Goal: Contribute content: Contribute content

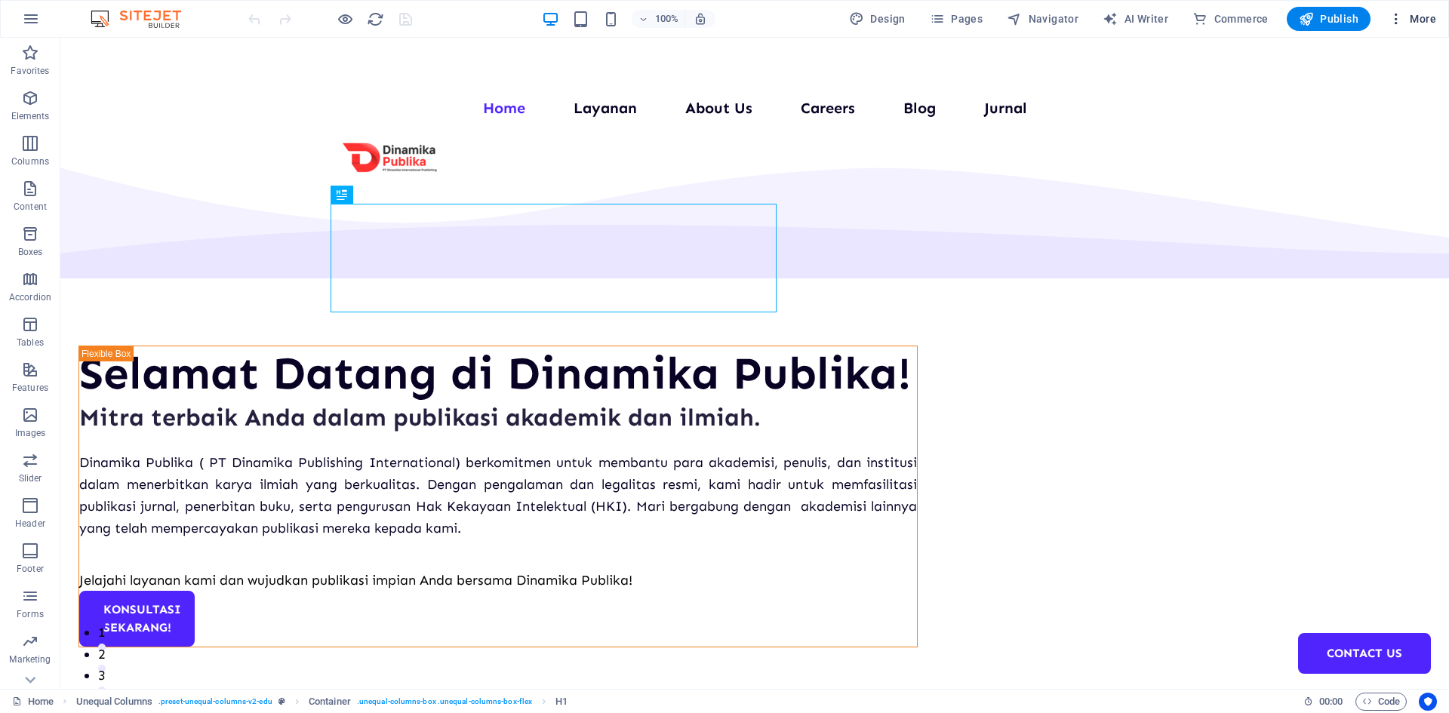
click at [1397, 17] on icon "button" at bounding box center [1396, 18] width 15 height 15
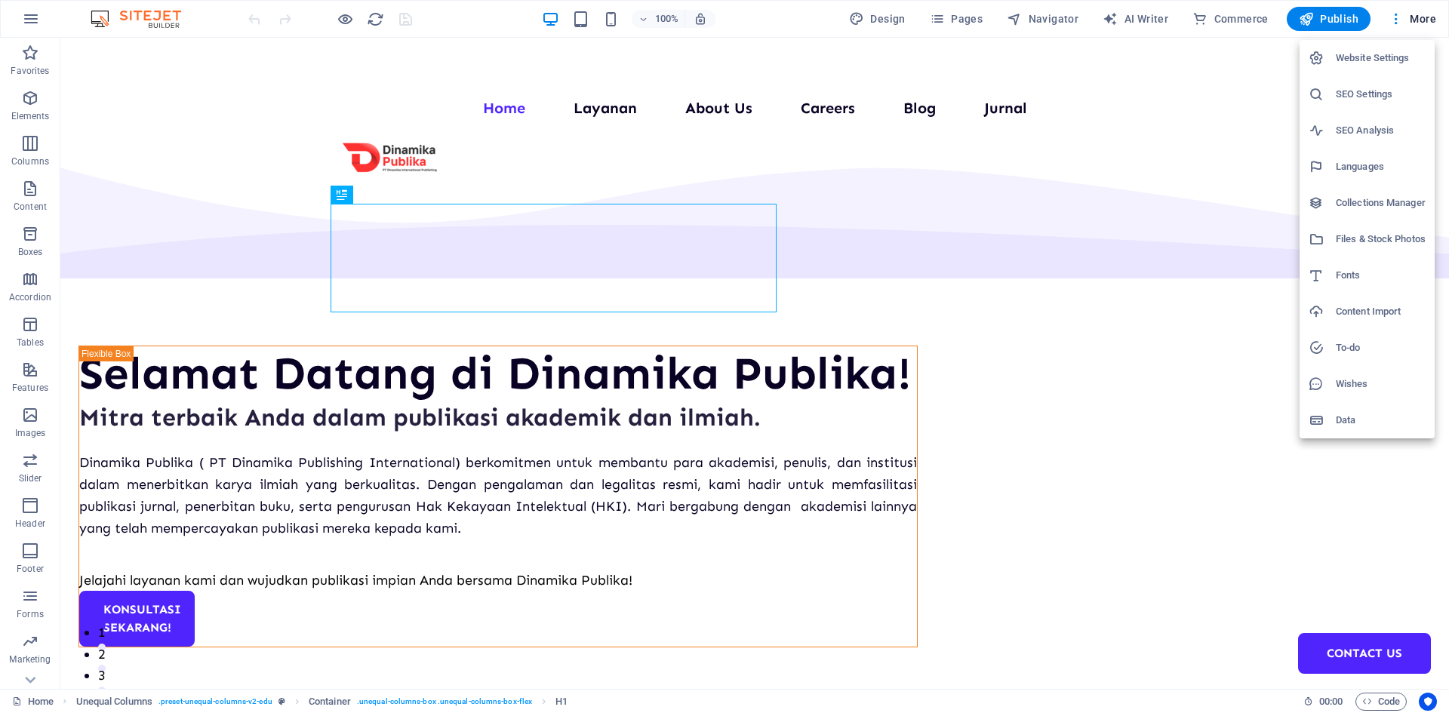
click at [1355, 207] on h6 "Collections Manager" at bounding box center [1381, 203] width 90 height 18
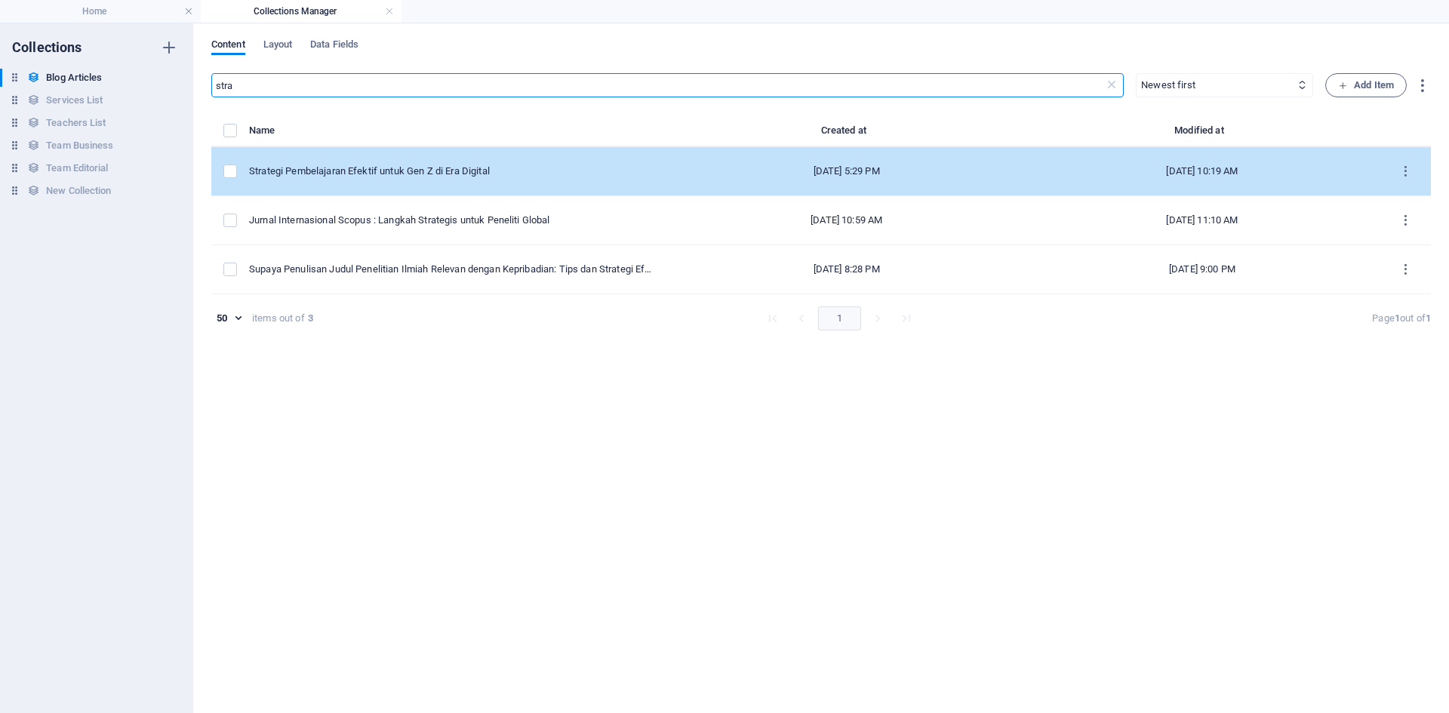
type input "stra"
click at [429, 178] on td "Strategi Pembelajaran Efektif untuk Gen Z di Era Digital" at bounding box center [459, 171] width 420 height 49
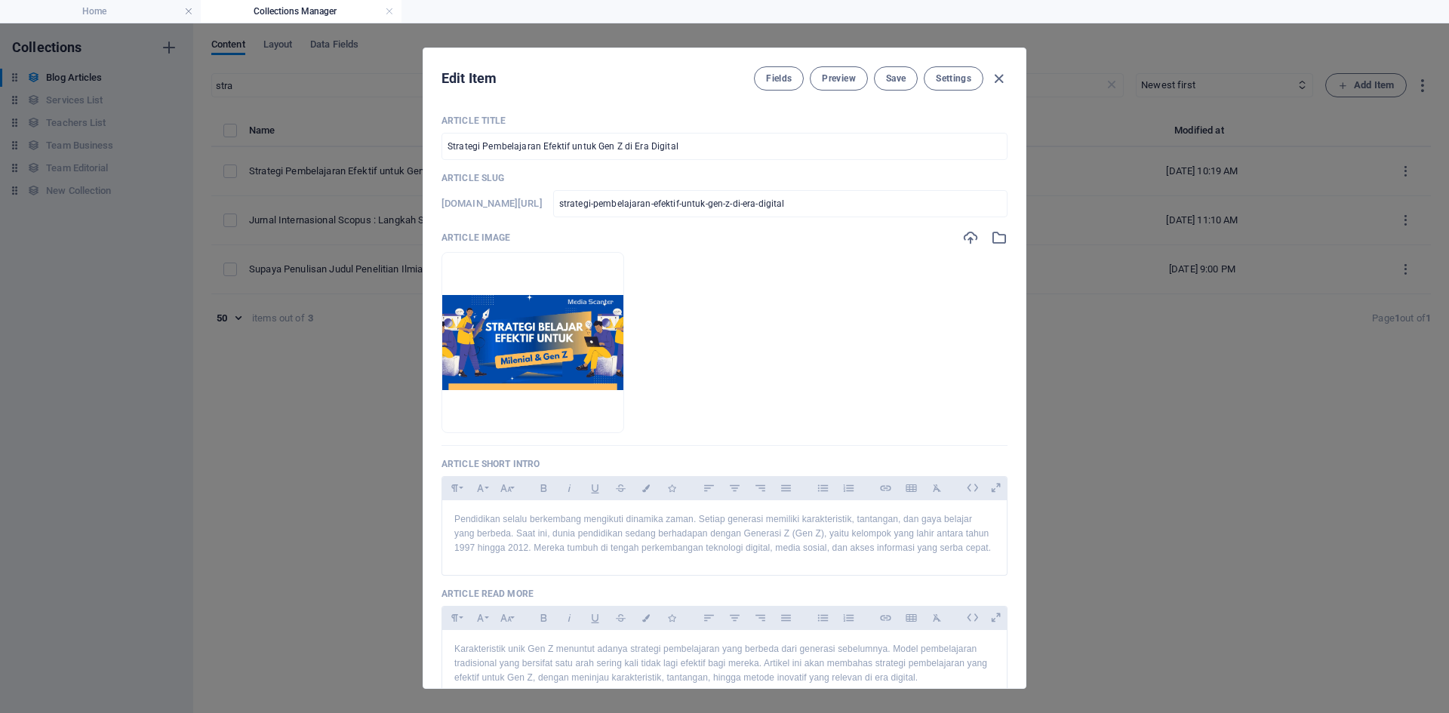
click at [897, 328] on ul "Drop files here to upload them instantly" at bounding box center [725, 342] width 566 height 181
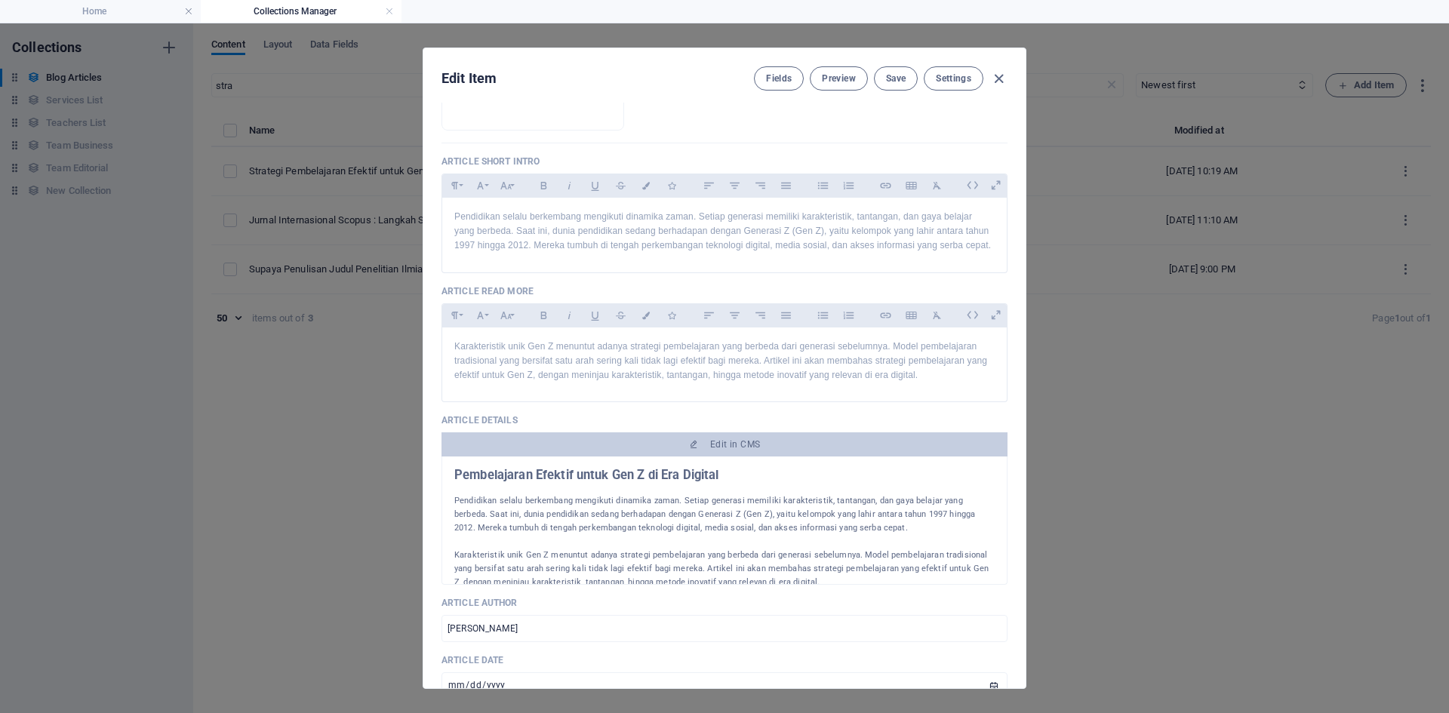
scroll to position [303, 0]
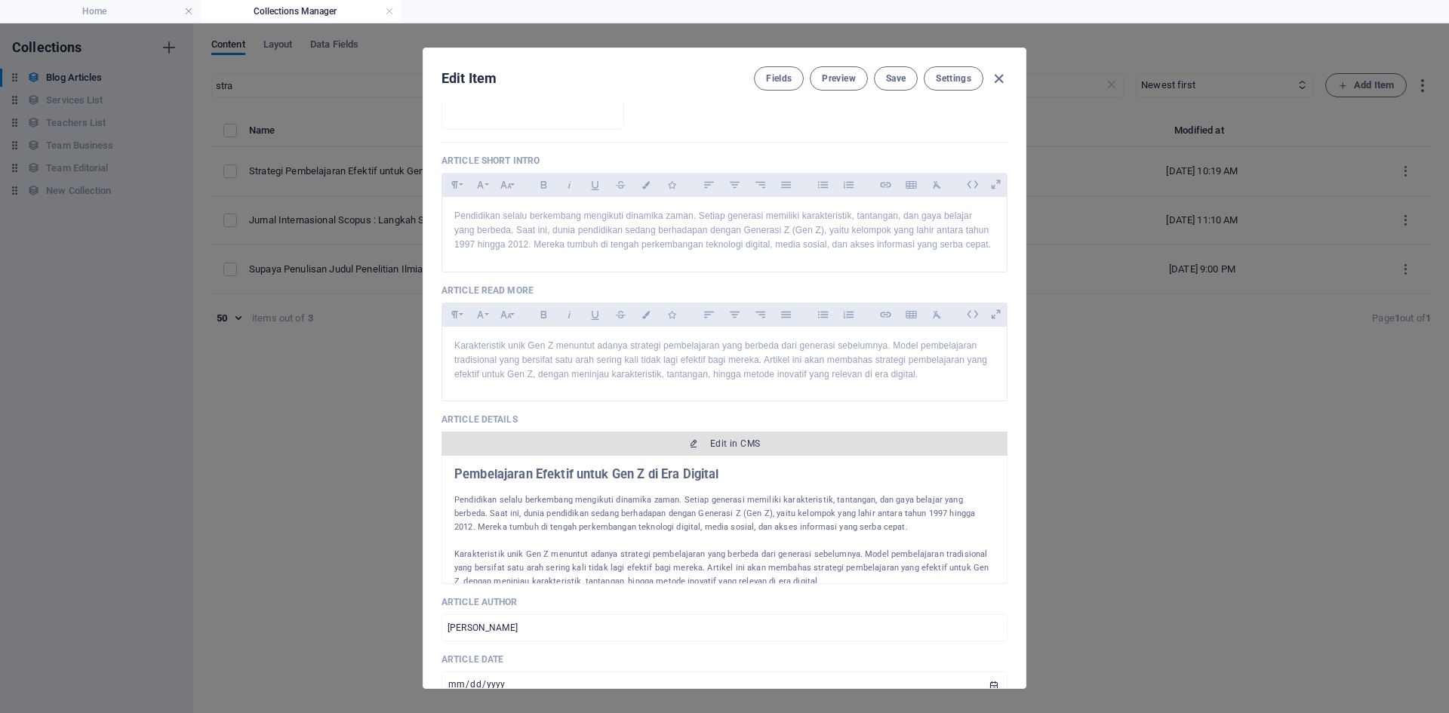
click at [936, 436] on button "Edit in CMS" at bounding box center [725, 444] width 566 height 24
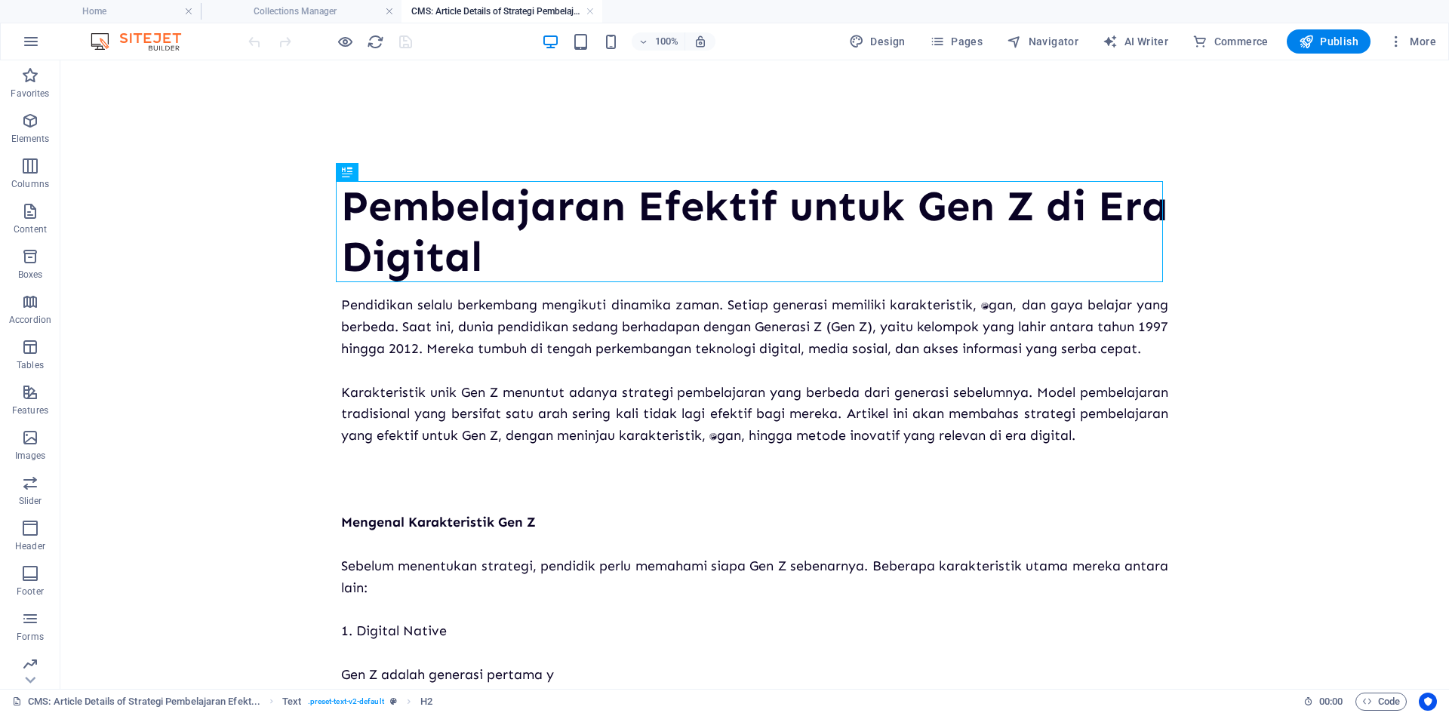
scroll to position [0, 0]
click at [1311, 47] on icon "button" at bounding box center [1306, 41] width 15 height 15
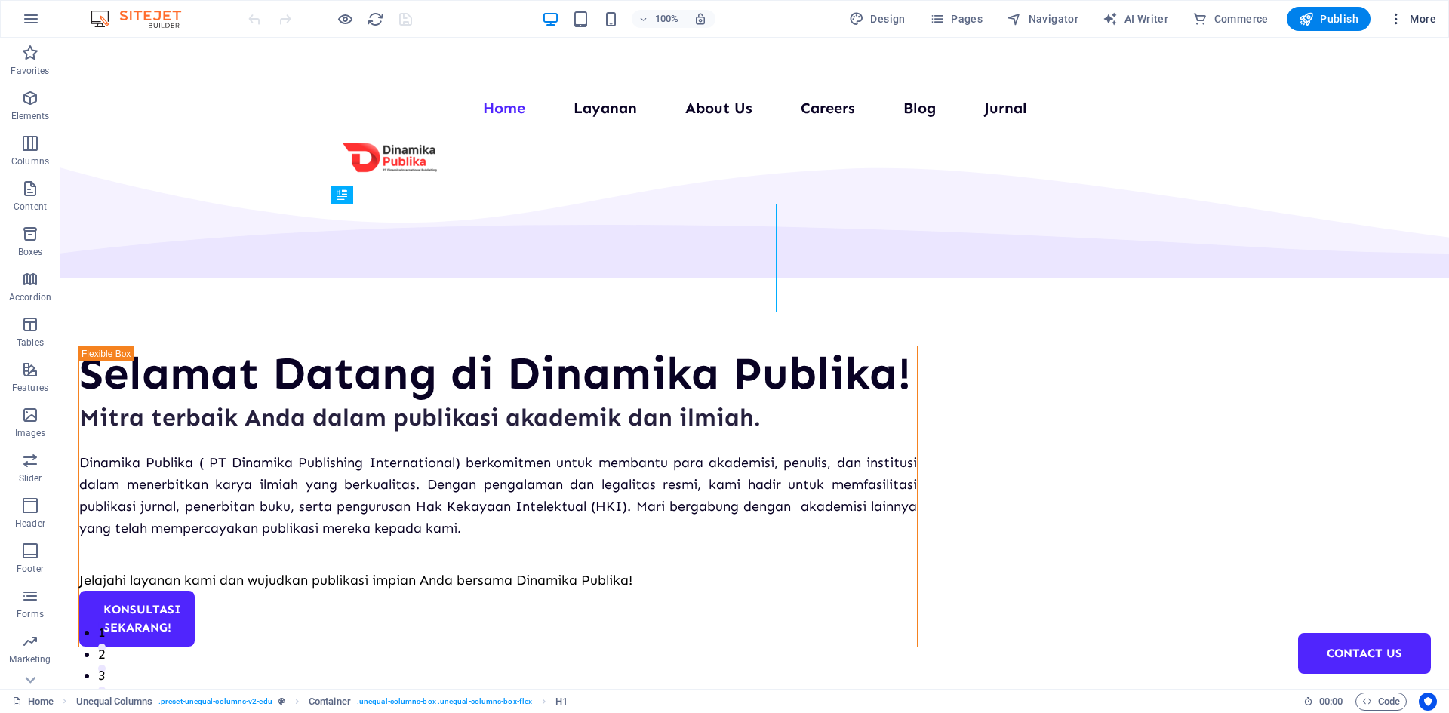
click at [1409, 15] on span "More" at bounding box center [1413, 18] width 48 height 15
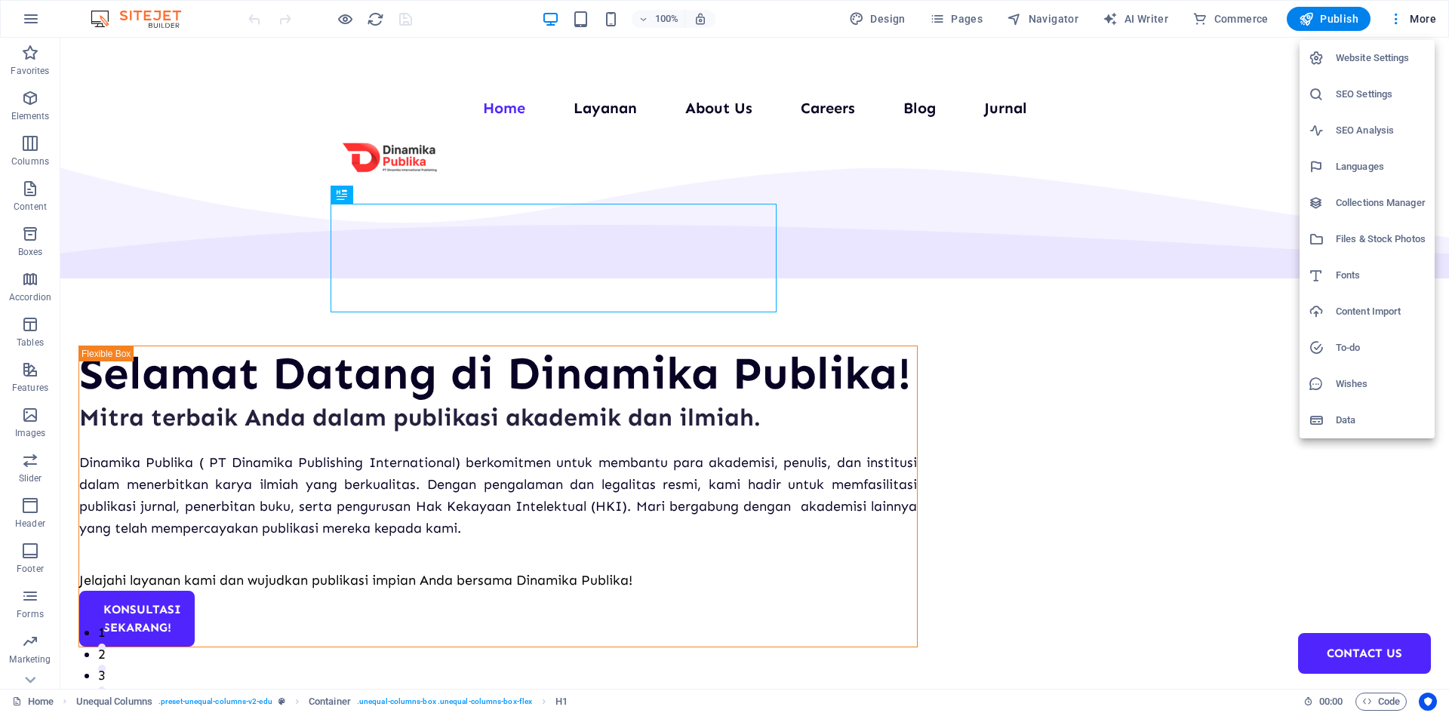
click at [1351, 165] on h6 "Languages" at bounding box center [1381, 167] width 90 height 18
select select "70"
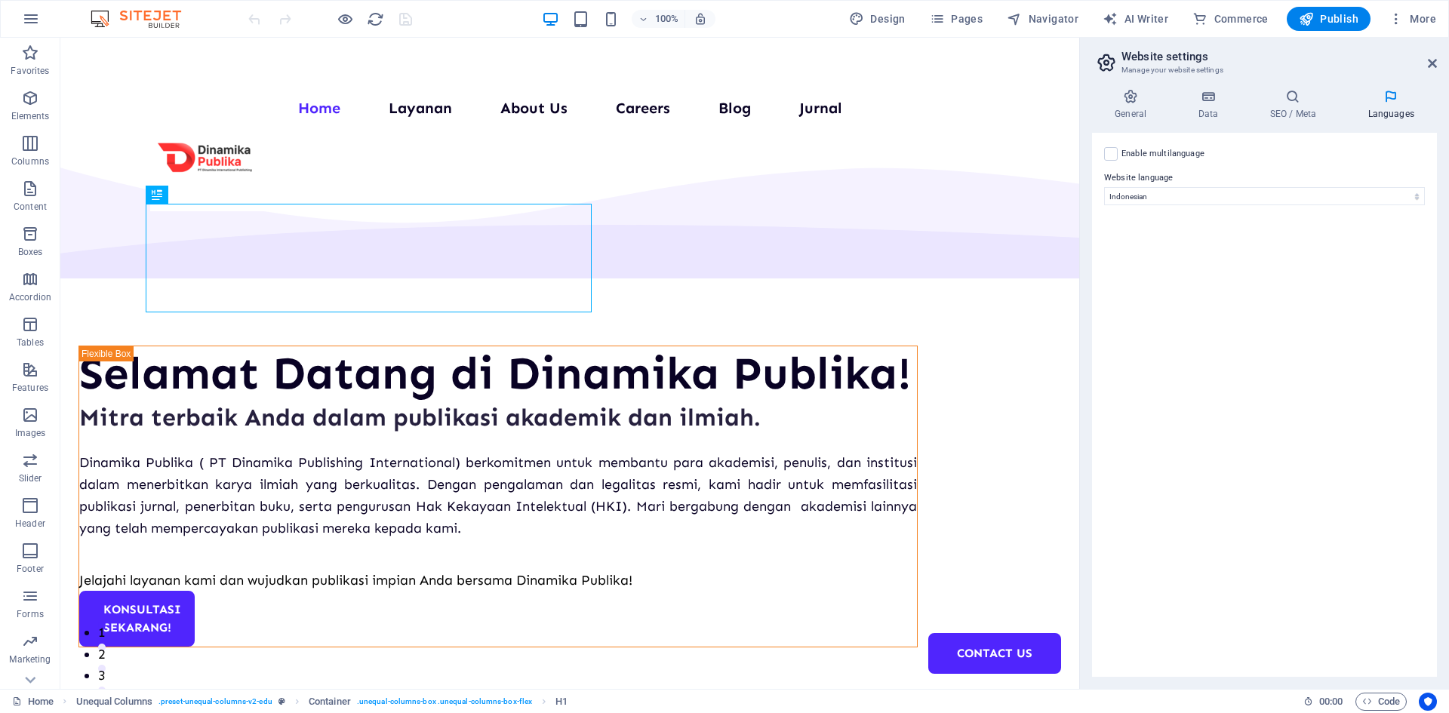
click at [1433, 72] on header "Website settings Manage your website settings" at bounding box center [1266, 57] width 342 height 39
click at [1433, 64] on icon at bounding box center [1432, 63] width 9 height 12
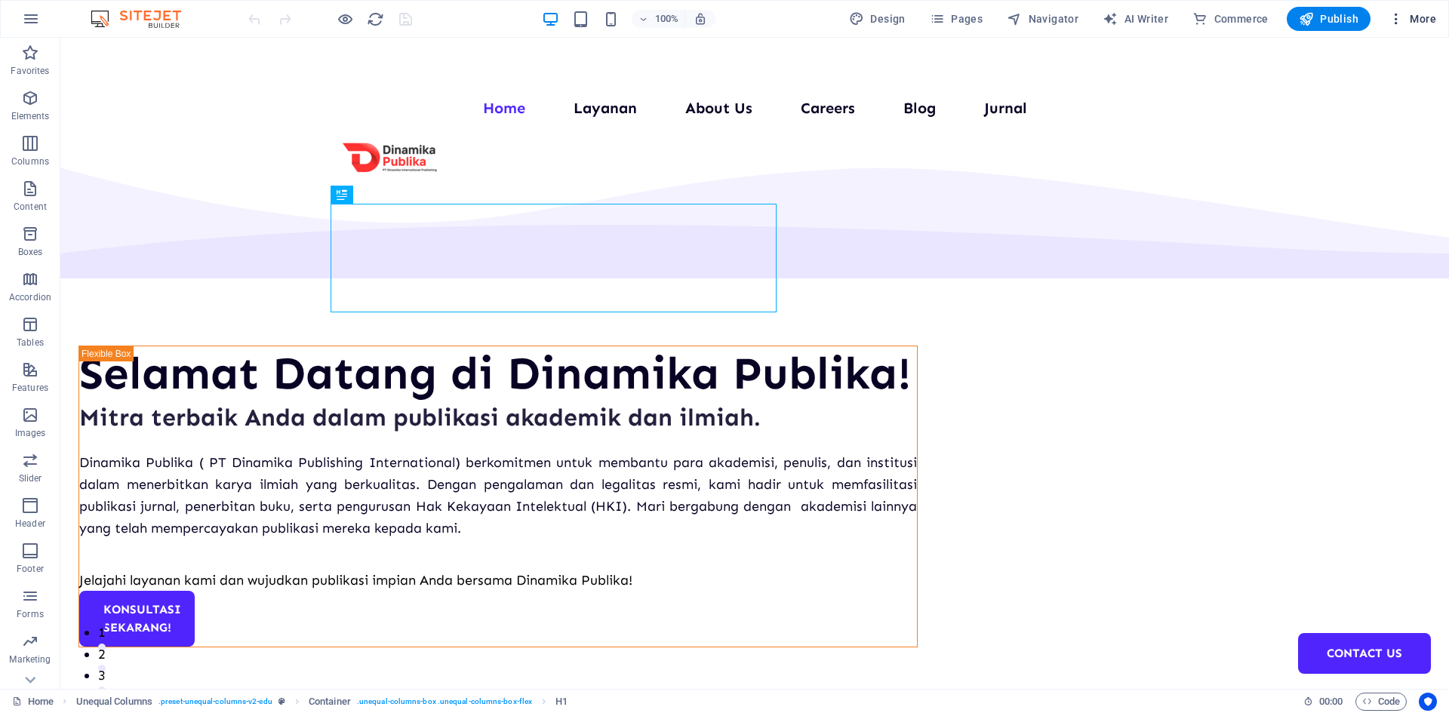
click at [1429, 27] on button "More" at bounding box center [1413, 19] width 60 height 24
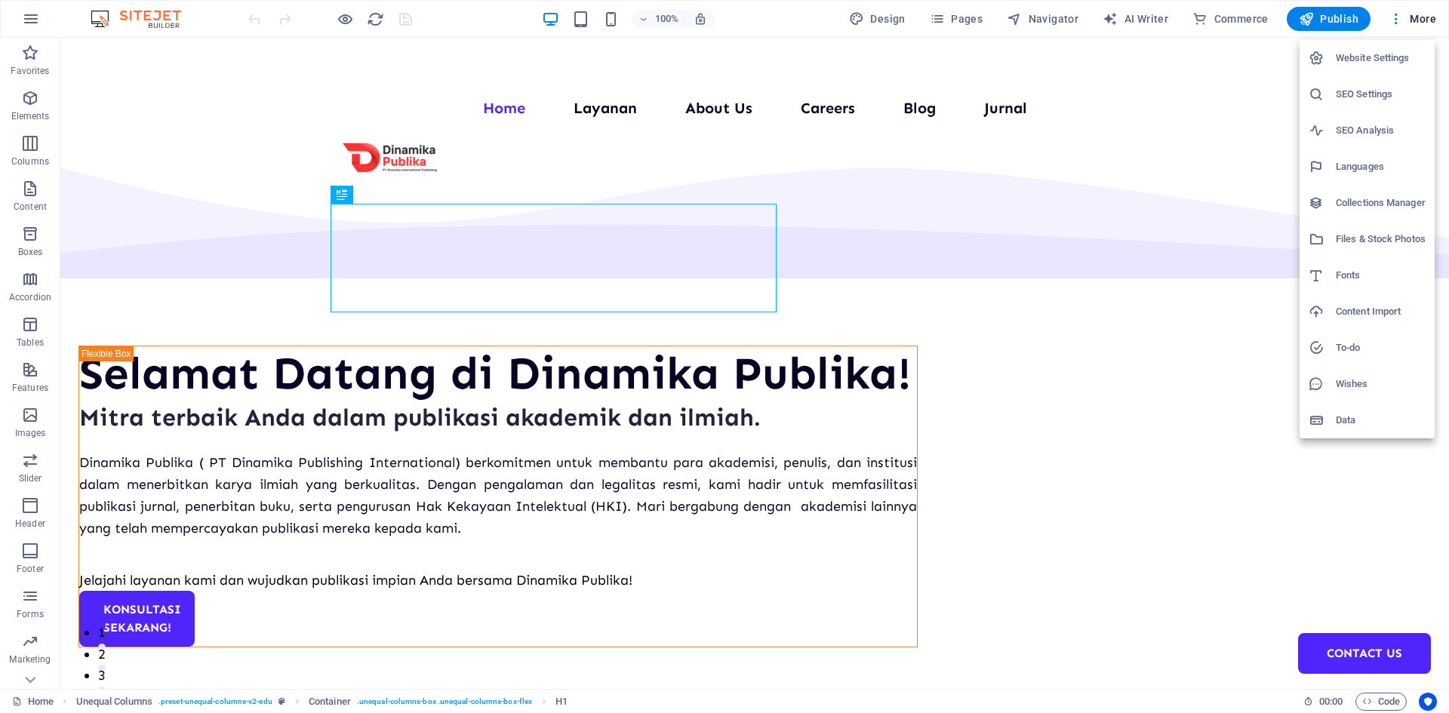
click at [1353, 210] on h6 "Collections Manager" at bounding box center [1381, 203] width 90 height 18
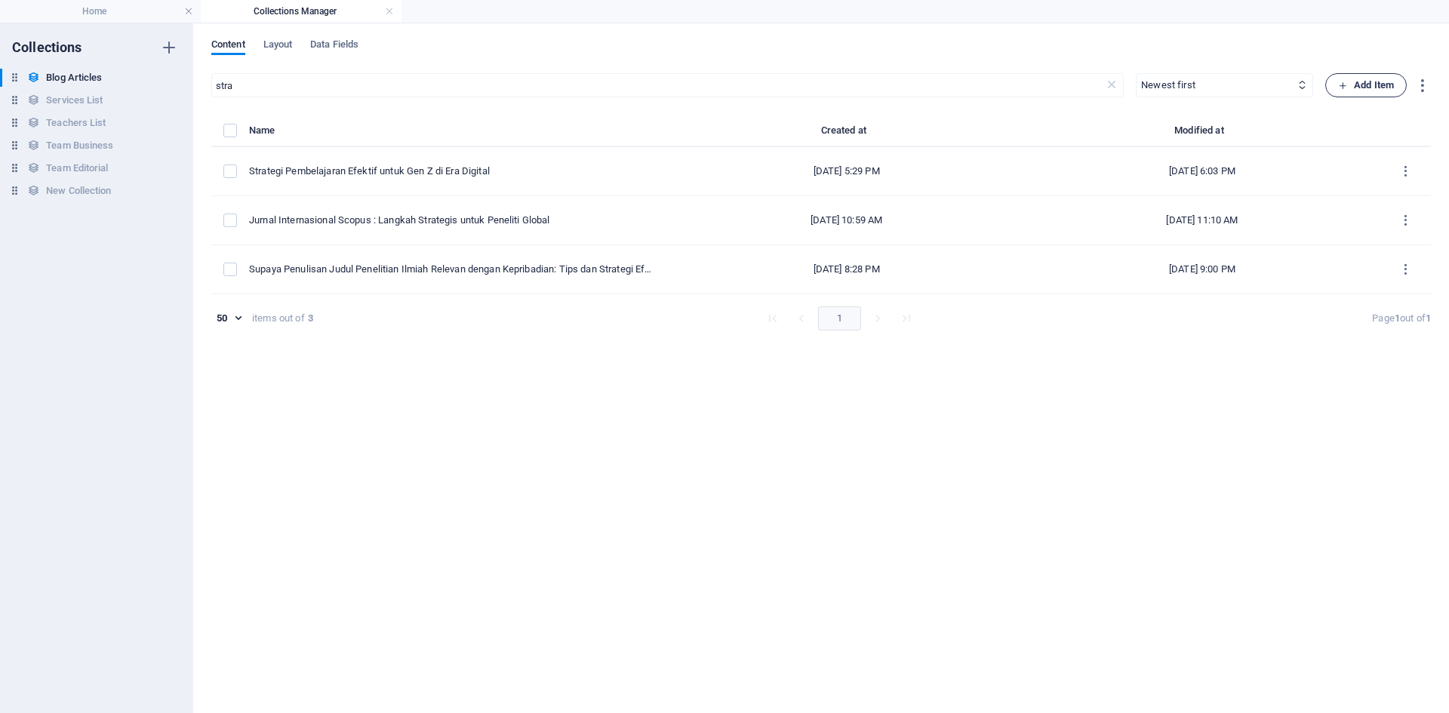
click at [1369, 86] on span "Add Item" at bounding box center [1366, 85] width 56 height 18
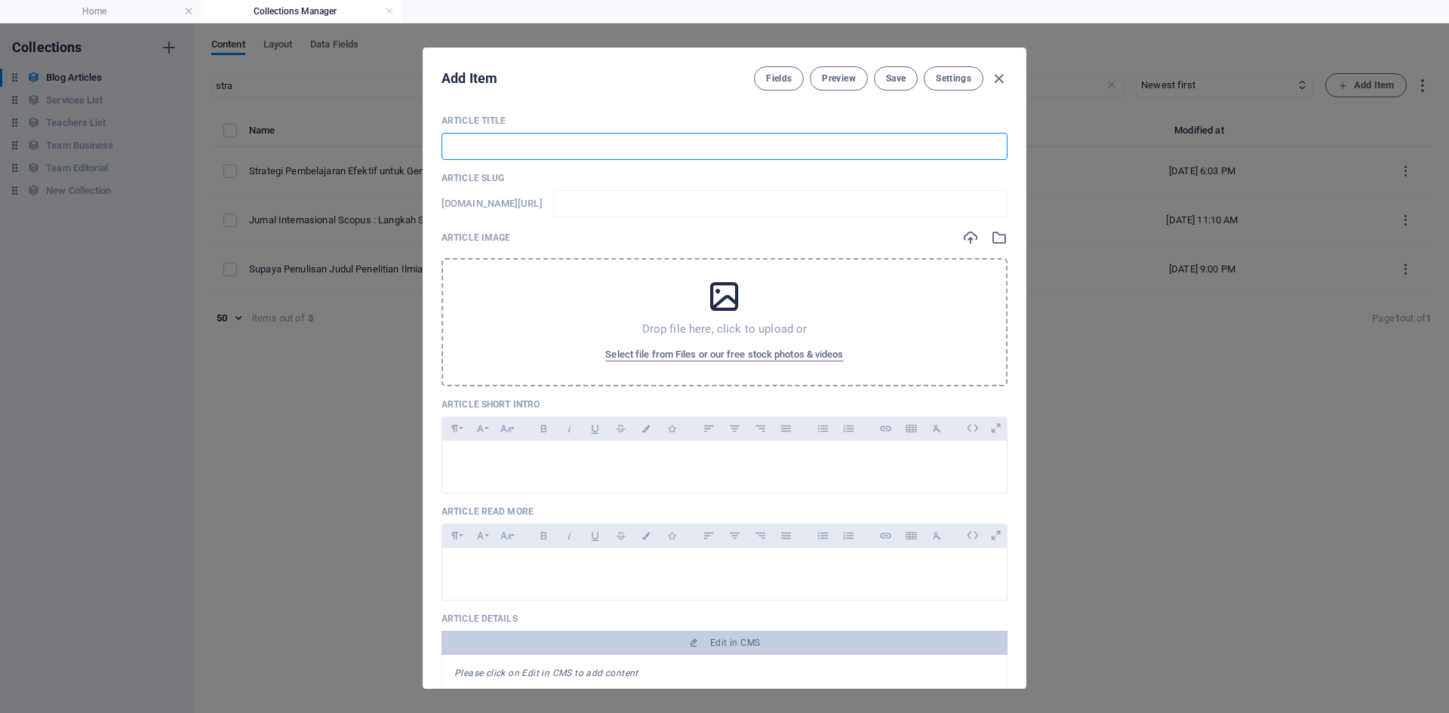
click at [526, 140] on input "text" at bounding box center [725, 146] width 566 height 27
paste input "Menyingkap Keajaiban Kesehatan dalam Secangkir Matcha"
type input "Menyingkap Keajaiban Kesehatan dalam Secangkir Matcha"
type input "menyingkap-keajaiban-kesehatan-dalam-secangkir-matcha"
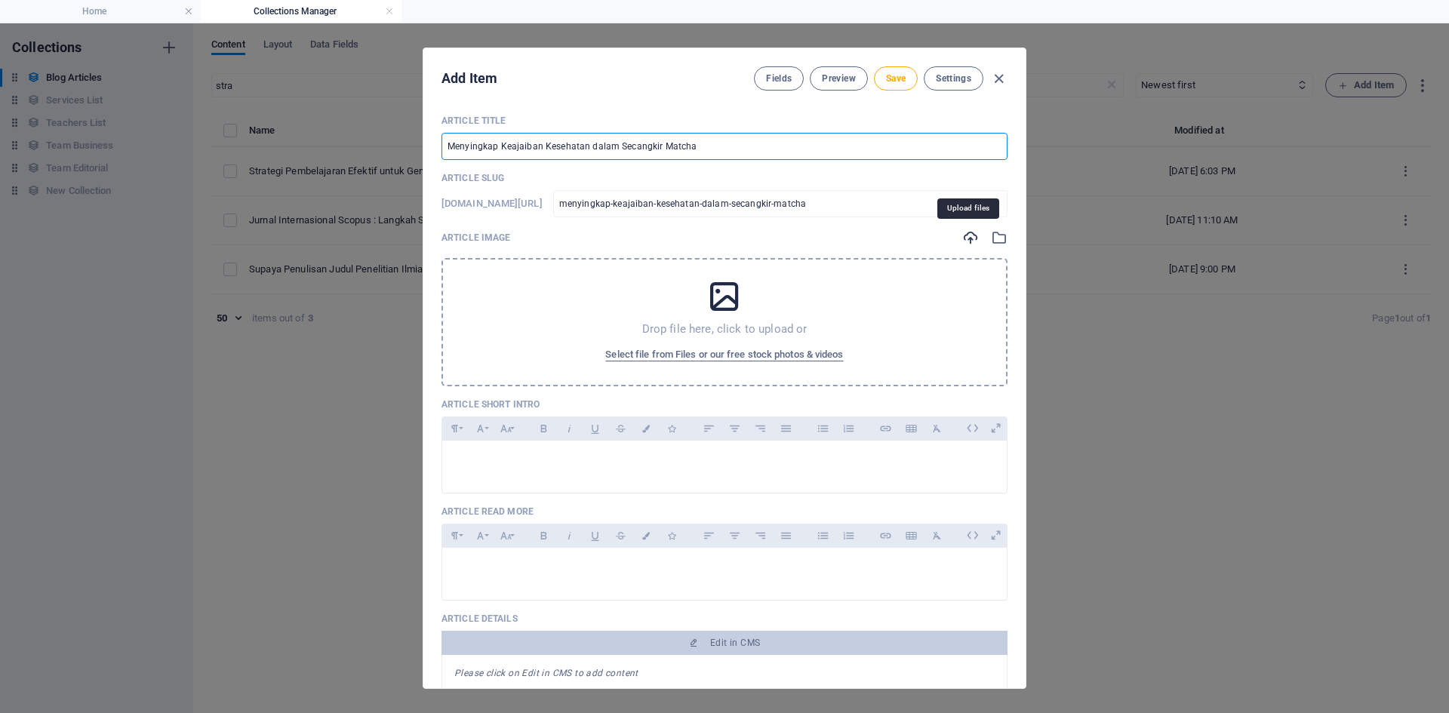
type input "Menyingkap Keajaiban Kesehatan dalam Secangkir Matcha"
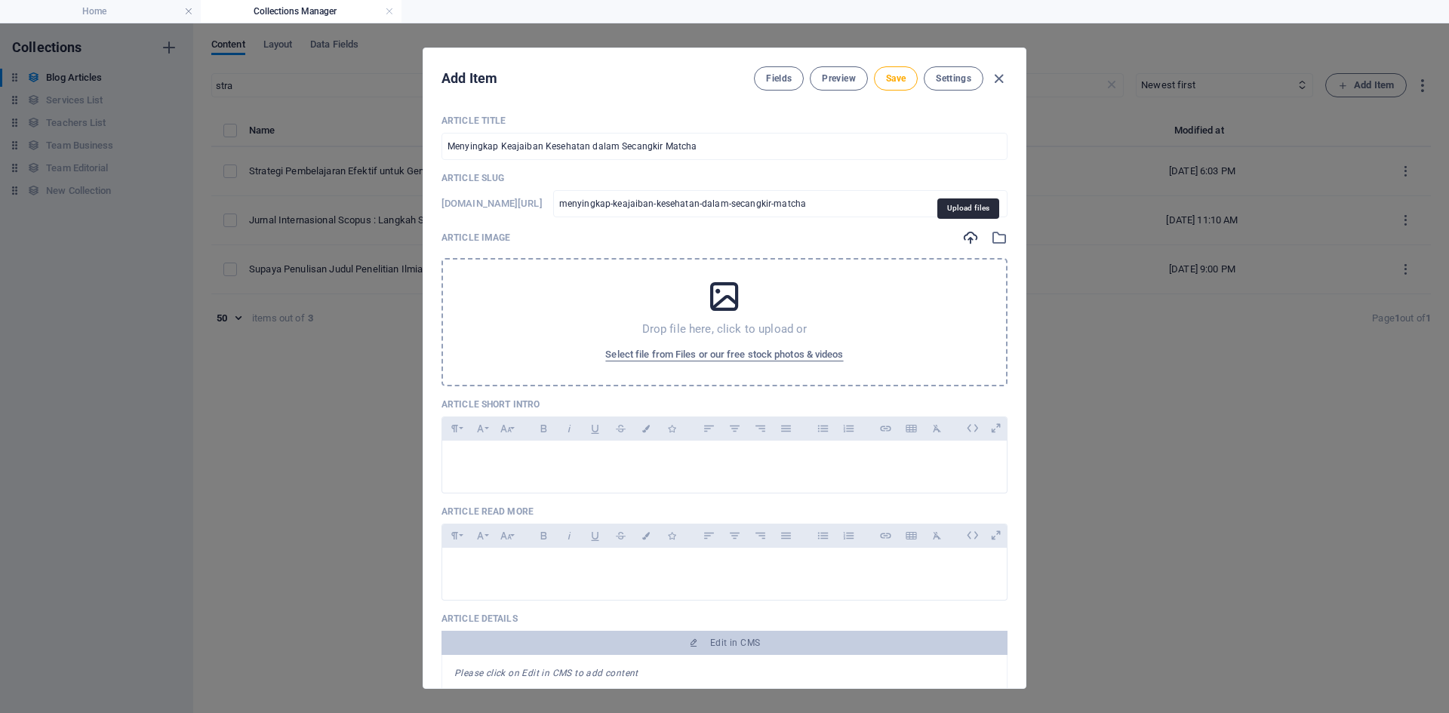
click at [971, 245] on icon "button" at bounding box center [970, 237] width 17 height 17
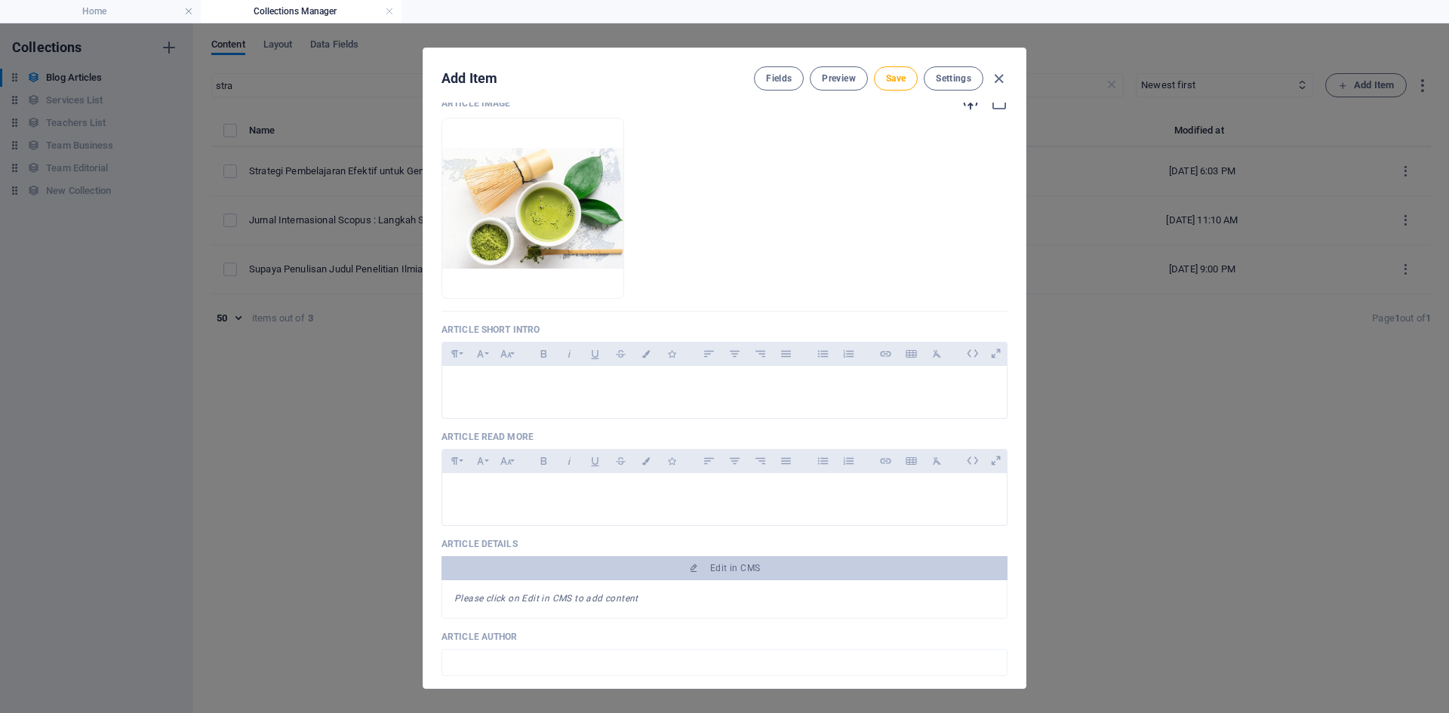
scroll to position [136, 0]
click at [673, 380] on p at bounding box center [724, 384] width 540 height 14
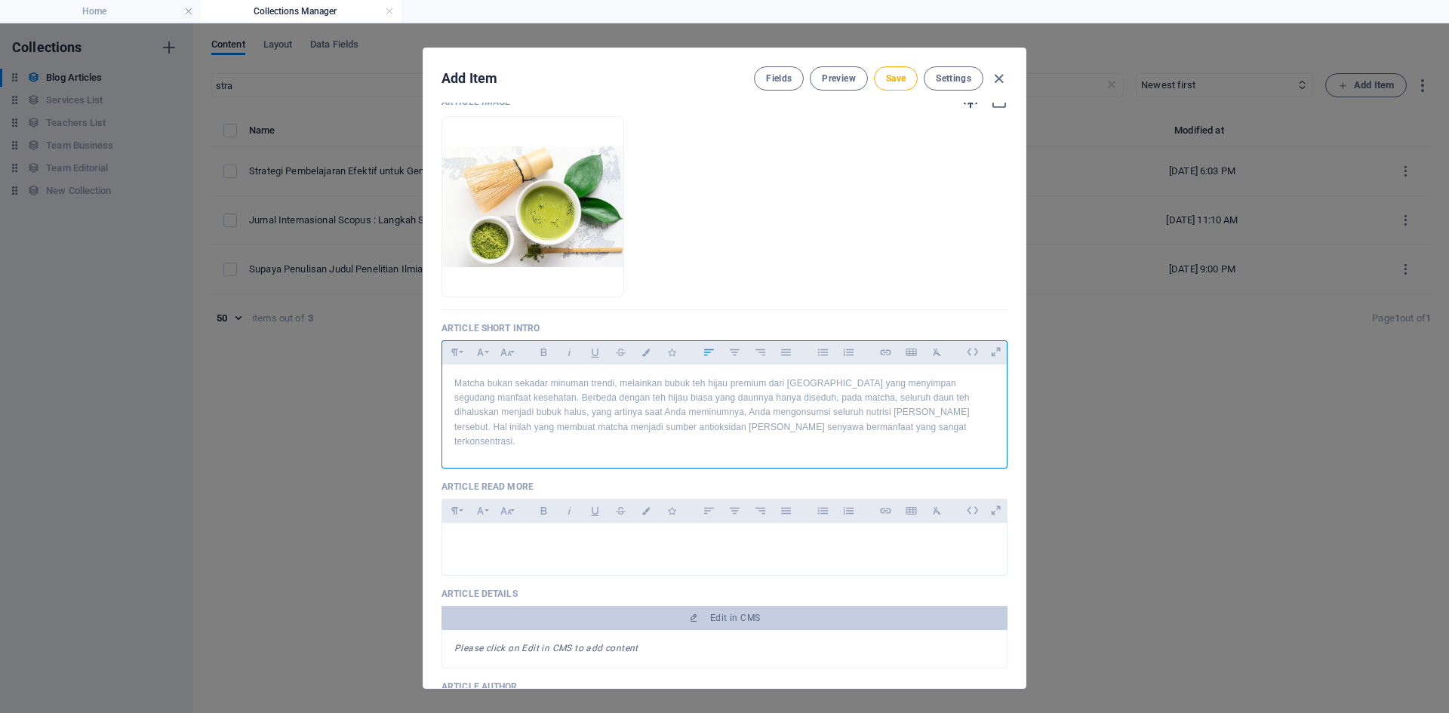
scroll to position [4548, 2]
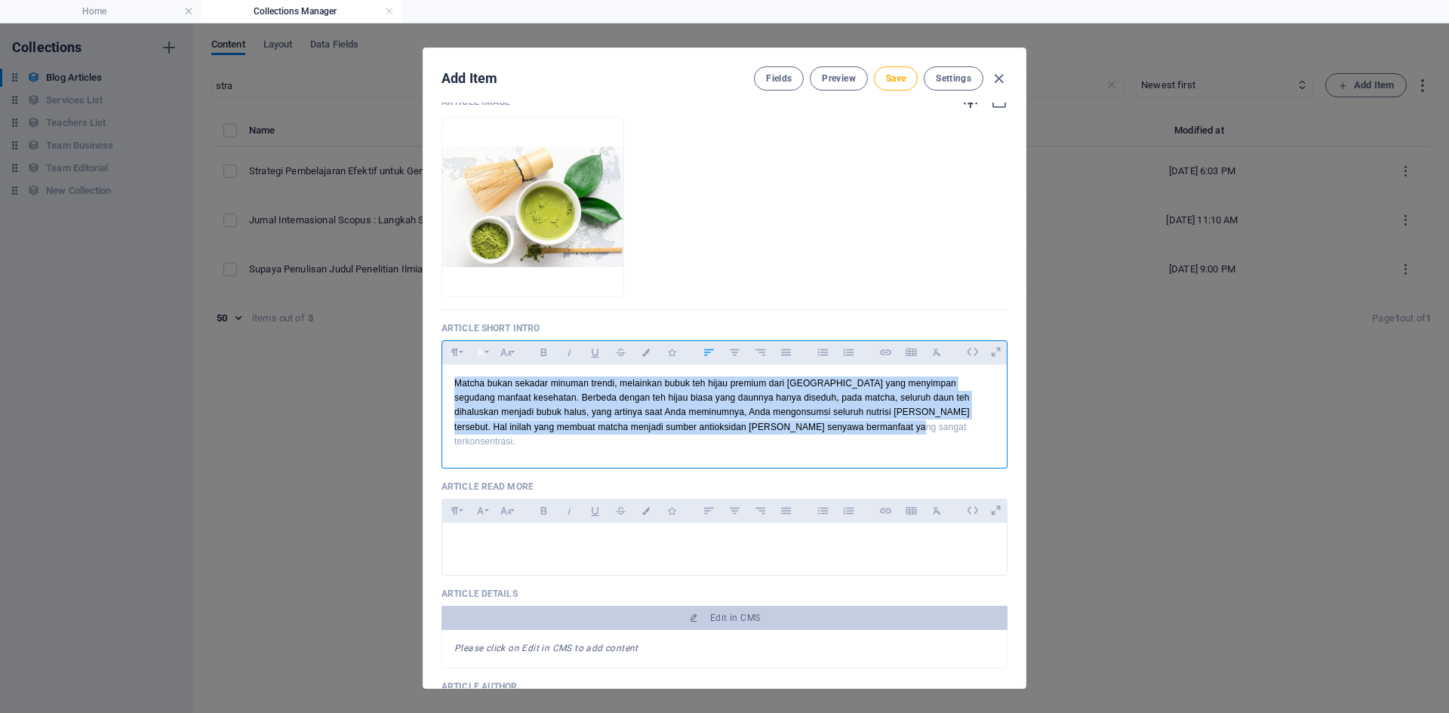
click at [490, 353] on button "Font Family" at bounding box center [480, 353] width 24 height 20
click at [539, 467] on link "Times New Roman" at bounding box center [528, 468] width 119 height 23
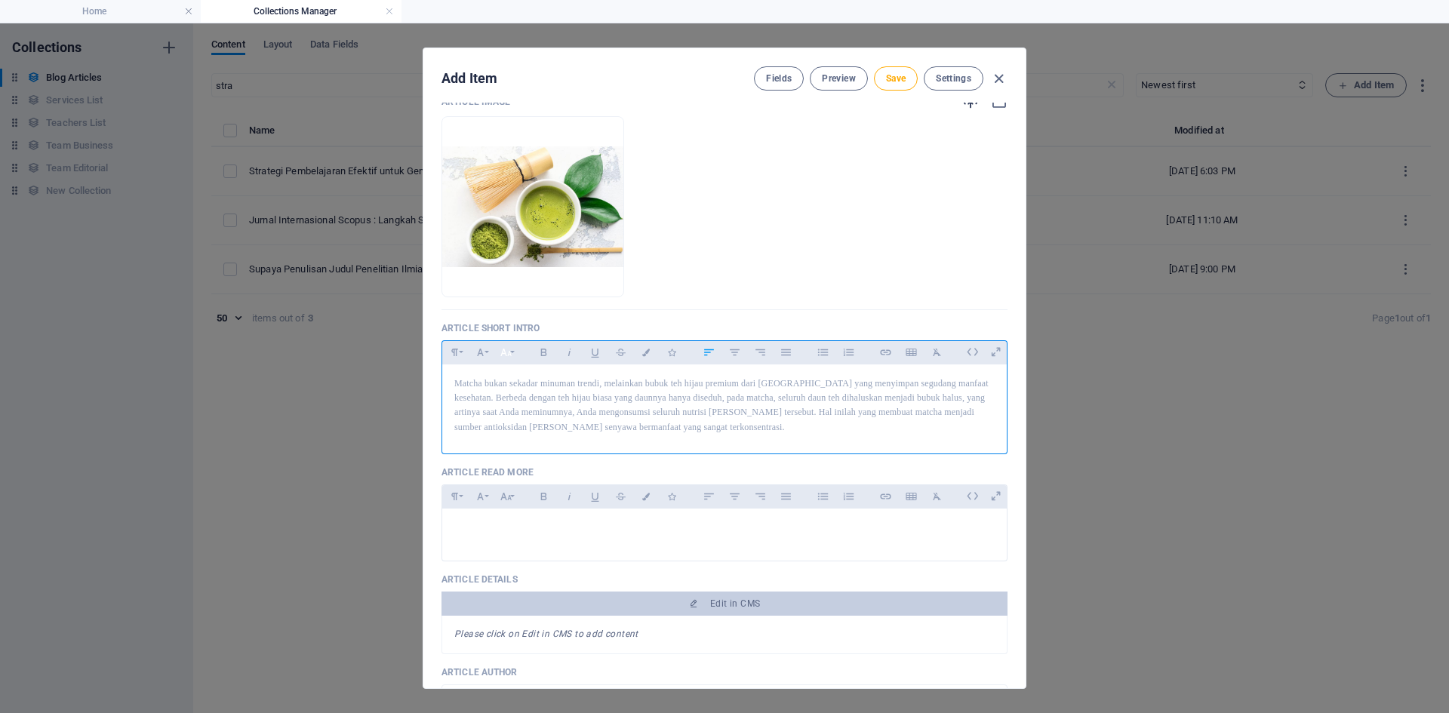
click at [516, 355] on button "Font Size" at bounding box center [506, 353] width 24 height 20
click at [530, 382] on link "14" at bounding box center [521, 382] width 54 height 23
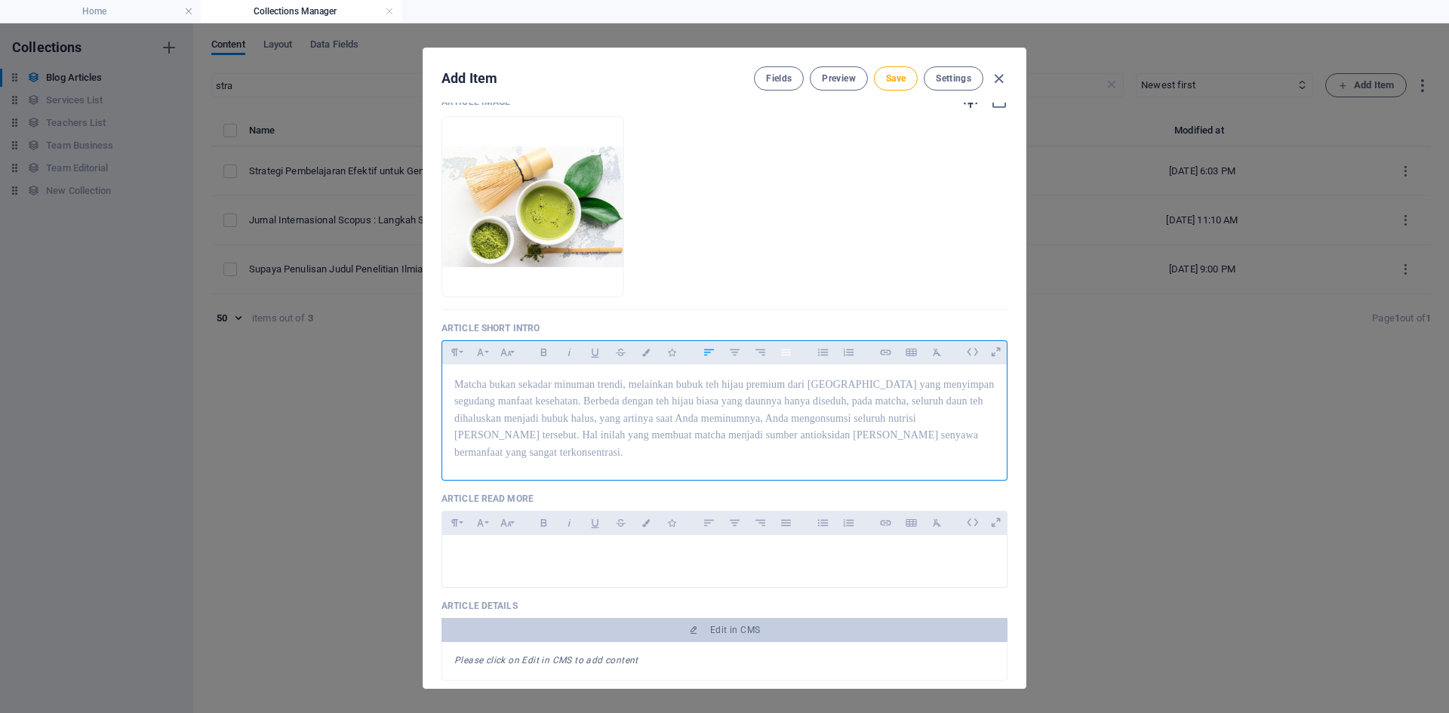
click at [793, 357] on button "Align Justify" at bounding box center [786, 353] width 24 height 20
click at [955, 433] on p "Matcha bukan sekadar minuman trendi, melainkan bubuk teh hijau premium dari [GE…" at bounding box center [724, 419] width 540 height 85
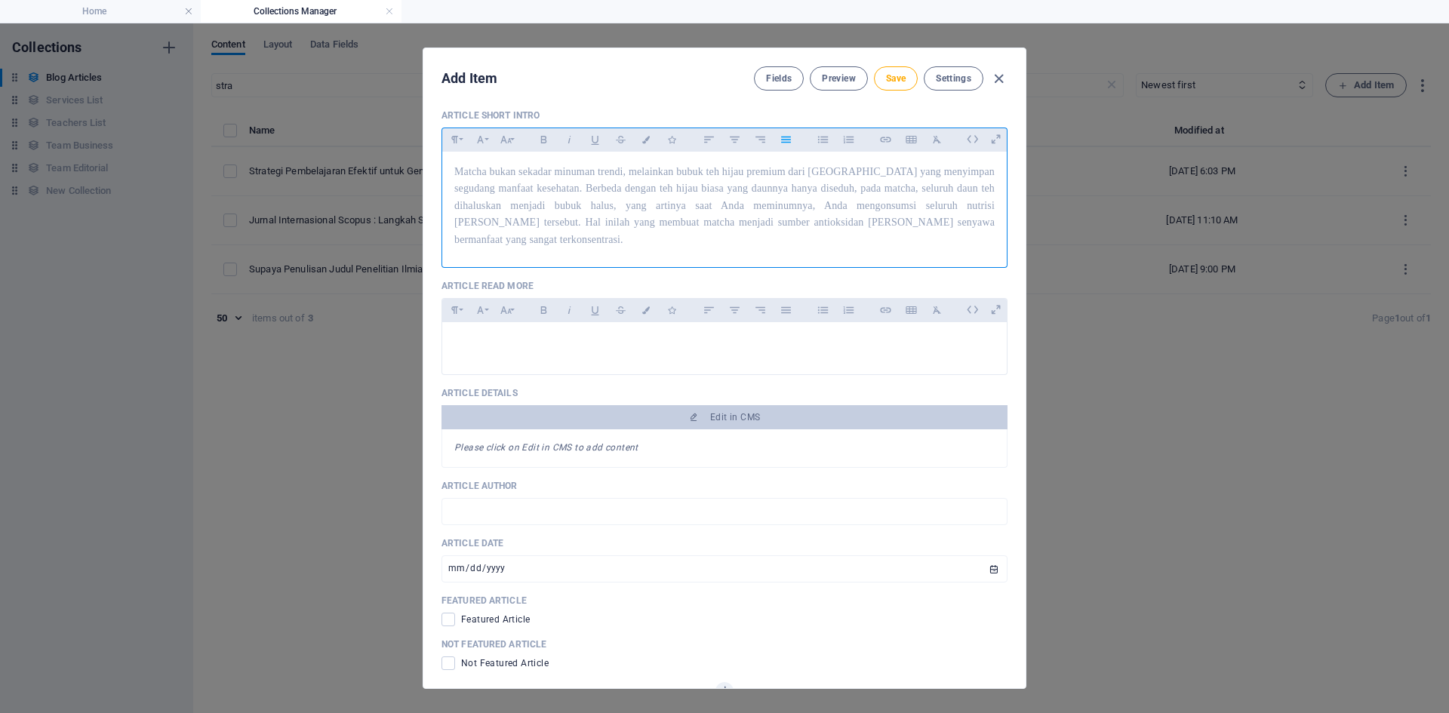
scroll to position [351, 0]
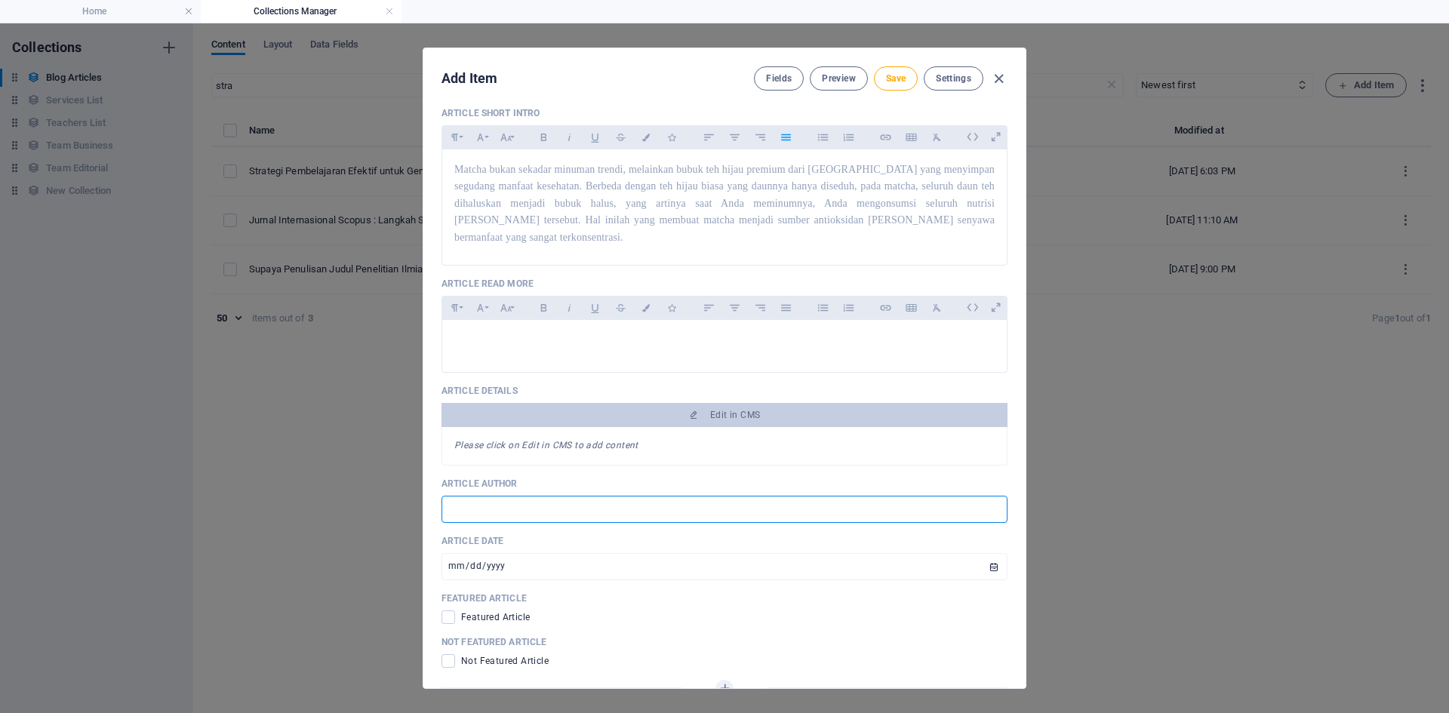
click at [648, 496] on input "text" at bounding box center [725, 509] width 566 height 27
type input "[PERSON_NAME]"
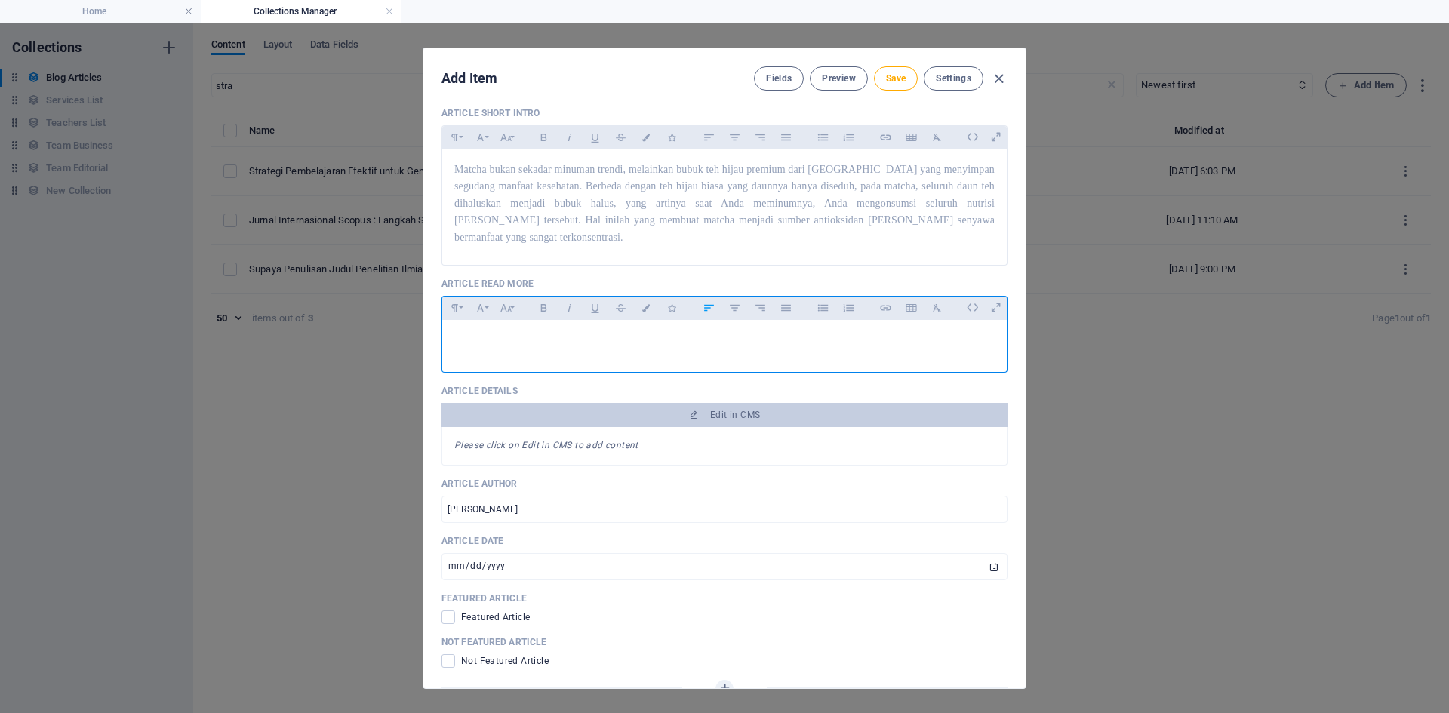
click at [577, 332] on p at bounding box center [724, 339] width 540 height 14
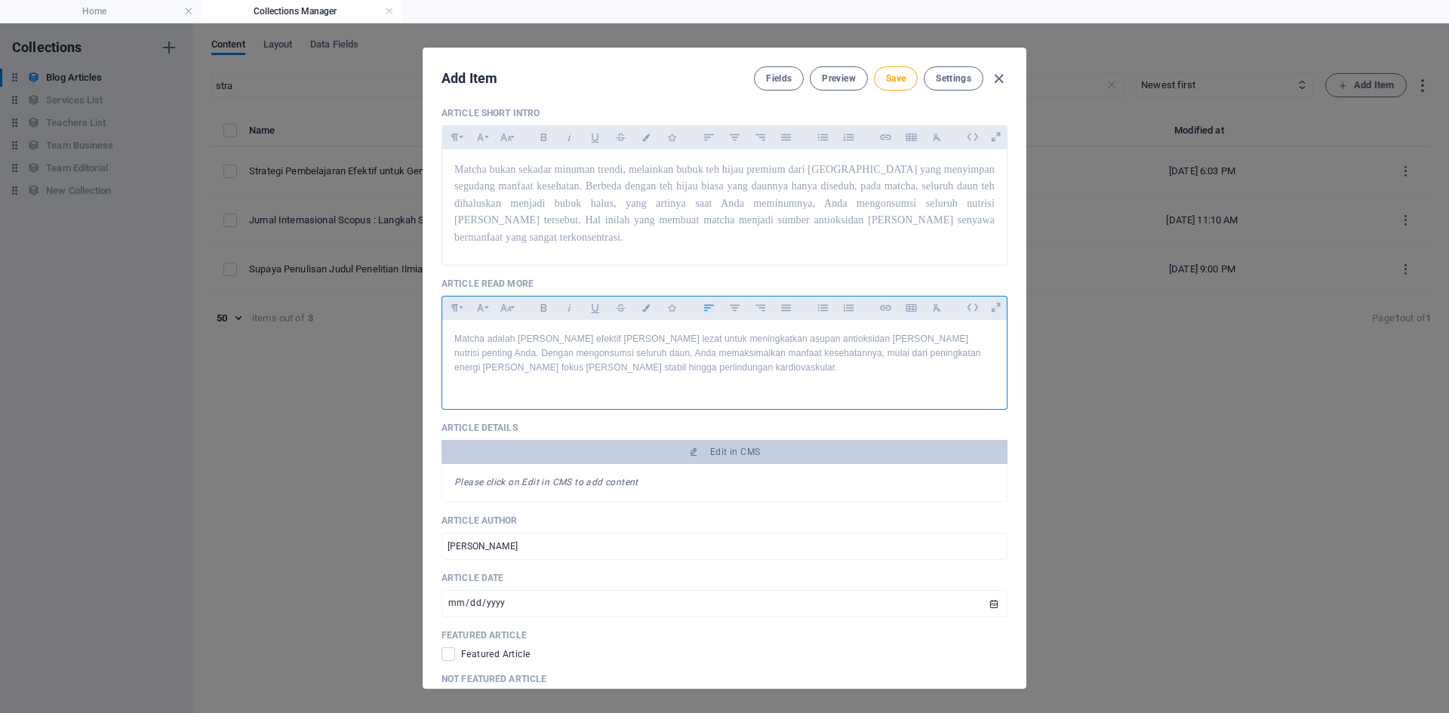
scroll to position [2514, 0]
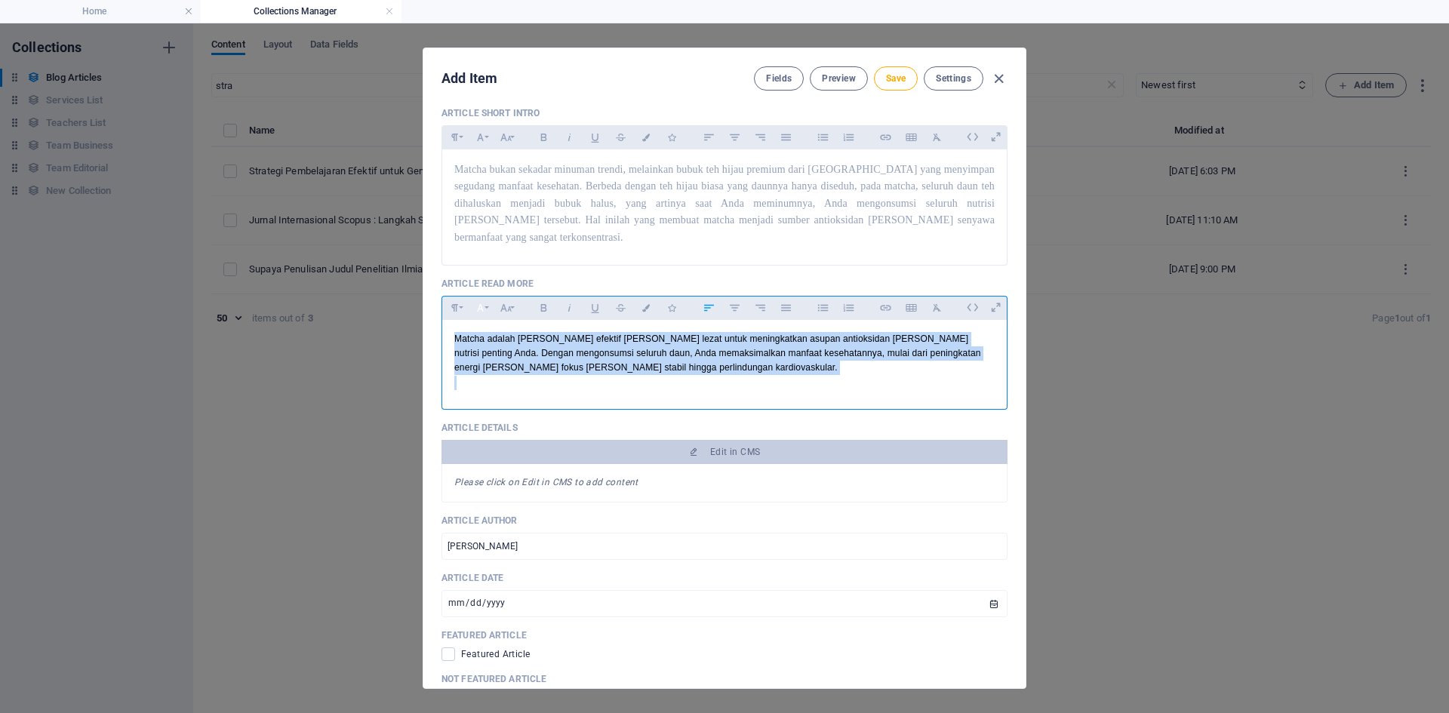
click at [491, 298] on button "Font Family" at bounding box center [480, 308] width 24 height 20
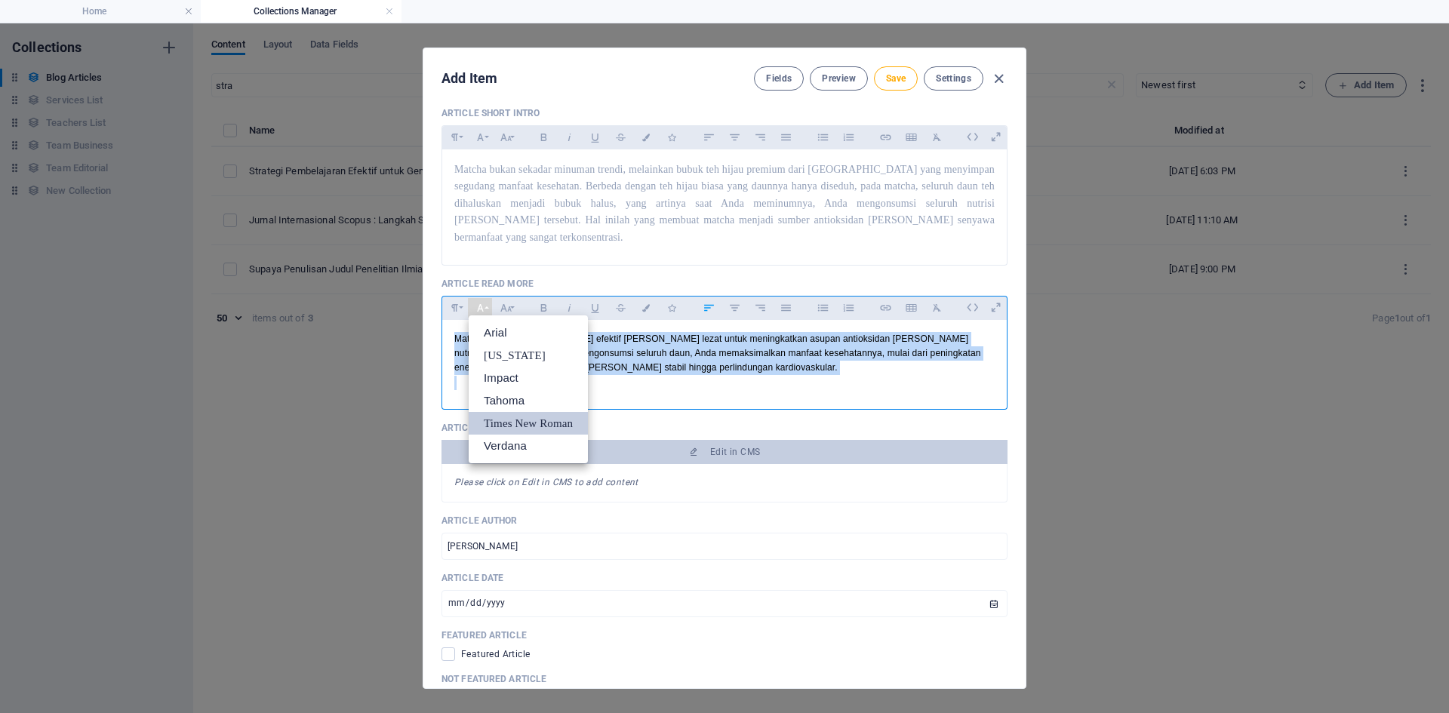
click at [525, 412] on link "Times New Roman" at bounding box center [528, 423] width 119 height 23
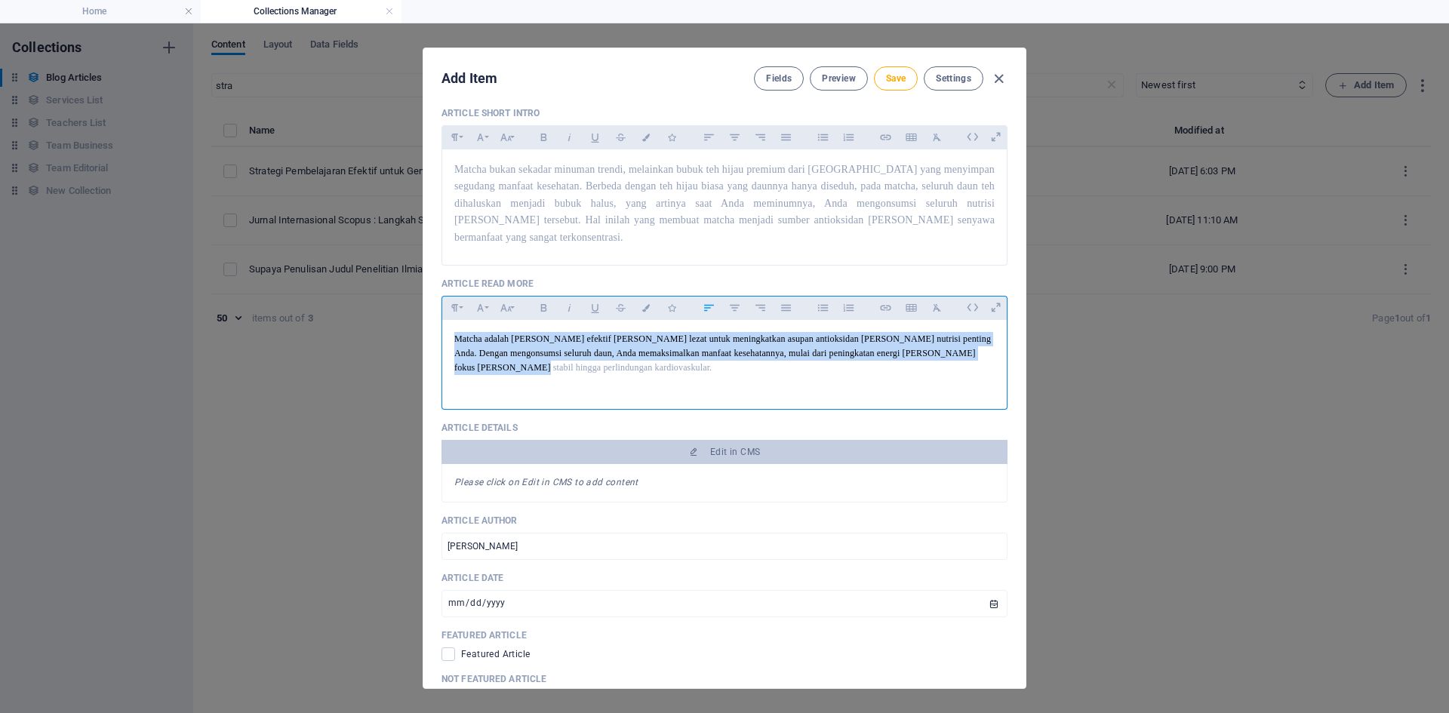
click at [518, 297] on div "Paragraph Format Normal Heading 1 Heading 2 Heading 3 Heading 4 Heading 5 Headi…" at bounding box center [480, 308] width 76 height 23
click at [511, 299] on icon "button" at bounding box center [506, 308] width 13 height 18
click at [527, 327] on link "14" at bounding box center [521, 338] width 54 height 23
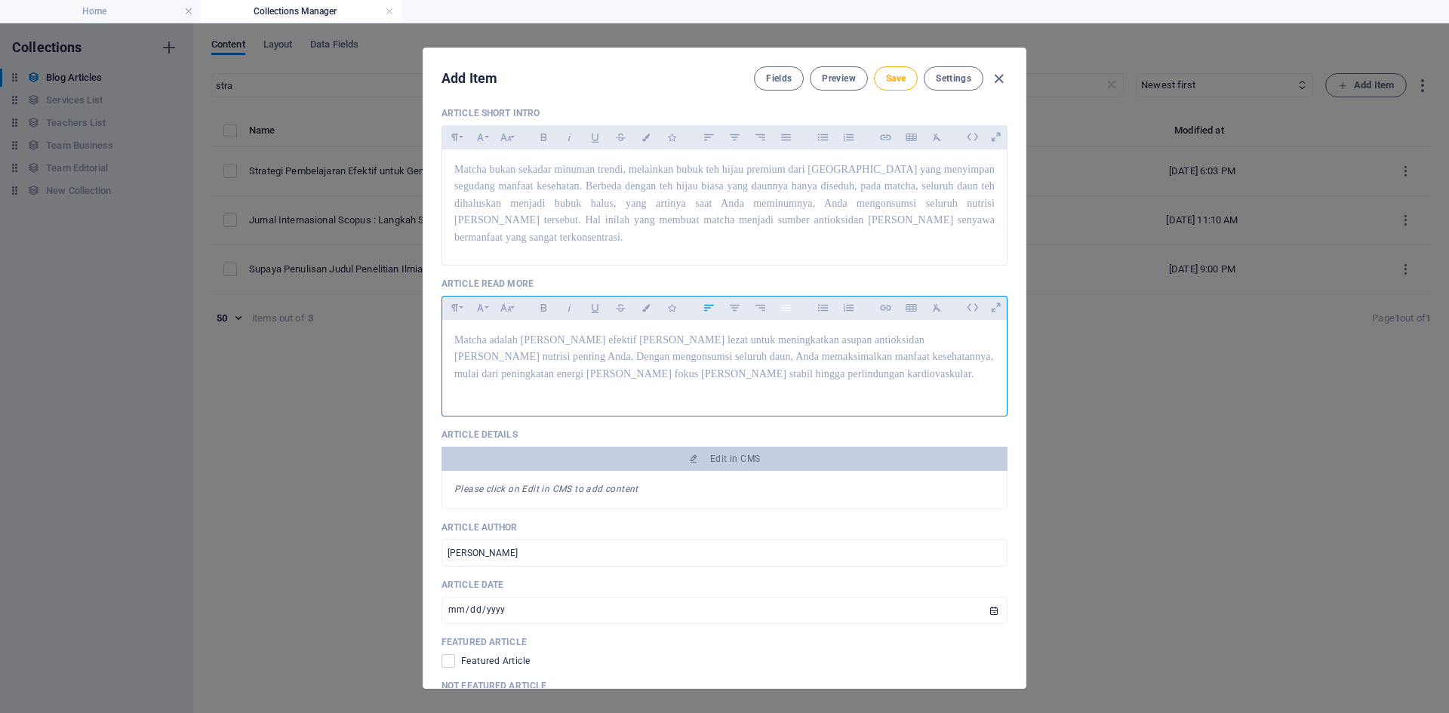
click at [781, 299] on icon "button" at bounding box center [786, 308] width 13 height 18
click at [685, 383] on p at bounding box center [724, 390] width 540 height 14
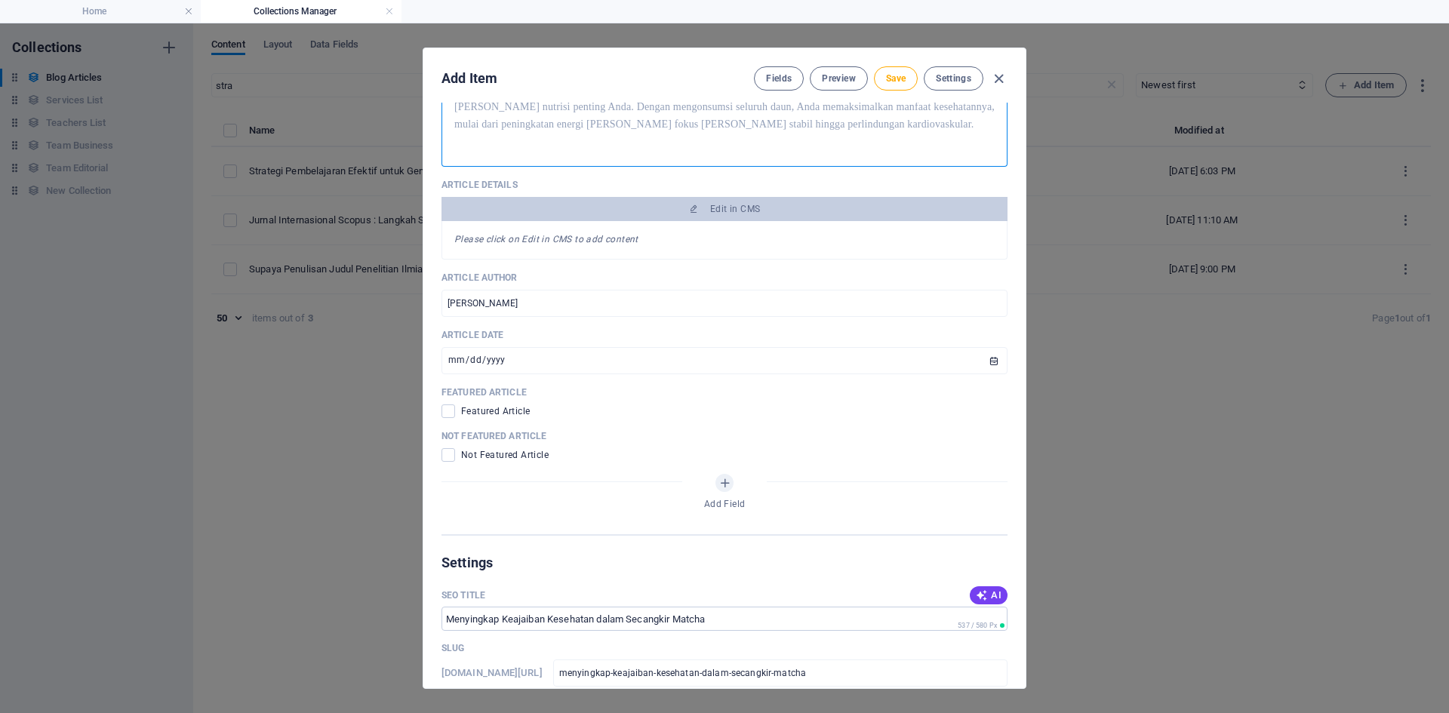
scroll to position [602, 0]
click at [450, 448] on span at bounding box center [449, 455] width 14 height 14
click at [450, 448] on input "checkbox" at bounding box center [452, 455] width 20 height 14
checkbox input "true"
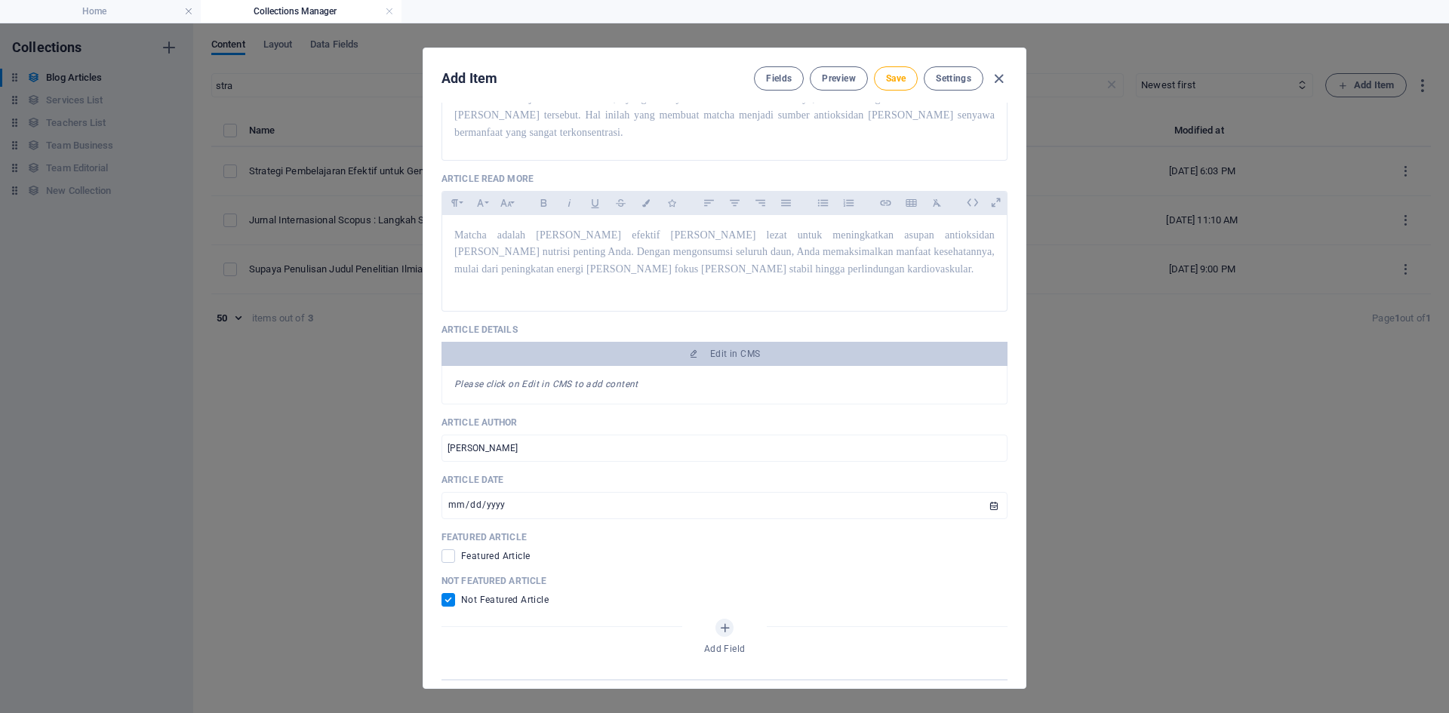
scroll to position [442, 0]
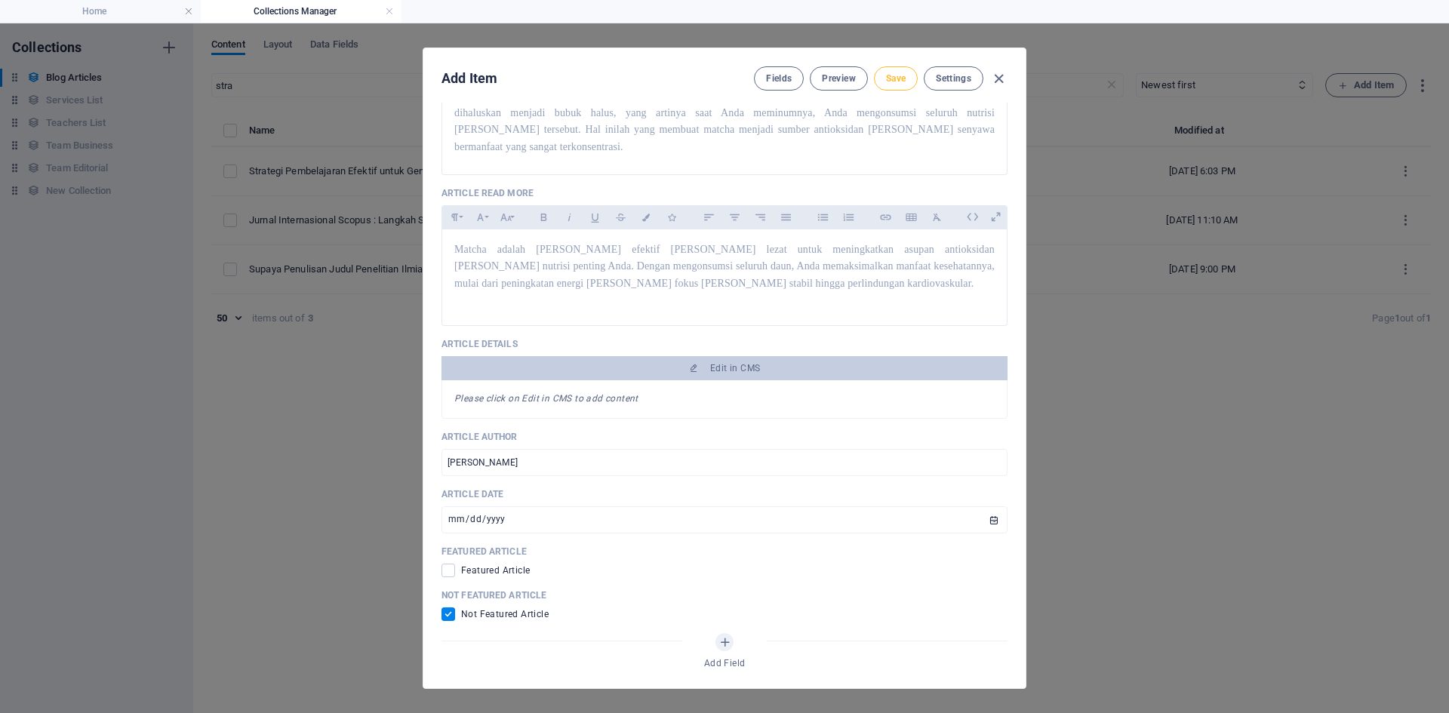
click at [902, 77] on span "Save" at bounding box center [896, 78] width 20 height 12
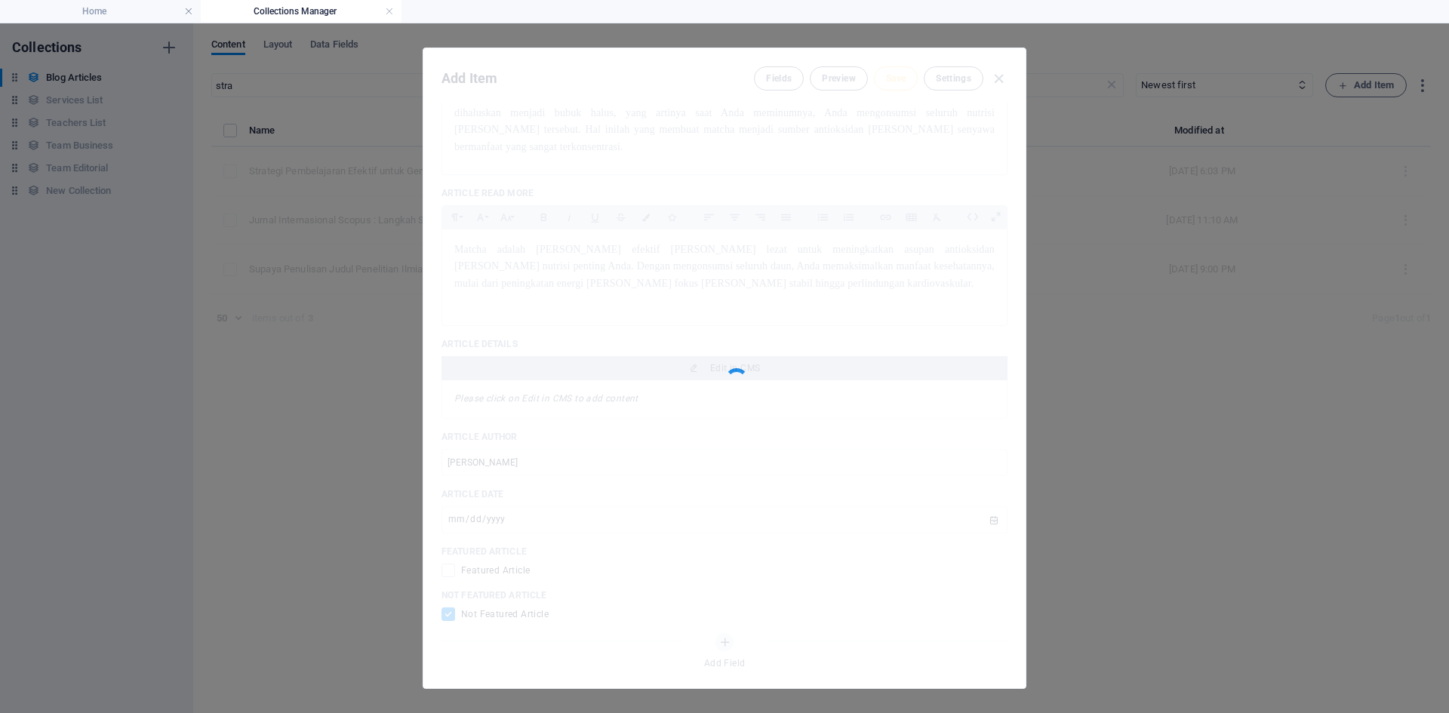
type input "menyingkap-keajaiban-kesehatan-dalam-secangkir-matcha"
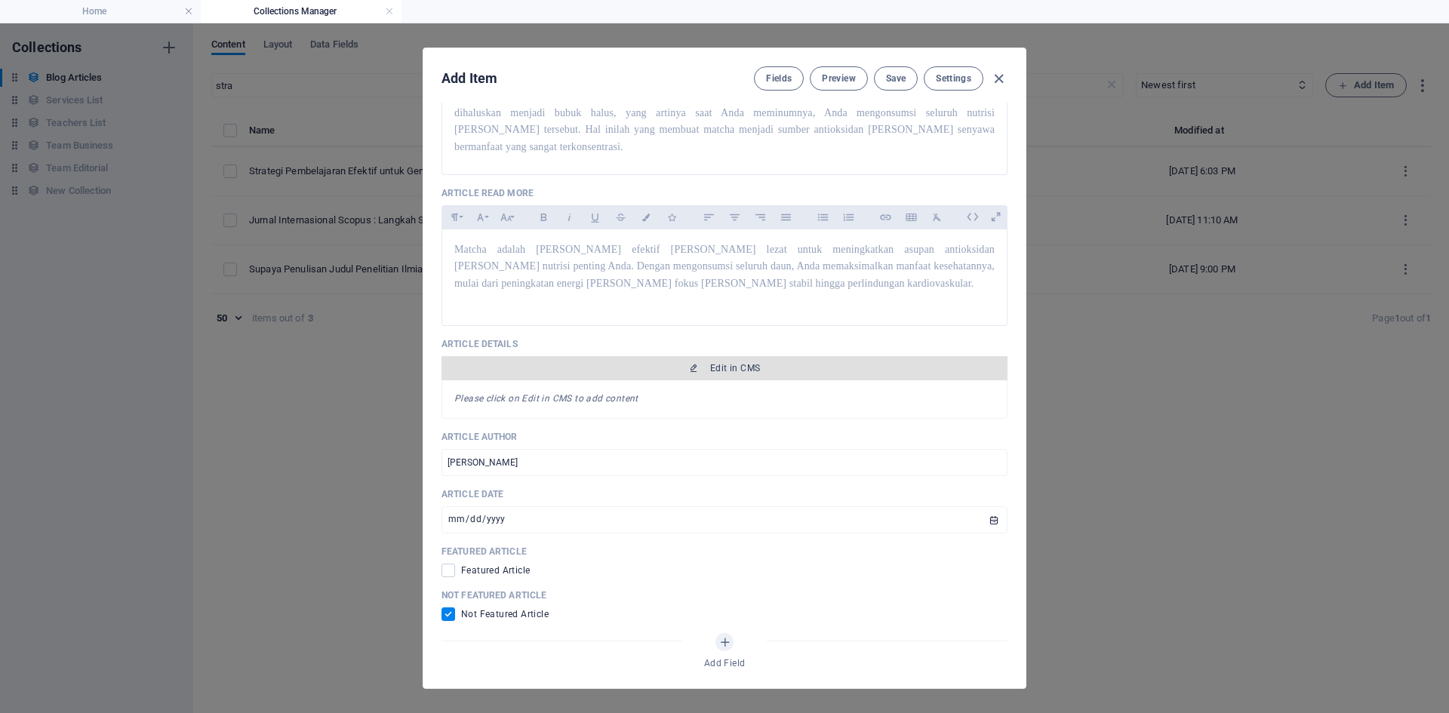
click at [734, 362] on span "Edit in CMS" at bounding box center [735, 368] width 50 height 12
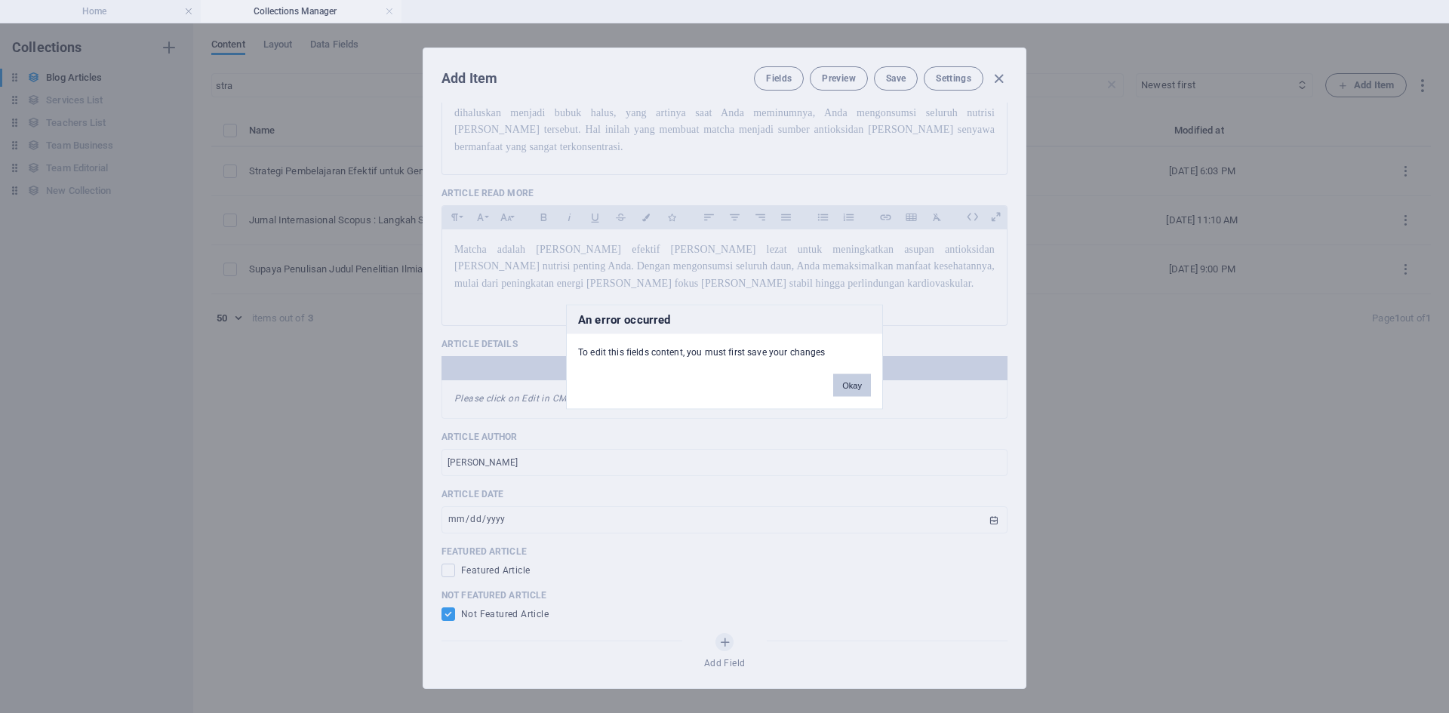
click at [851, 390] on button "Okay" at bounding box center [852, 385] width 38 height 23
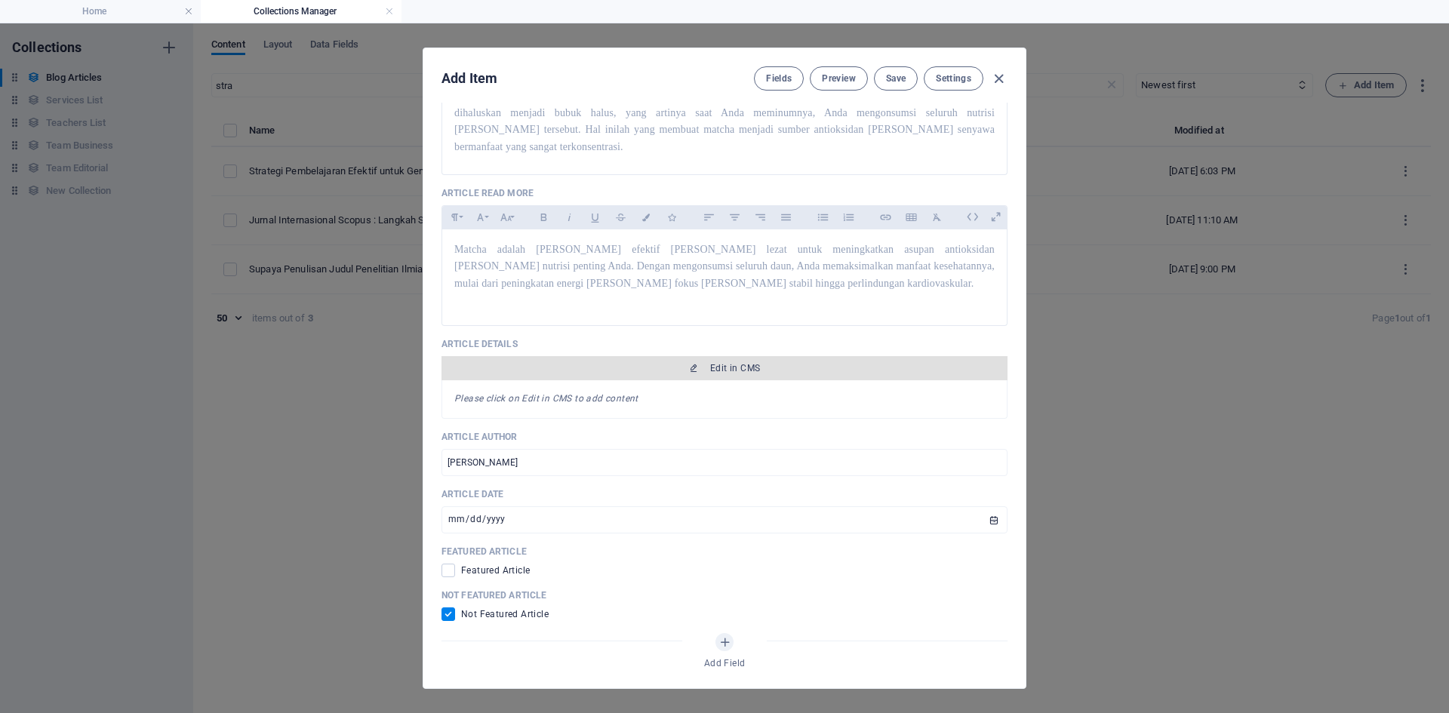
click at [713, 362] on span "Edit in CMS" at bounding box center [735, 368] width 50 height 12
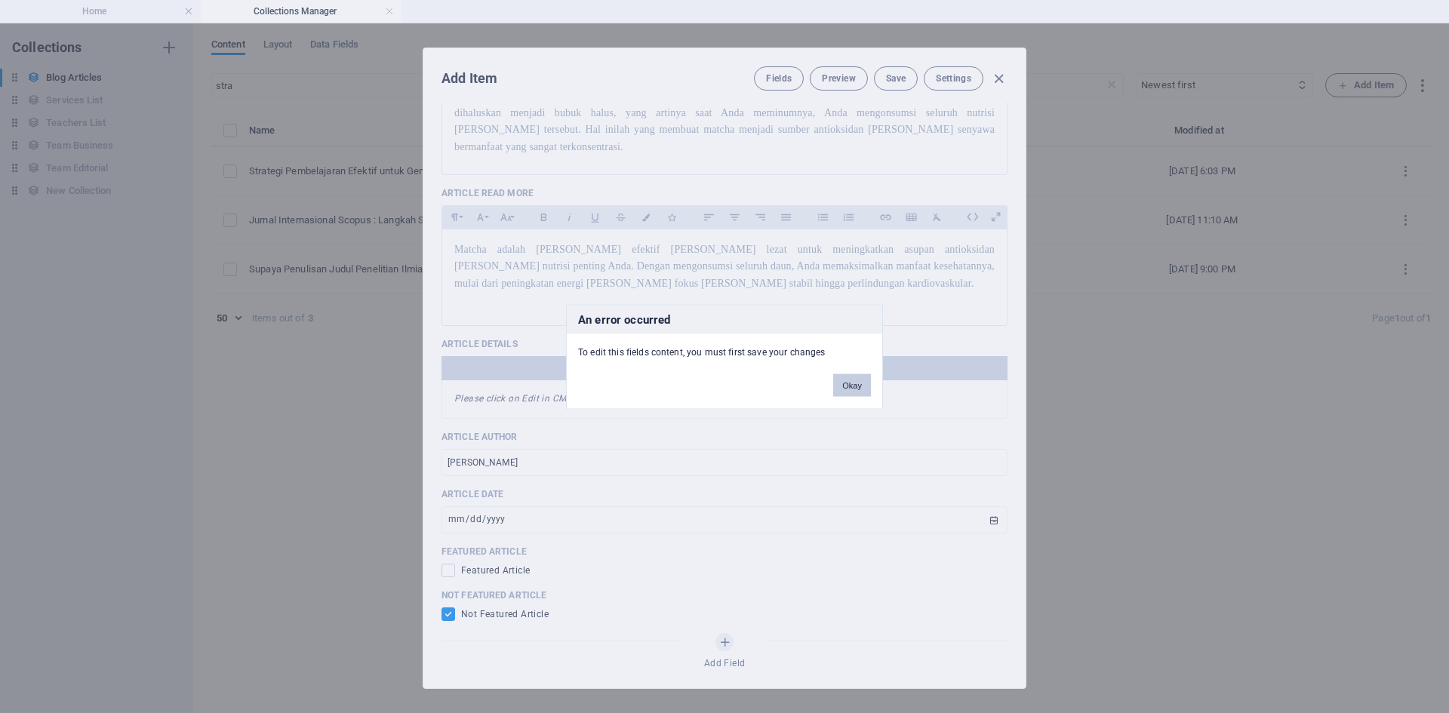
click at [847, 386] on button "Okay" at bounding box center [852, 385] width 38 height 23
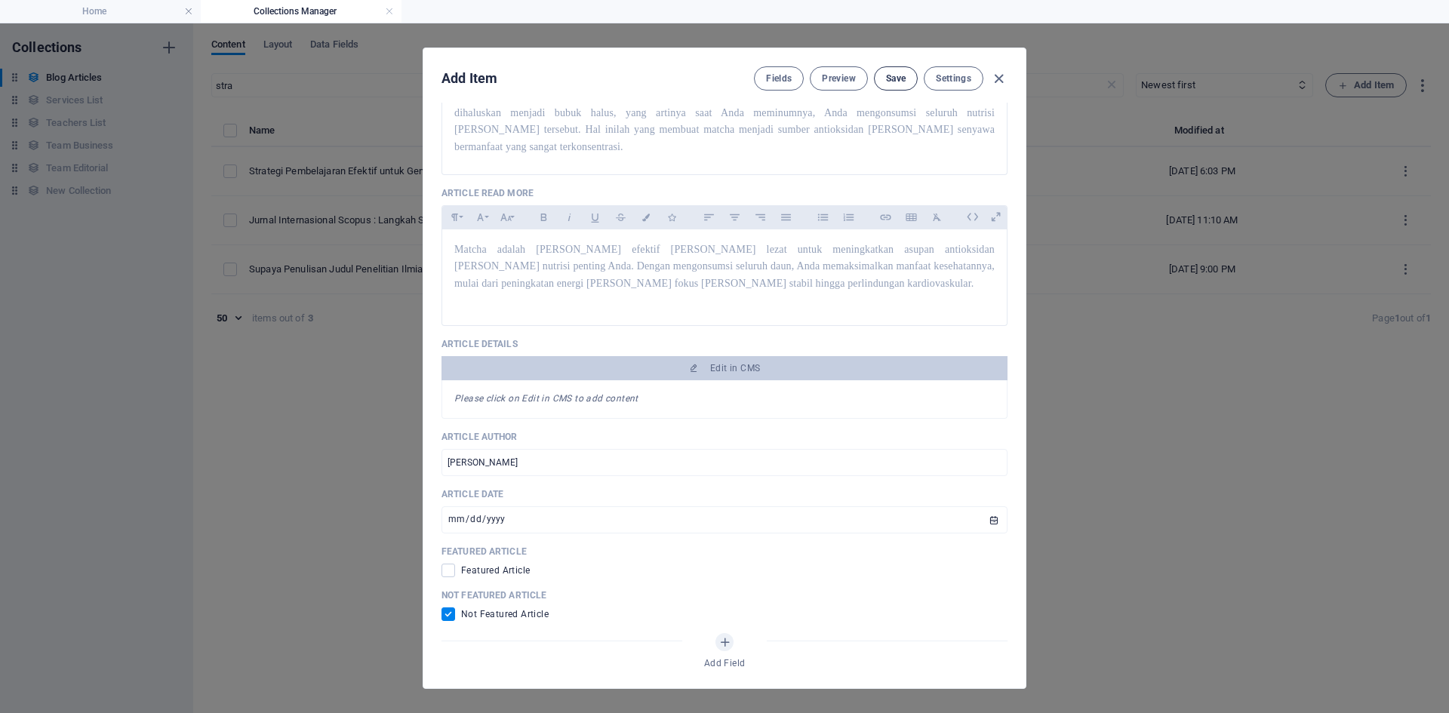
click at [898, 80] on span "Save" at bounding box center [896, 78] width 20 height 12
type input "menyingkap-keajaiban-kesehatan-dalam-secangkir-matcha"
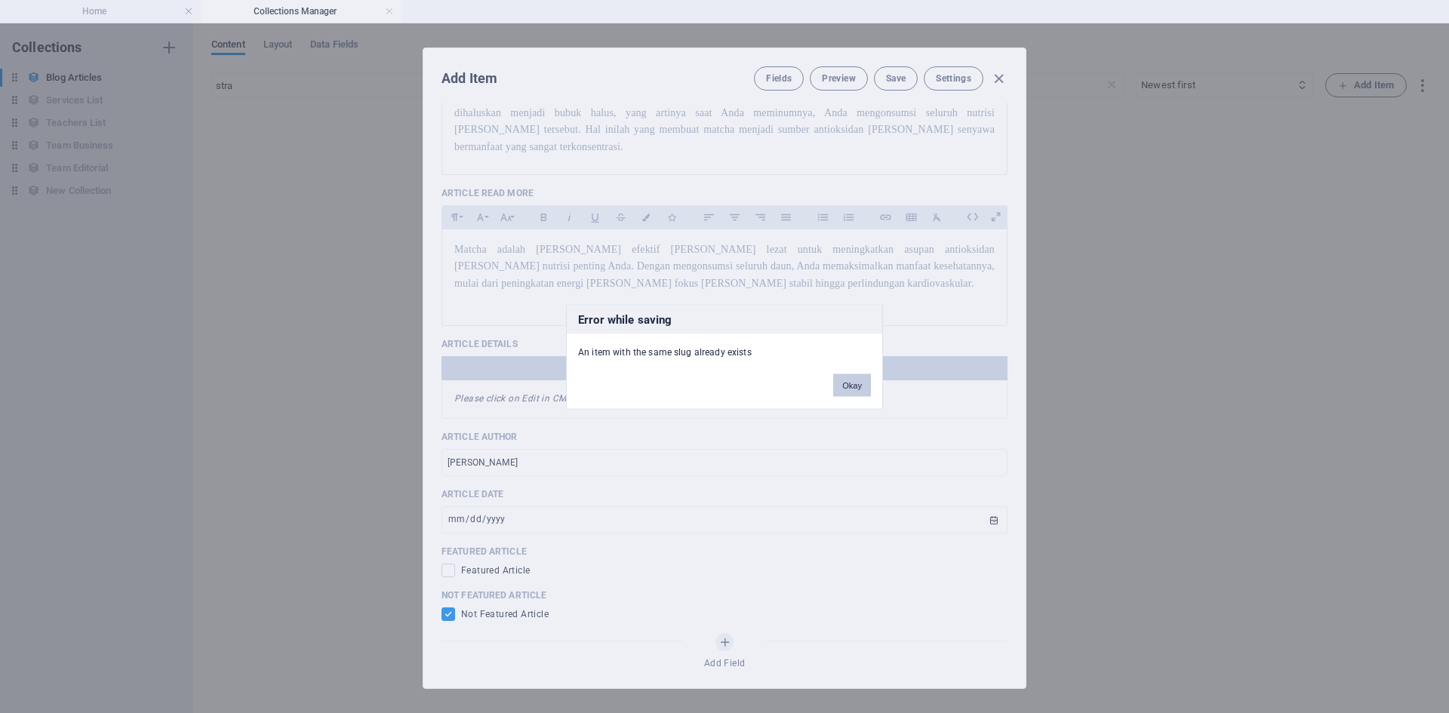
click at [854, 385] on button "Okay" at bounding box center [852, 385] width 38 height 23
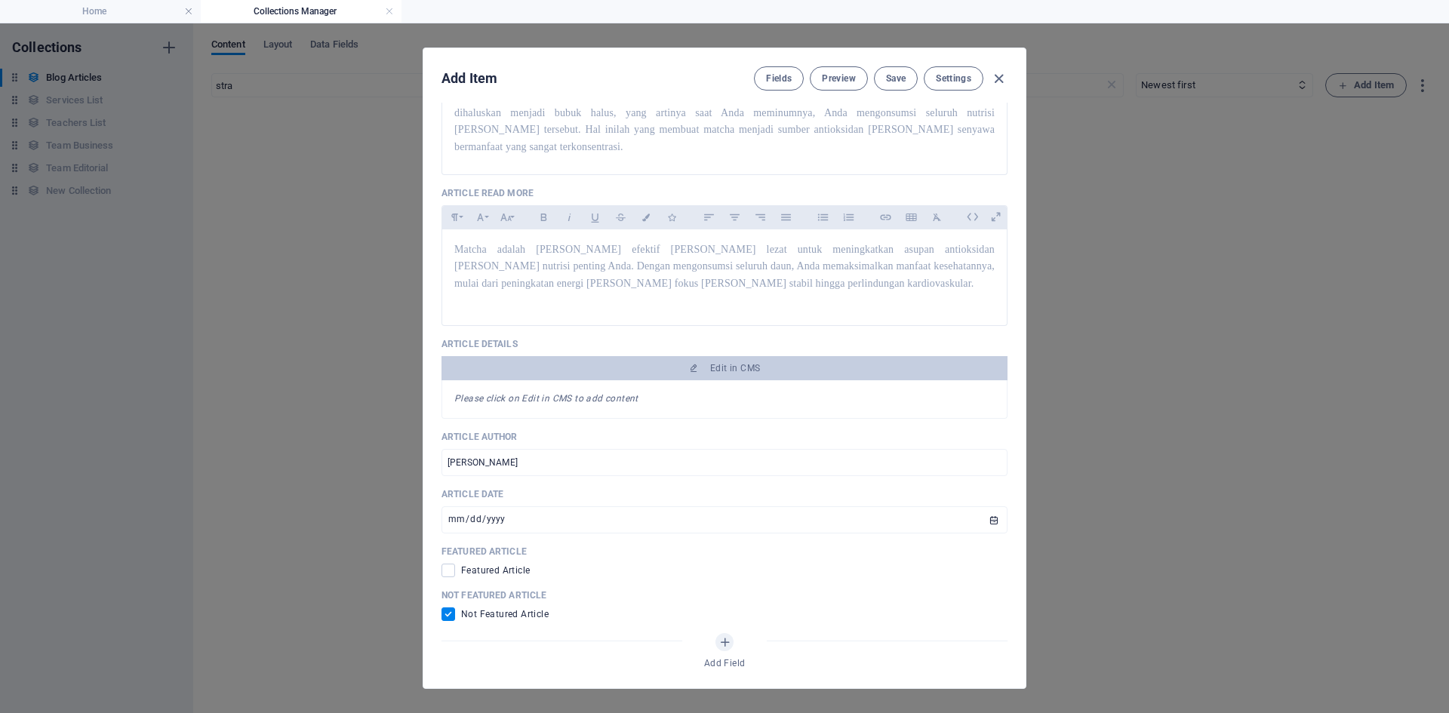
click at [451, 608] on input "checkbox" at bounding box center [452, 615] width 20 height 14
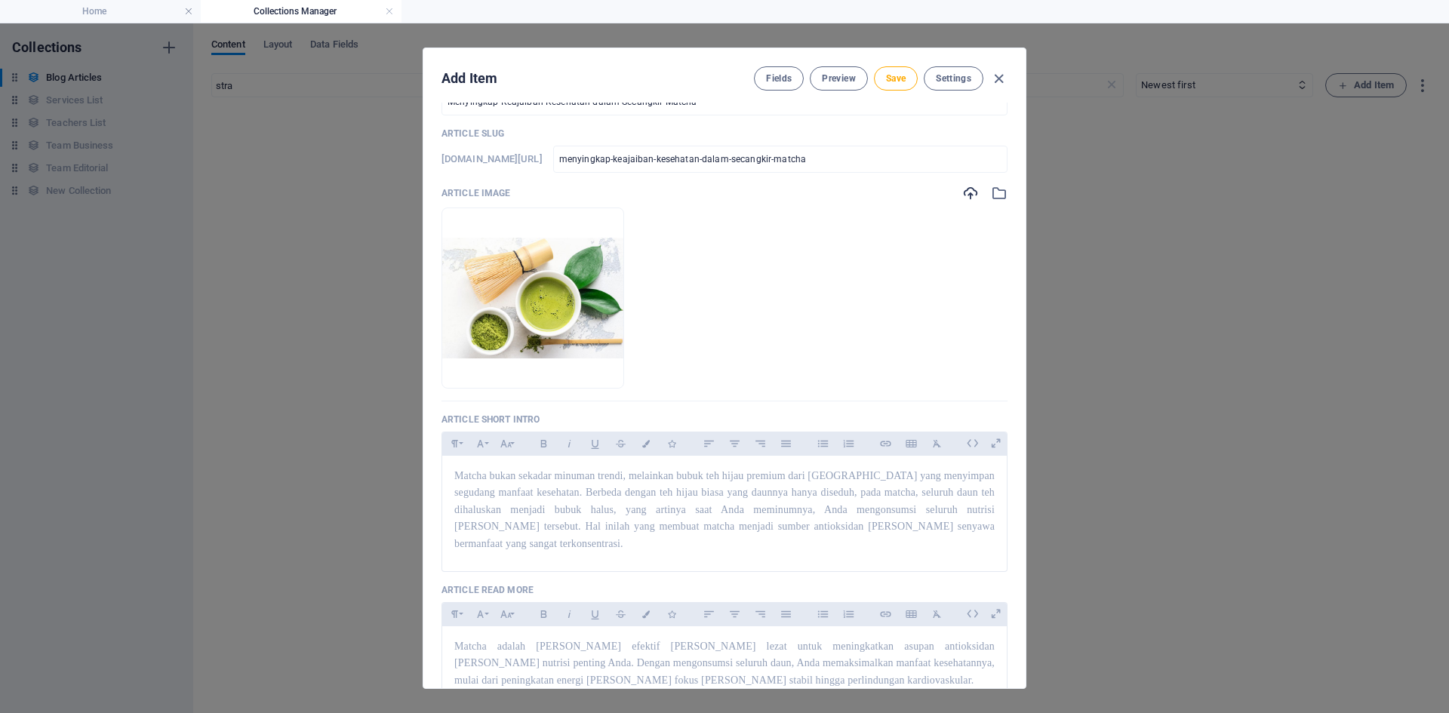
scroll to position [0, 0]
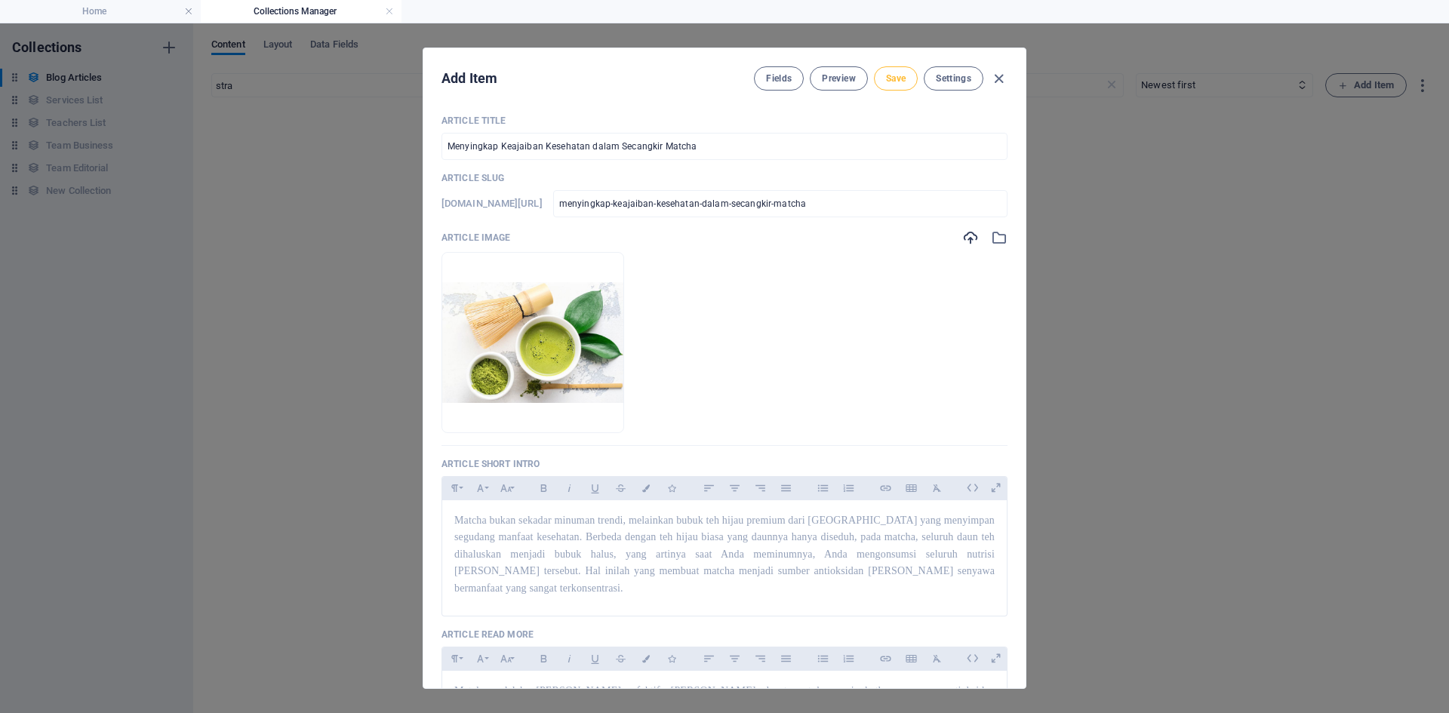
click at [899, 69] on button "Save" at bounding box center [896, 78] width 44 height 24
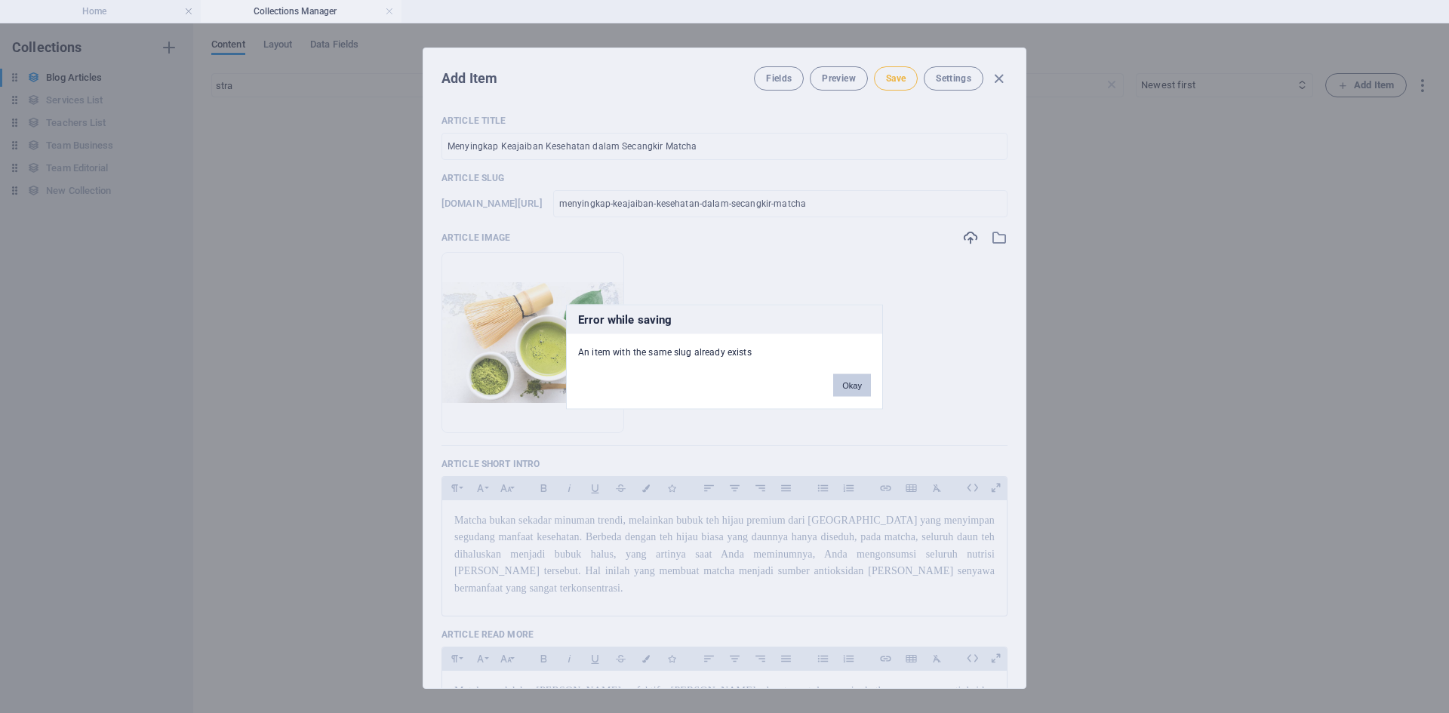
click at [845, 392] on button "Okay" at bounding box center [852, 385] width 38 height 23
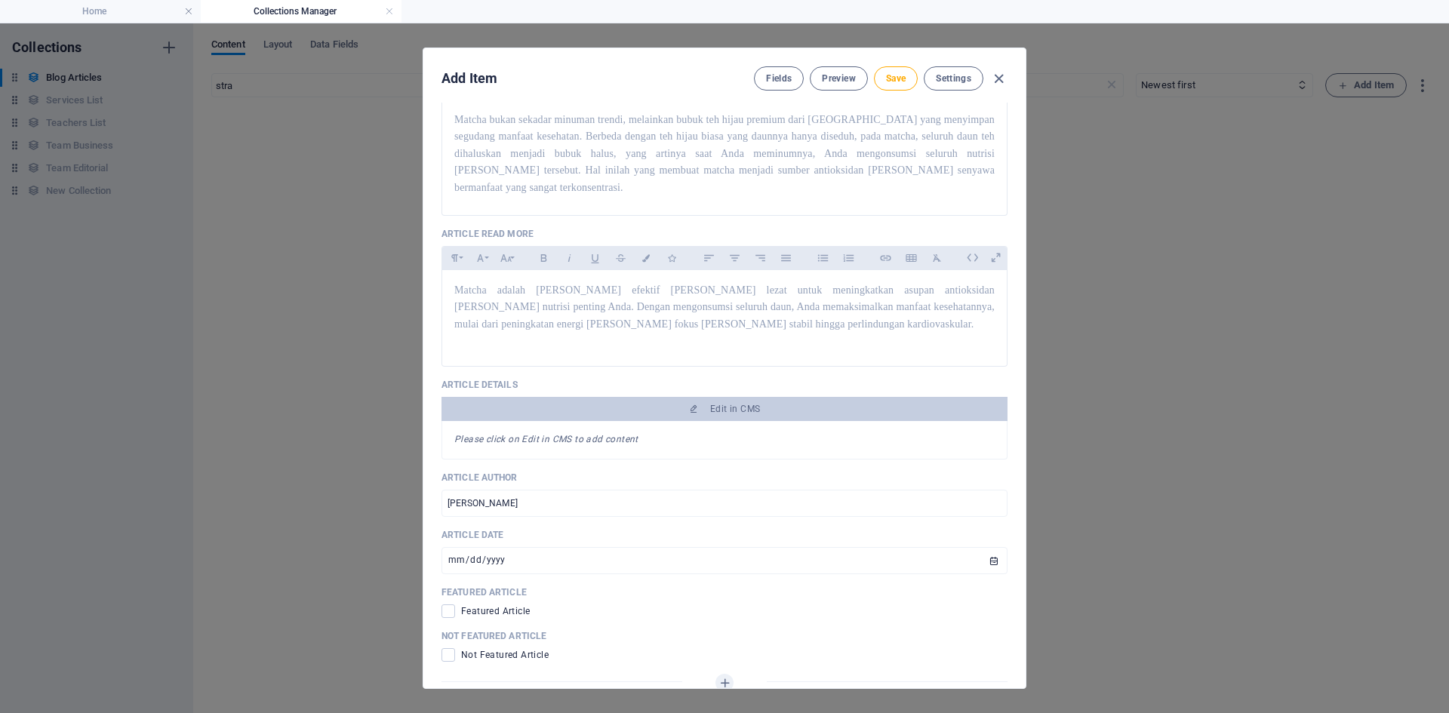
scroll to position [402, 0]
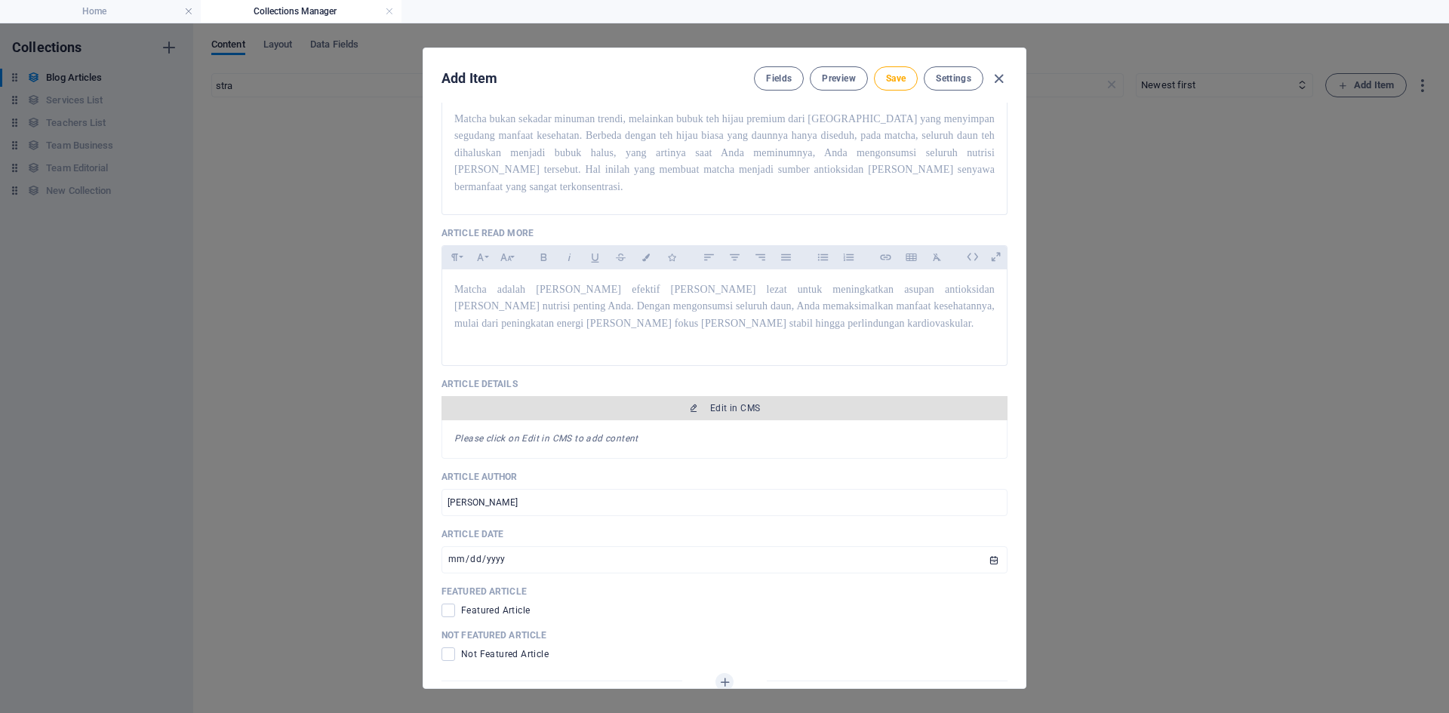
click at [719, 398] on button "Edit in CMS" at bounding box center [725, 408] width 566 height 24
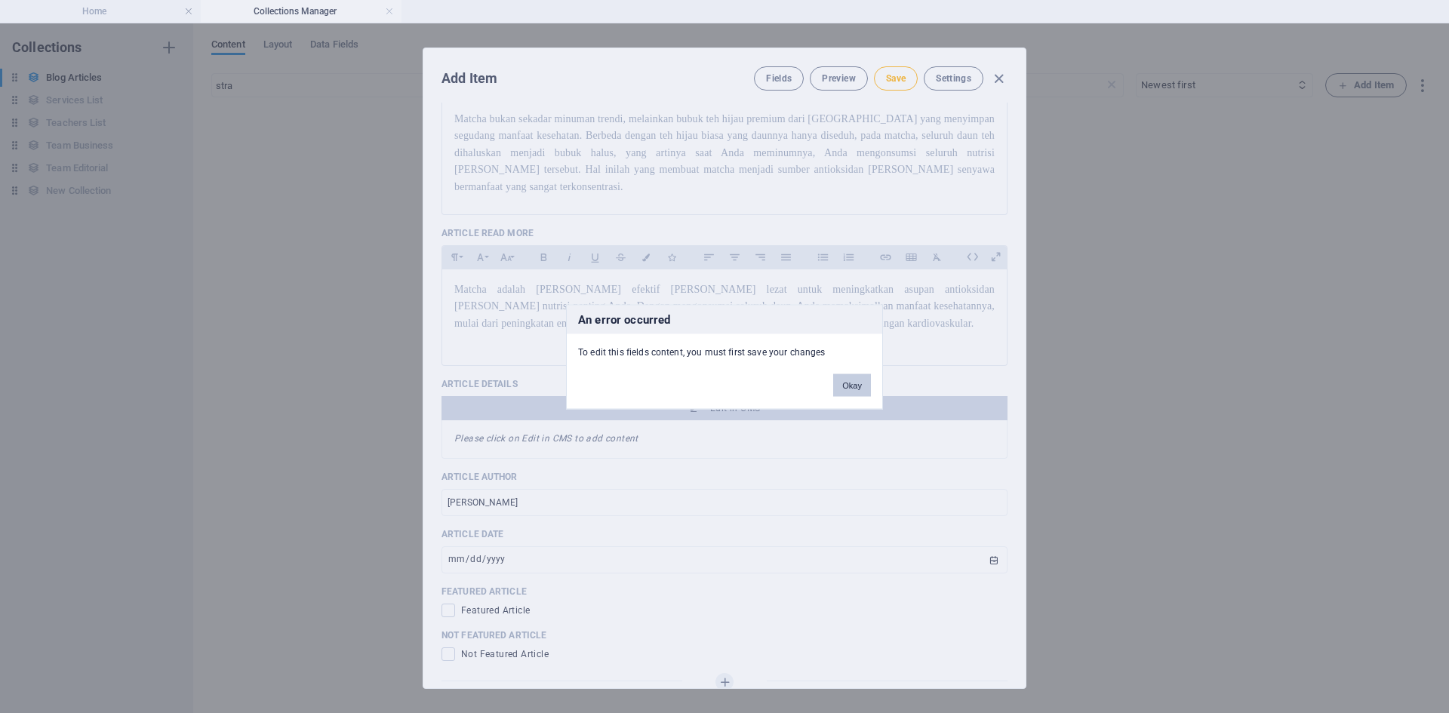
click at [857, 383] on button "Okay" at bounding box center [852, 385] width 38 height 23
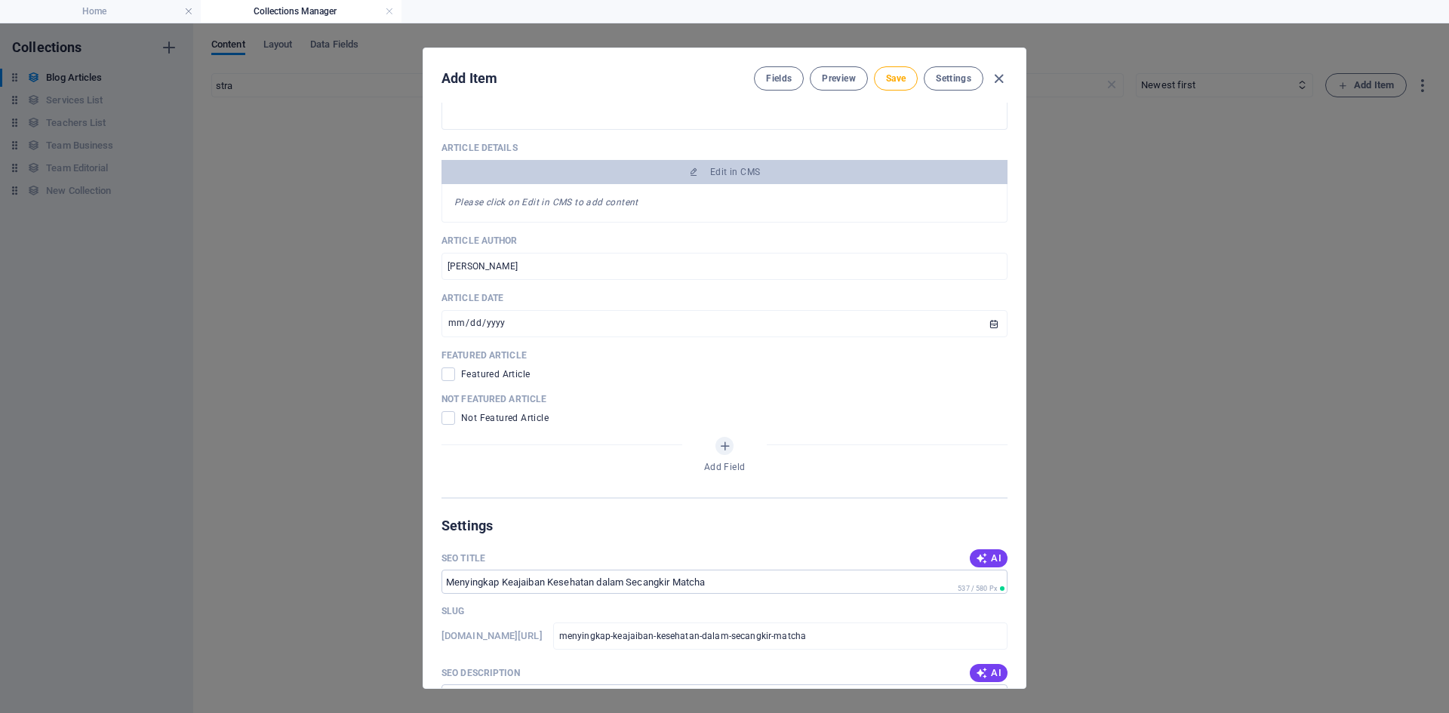
scroll to position [639, 0]
click at [497, 411] on span "Not Featured Article" at bounding box center [505, 417] width 88 height 12
click at [454, 411] on span at bounding box center [449, 418] width 14 height 14
click at [454, 411] on input "checkbox" at bounding box center [452, 418] width 20 height 14
checkbox input "true"
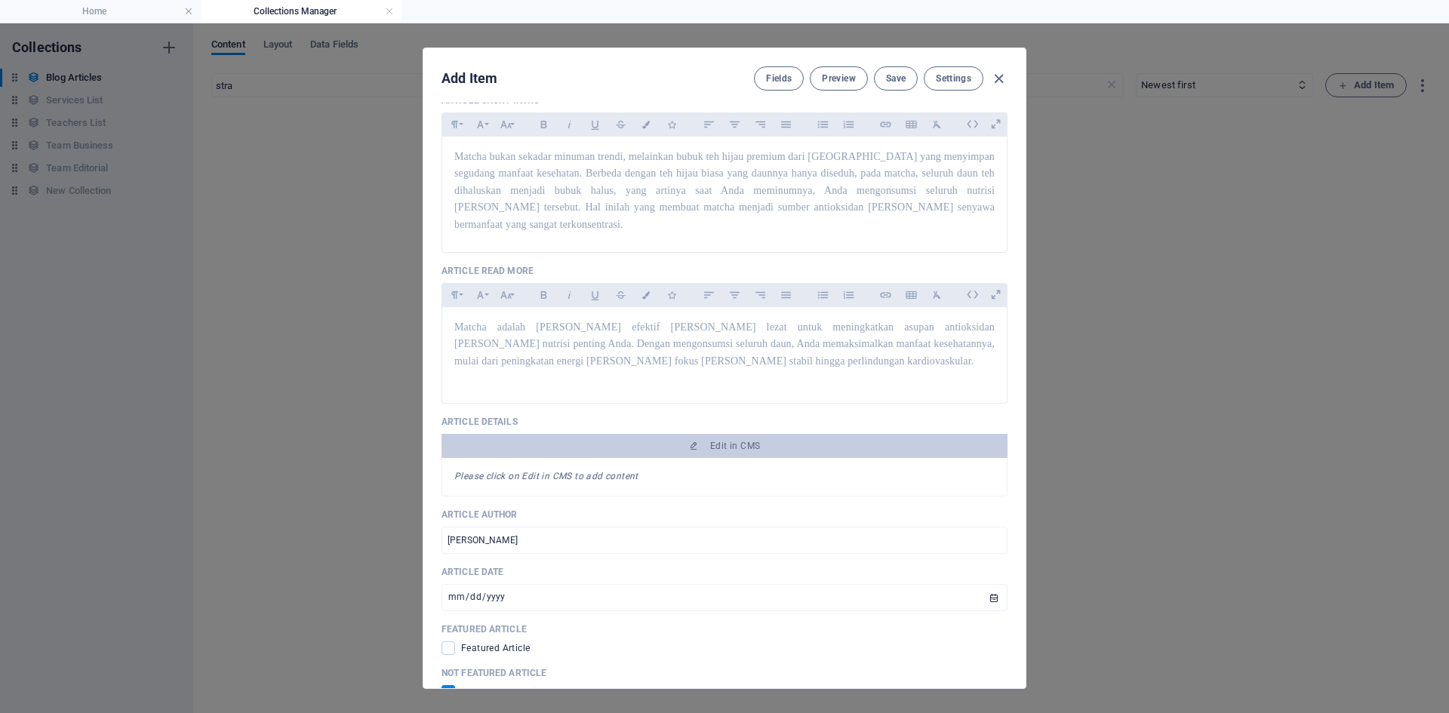
scroll to position [358, 0]
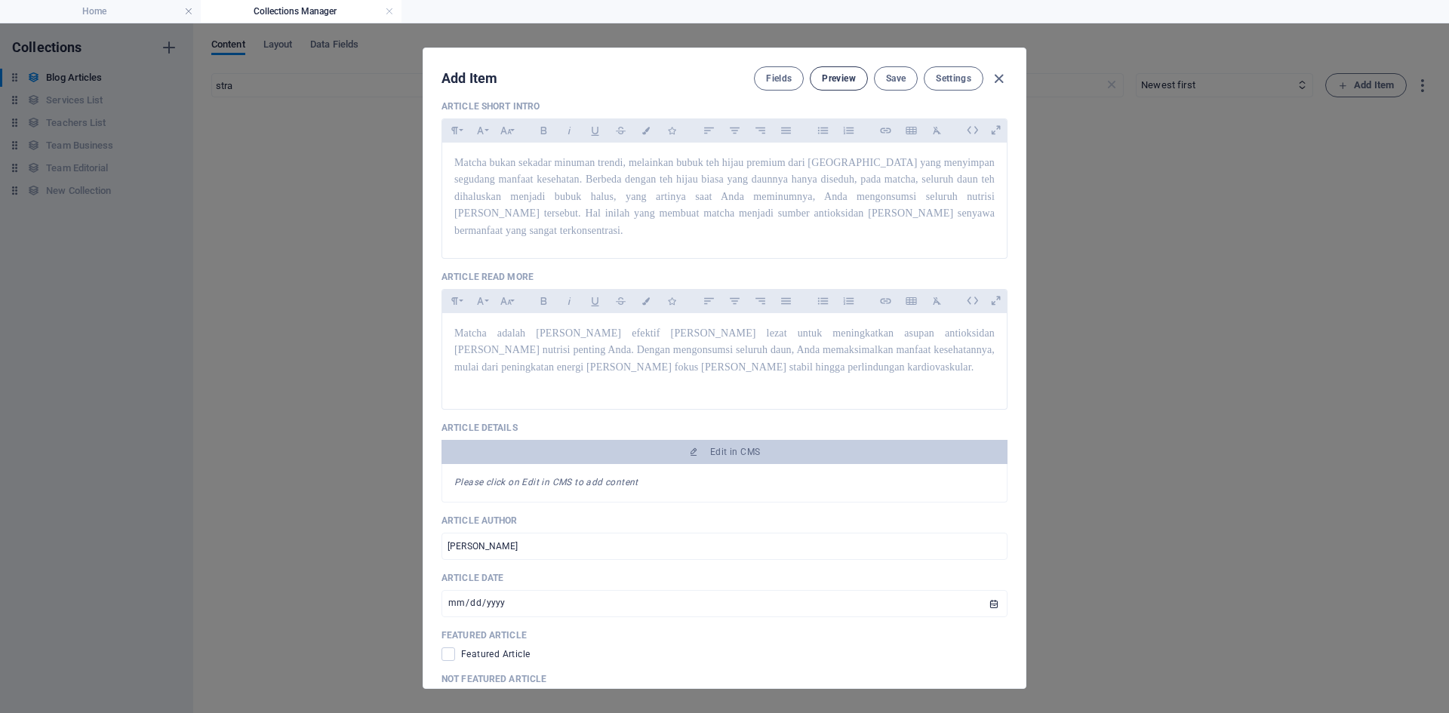
click at [840, 84] on span "Preview" at bounding box center [838, 78] width 33 height 12
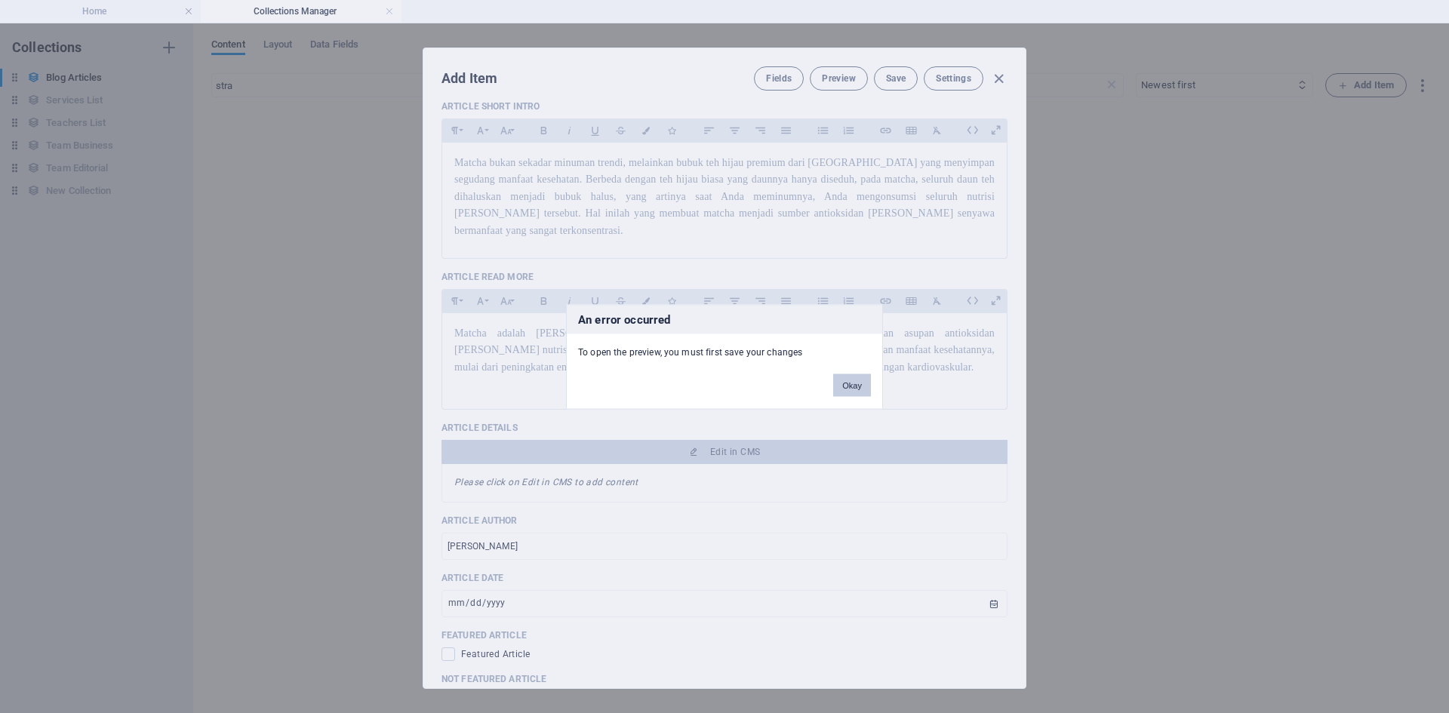
click at [839, 383] on button "Okay" at bounding box center [852, 385] width 38 height 23
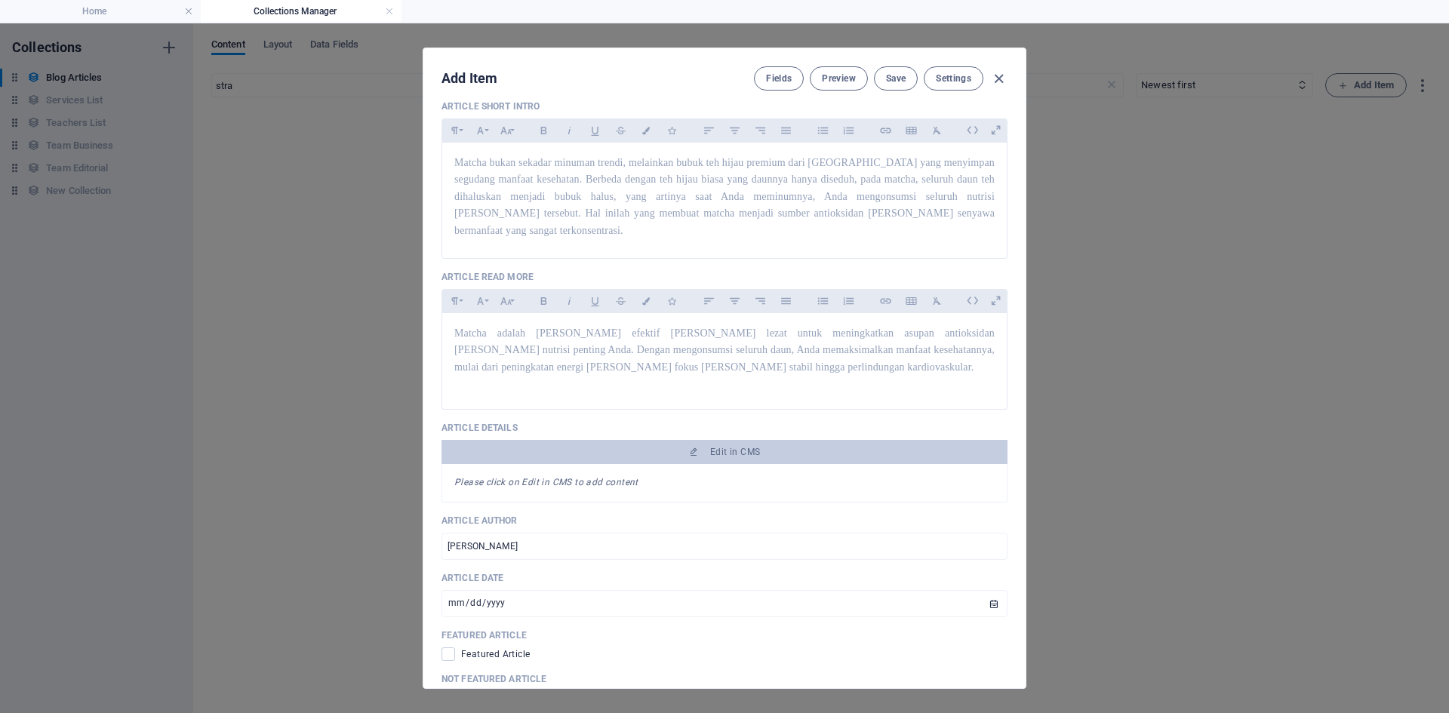
scroll to position [0, 0]
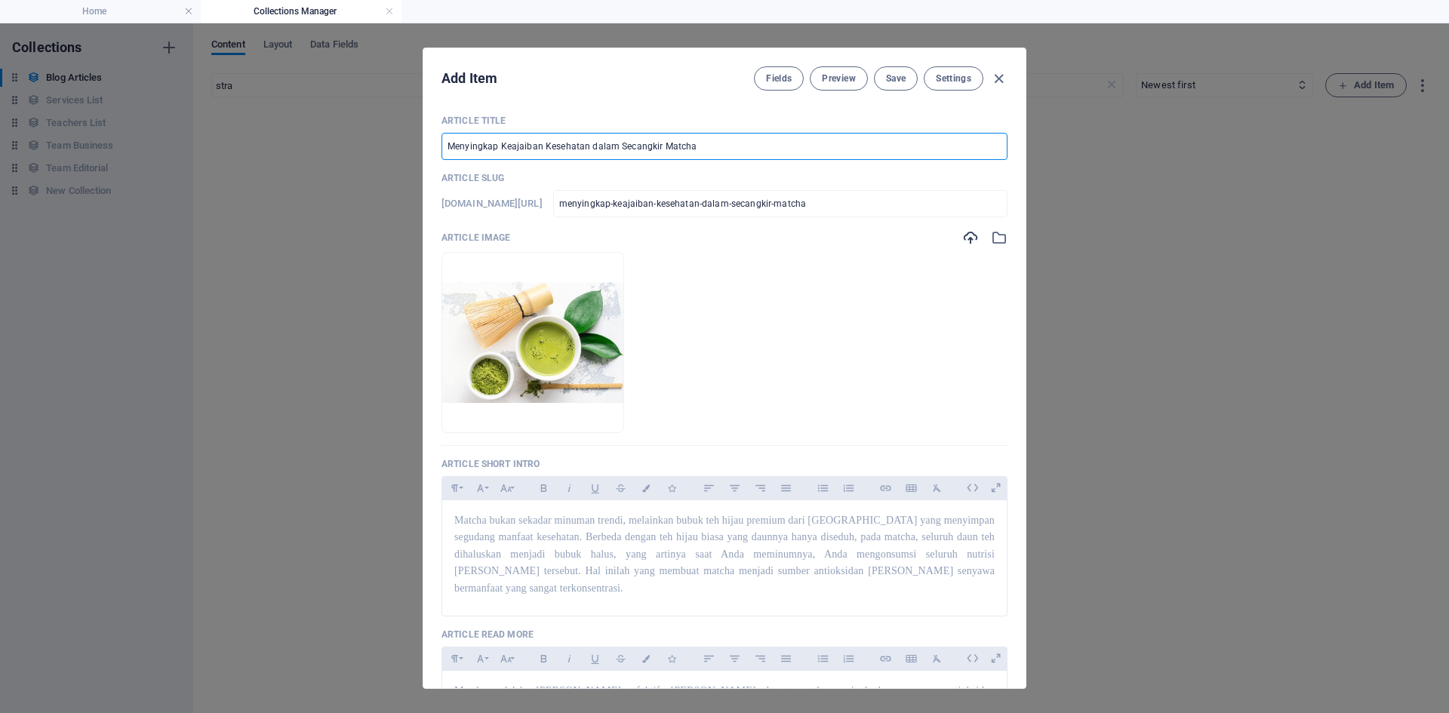
click at [886, 147] on input "Menyingkap Keajaiban Kesehatan dalam Secangkir Matcha" at bounding box center [725, 146] width 566 height 27
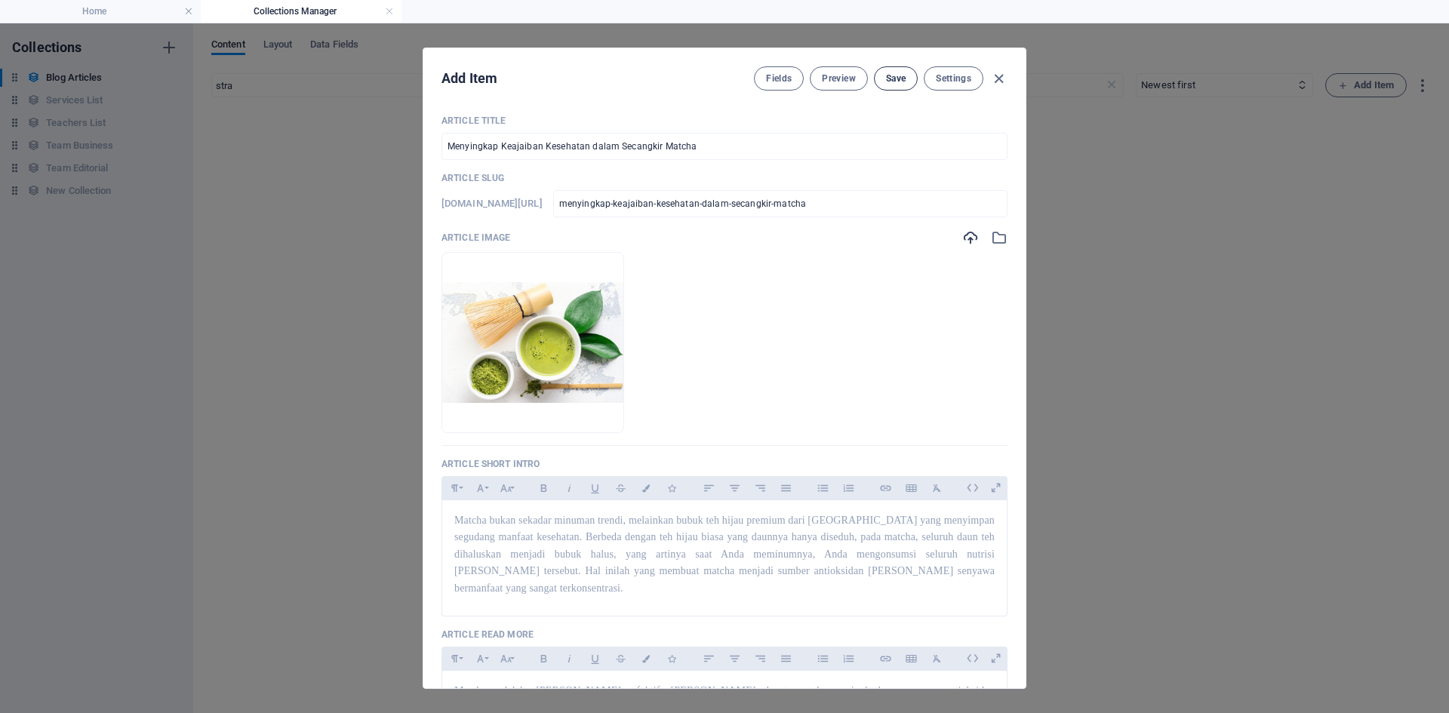
click at [895, 79] on span "Save" at bounding box center [896, 78] width 20 height 12
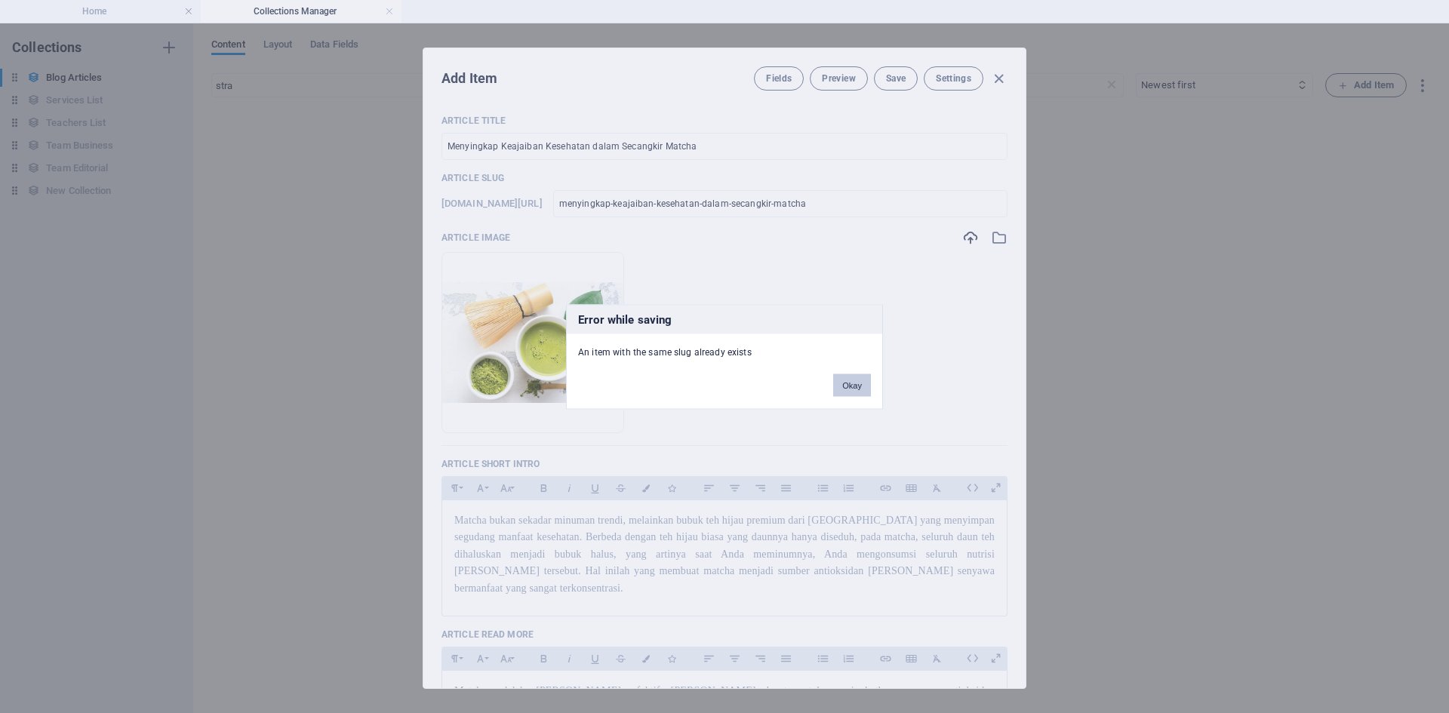
click at [848, 385] on button "Okay" at bounding box center [852, 385] width 38 height 23
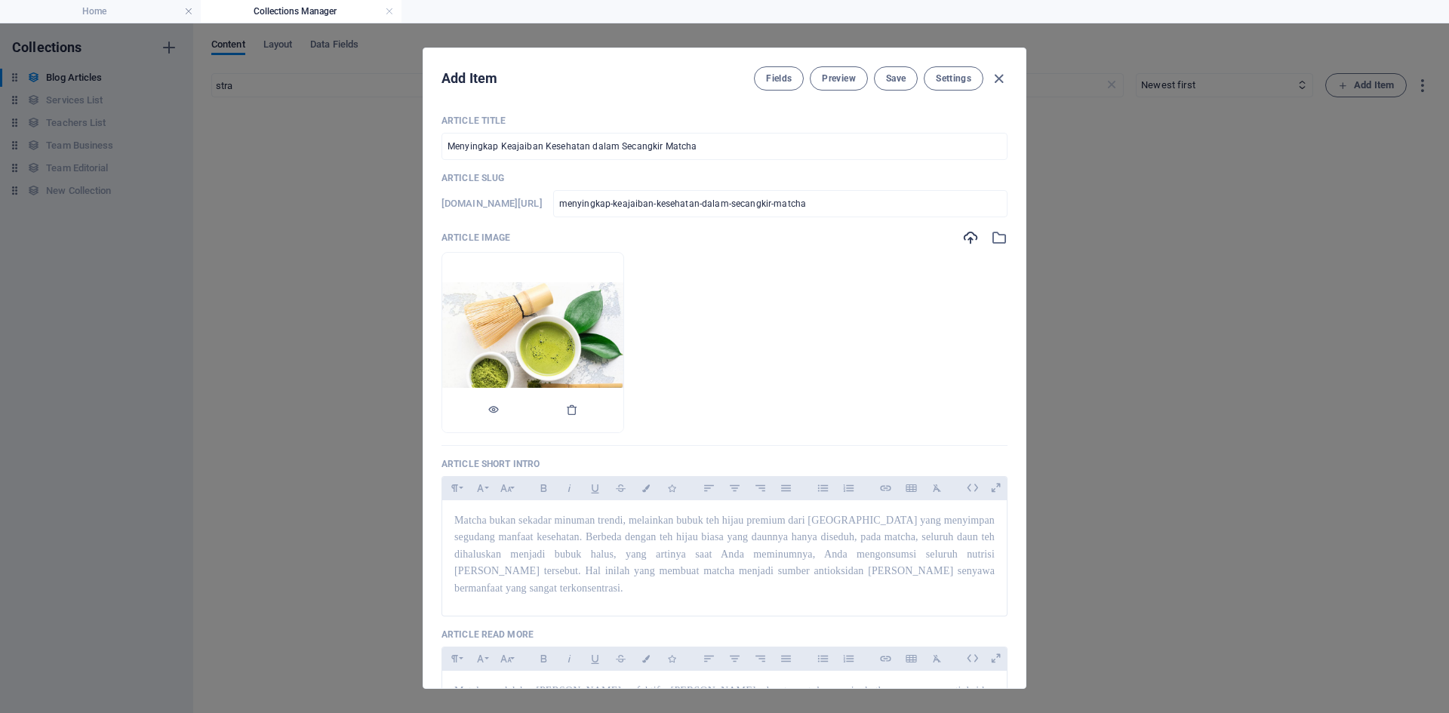
click at [624, 356] on img at bounding box center [532, 342] width 181 height 121
click at [578, 411] on icon "button" at bounding box center [572, 410] width 12 height 12
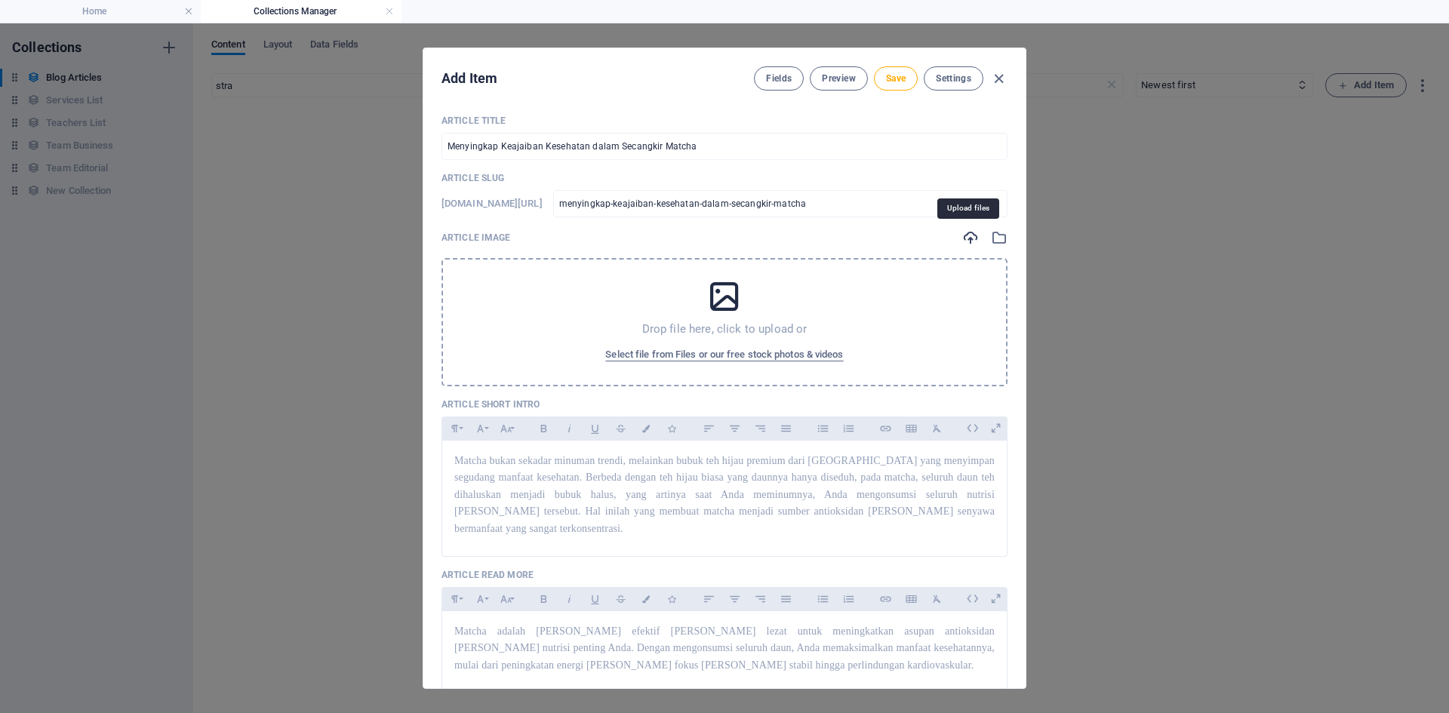
click at [962, 244] on icon "button" at bounding box center [970, 237] width 17 height 17
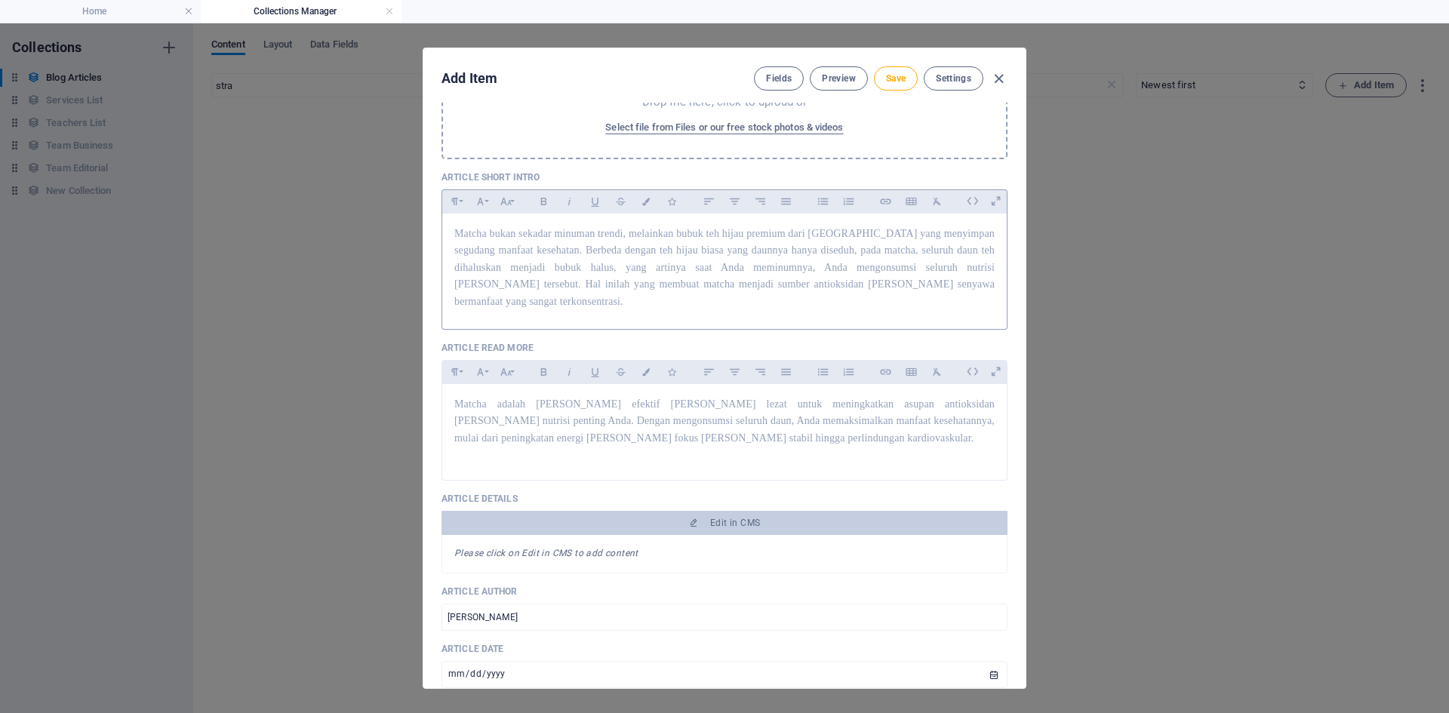
scroll to position [228, 0]
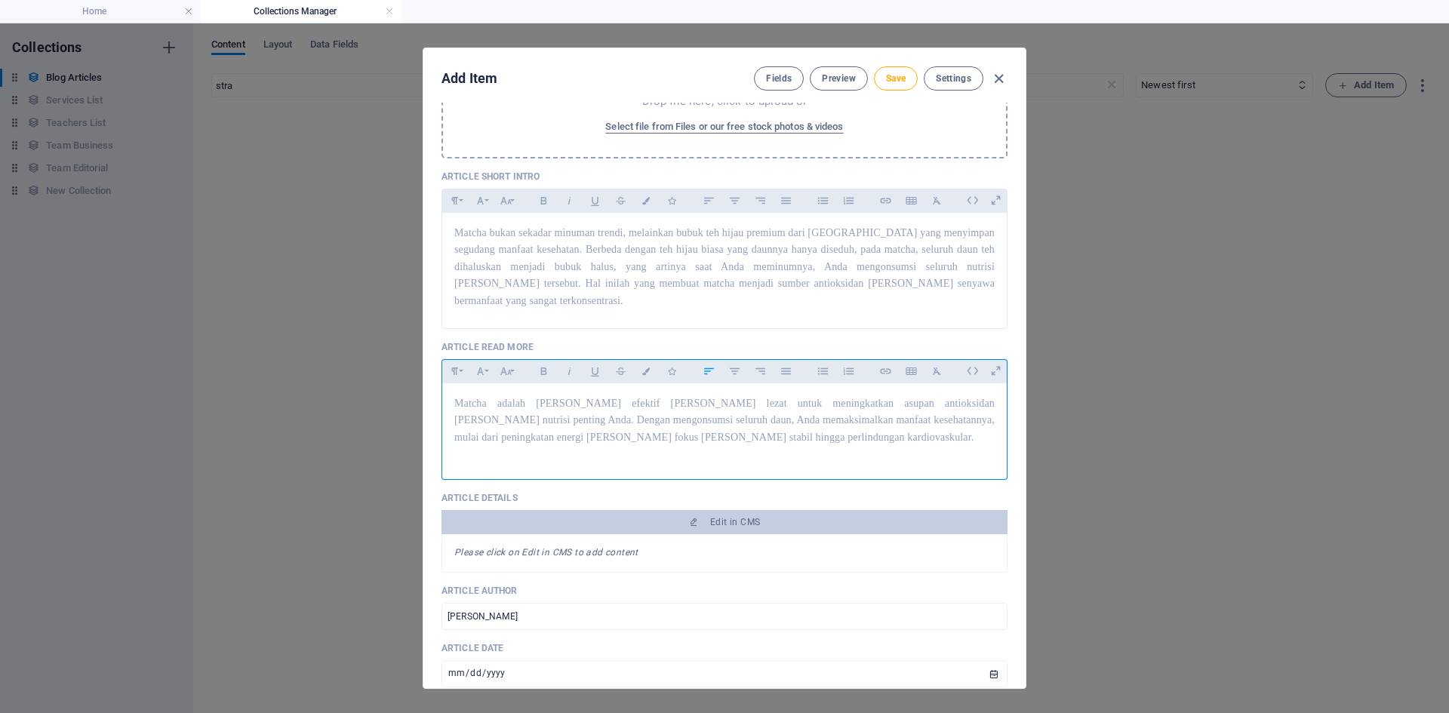
click at [653, 446] on p at bounding box center [724, 453] width 540 height 14
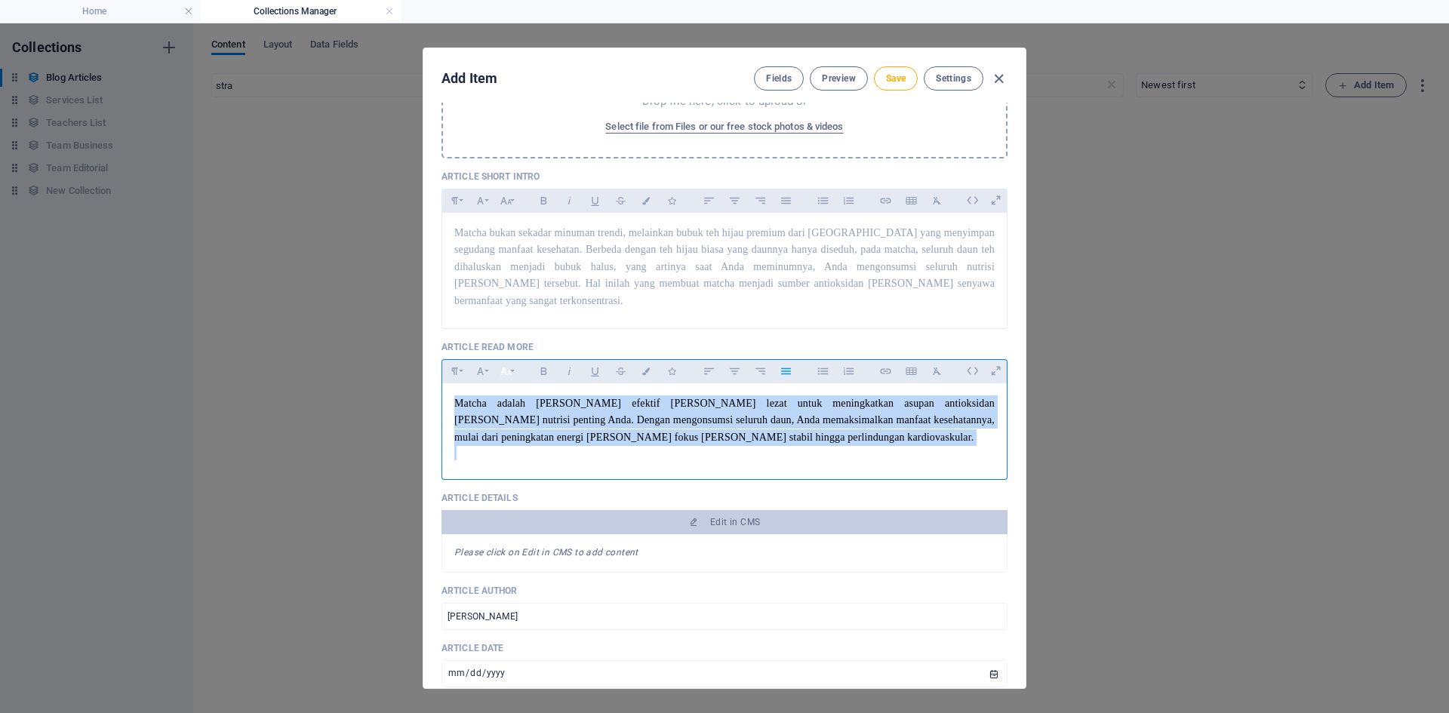
click at [507, 362] on icon "button" at bounding box center [506, 371] width 13 height 18
click at [520, 476] on link "12" at bounding box center [521, 487] width 54 height 23
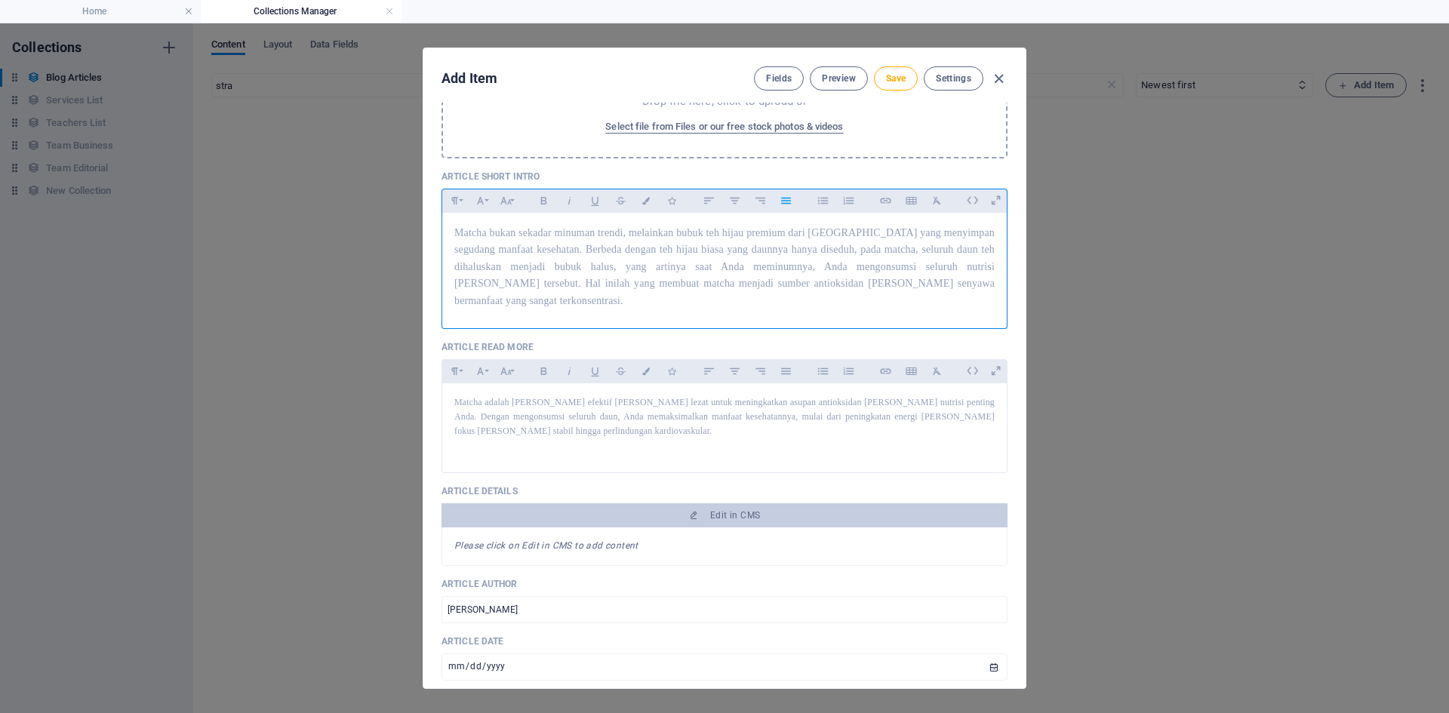
click at [649, 300] on div "Matcha bukan sekadar minuman trendi, melainkan bubuk teh hijau premium dari [GE…" at bounding box center [724, 267] width 565 height 109
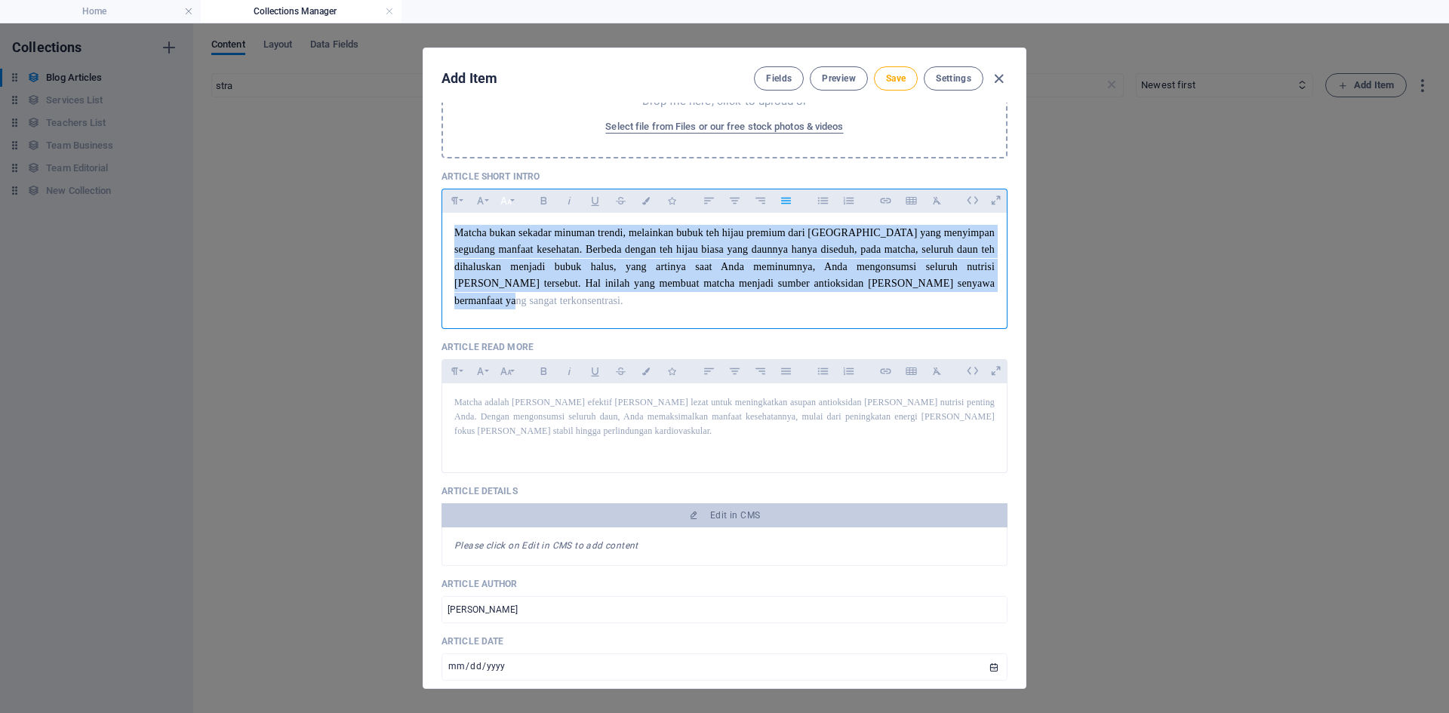
click at [513, 200] on button "Font Size" at bounding box center [506, 201] width 24 height 20
click at [525, 310] on link "12" at bounding box center [521, 316] width 54 height 23
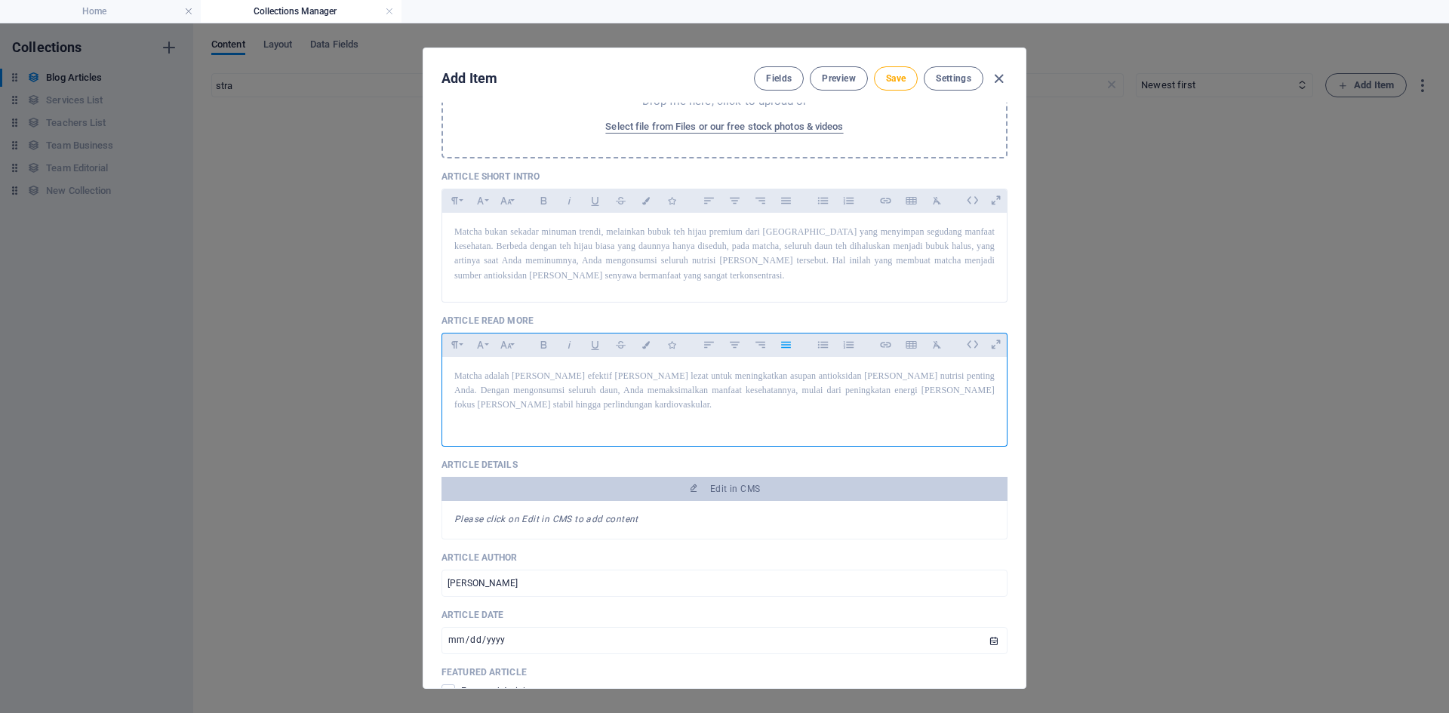
click at [813, 396] on p "Matcha adalah [PERSON_NAME] efektif [PERSON_NAME] lezat untuk meningkatkan asup…" at bounding box center [724, 391] width 540 height 44
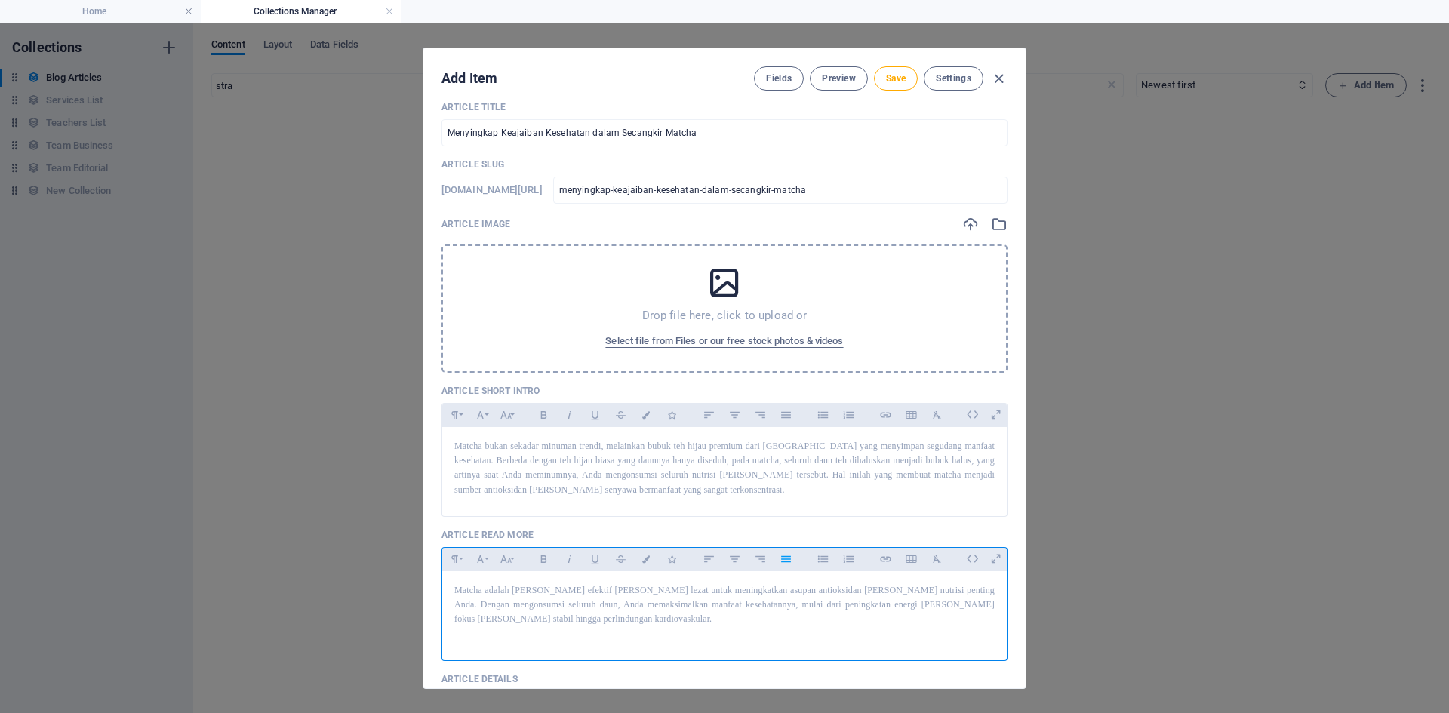
scroll to position [13, 0]
click at [969, 227] on icon "button" at bounding box center [970, 225] width 17 height 17
click at [972, 224] on icon "button" at bounding box center [970, 225] width 17 height 17
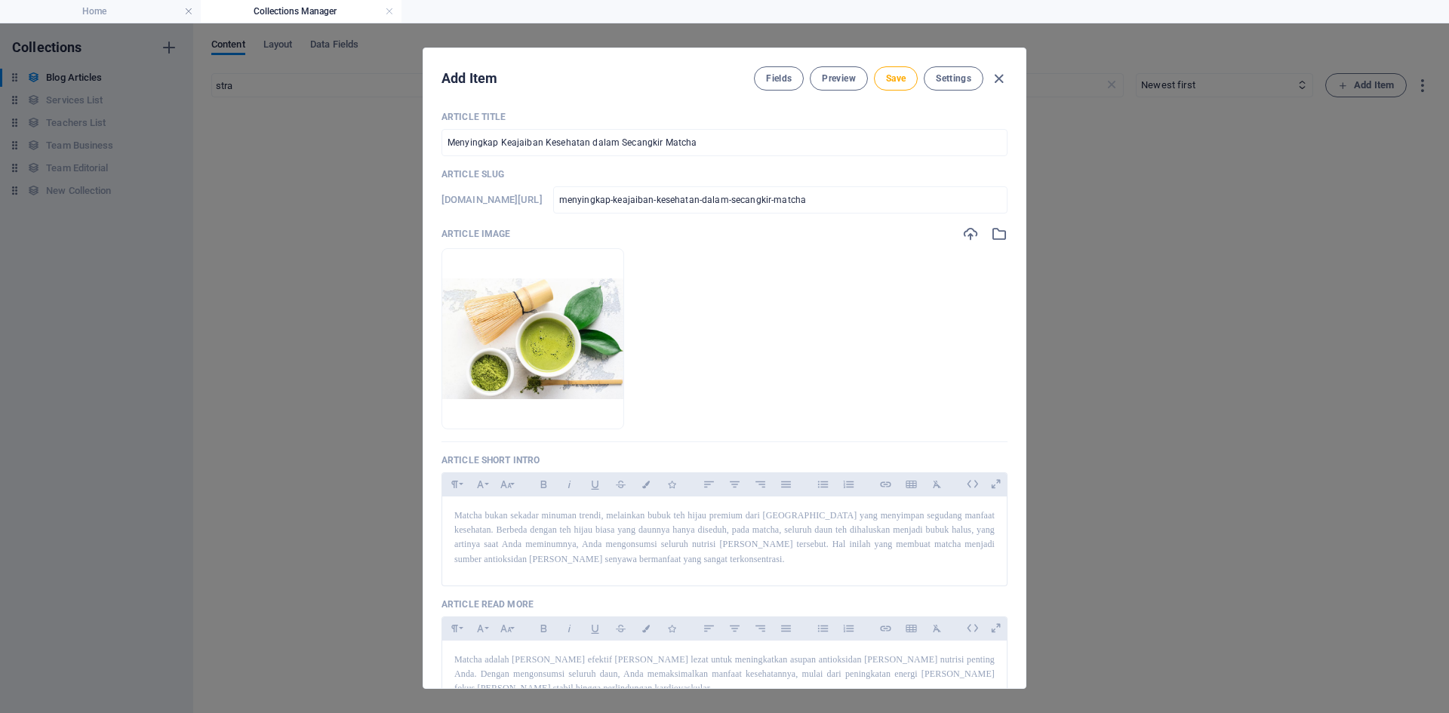
scroll to position [0, 0]
click at [901, 82] on span "Save" at bounding box center [896, 78] width 20 height 12
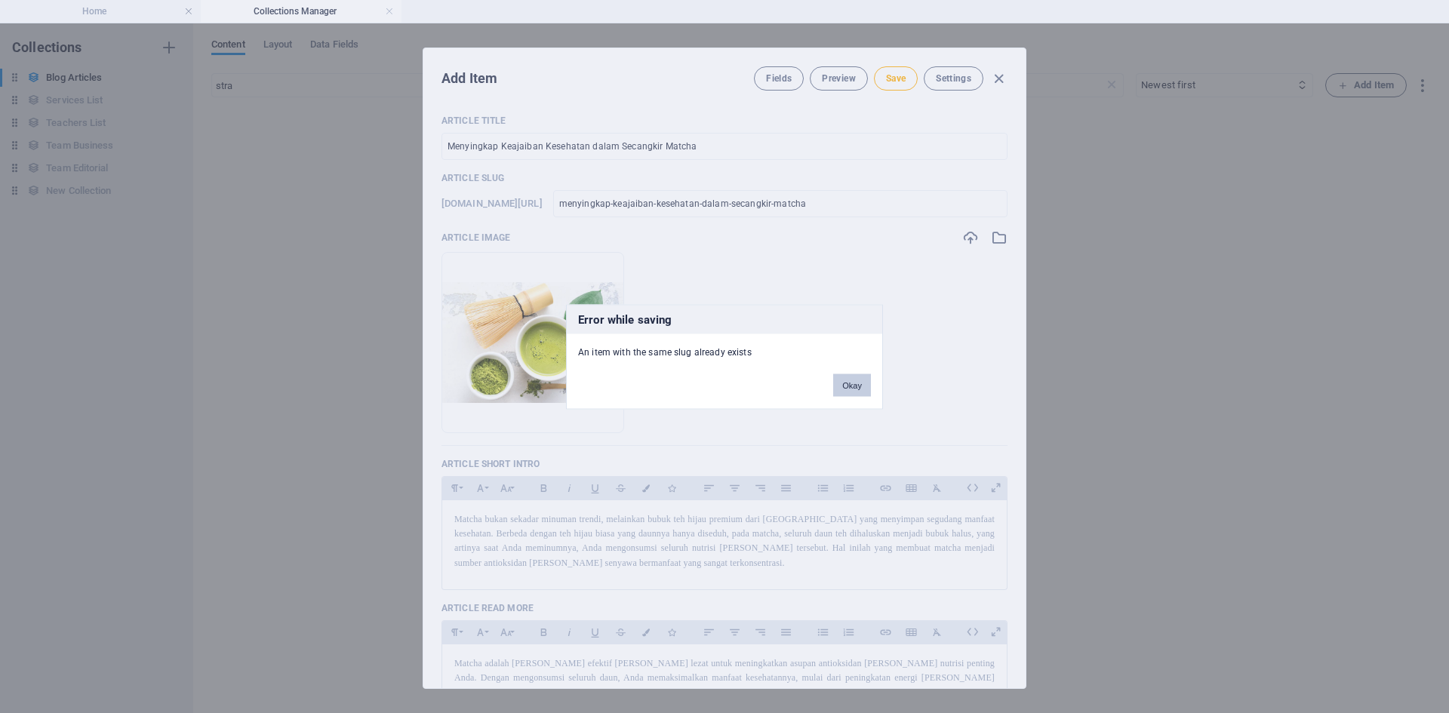
click at [857, 381] on button "Okay" at bounding box center [852, 385] width 38 height 23
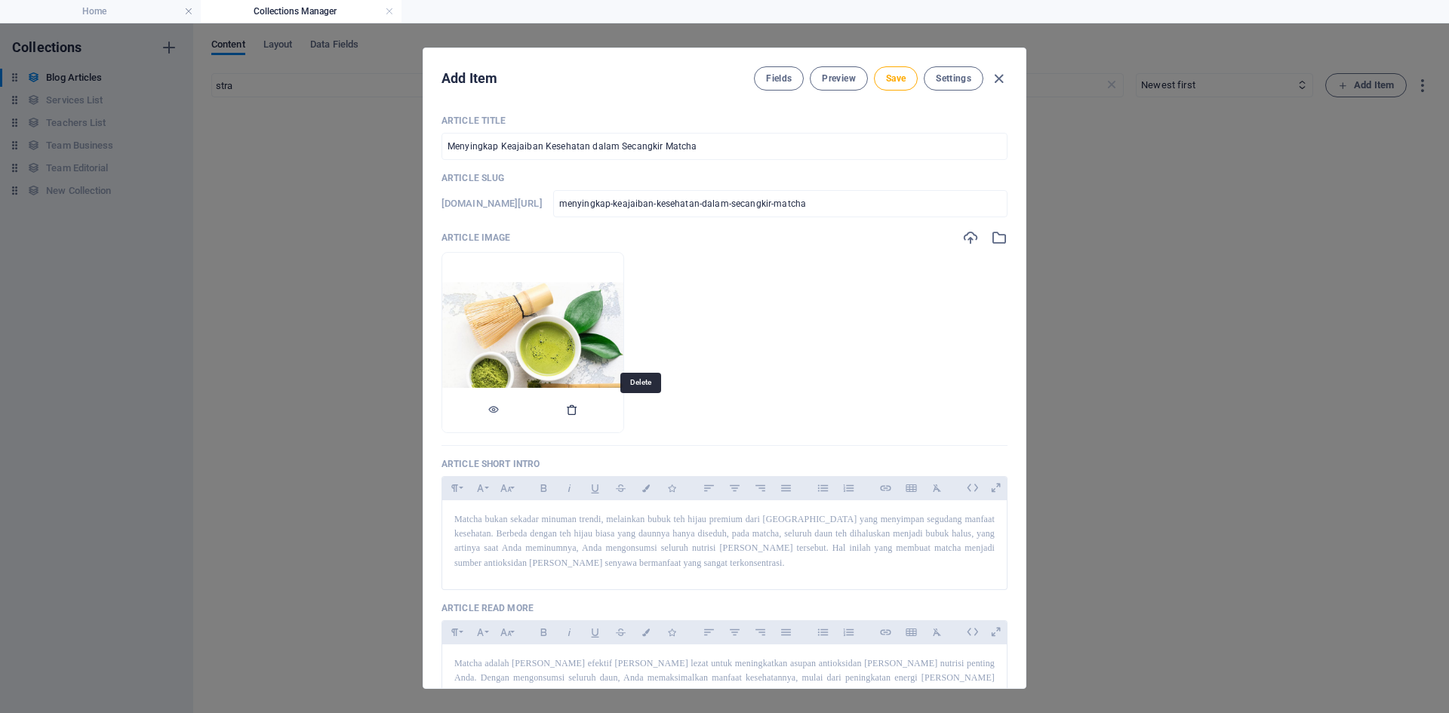
click at [578, 407] on icon "button" at bounding box center [572, 410] width 12 height 12
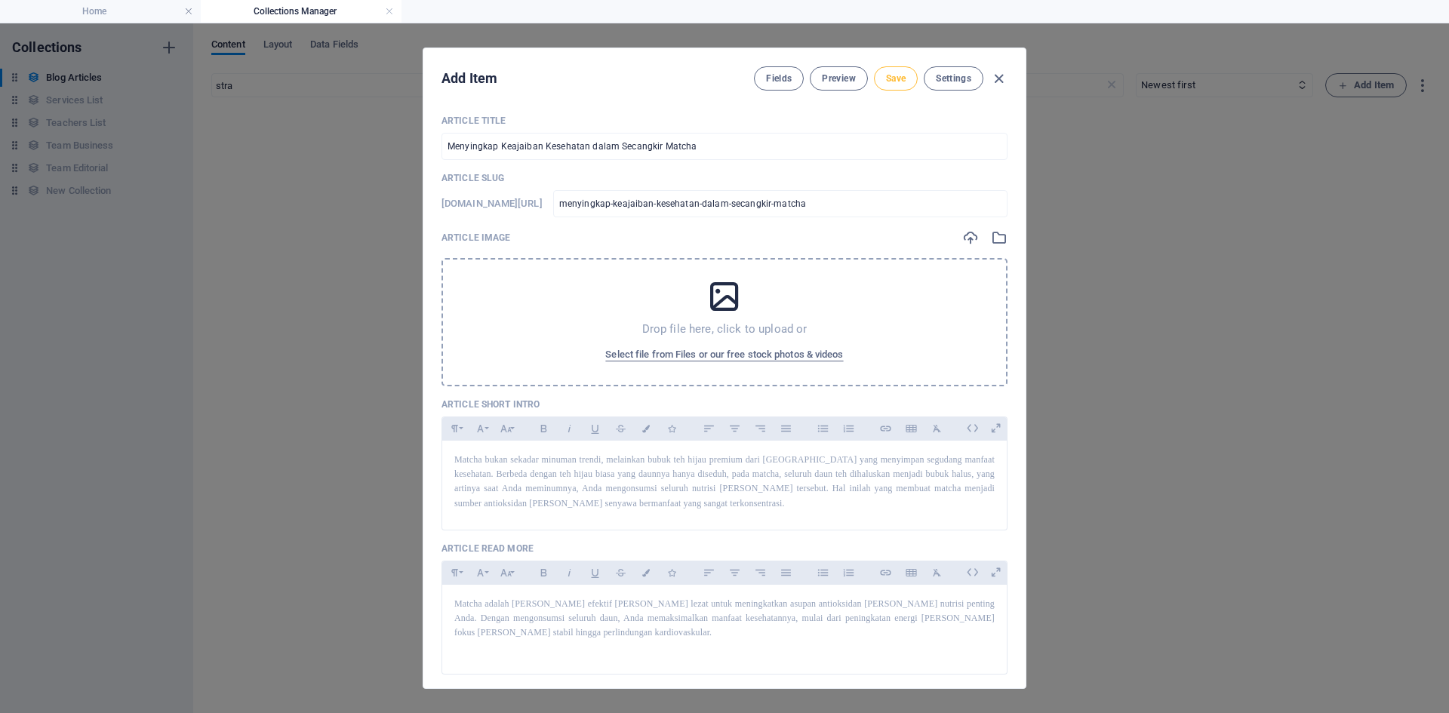
click at [903, 78] on span "Save" at bounding box center [896, 78] width 20 height 12
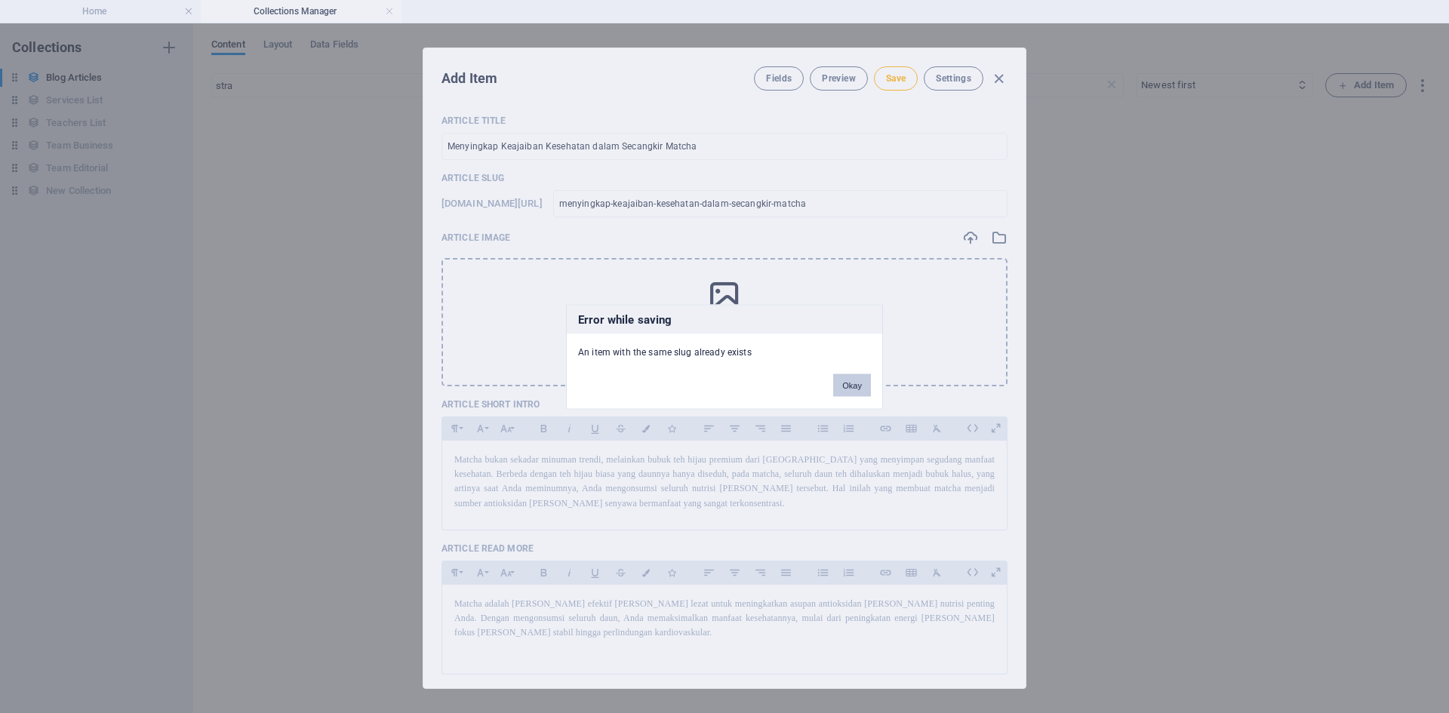
click at [857, 386] on button "Okay" at bounding box center [852, 385] width 38 height 23
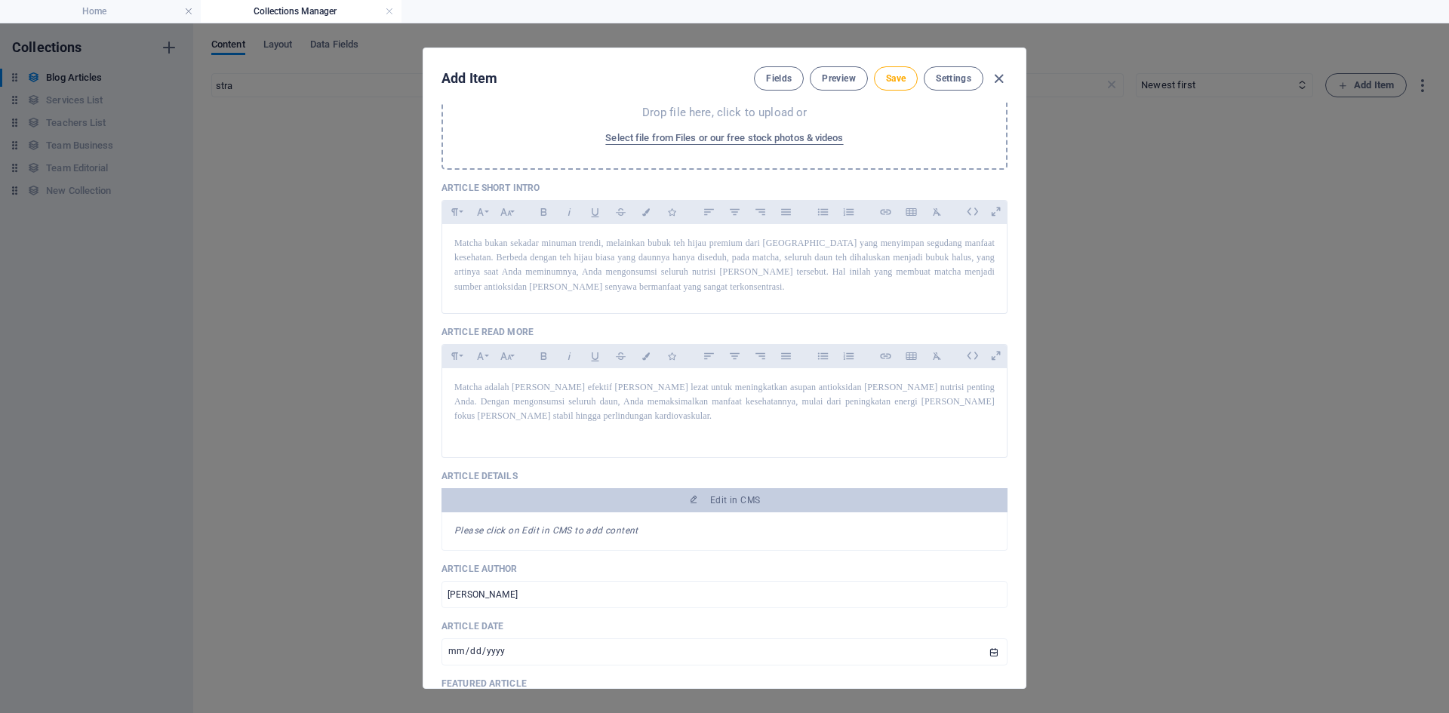
scroll to position [215, 0]
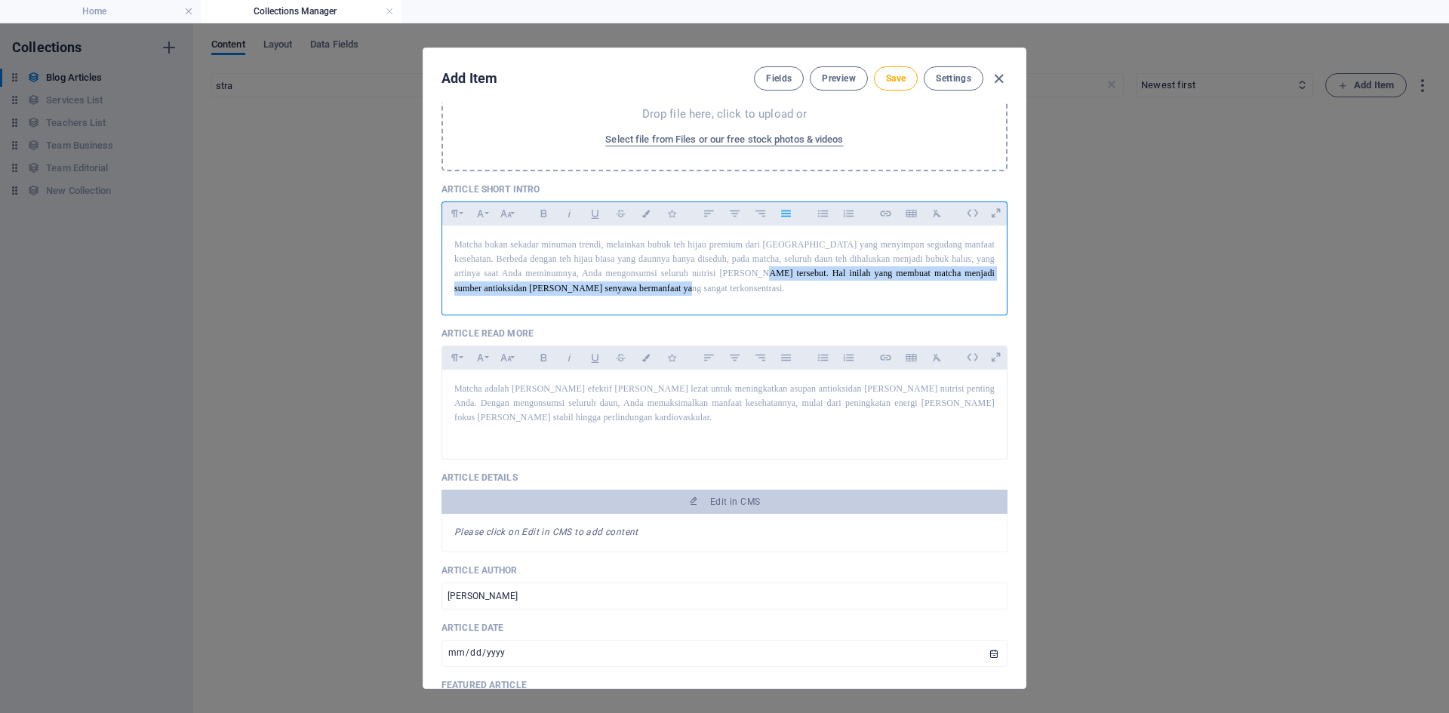
drag, startPoint x: 716, startPoint y: 291, endPoint x: 740, endPoint y: 276, distance: 28.5
click at [740, 276] on p "Matcha bukan sekadar minuman trendi, melainkan bubuk teh hijau premium dari [GE…" at bounding box center [724, 267] width 540 height 58
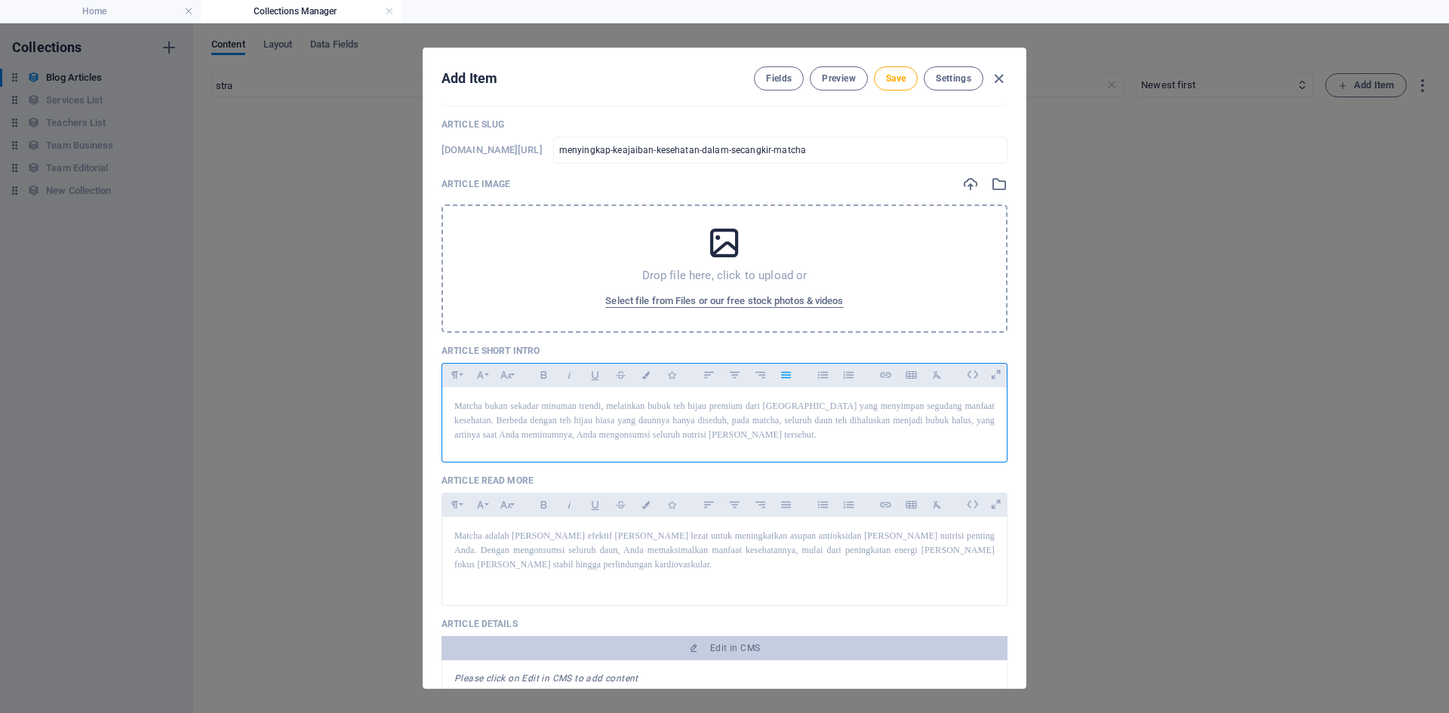
scroll to position [50, 0]
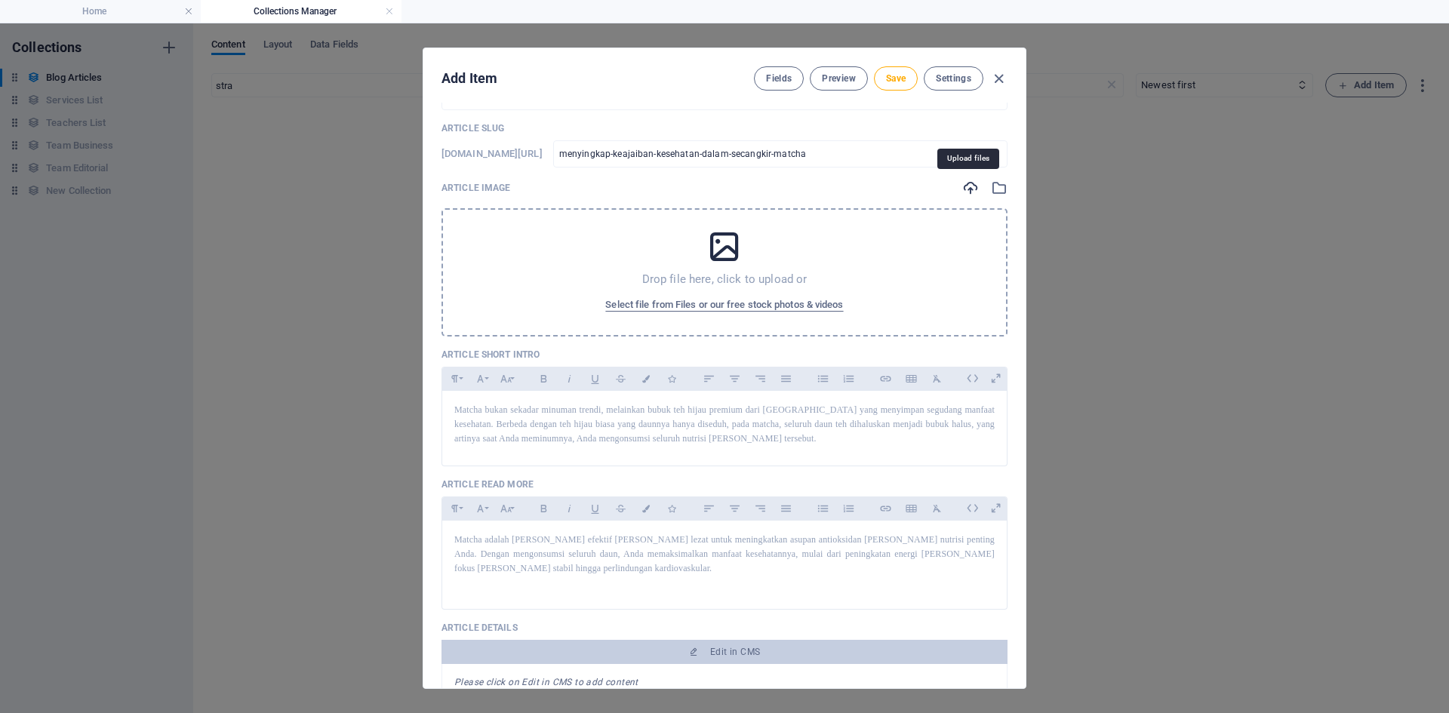
click at [971, 192] on icon "button" at bounding box center [970, 188] width 17 height 17
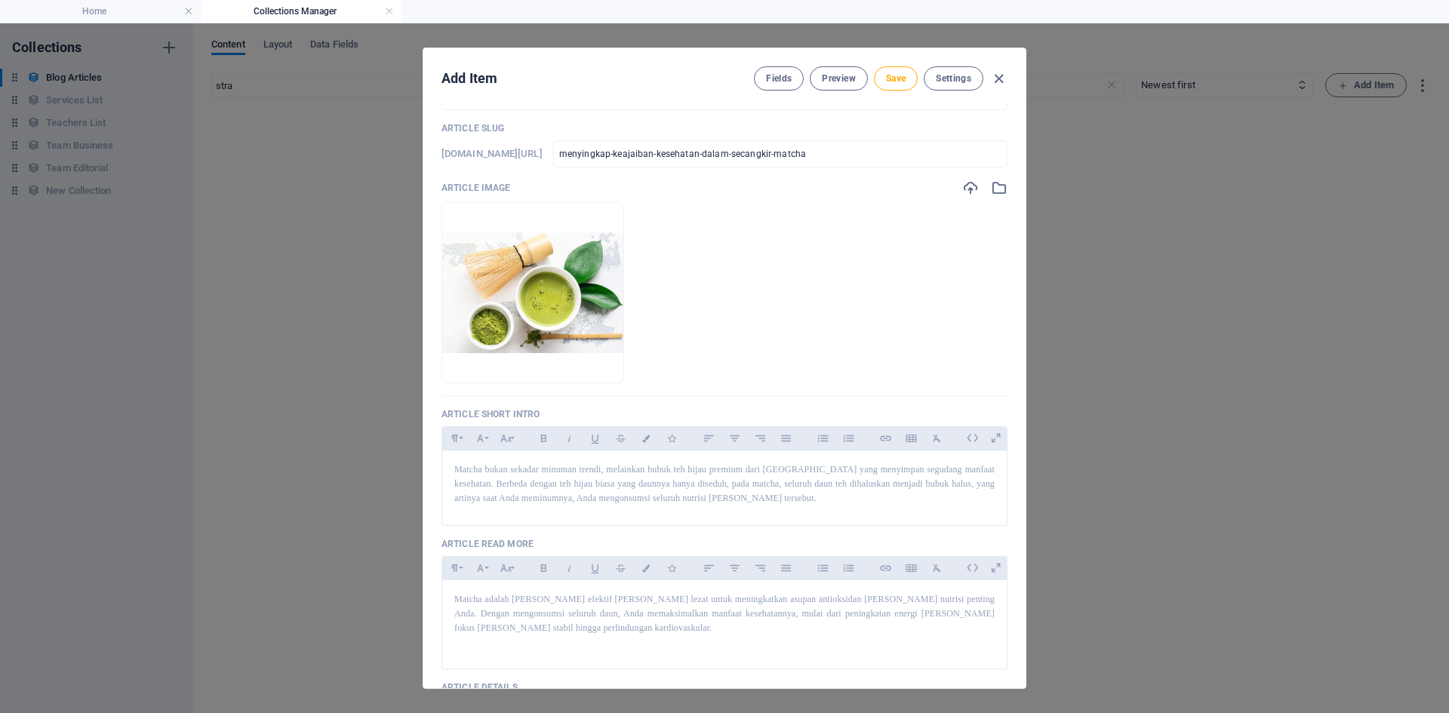
scroll to position [0, 0]
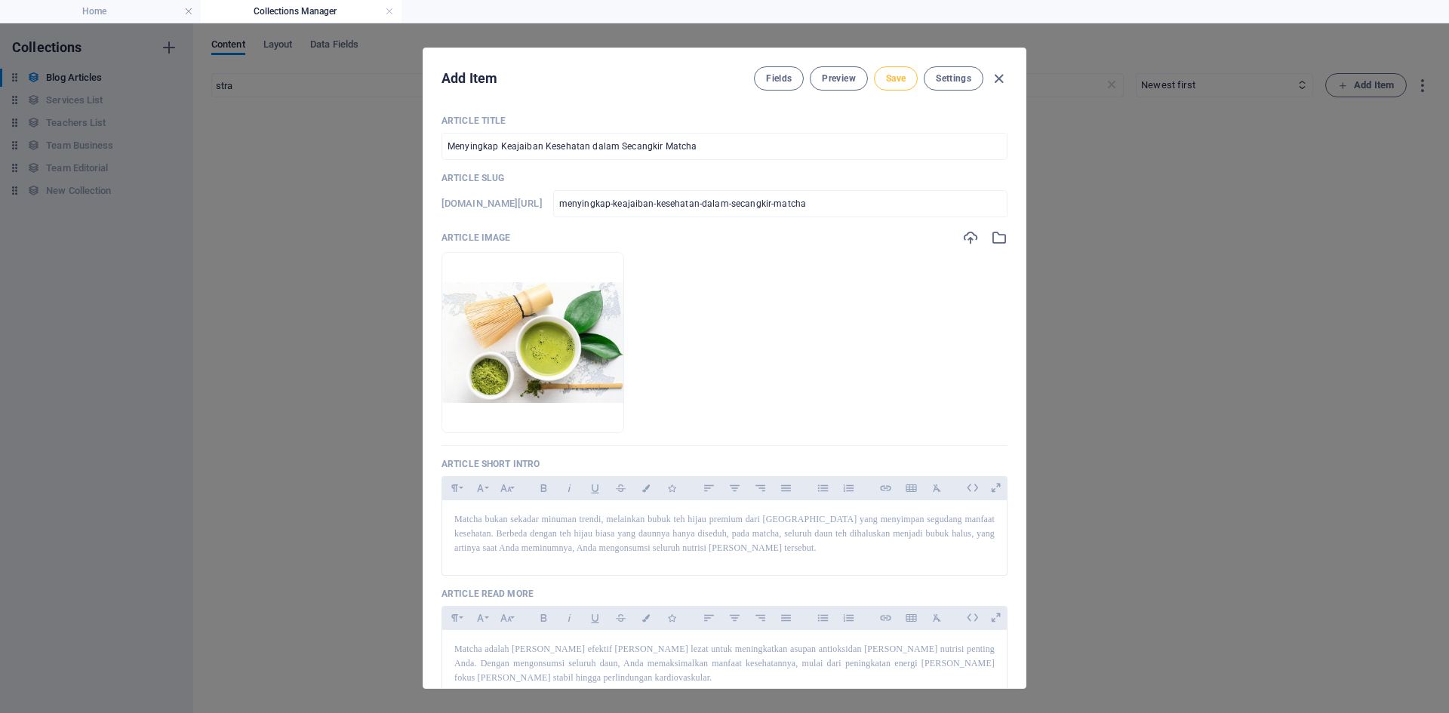
click at [904, 87] on button "Save" at bounding box center [896, 78] width 44 height 24
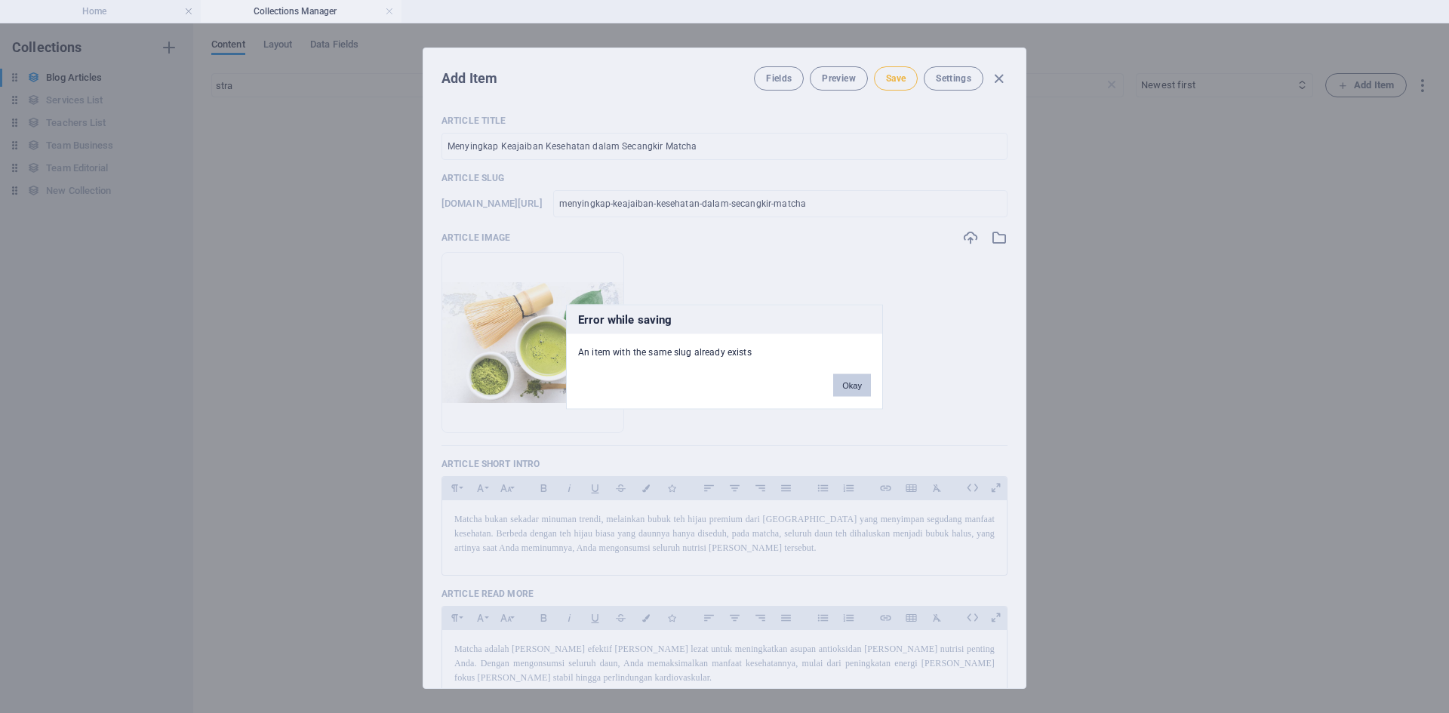
click at [844, 388] on button "Okay" at bounding box center [852, 385] width 38 height 23
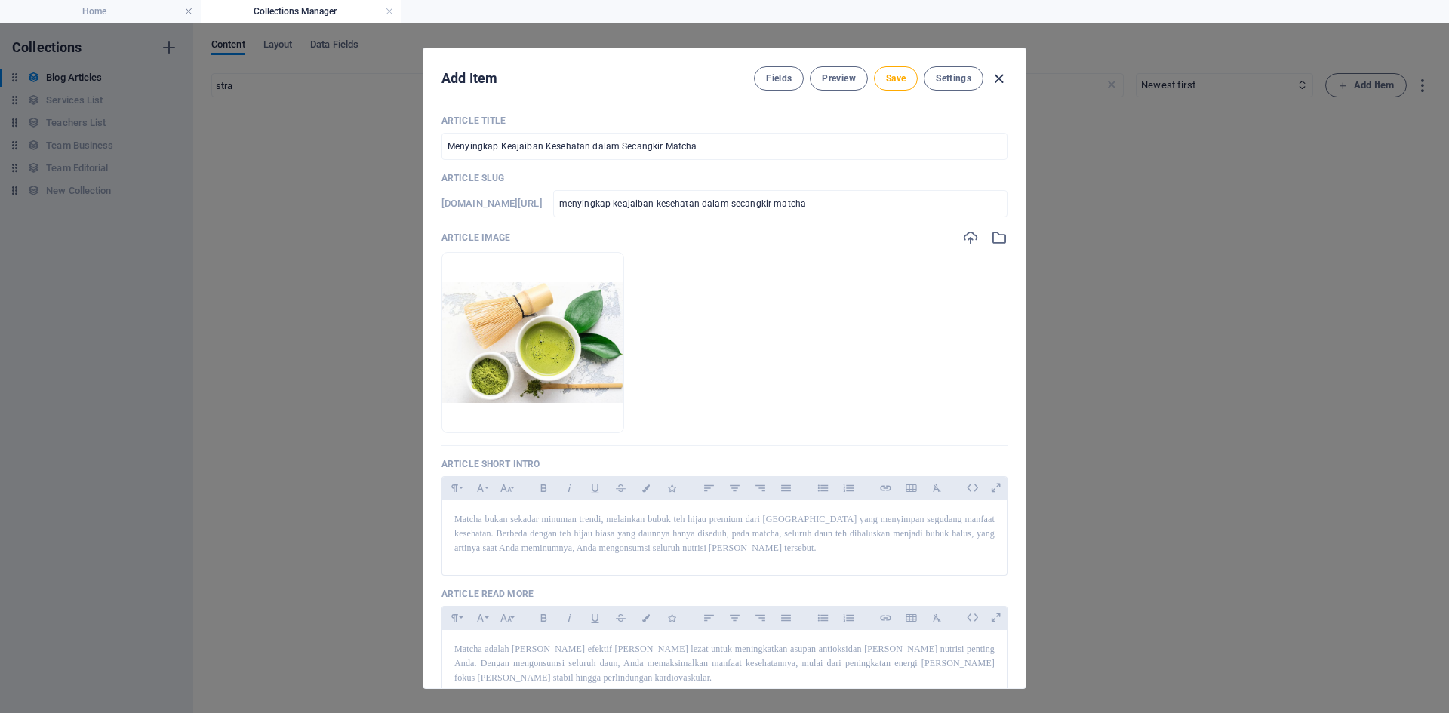
click at [998, 86] on icon "button" at bounding box center [998, 78] width 17 height 17
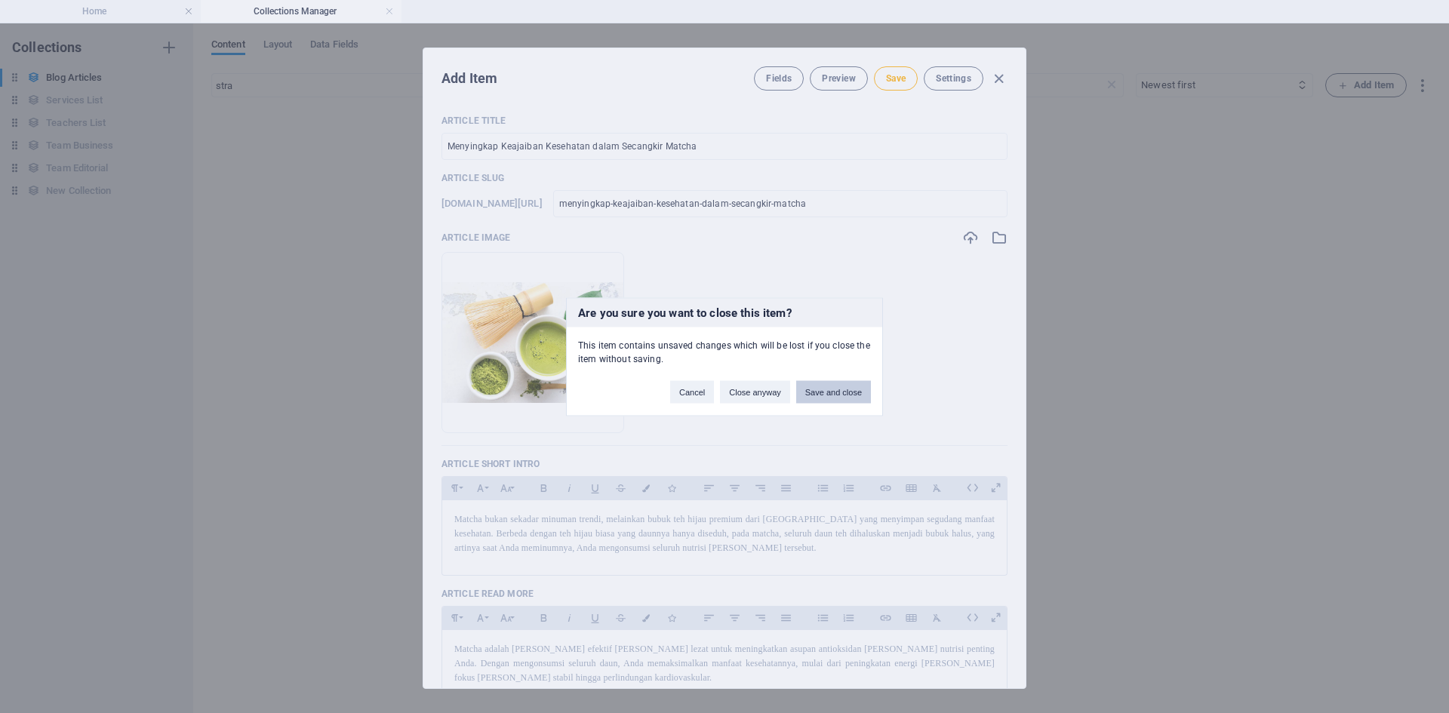
click at [833, 399] on button "Save and close" at bounding box center [833, 391] width 75 height 23
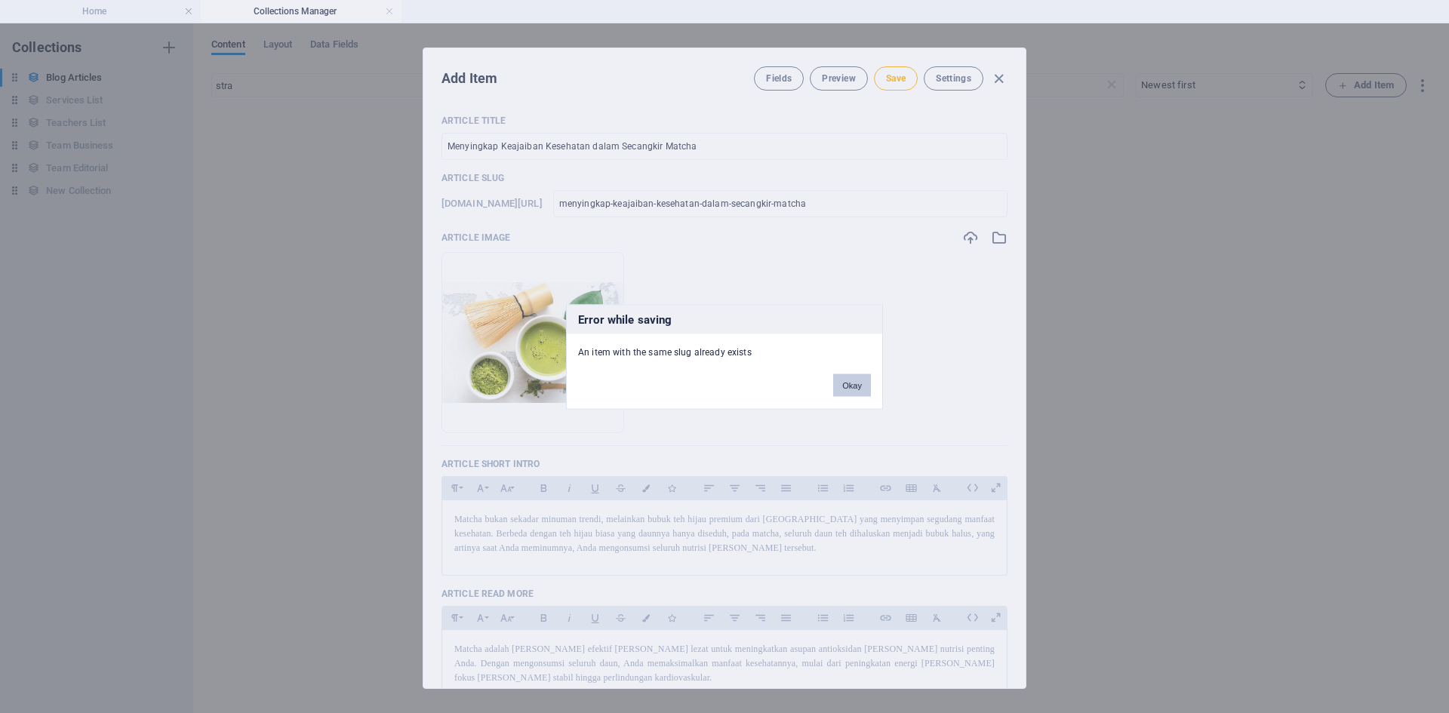
click at [861, 380] on button "Okay" at bounding box center [852, 385] width 38 height 23
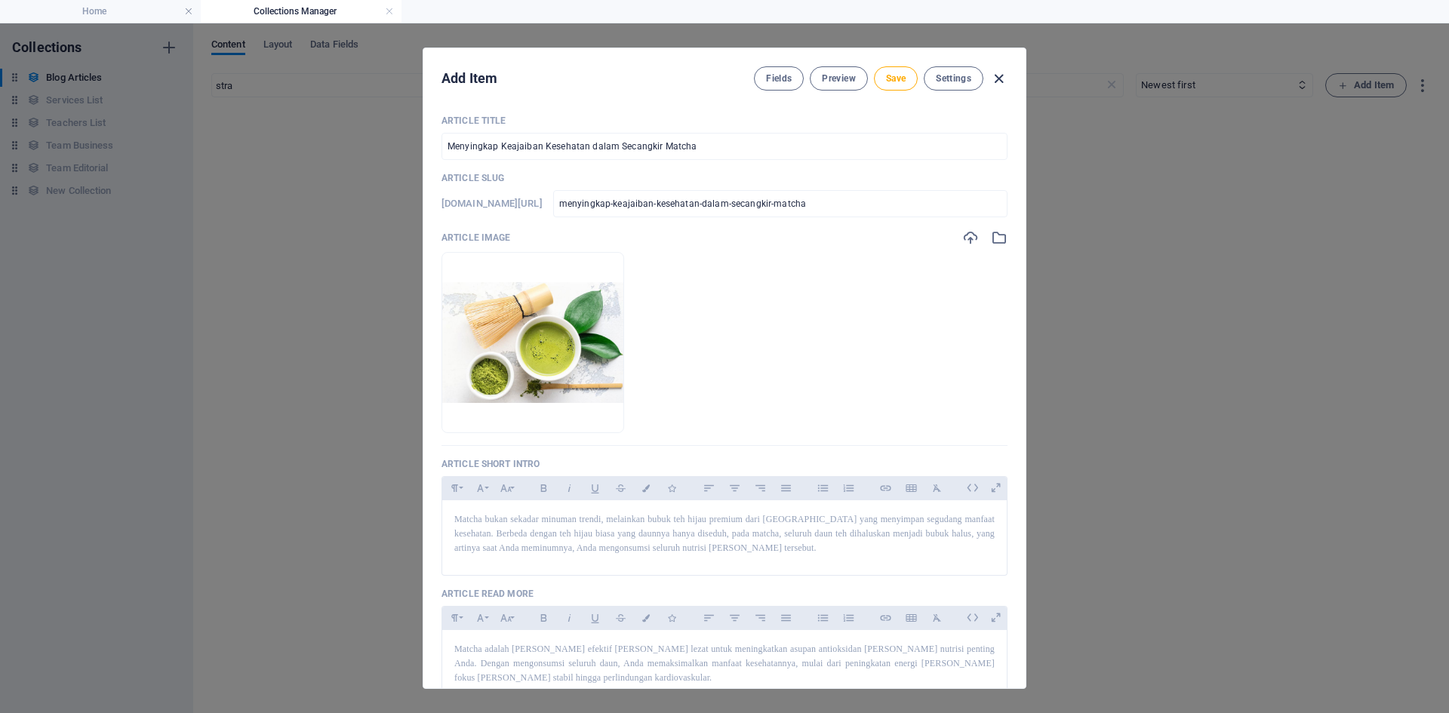
click at [996, 82] on icon "button" at bounding box center [998, 78] width 17 height 17
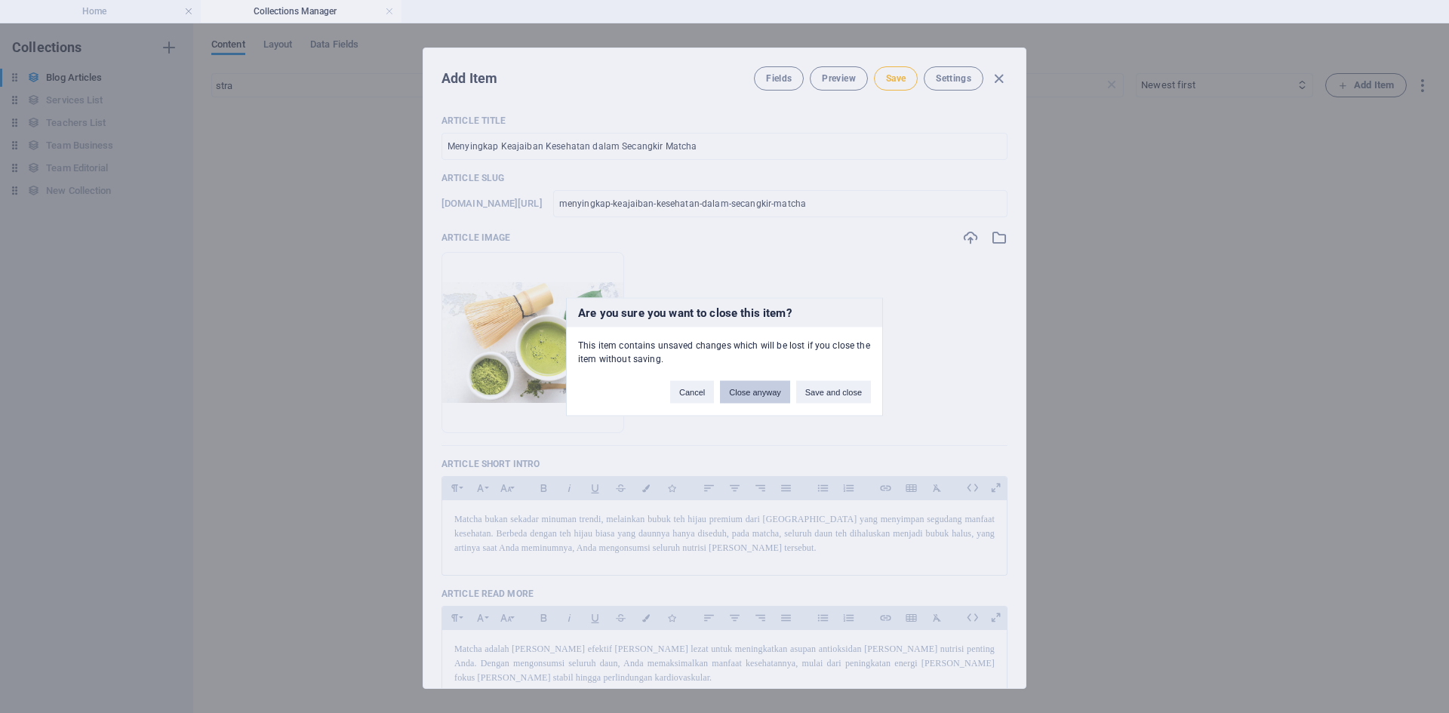
click at [755, 390] on button "Close anyway" at bounding box center [754, 391] width 69 height 23
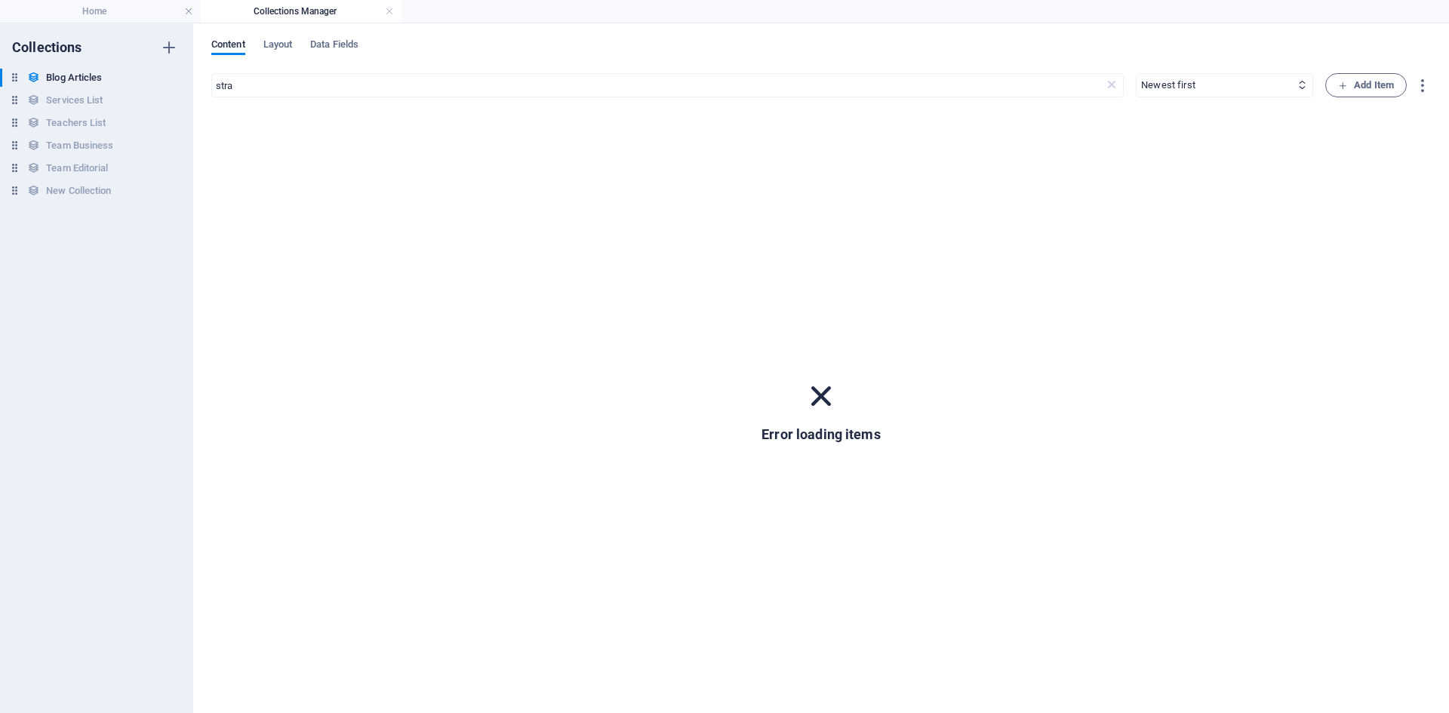
click at [848, 396] on div "Error loading items" at bounding box center [821, 410] width 119 height 67
click at [306, 79] on input "stra" at bounding box center [657, 85] width 893 height 24
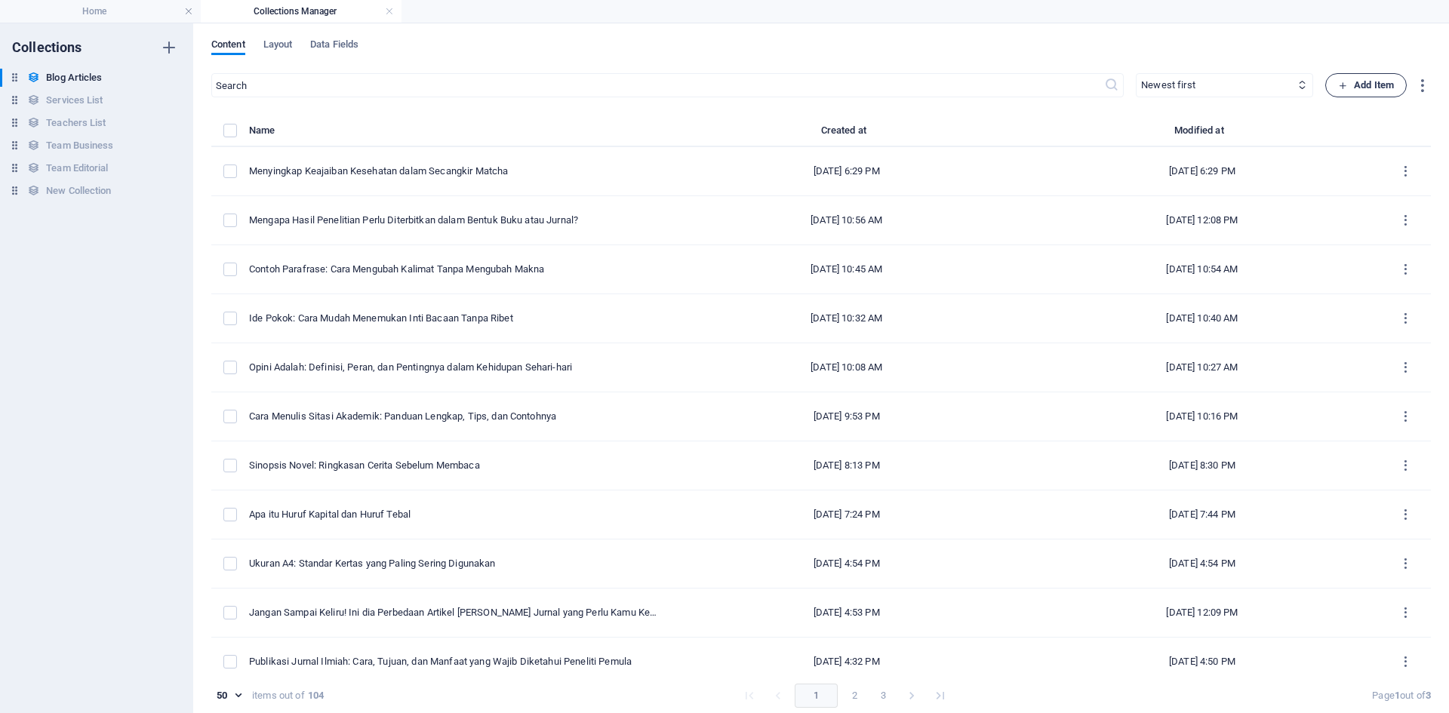
click at [1359, 91] on span "Add Item" at bounding box center [1366, 85] width 56 height 18
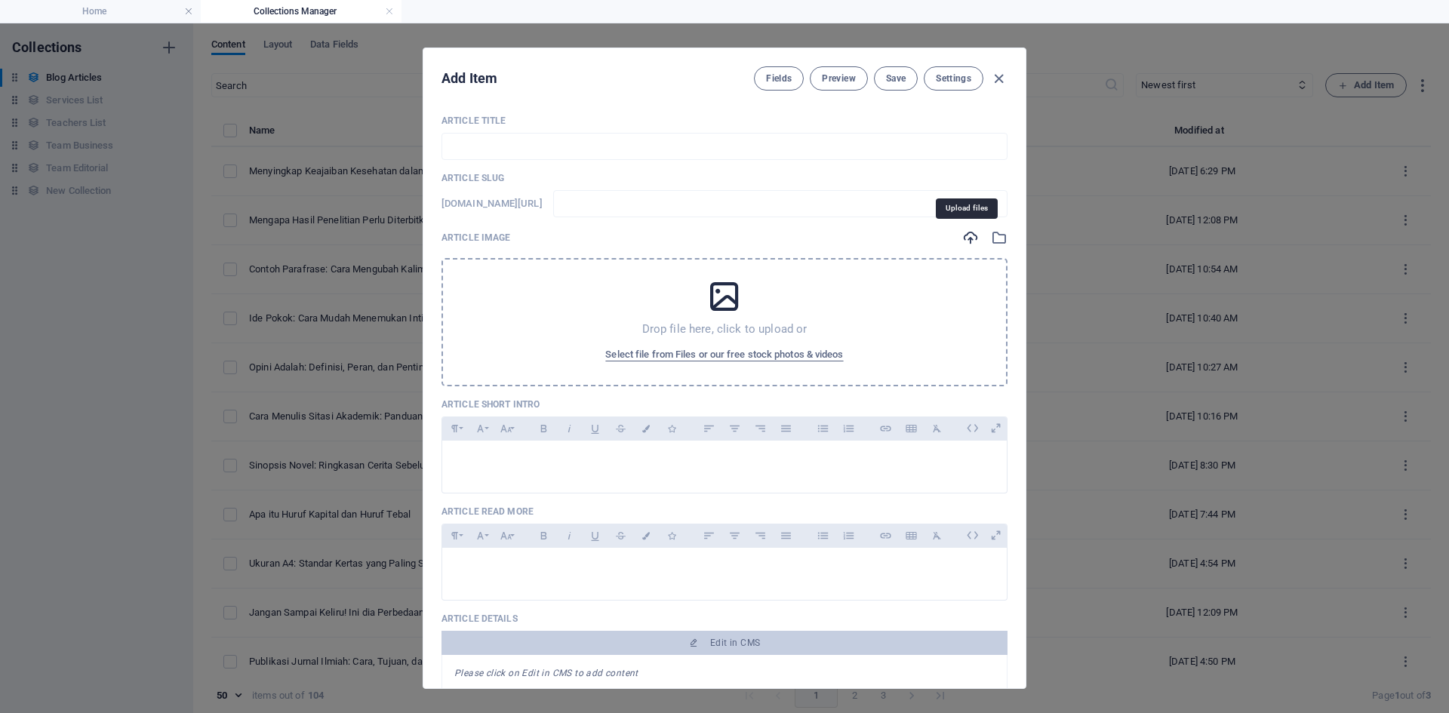
click at [971, 240] on icon "button" at bounding box center [970, 237] width 17 height 17
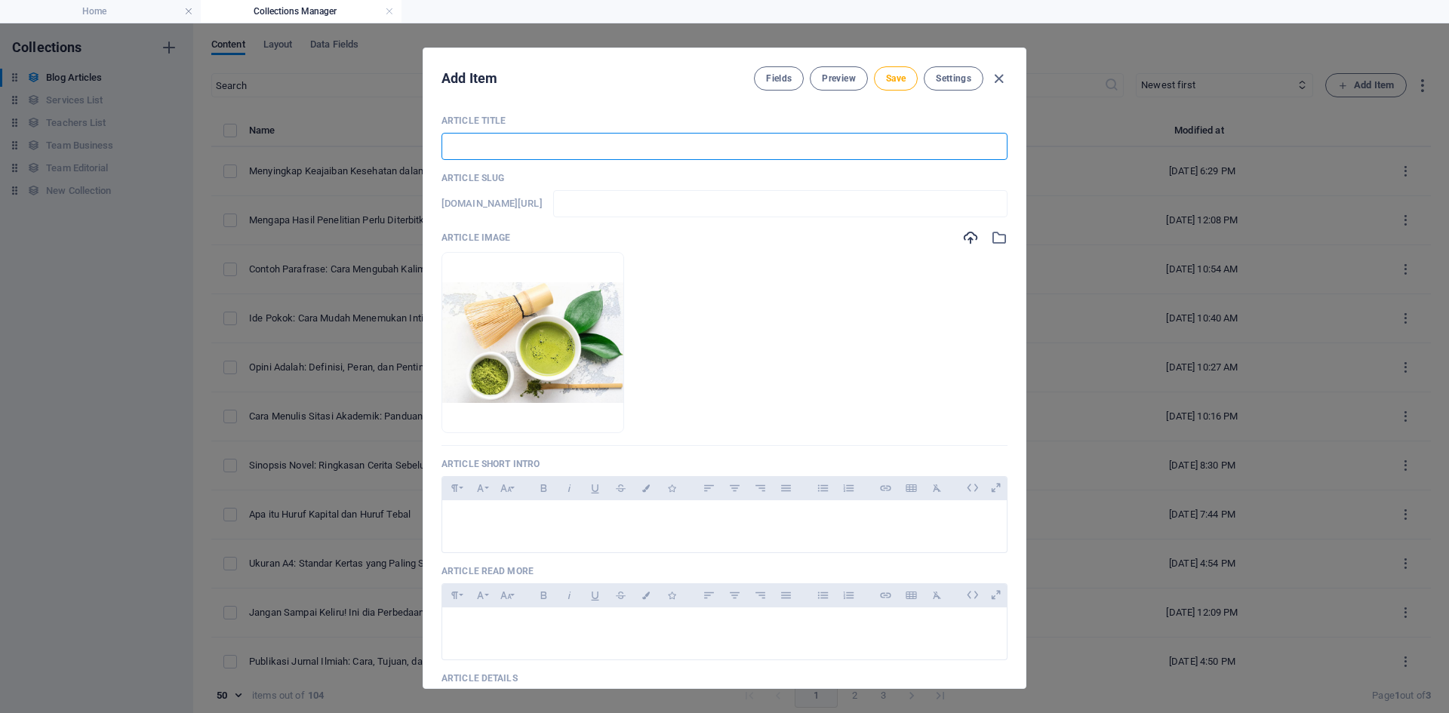
click at [584, 146] on input "text" at bounding box center [725, 146] width 566 height 27
paste input "Menyingkap Keajaiban Kesehatan dalam Secangkir Matcha"
type input "Menyingkap Keajaiban Kesehatan dalam Secangkir Matcha"
type input "menyingkap-keajaiban-kesehatan-dalam-secangkir-matcha"
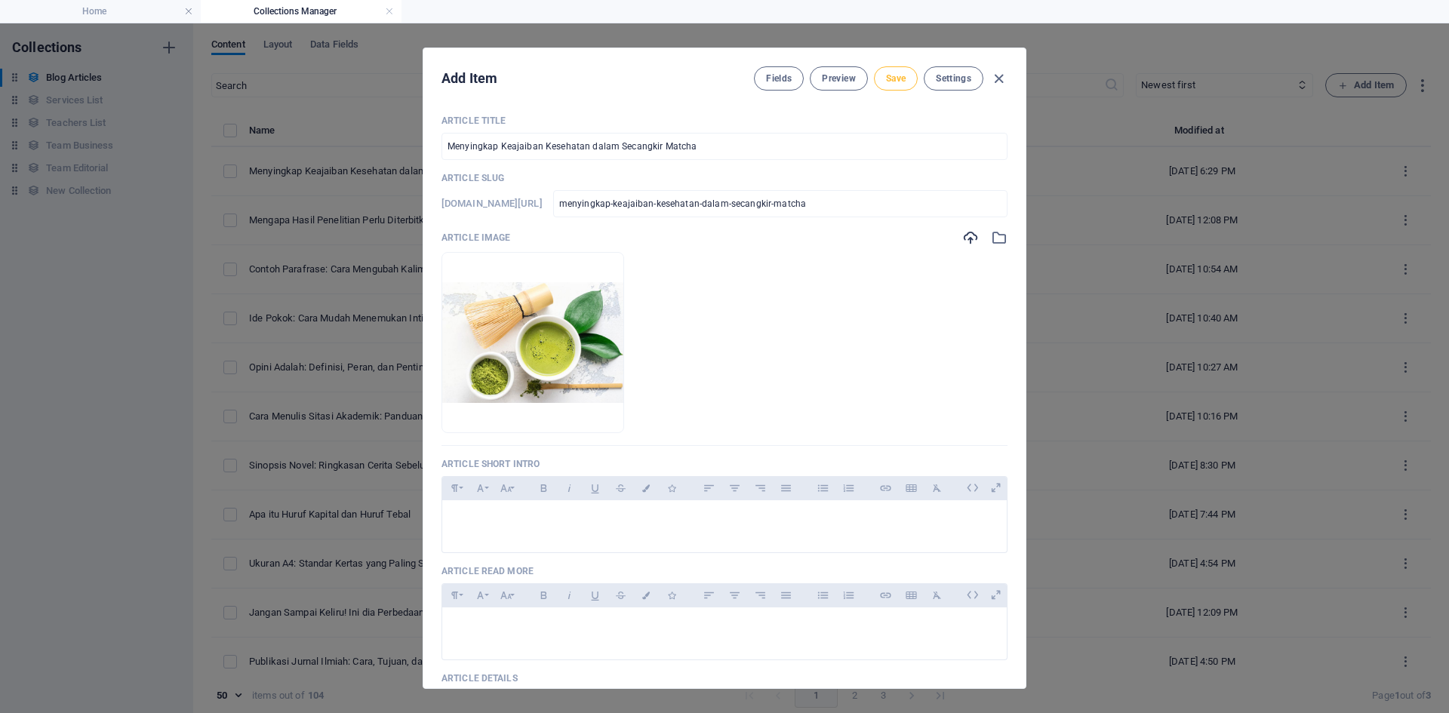
click at [898, 79] on span "Save" at bounding box center [896, 78] width 20 height 12
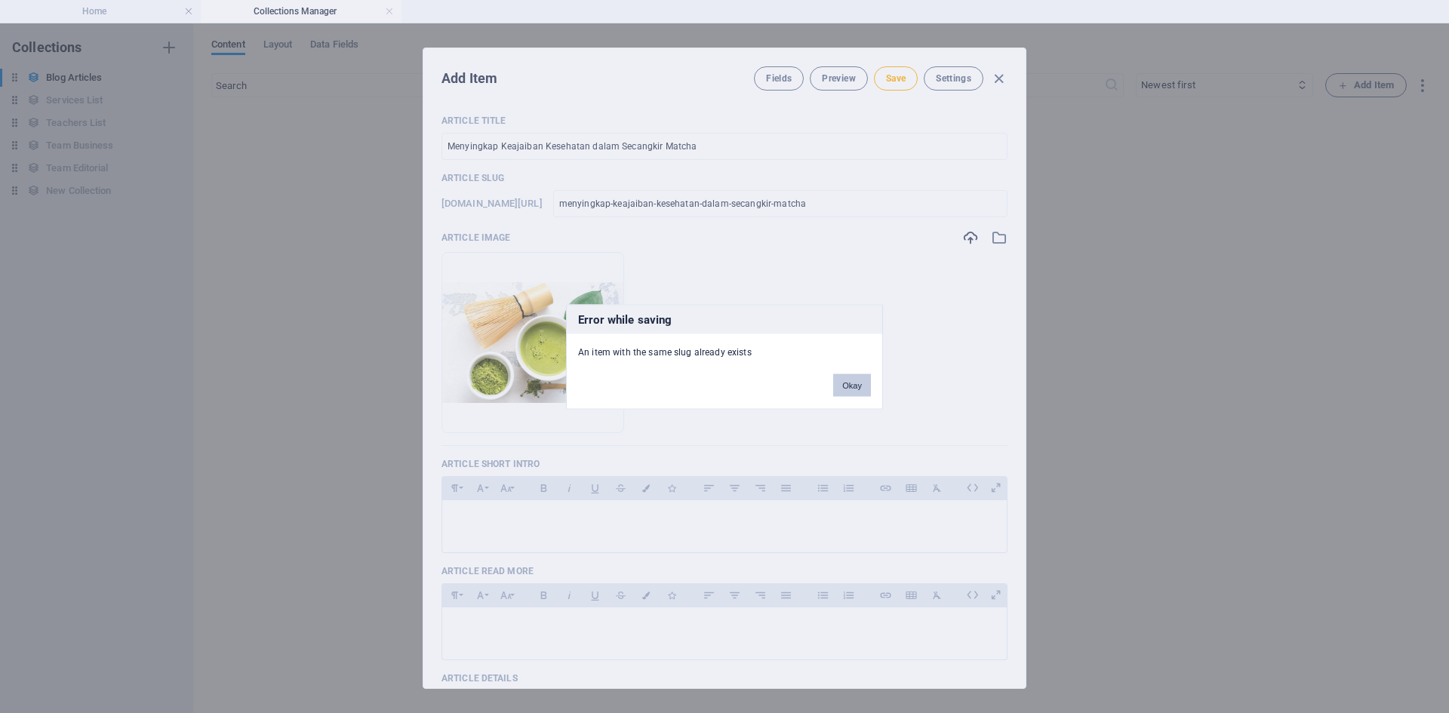
click at [850, 383] on button "Okay" at bounding box center [852, 385] width 38 height 23
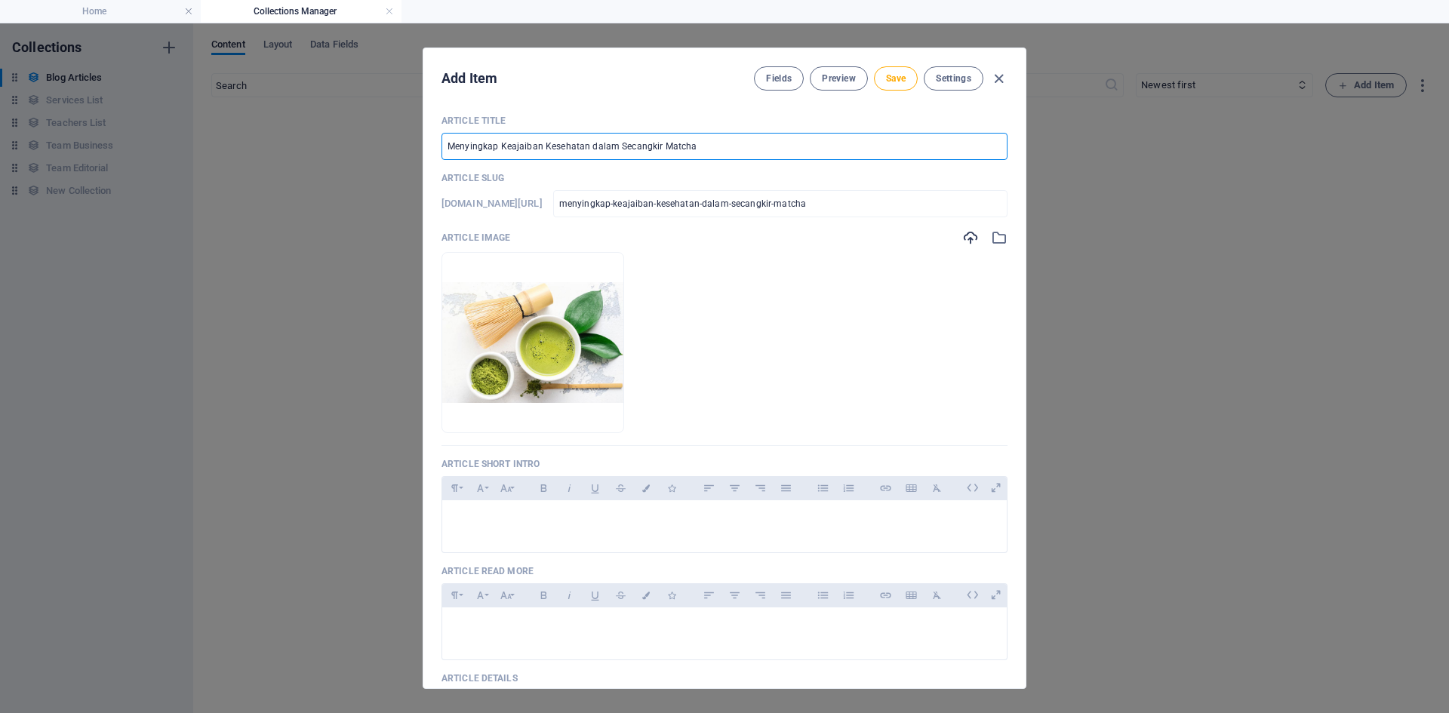
click at [731, 152] on input "Menyingkap Keajaiban Kesehatan dalam Secangkir Matcha" at bounding box center [725, 146] width 566 height 27
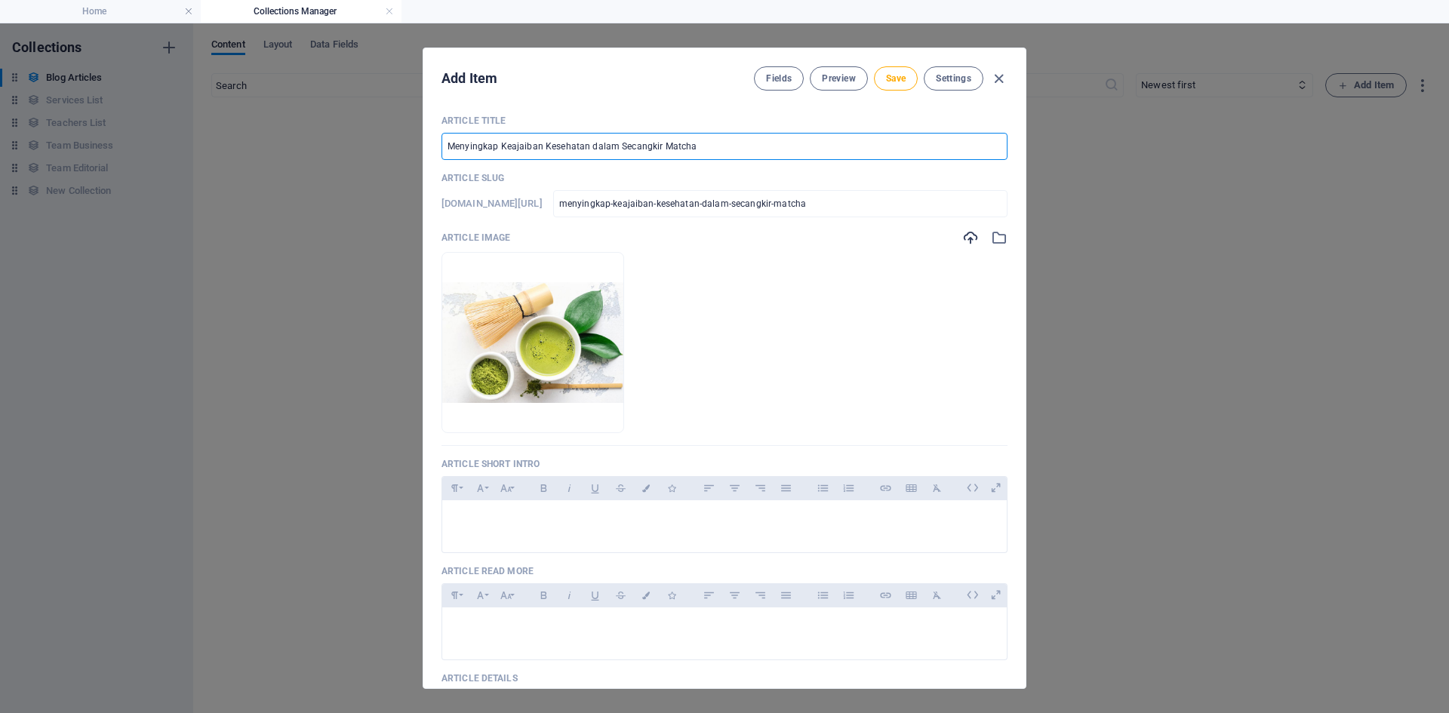
type input "M"
type input "m"
type input "Me"
type input "me"
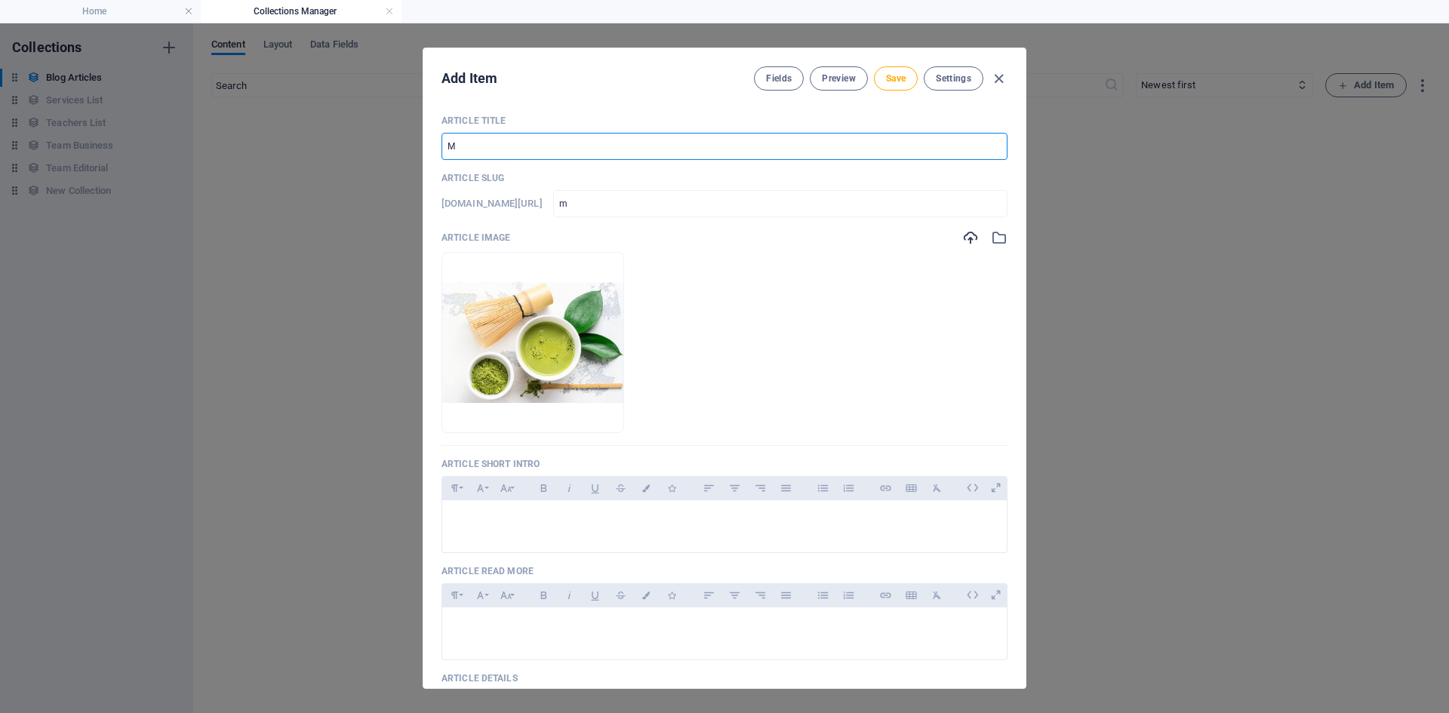
type input "me"
type input "Men"
type input "men"
type input "Ment"
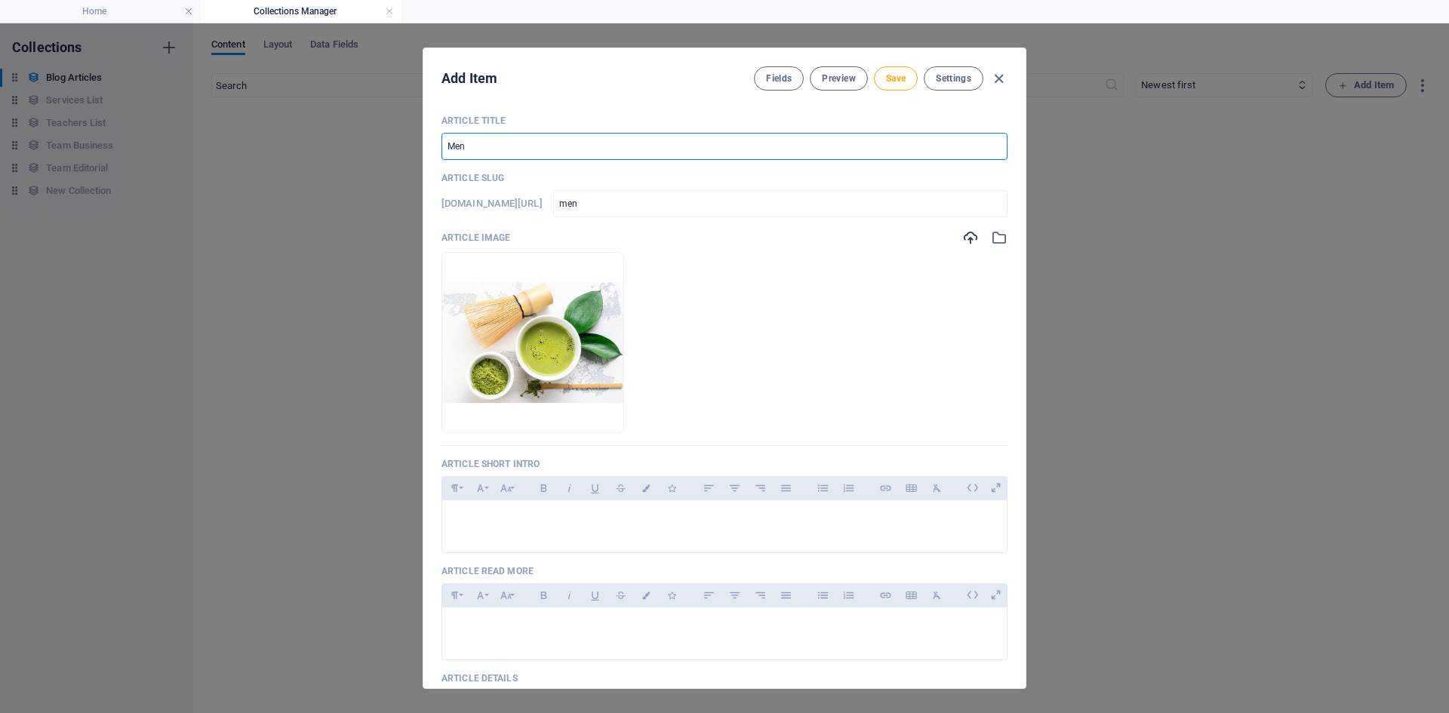
type input "ment"
type input "Menti"
type input "menti"
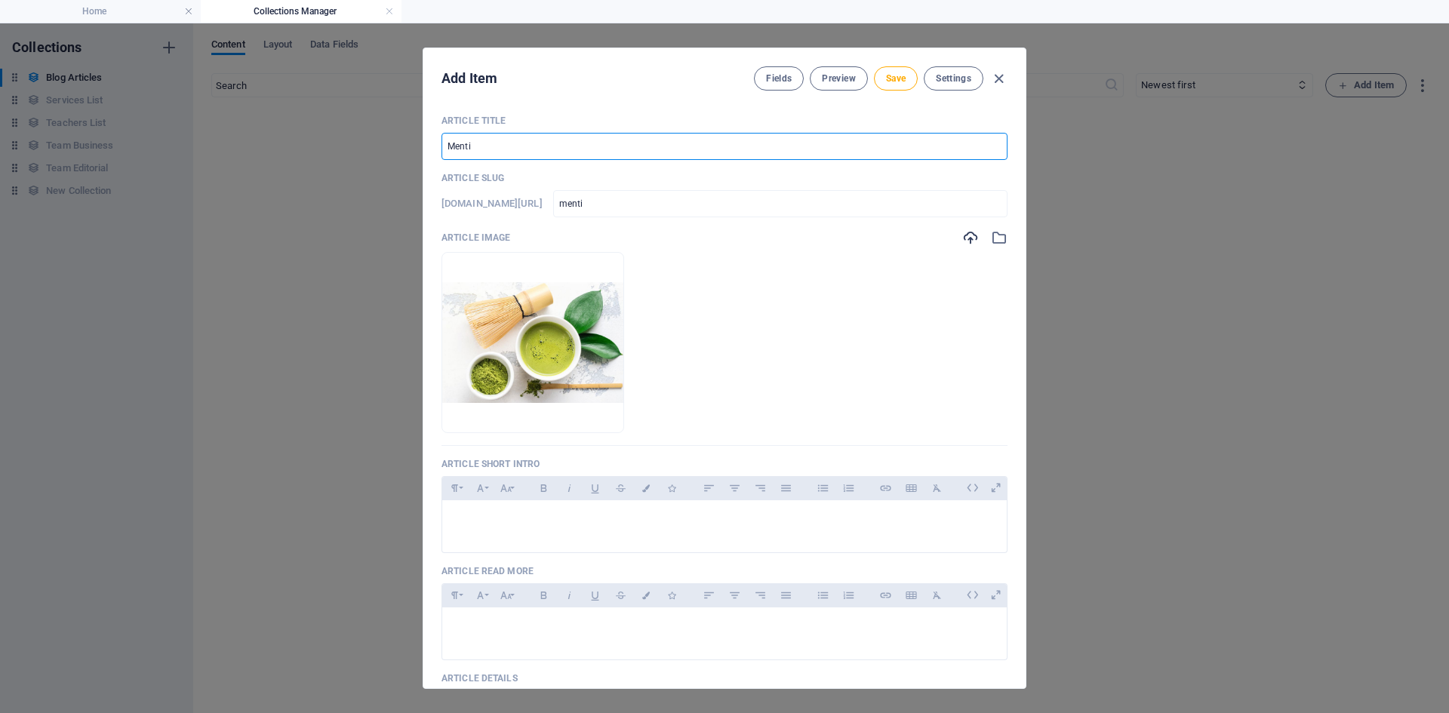
type input "Mentia"
type input "mentia"
type input "Mentiap"
type input "mentiap"
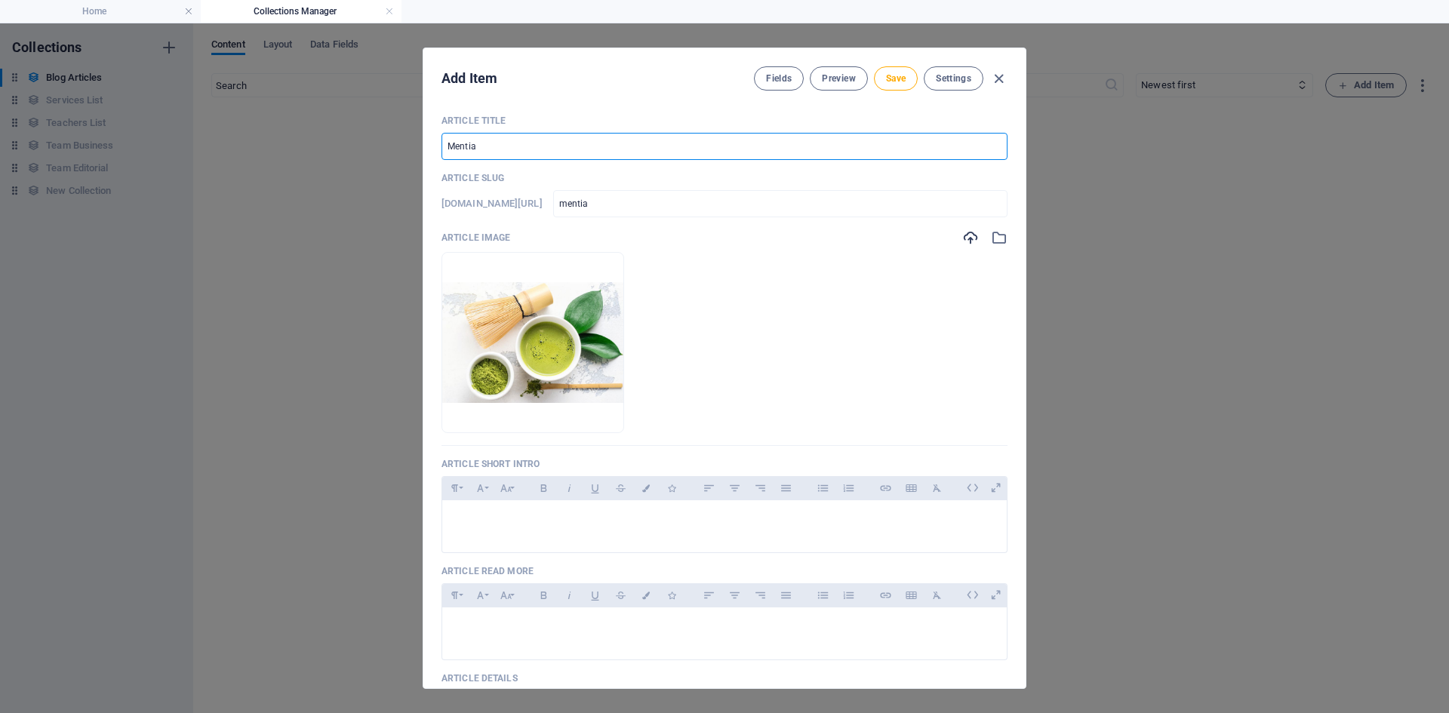
type input "mentiap"
type input "Mentiapk"
type input "mentiapk"
type input "Mentiapka"
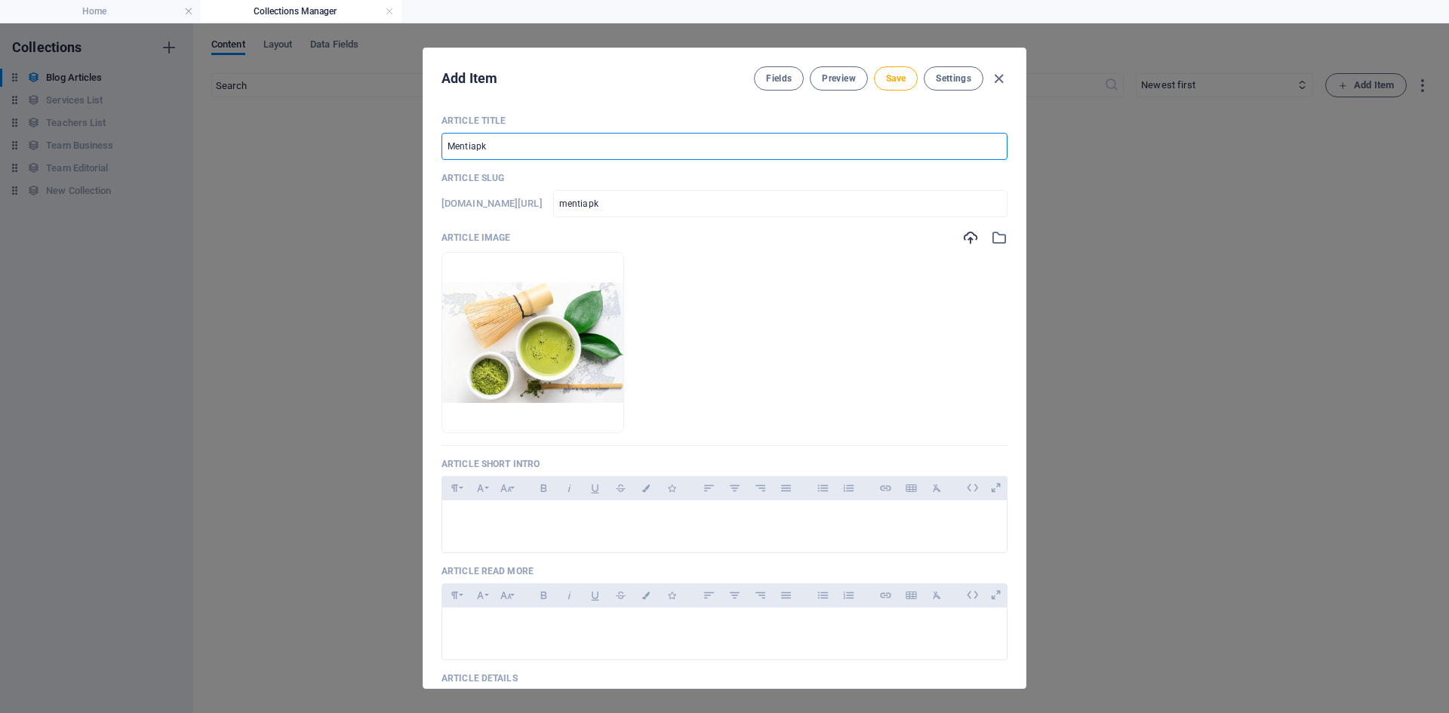
type input "mentiapka"
type input "Mentiapkan"
type input "mentiapkan"
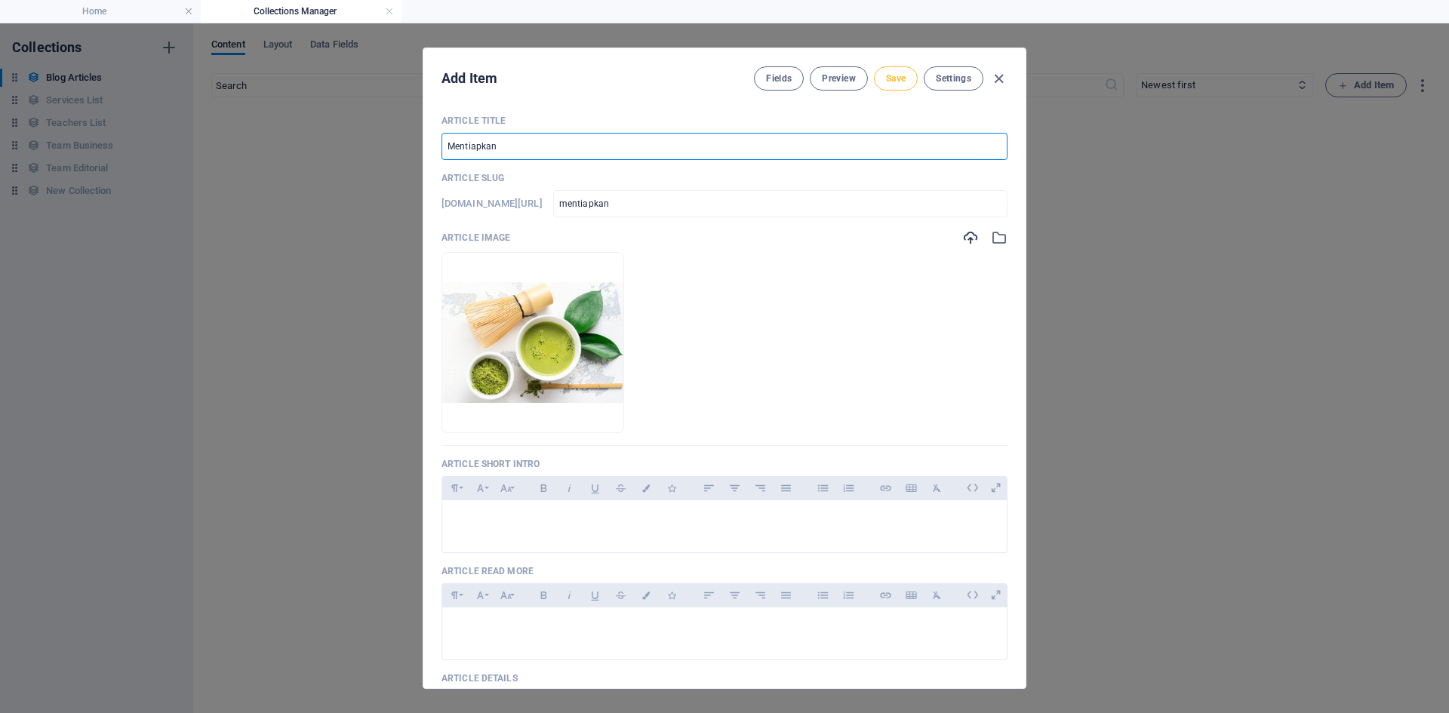
type input "Mentiapkan"
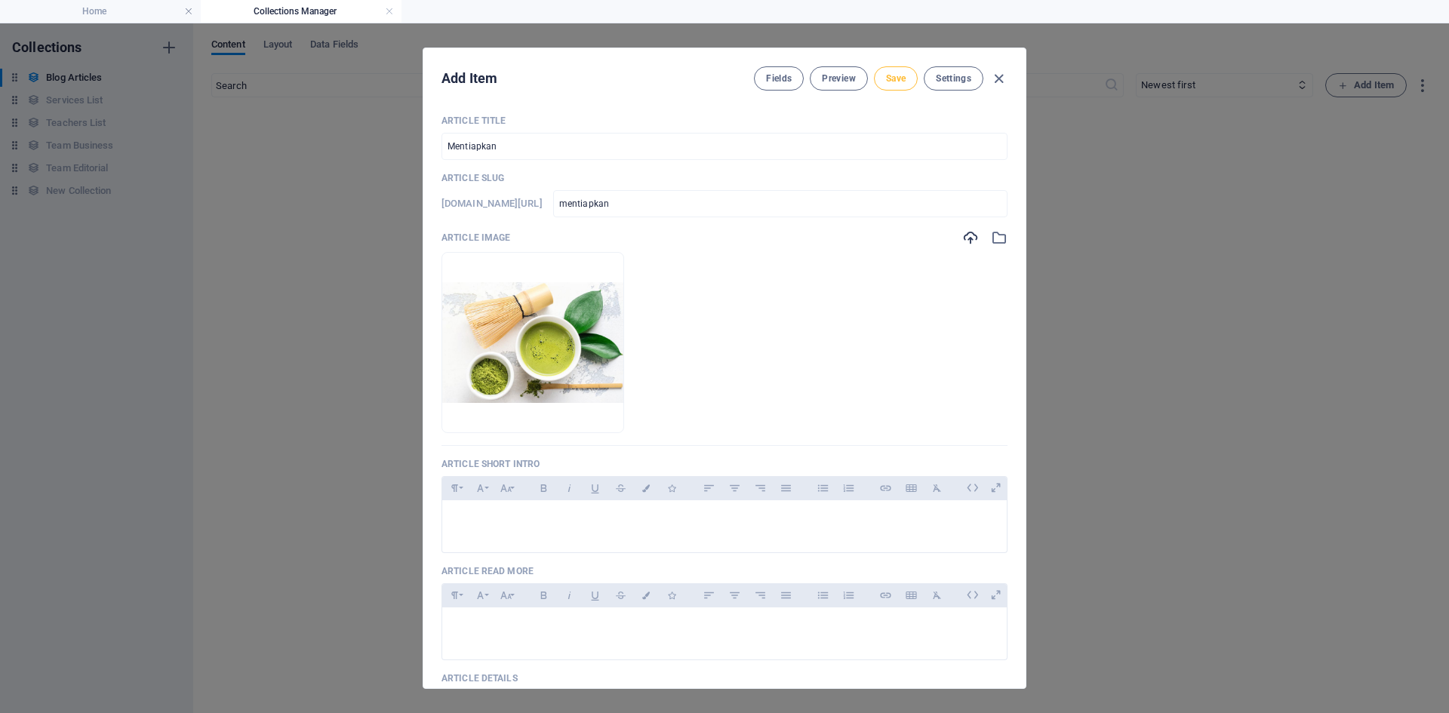
click at [891, 86] on button "Save" at bounding box center [896, 78] width 44 height 24
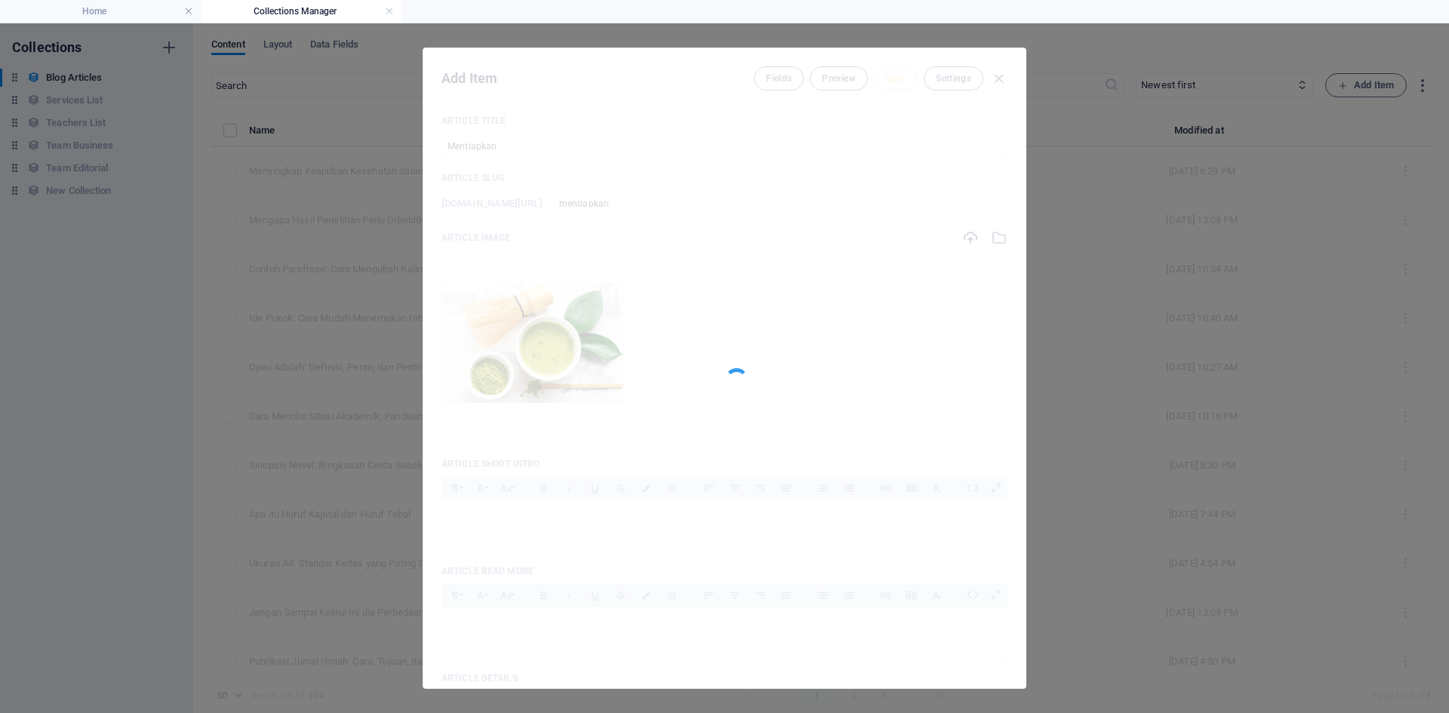
type input "mentiapkan"
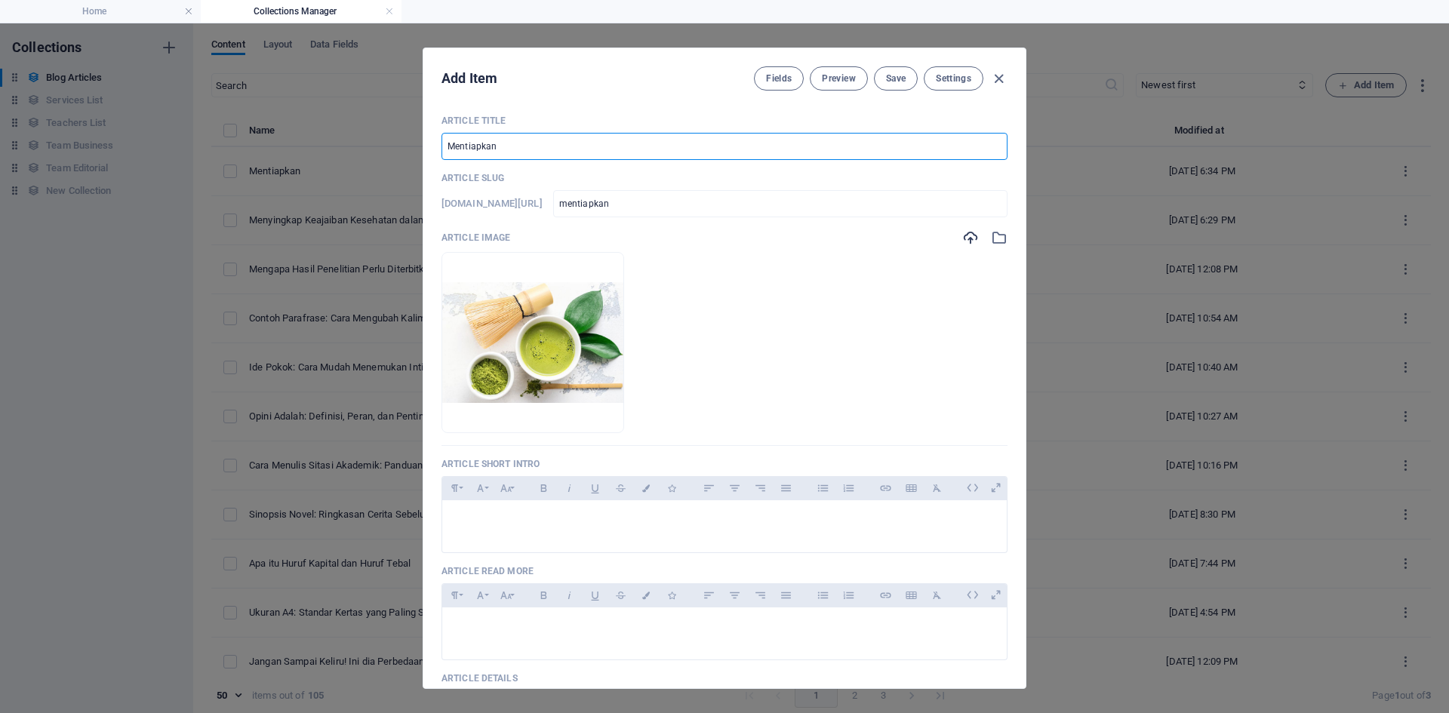
click at [594, 140] on input "Mentiapkan" at bounding box center [725, 146] width 566 height 27
type input "Mentiapkan"
type input "mentiapkan"
type input "Mentiapka"
type input "mentiapka"
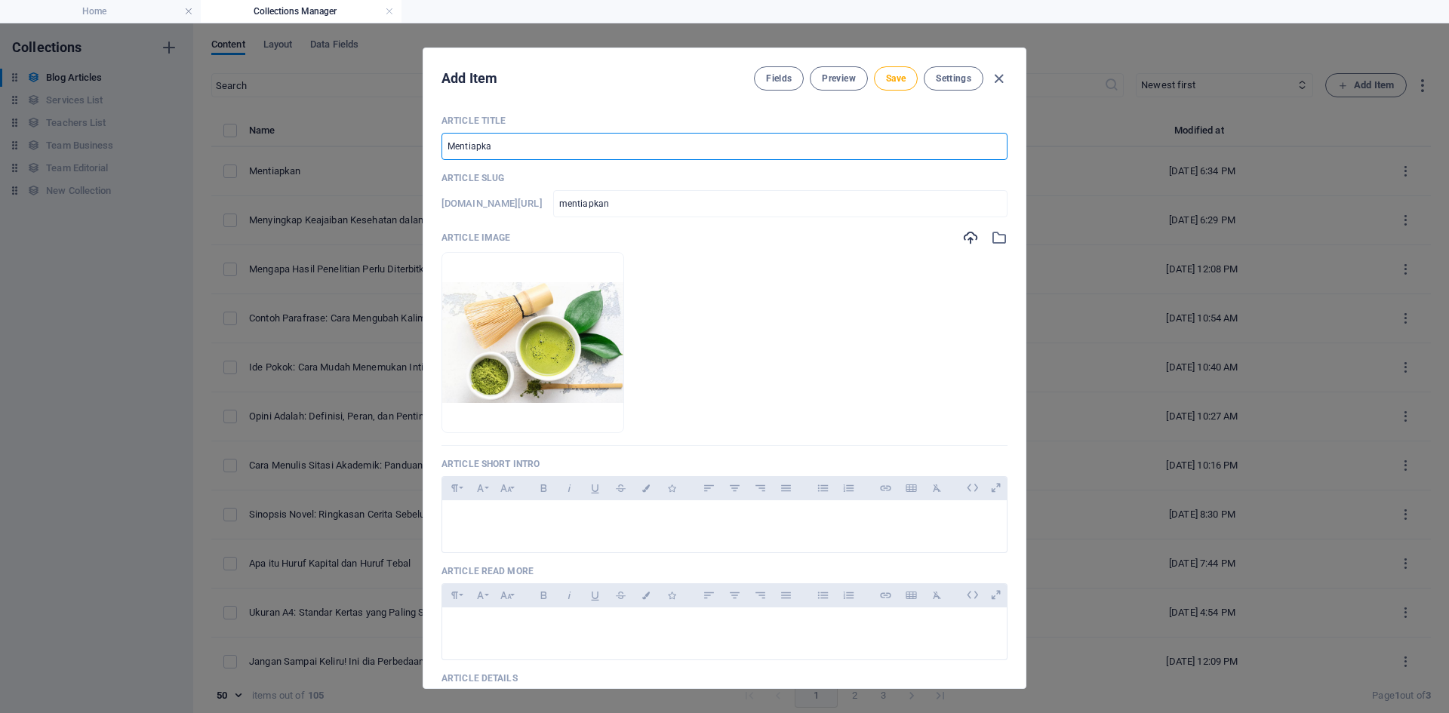
type input "mentiapka"
type input "Mentiapk"
type input "mentiapk"
type input "Mentiap"
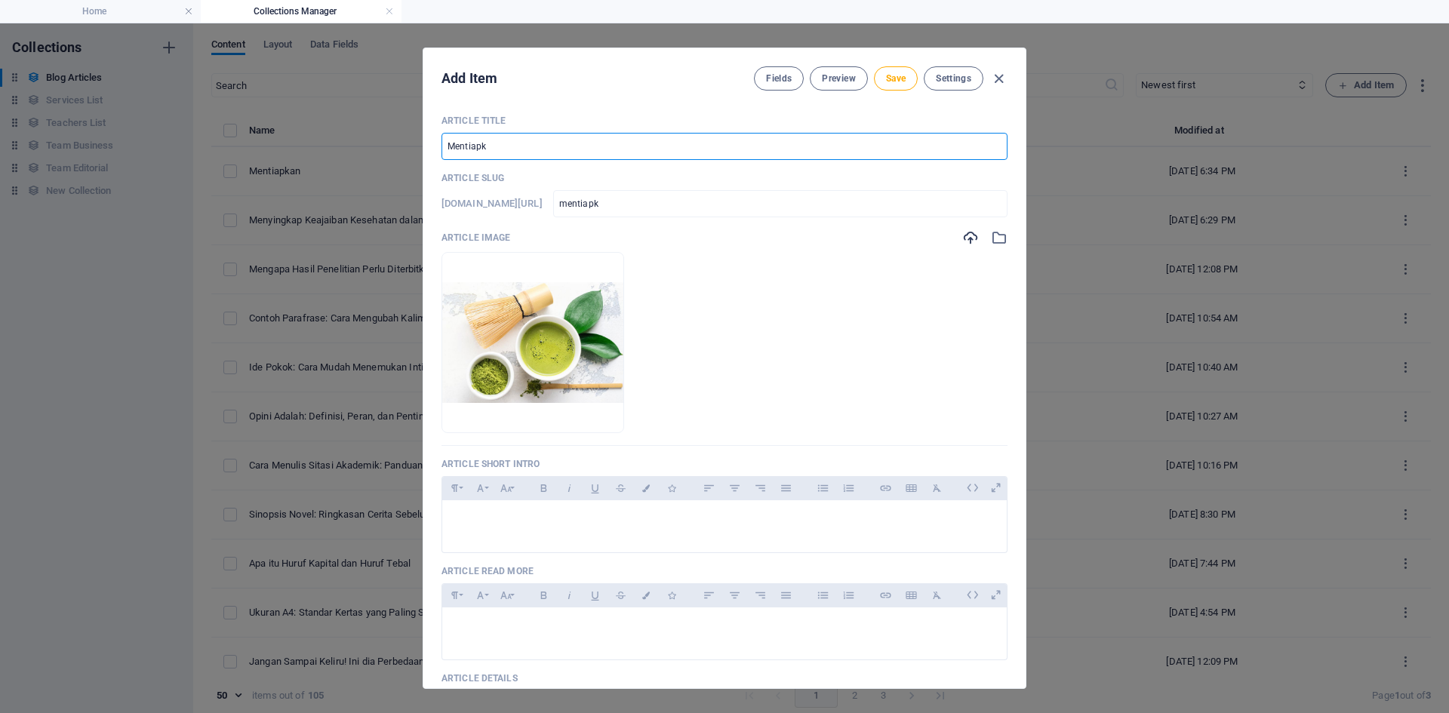
type input "mentiap"
type input "Mentia"
type input "mentia"
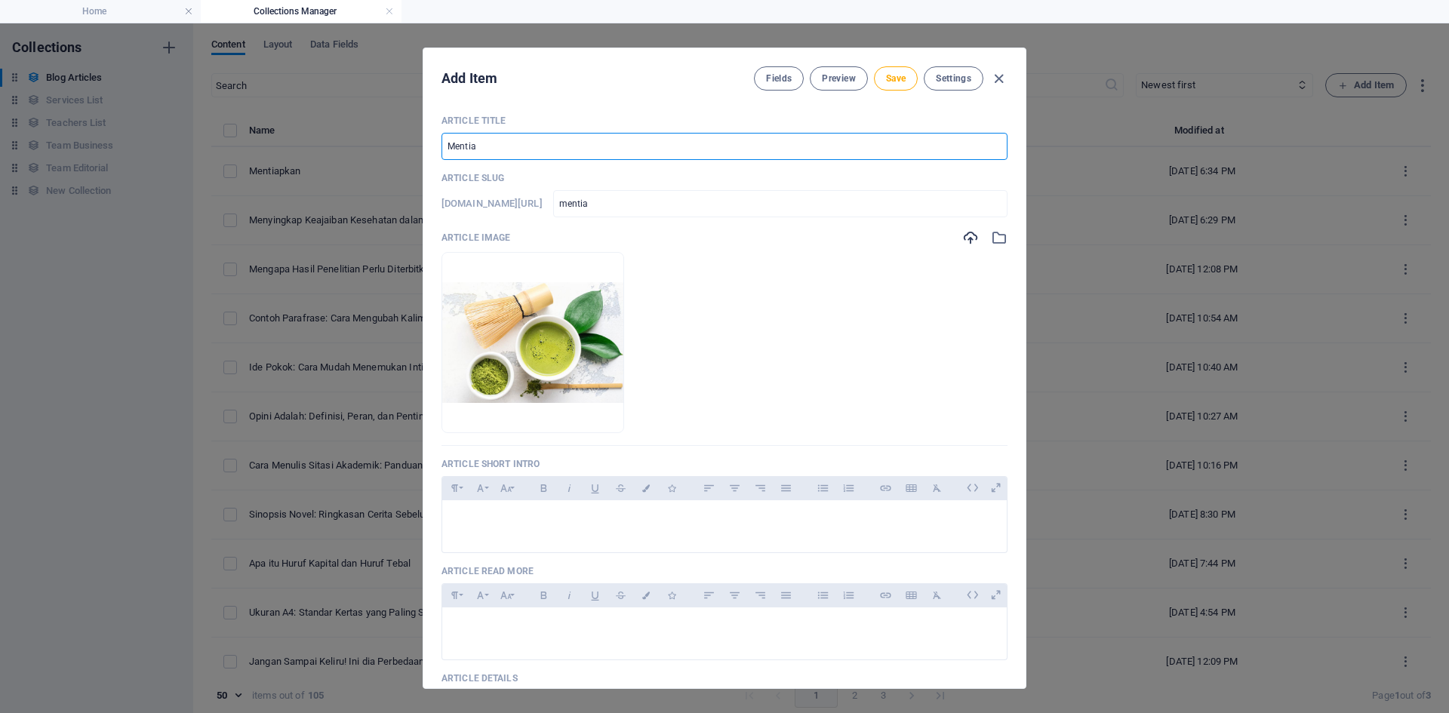
type input "Menti"
type input "menti"
type input "Ment"
type input "ment"
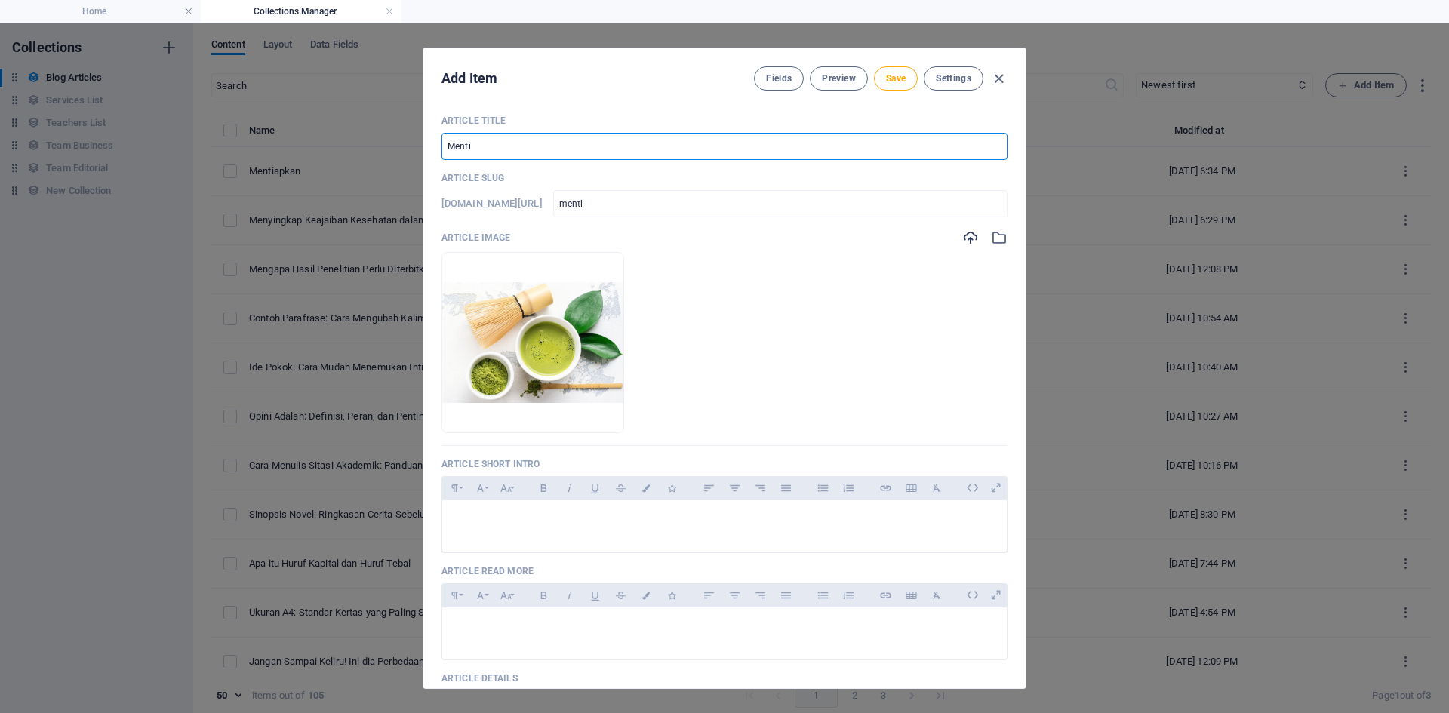
type input "ment"
type input "Men"
type input "men"
type input "Meny"
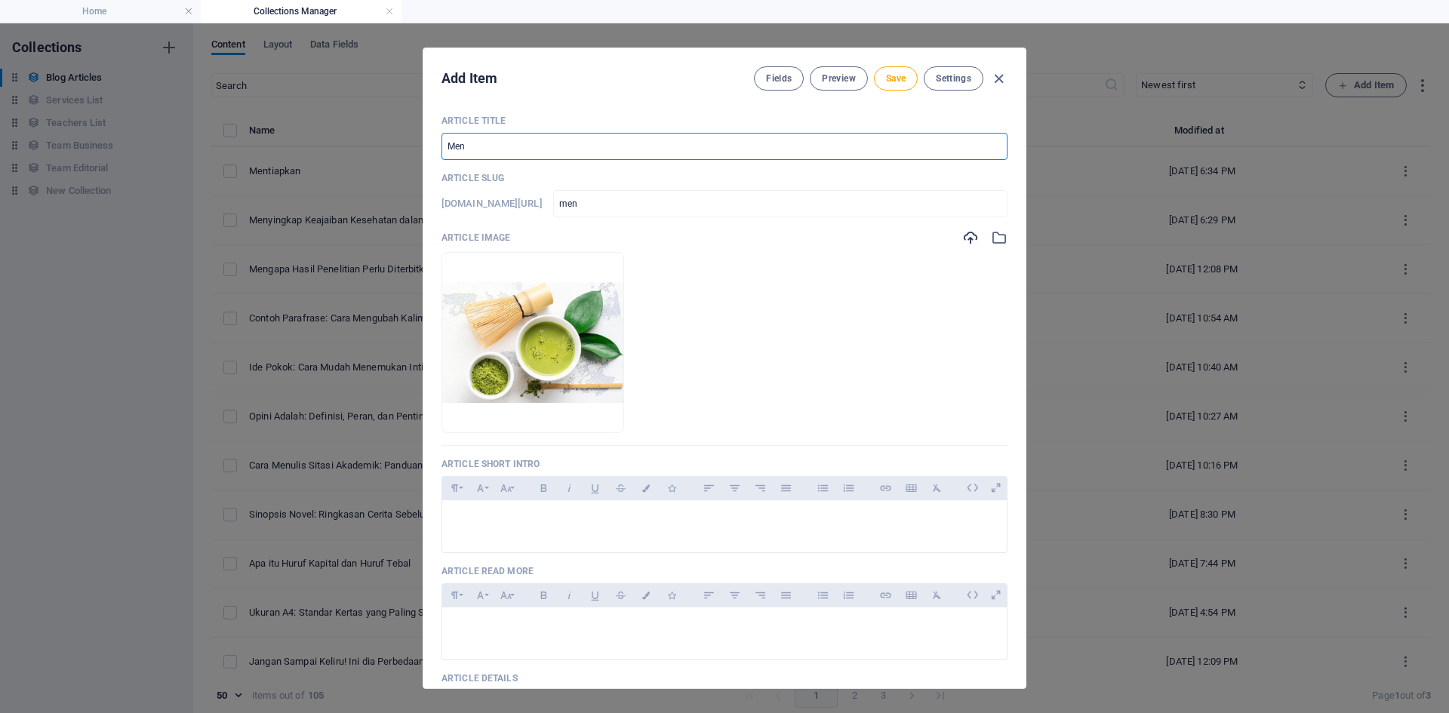
type input "meny"
type input "Menyi"
type input "menyi"
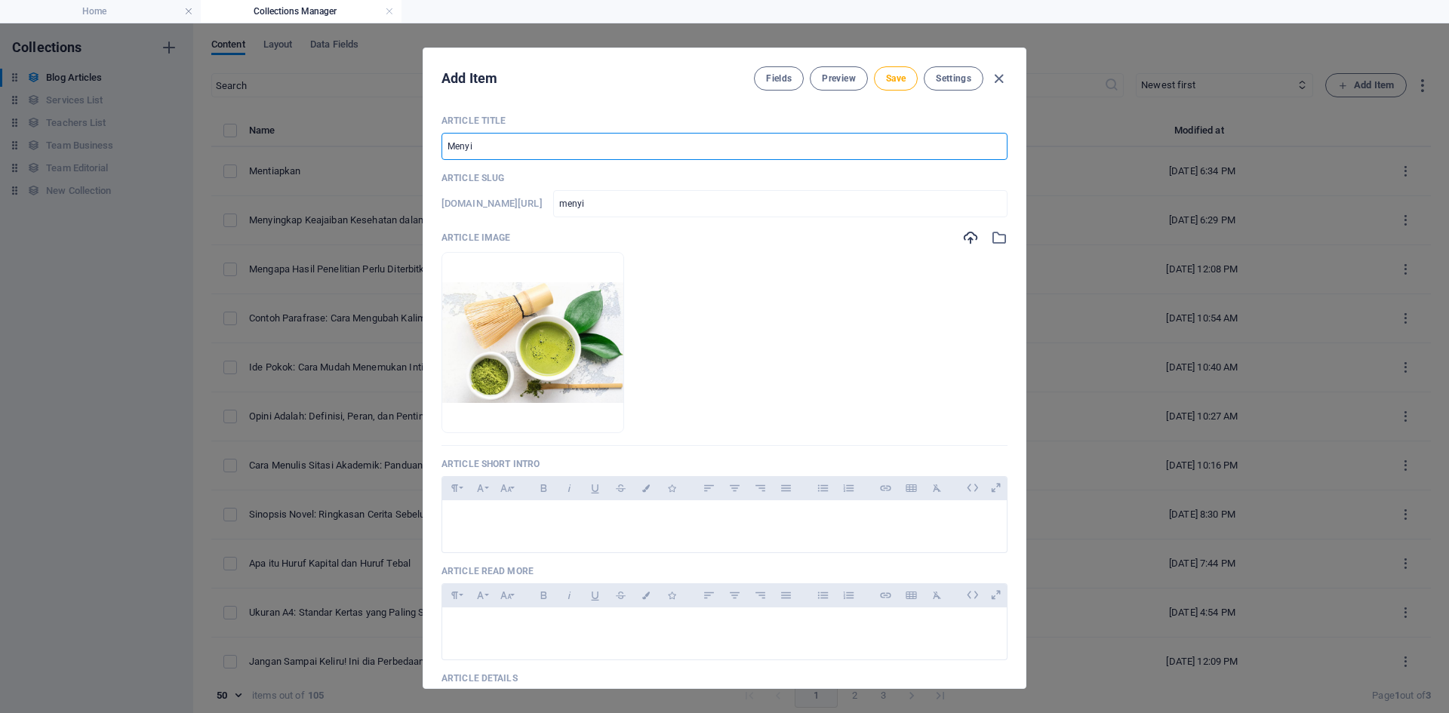
type input "Menyia"
type input "menyia"
type input "Menyiap"
type input "menyiap"
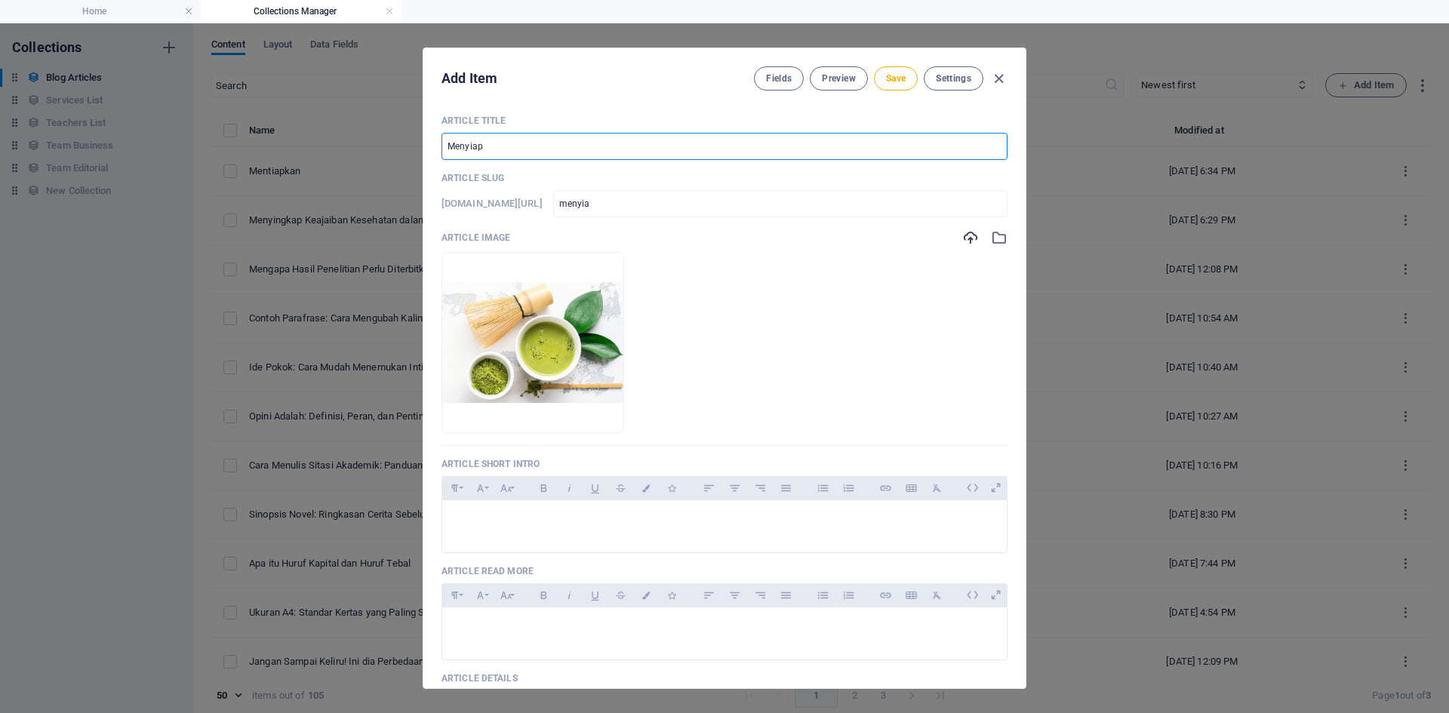
type input "menyiap"
type input "Menyiapk"
type input "menyiapk"
type input "Menyiapka"
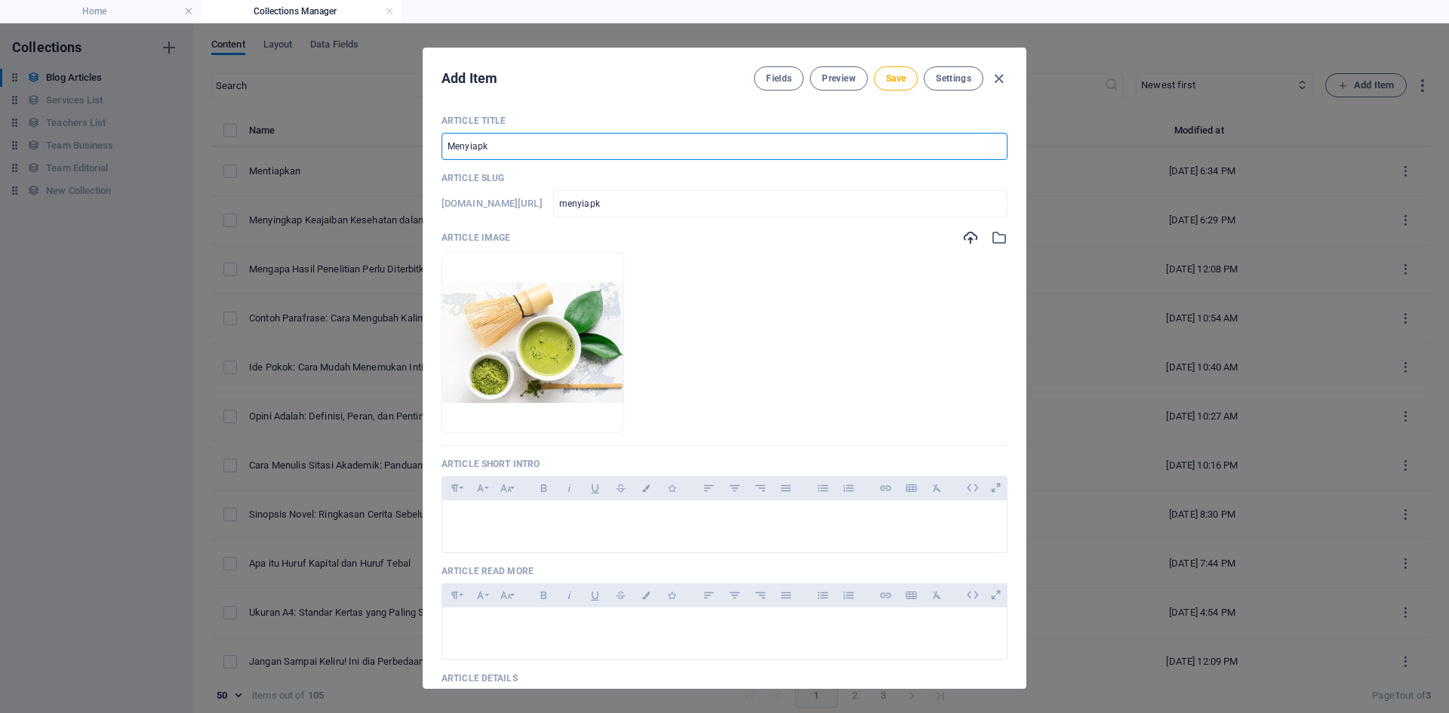
type input "menyiapka"
type input "Menyiapkan"
type input "menyiapkan"
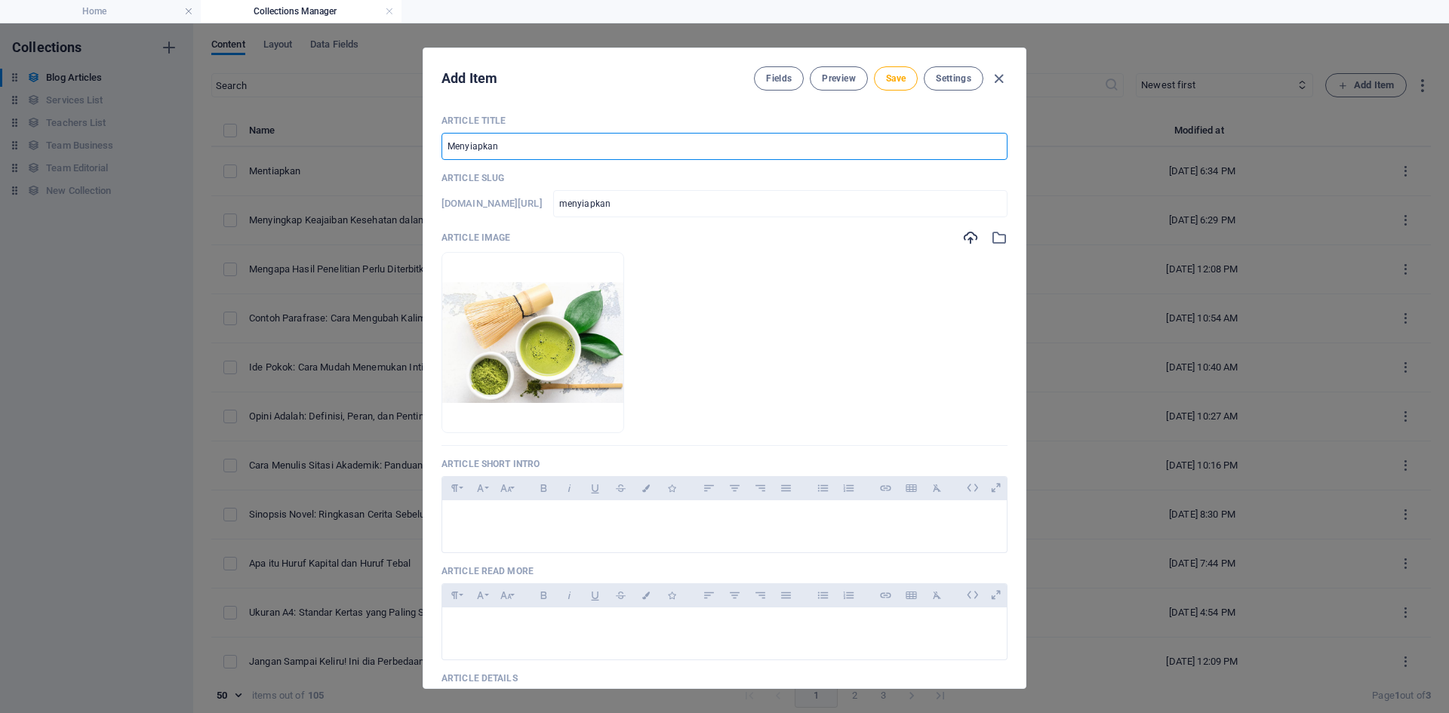
type input "Menyiapka"
type input "menyiapka"
type input "Menyiapk"
type input "menyiapk"
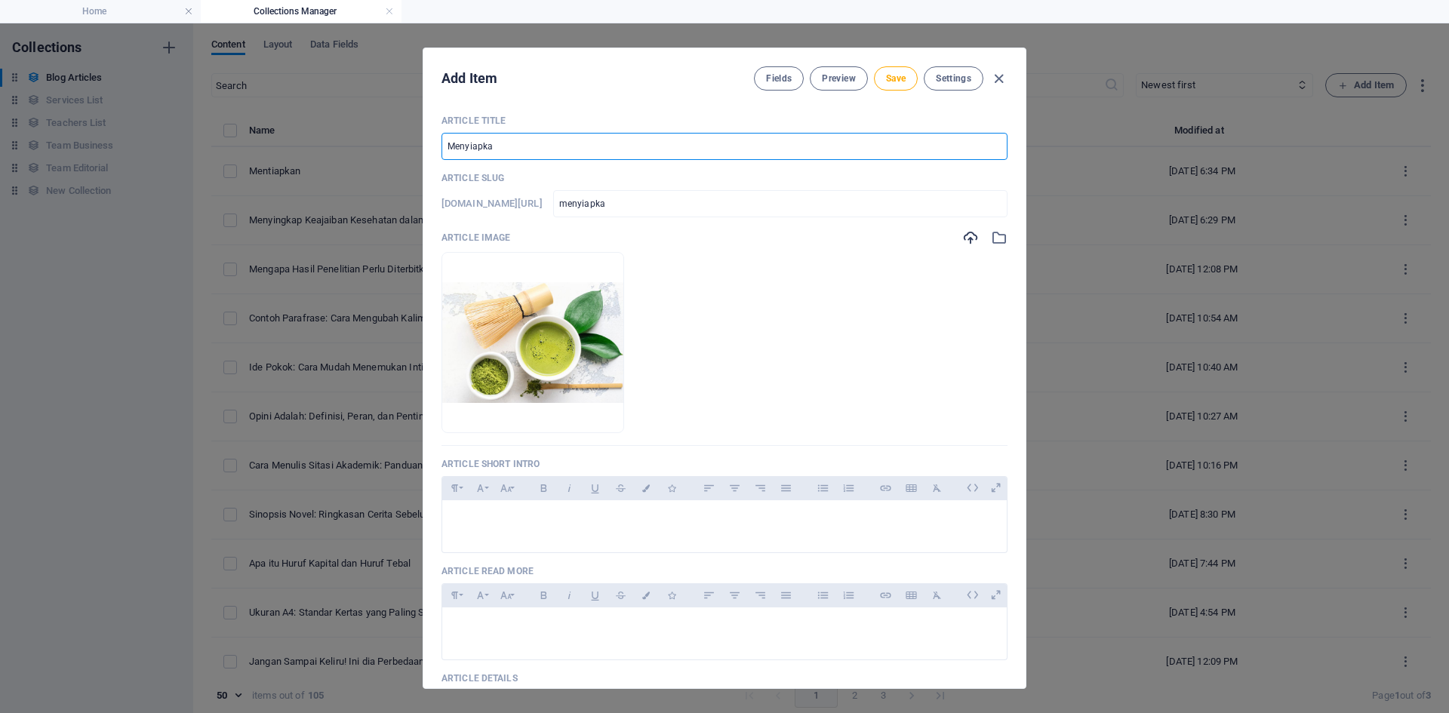
type input "menyiapk"
type input "Menyiap"
type input "menyiap"
type input "Menyia"
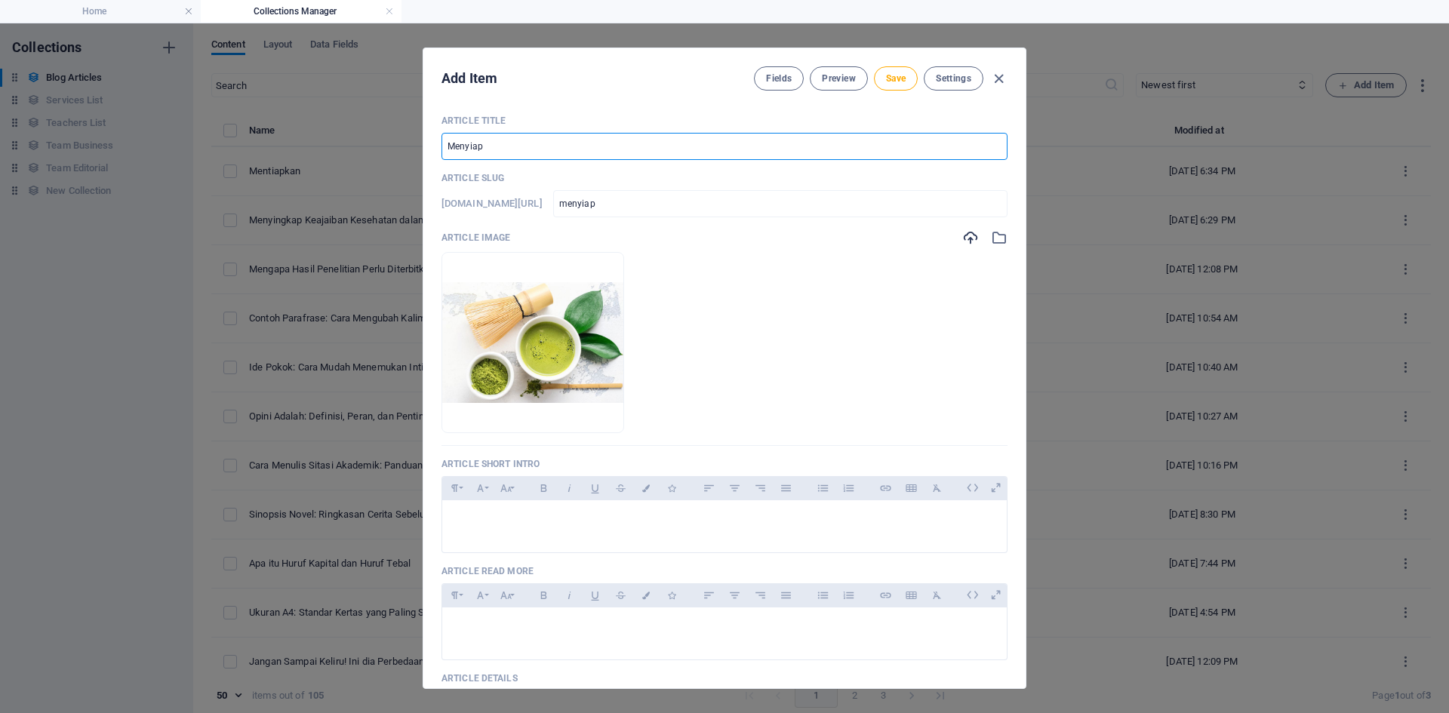
type input "menyia"
type input "Menyi"
type input "menyi"
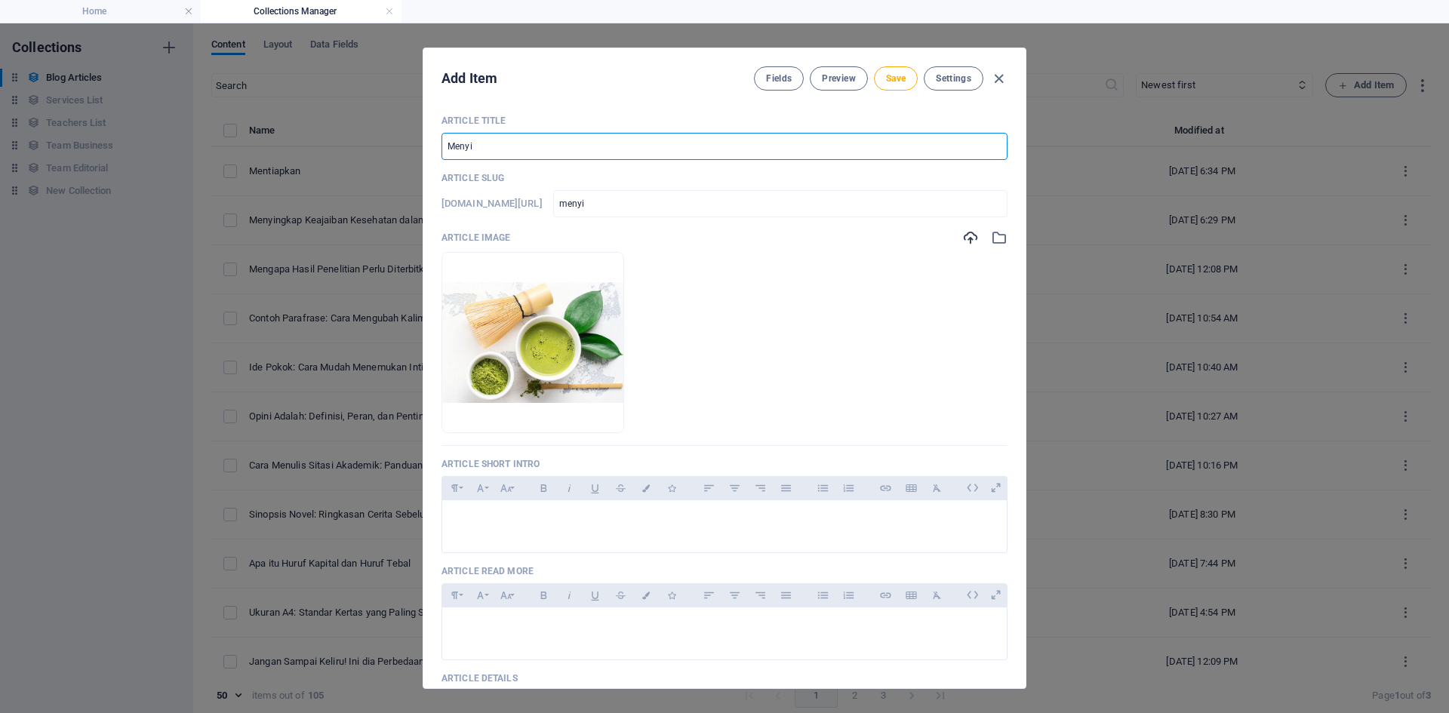
type input "Menyin"
type input "menyin"
type input "Menying"
type input "menying"
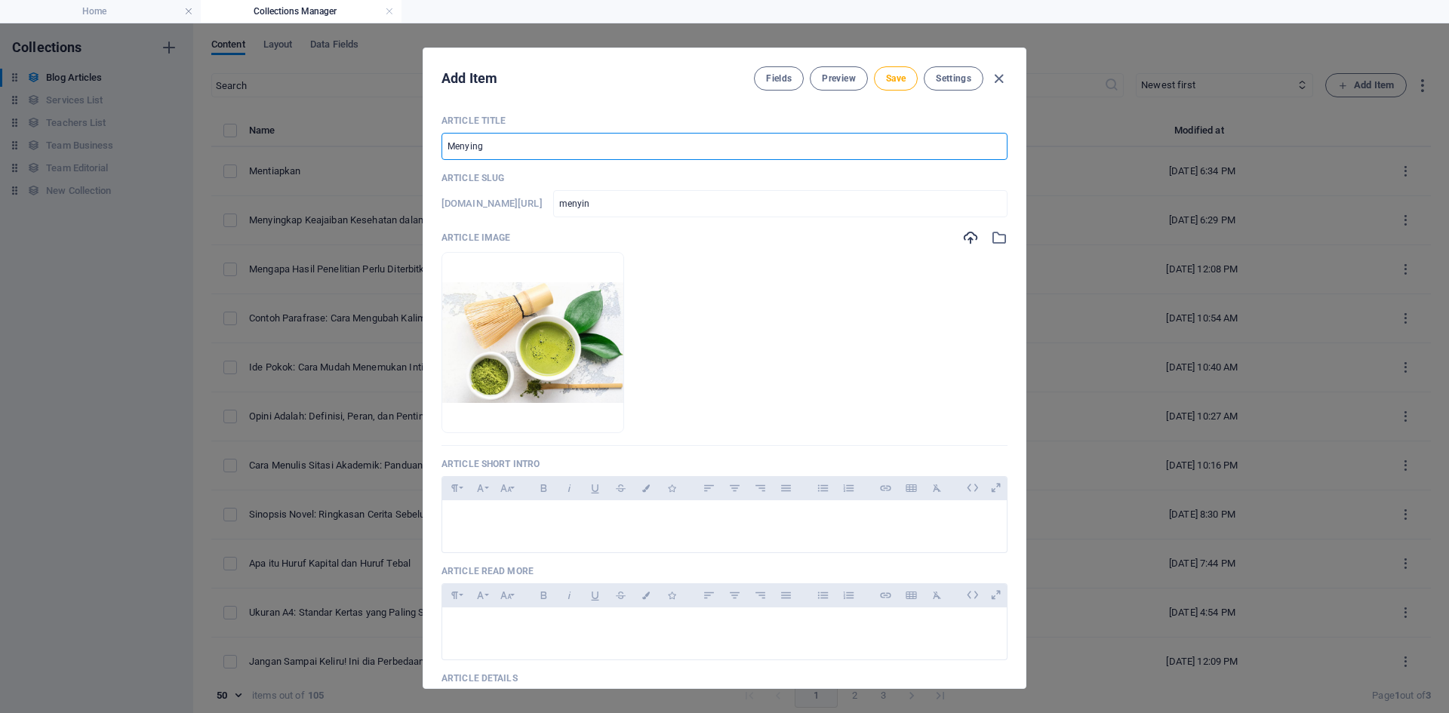
type input "menying"
type input "Menyingk"
type input "menyingk"
type input "Menyingka"
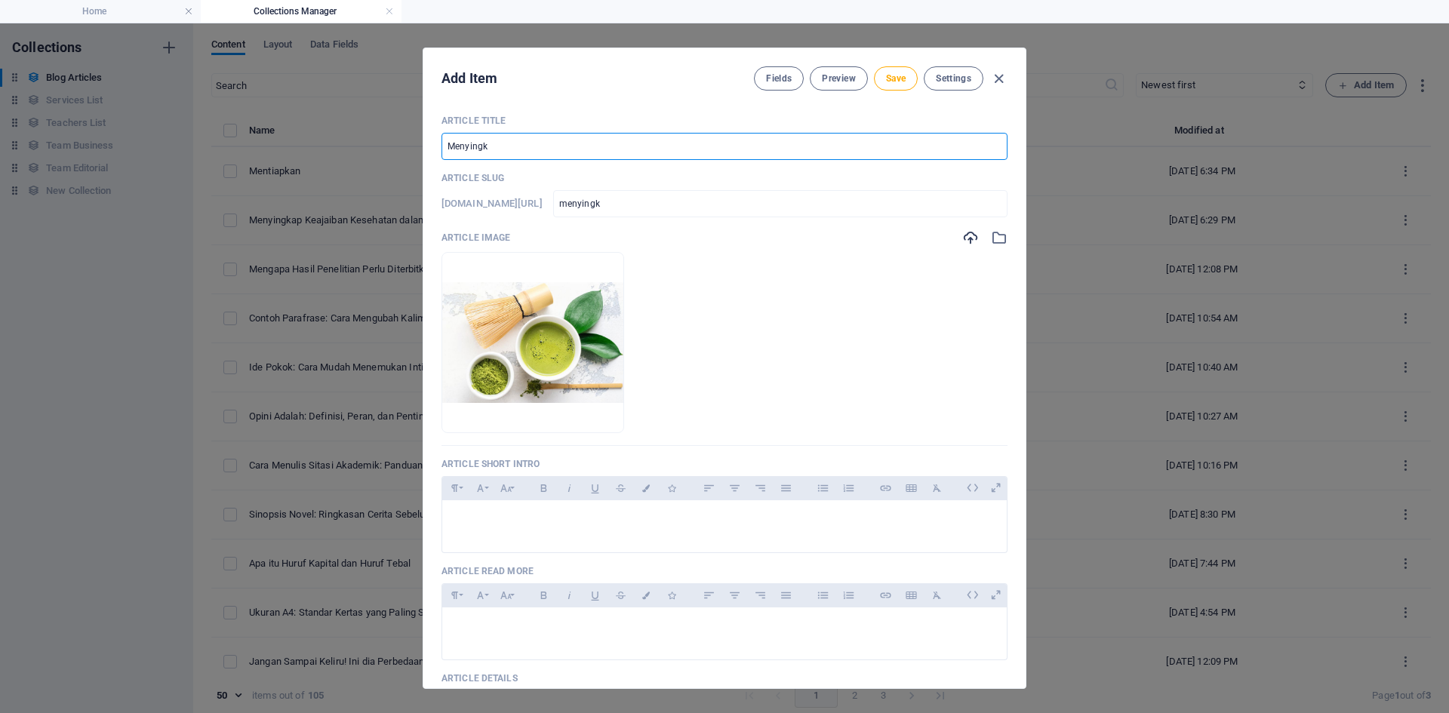
type input "menyingka"
type input "Menyingkap"
type input "menyingkap"
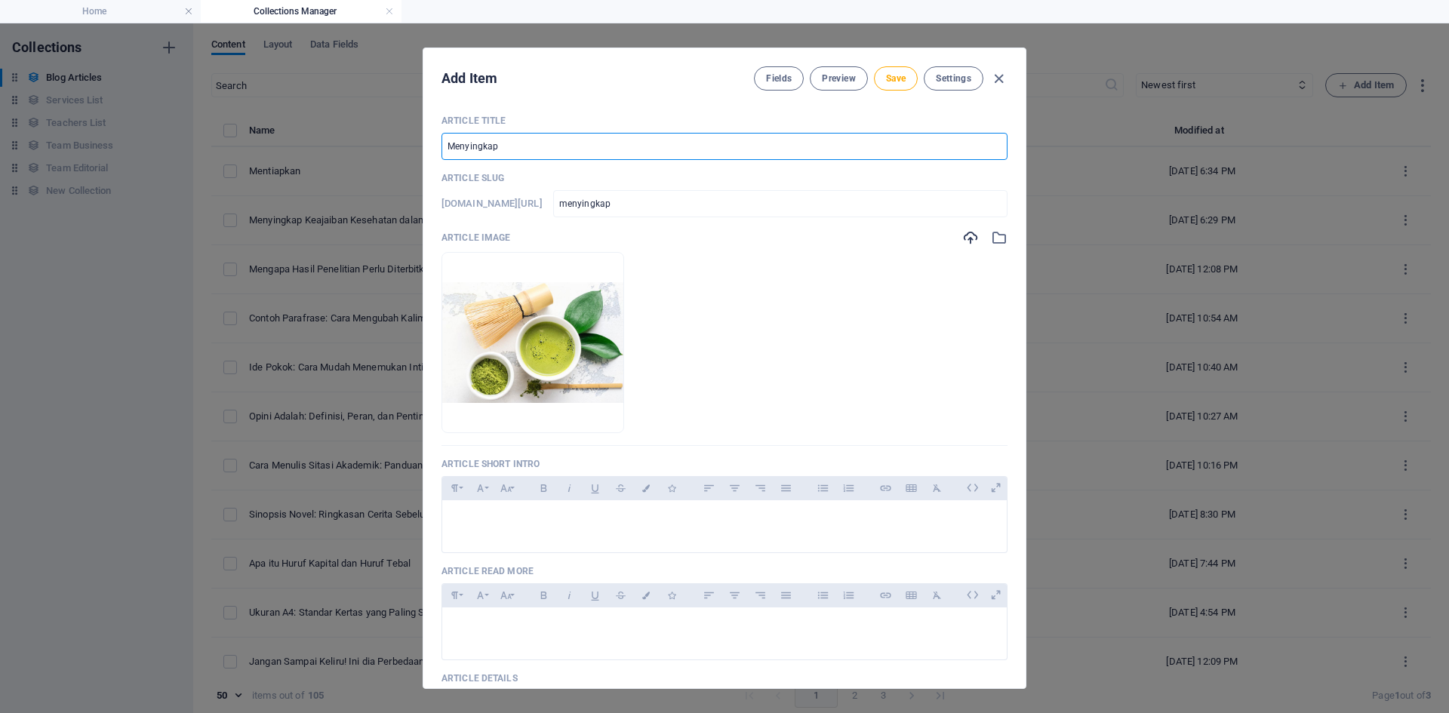
type input "Menyingkap K"
type input "menyingkap-k"
type input "Menyingkap [PERSON_NAME]"
type input "menyingkap-ke"
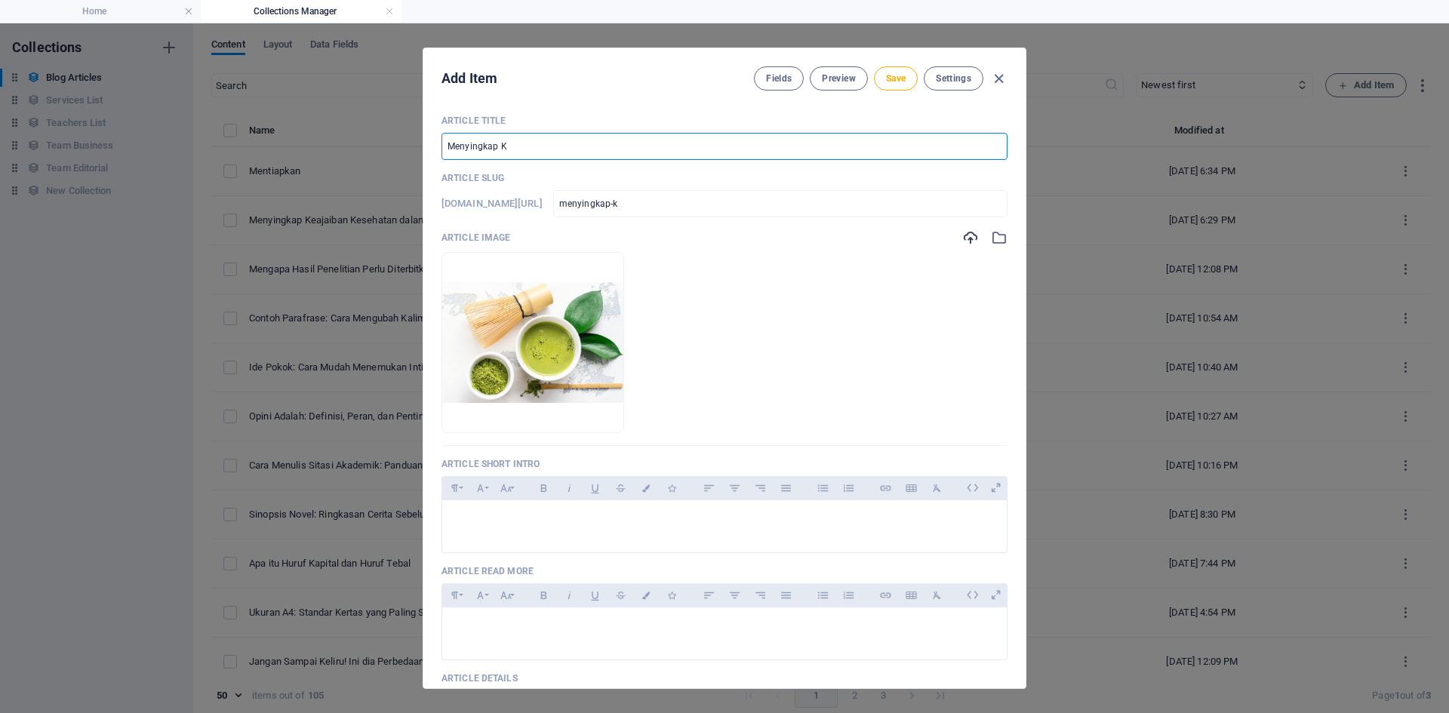
type input "menyingkap-ke"
type input "Menyingkap Kea"
type input "menyingkap-kea"
type input "Menyingkap Keaj"
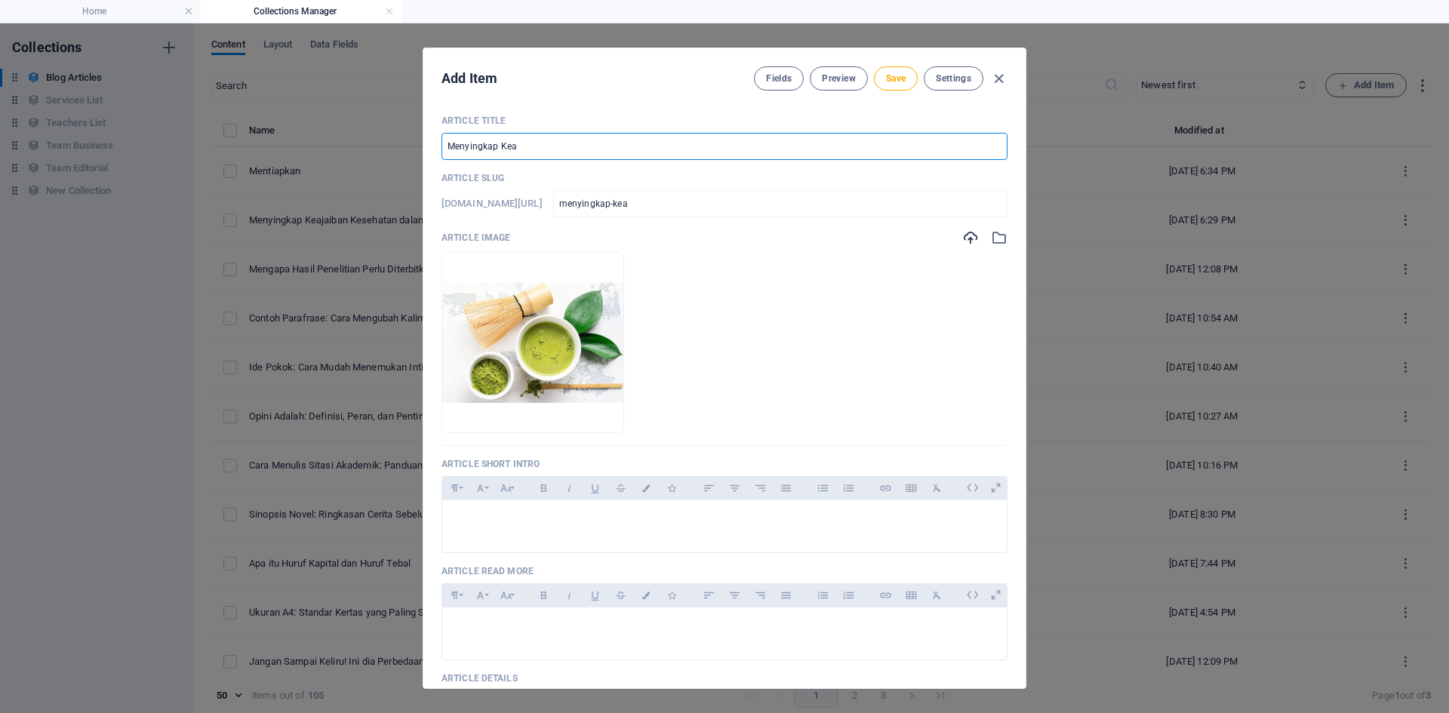
type input "menyingkap-keaj"
type input "Menyingkap Keaja"
type input "menyingkap-keaja"
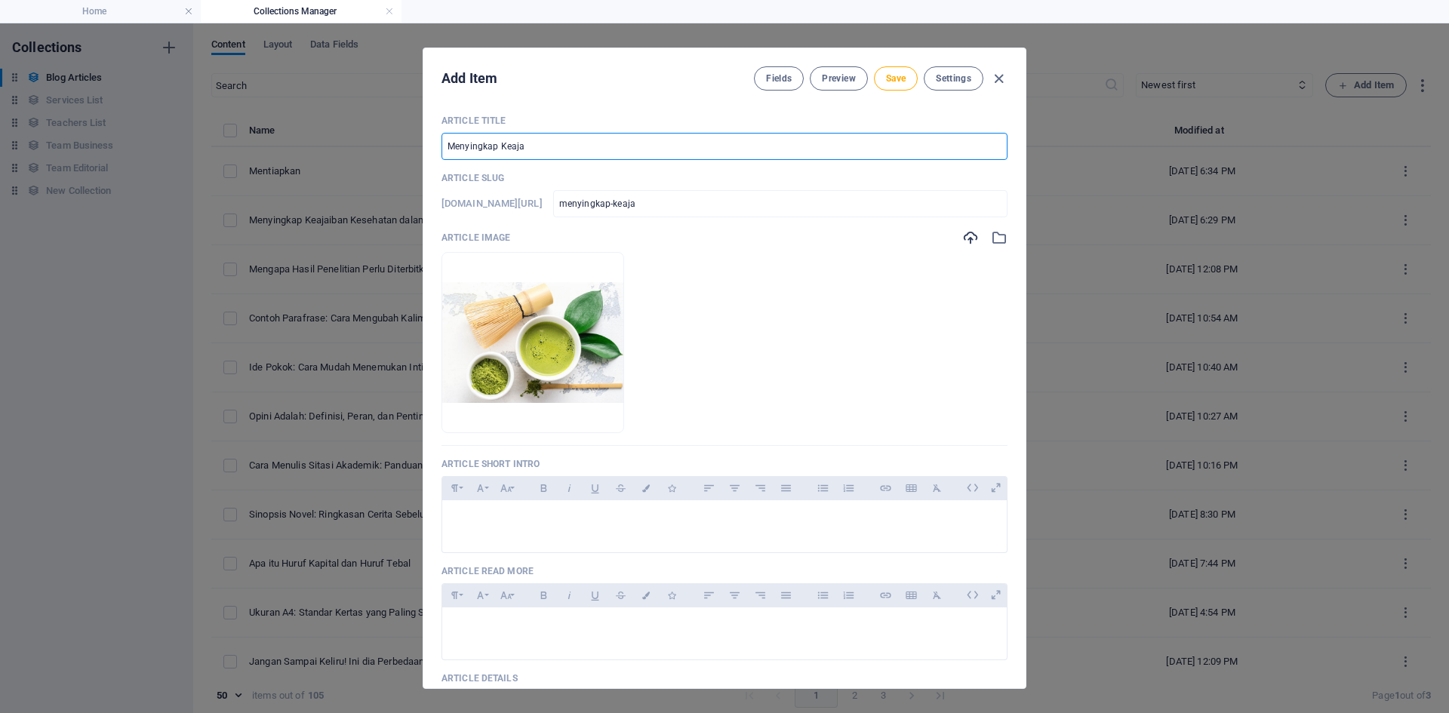
type input "Menyingkap [PERSON_NAME]"
type input "menyingkap-keajai"
type input "Menyingkap Keajaib"
type input "menyingkap-keajaib"
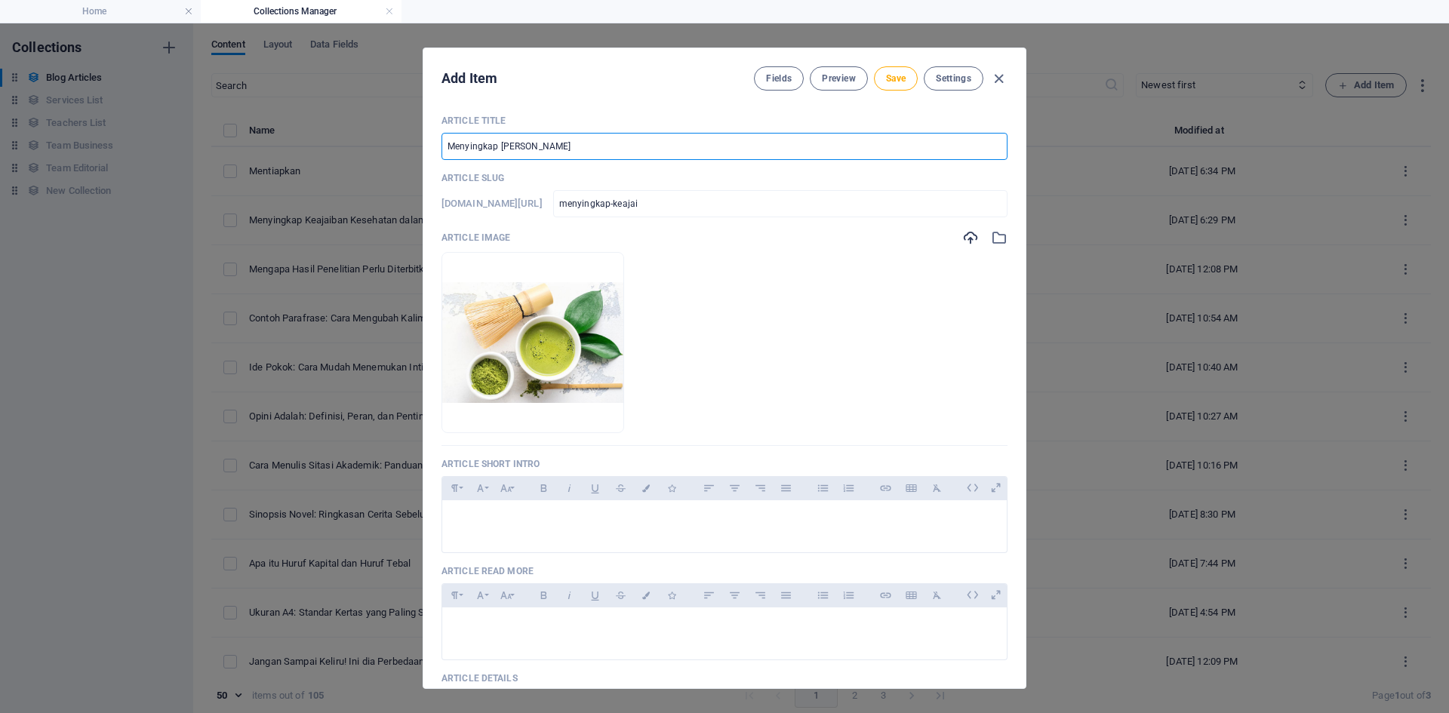
type input "menyingkap-keajaib"
type input "Menyingkap Keajaiba"
type input "menyingkap-keajaiba"
type input "Menyingkap Keajaiban"
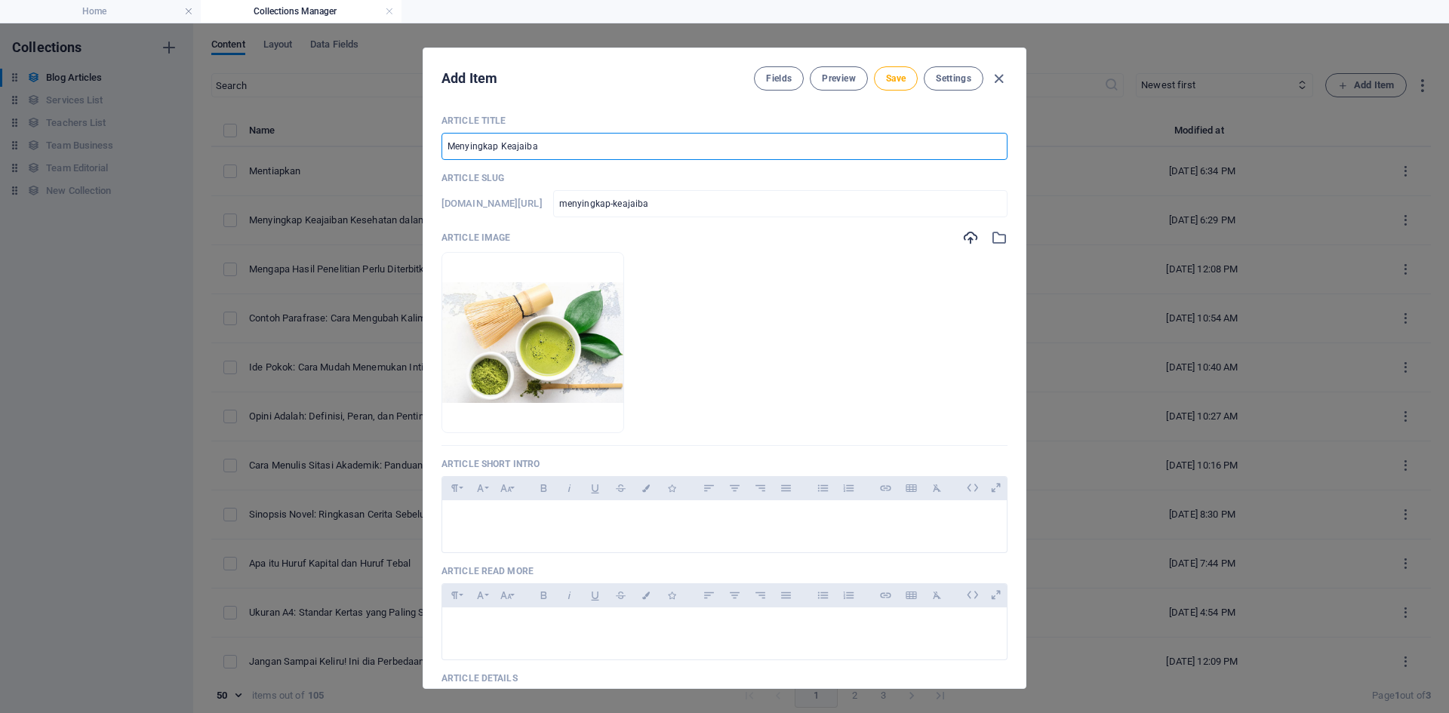
type input "menyingkap-keajaiban"
type input "Menyingkap Keajaiban K"
type input "menyingkap-keajaiban-k"
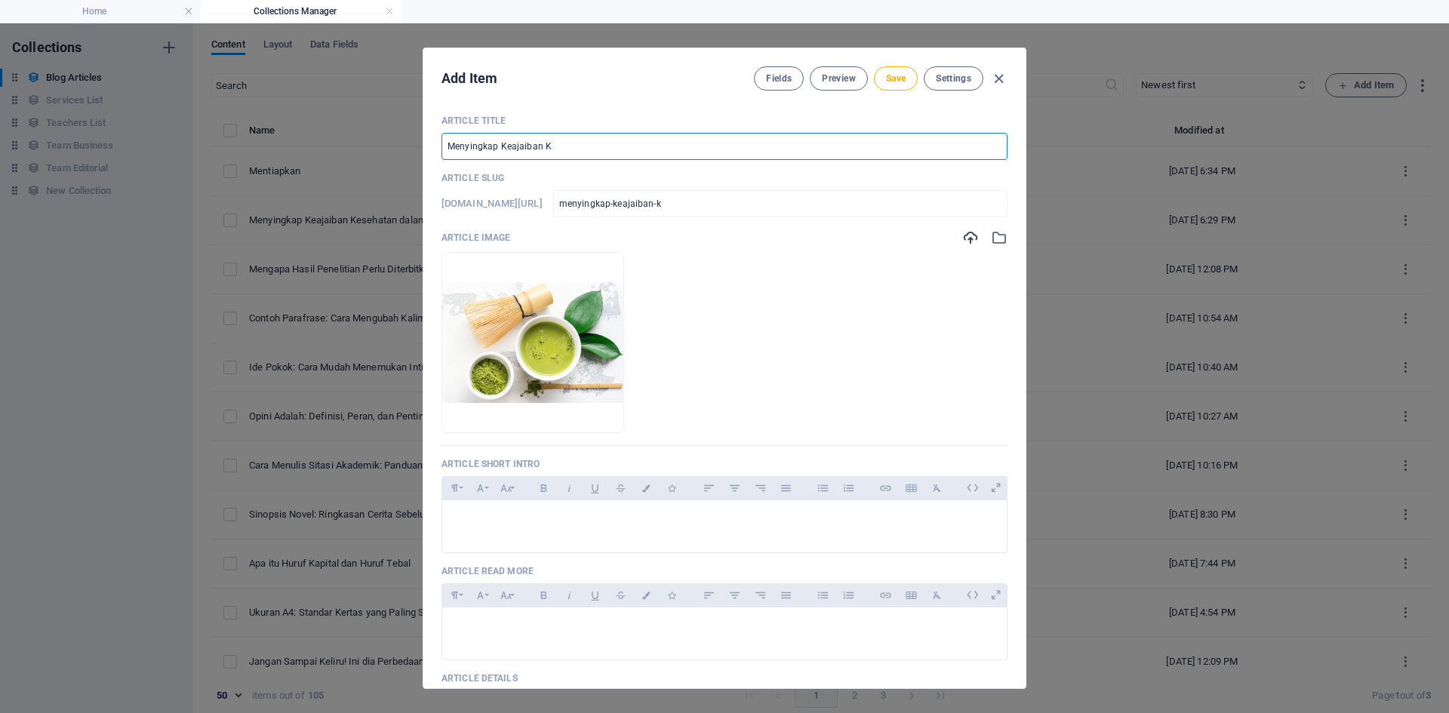
type input "Menyingkap Keajaiban Ke"
type input "menyingkap-keajaiban-ke"
type input "Menyingkap Keajaiban Kes"
type input "menyingkap-keajaiban-kes"
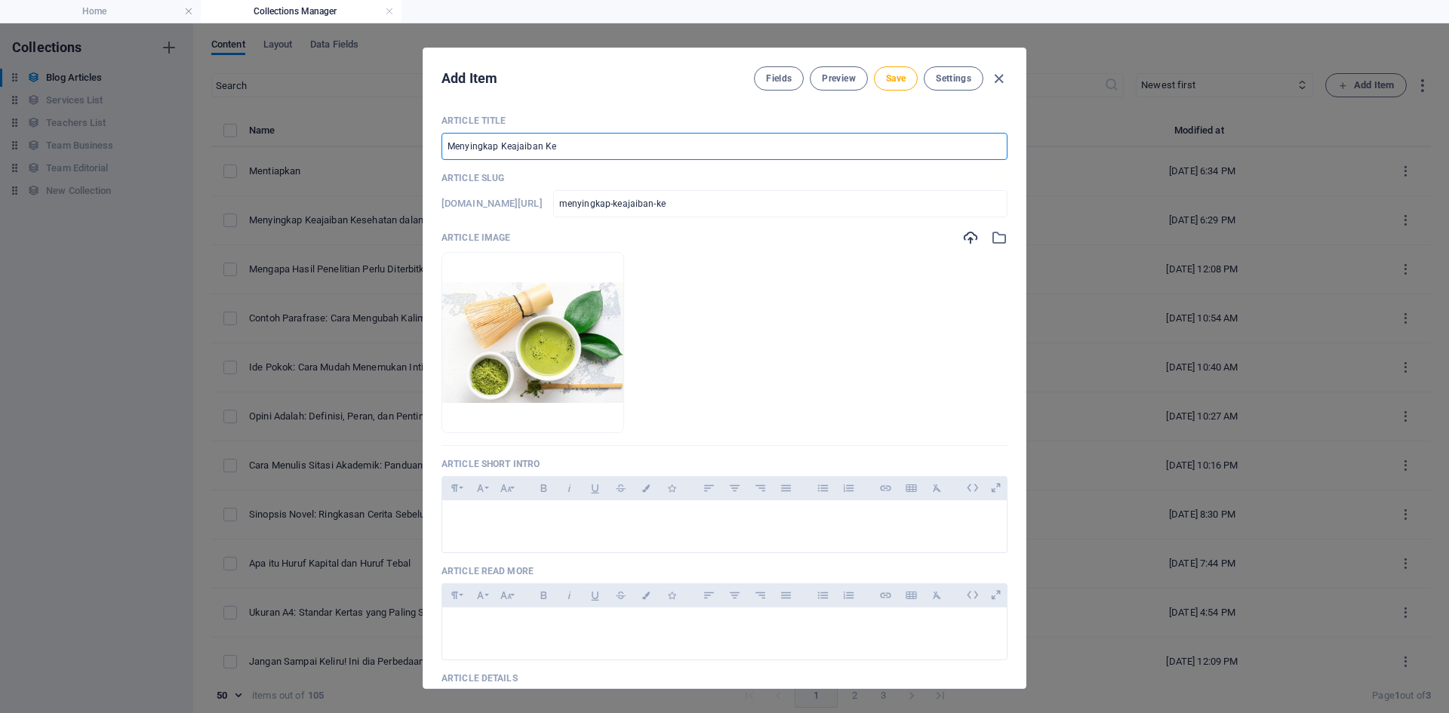
type input "menyingkap-keajaiban-kes"
type input "Menyingkap [PERSON_NAME]"
type input "menyingkap-keajaiban-kese"
type input "Menyingkap [PERSON_NAME]"
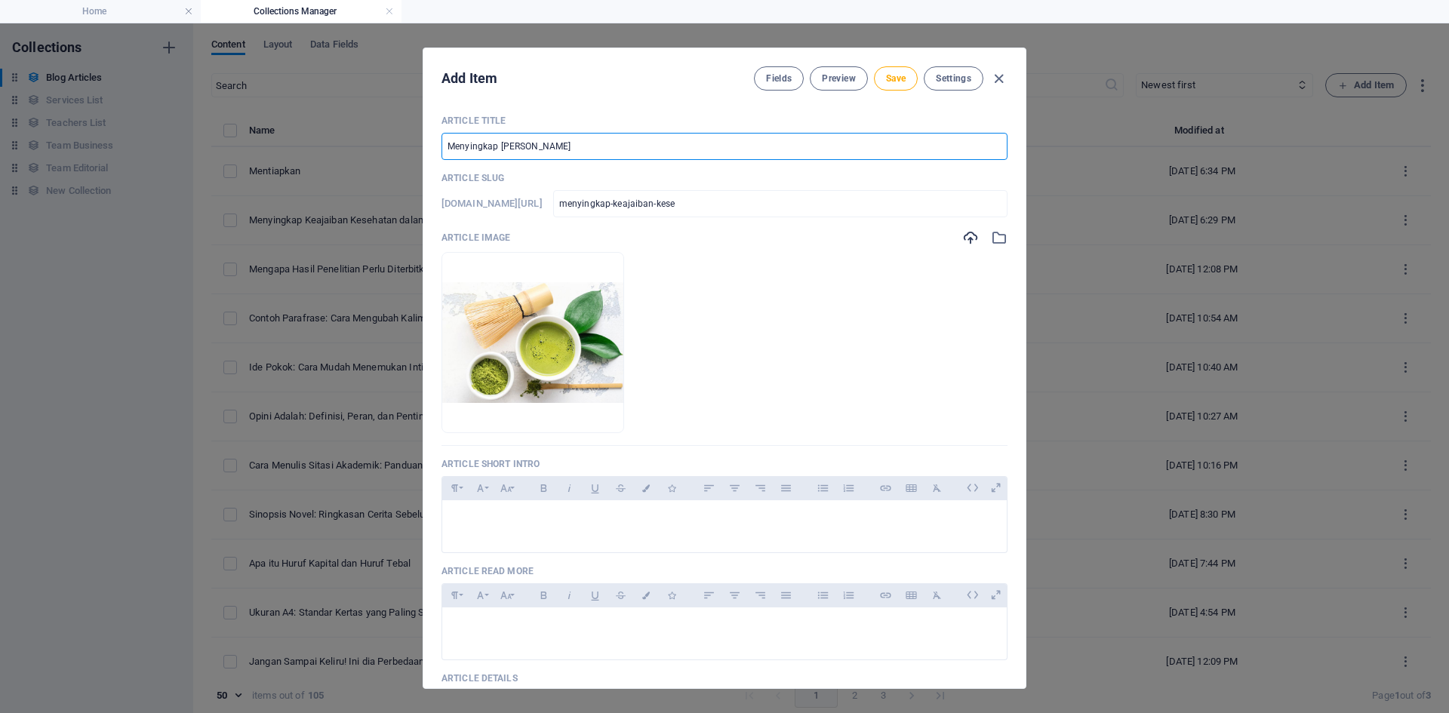
type input "menyingkap-keajaiban-keseh"
type input "Menyingkap [PERSON_NAME]"
type input "menyingkap-keajaiban-keseha"
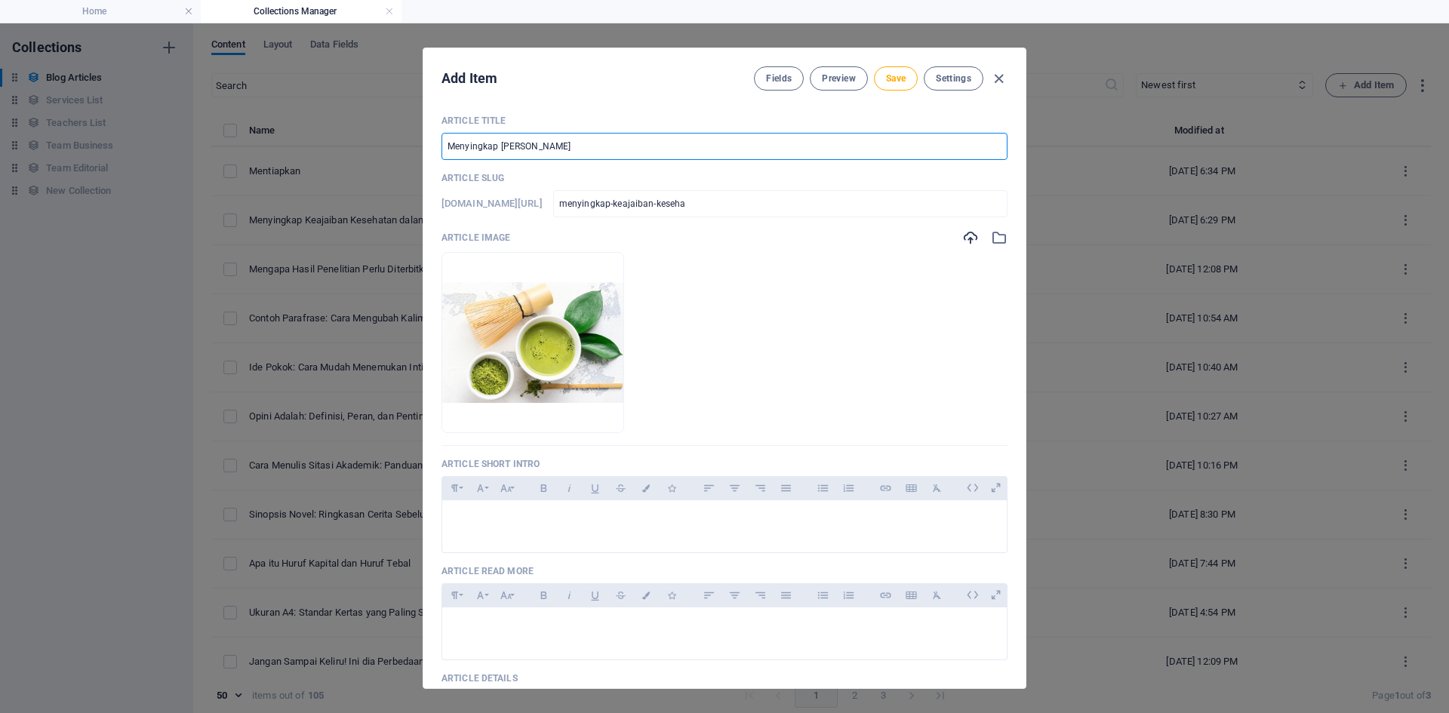
type input "Menyingkap [PERSON_NAME]"
type input "menyingkap-keajaiban-kesehat"
type input "Menyingkap [PERSON_NAME]"
type input "menyingkap-keajaiban-kesehata"
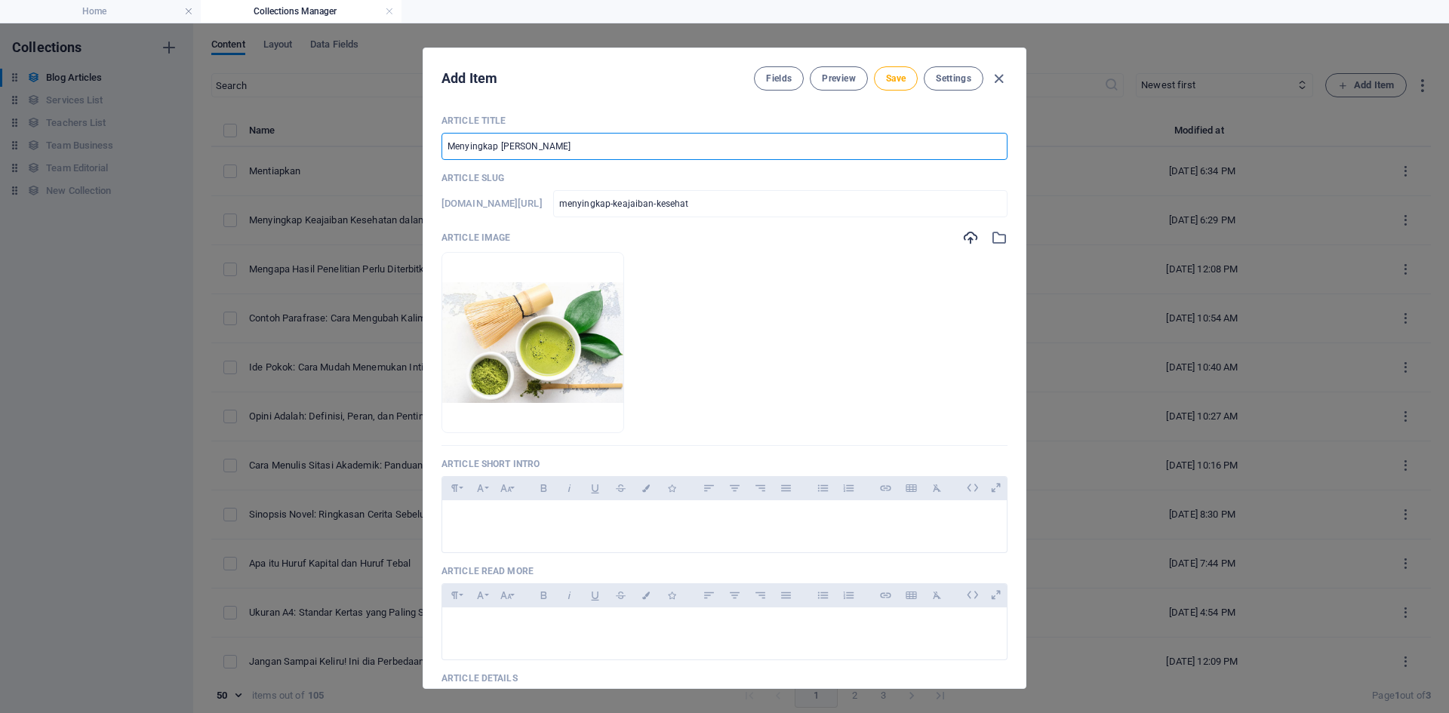
type input "menyingkap-keajaiban-kesehata"
type input "Menyingkap Keajaiban Kesehatan"
type input "menyingkap-keajaiban-kesehatan"
type input "Menyingkap Keajaiban Kesehatan d"
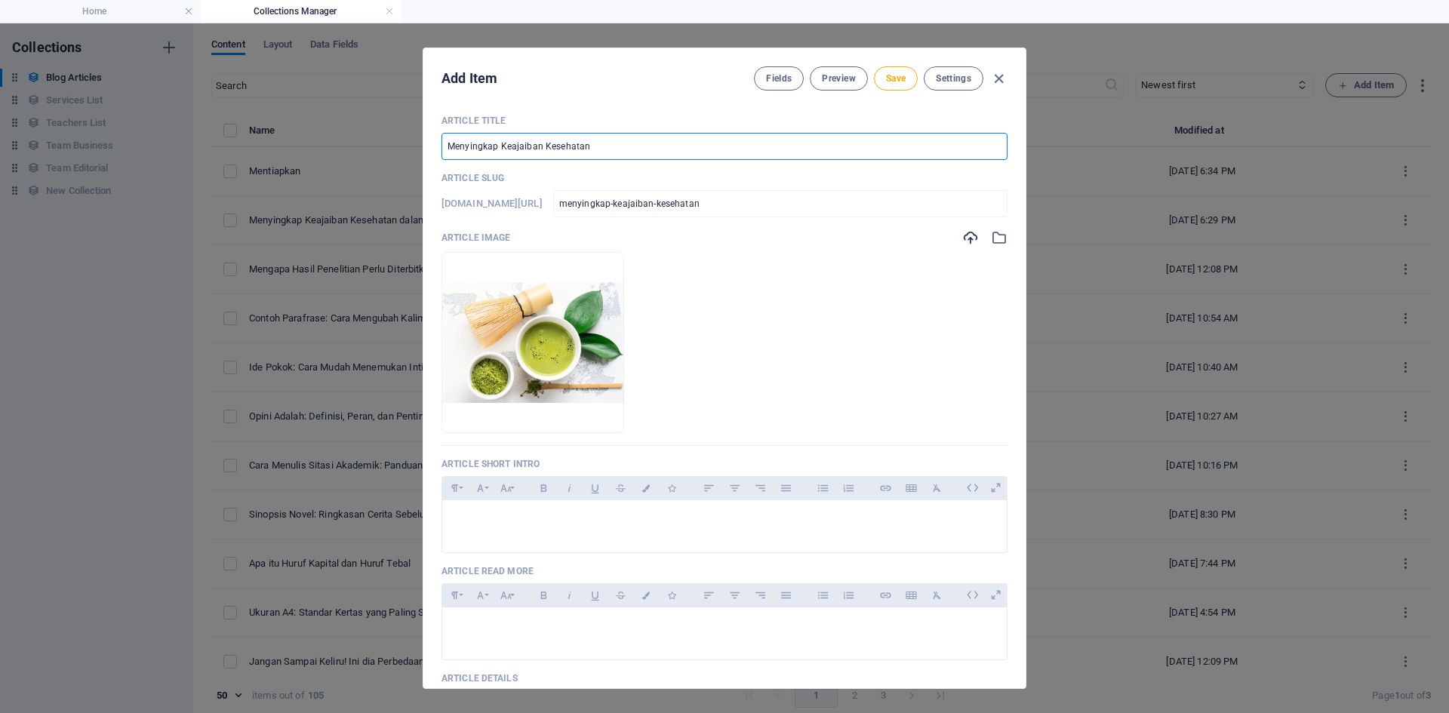
type input "menyingkap-keajaiban-kesehatan-d"
type input "Menyingkap Keajaiban Kesehatan dl"
type input "menyingkap-keajaiban-kesehatan-dl"
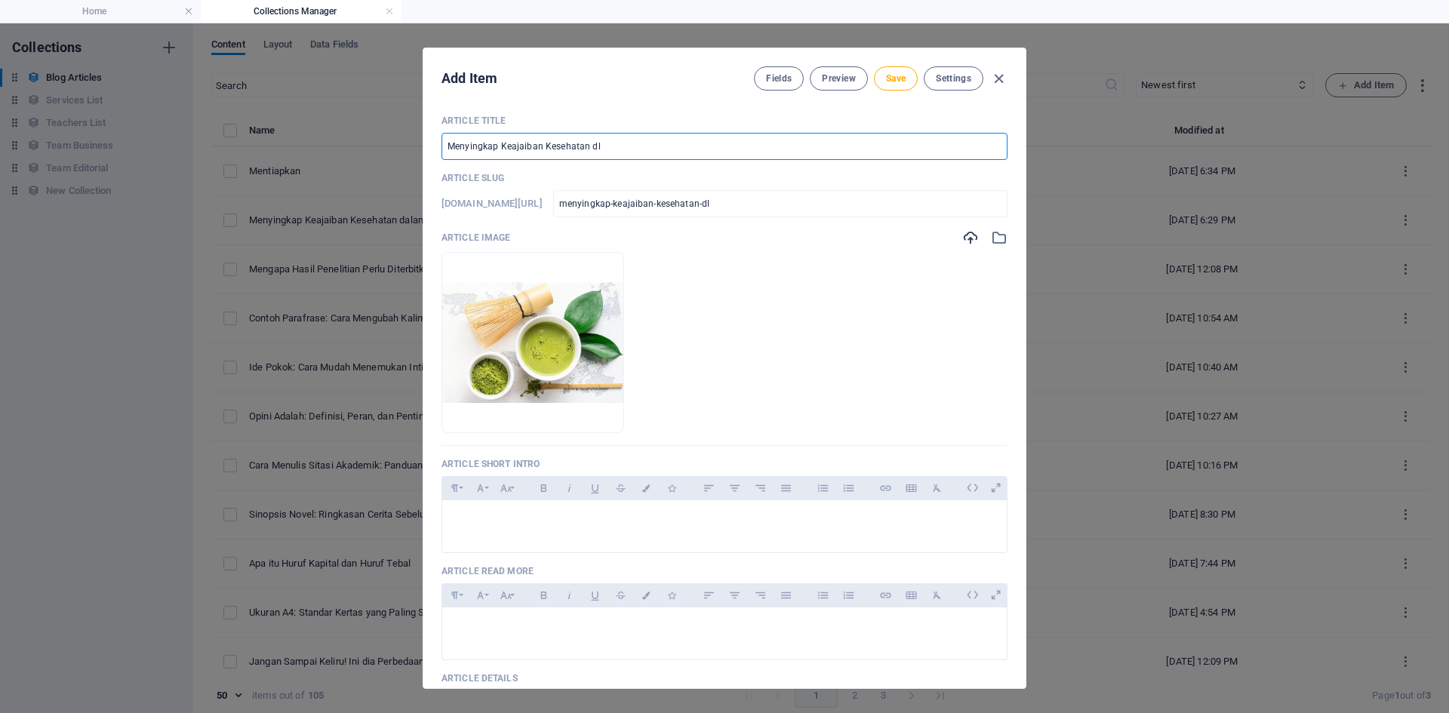
type input "Menyingkap Keajaiban Kesehatan dla"
type input "menyingkap-keajaiban-kesehatan-dla"
type input "Menyingkap Keajaiban Kesehatan dl"
type input "menyingkap-keajaiban-kesehatan-dl"
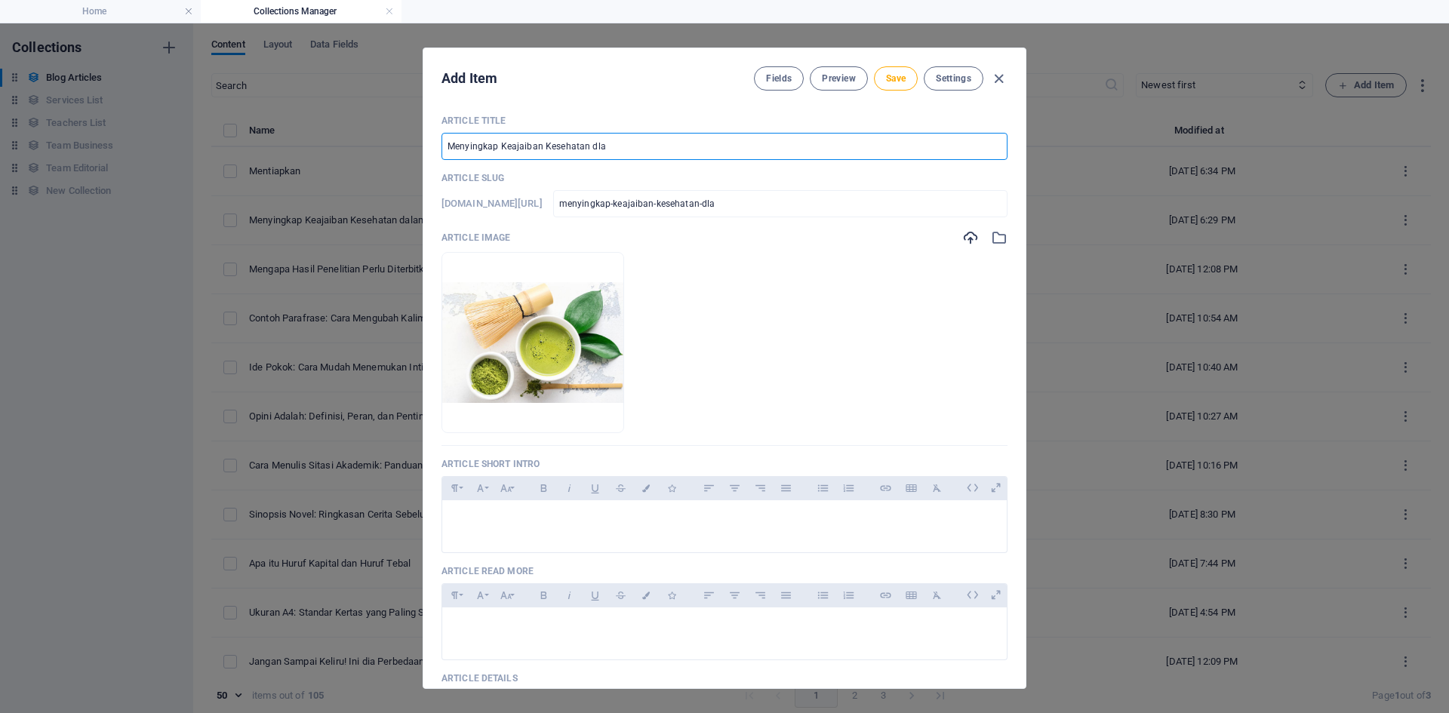
type input "menyingkap-keajaiban-kesehatan-dl"
type input "Menyingkap Keajaiban Kesehatan d"
type input "menyingkap-keajaiban-kesehatan-d"
type input "Menyingkap Keajaiban Kesehatan da"
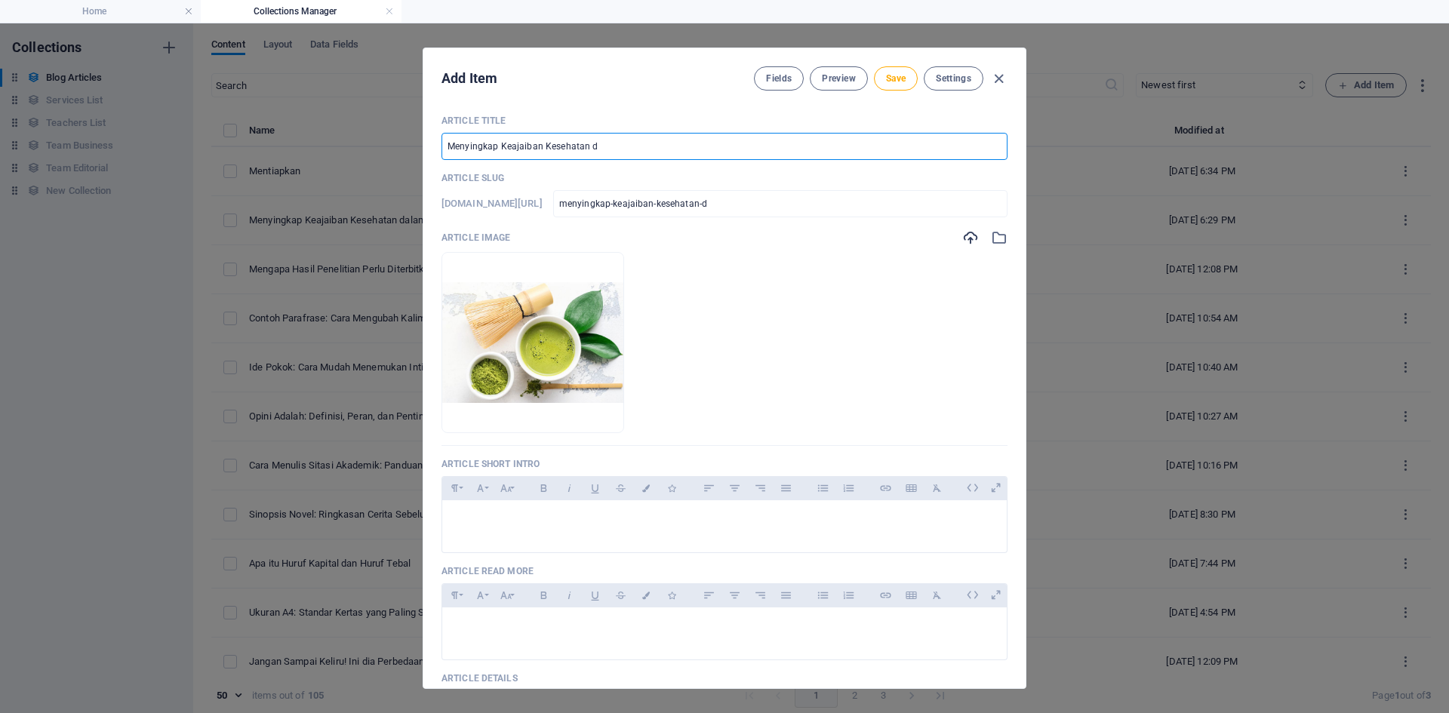
type input "menyingkap-keajaiban-kesehatan-da"
type input "Menyingkap Keajaiban Kesehatan dal"
type input "menyingkap-keajaiban-kesehatan-dal"
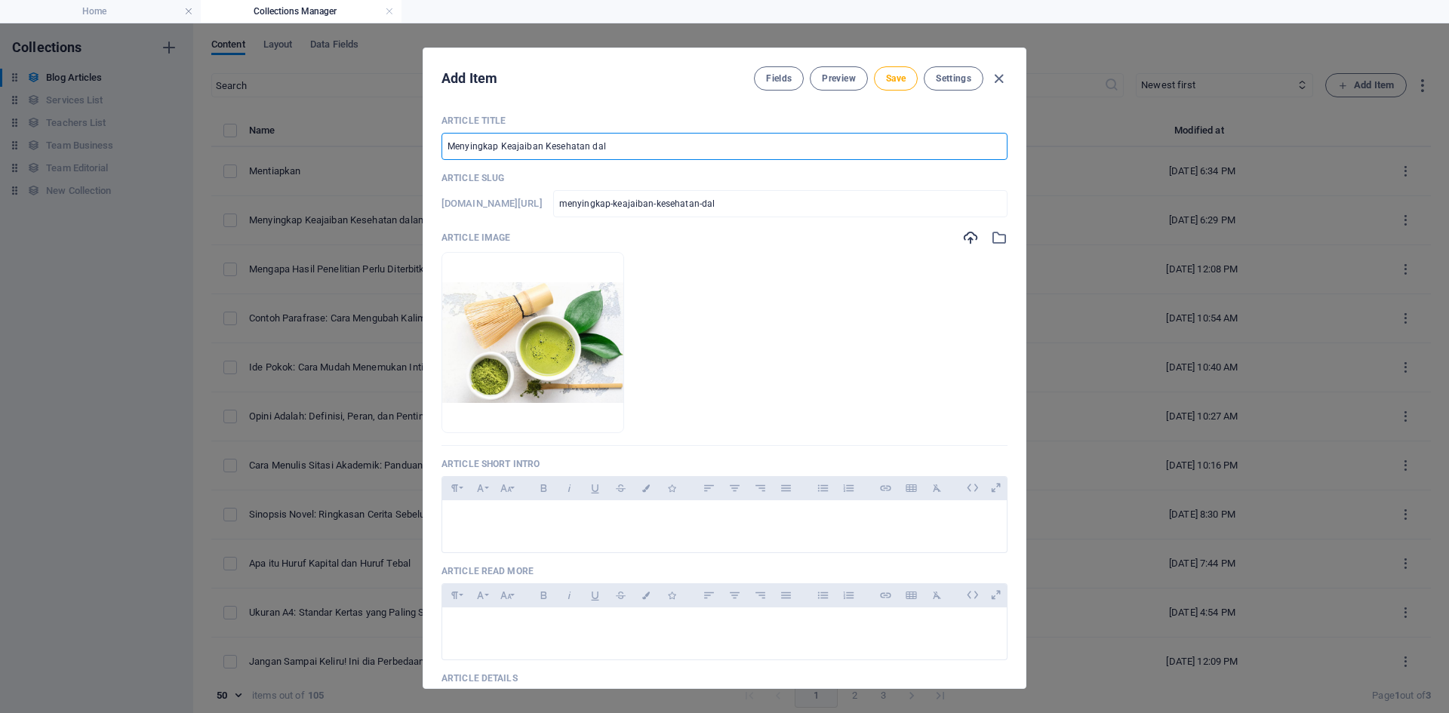
type input "Menyingkap Keajaiban Kesehatan dala"
type input "menyingkap-keajaiban-kesehatan-dala"
type input "Menyingkap Keajaiban Kesehatan dalam"
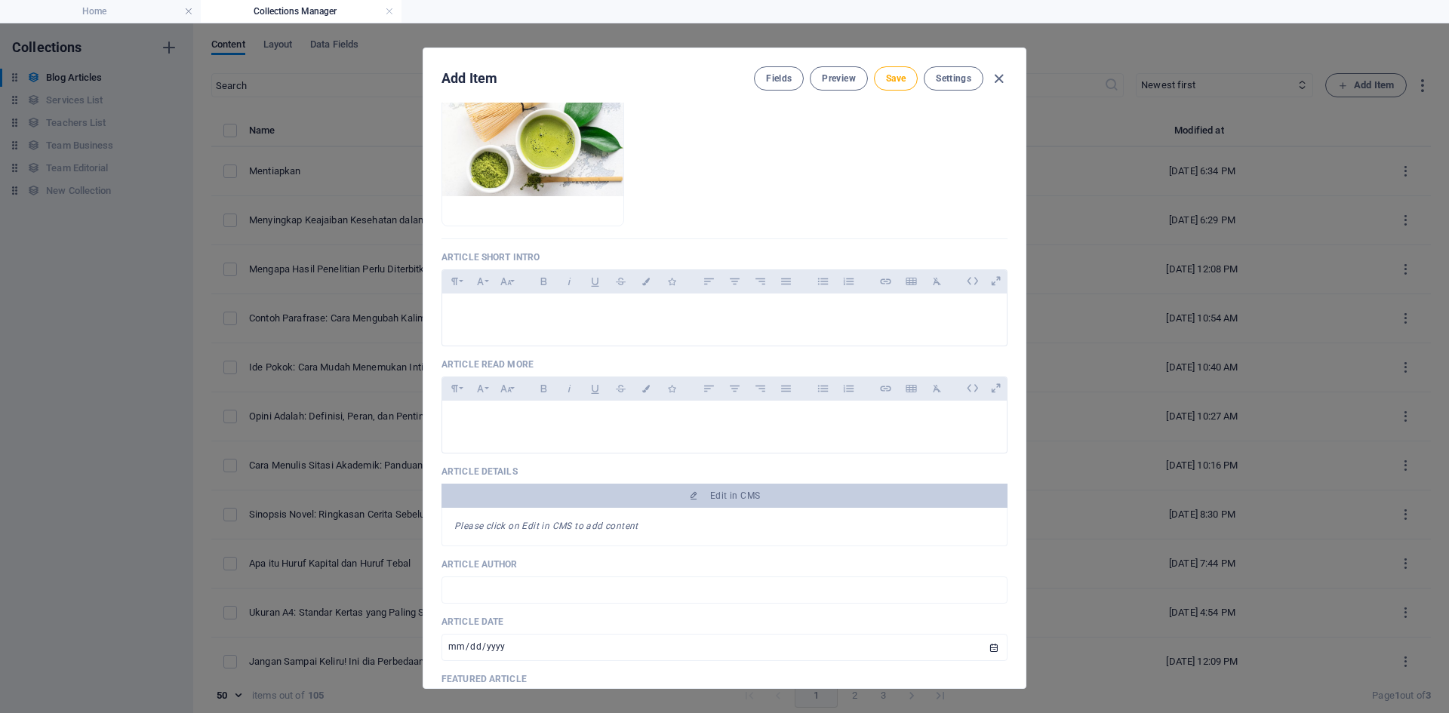
scroll to position [208, 0]
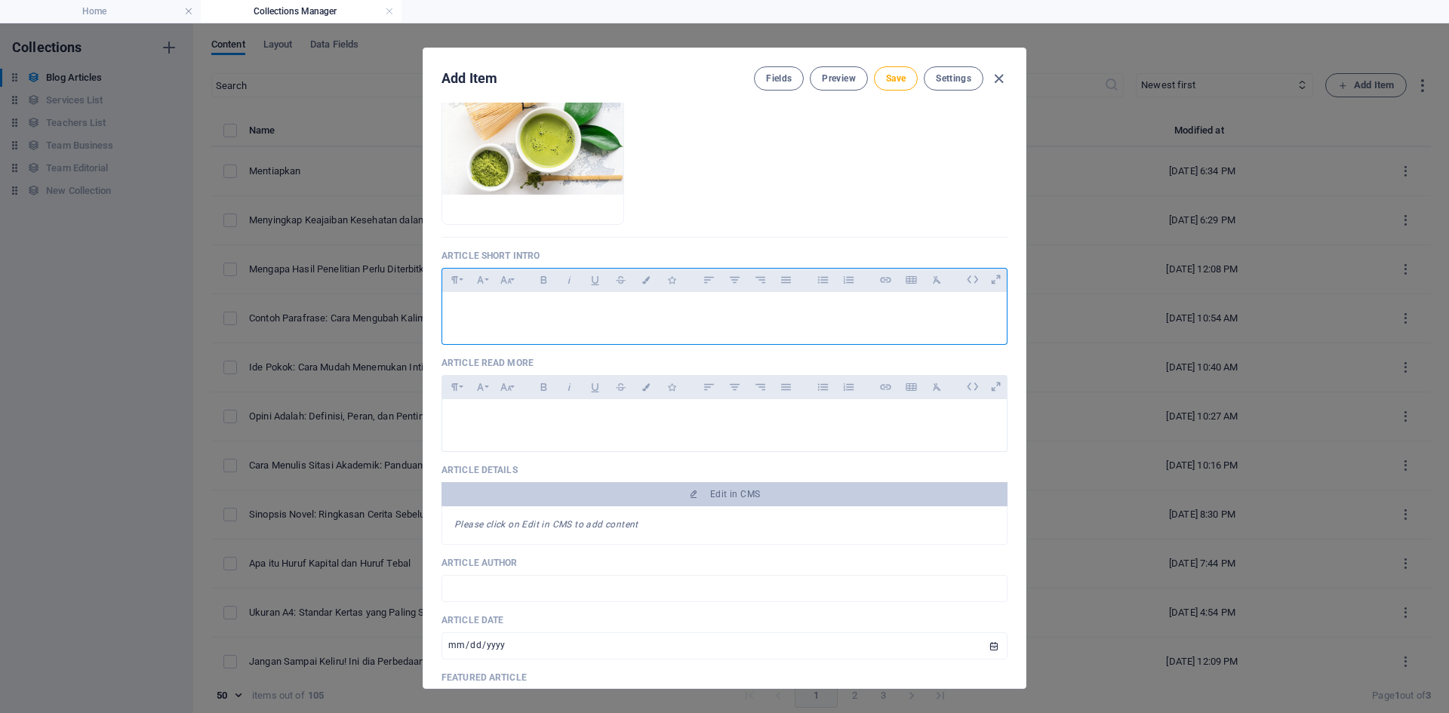
click at [747, 299] on div at bounding box center [724, 314] width 565 height 45
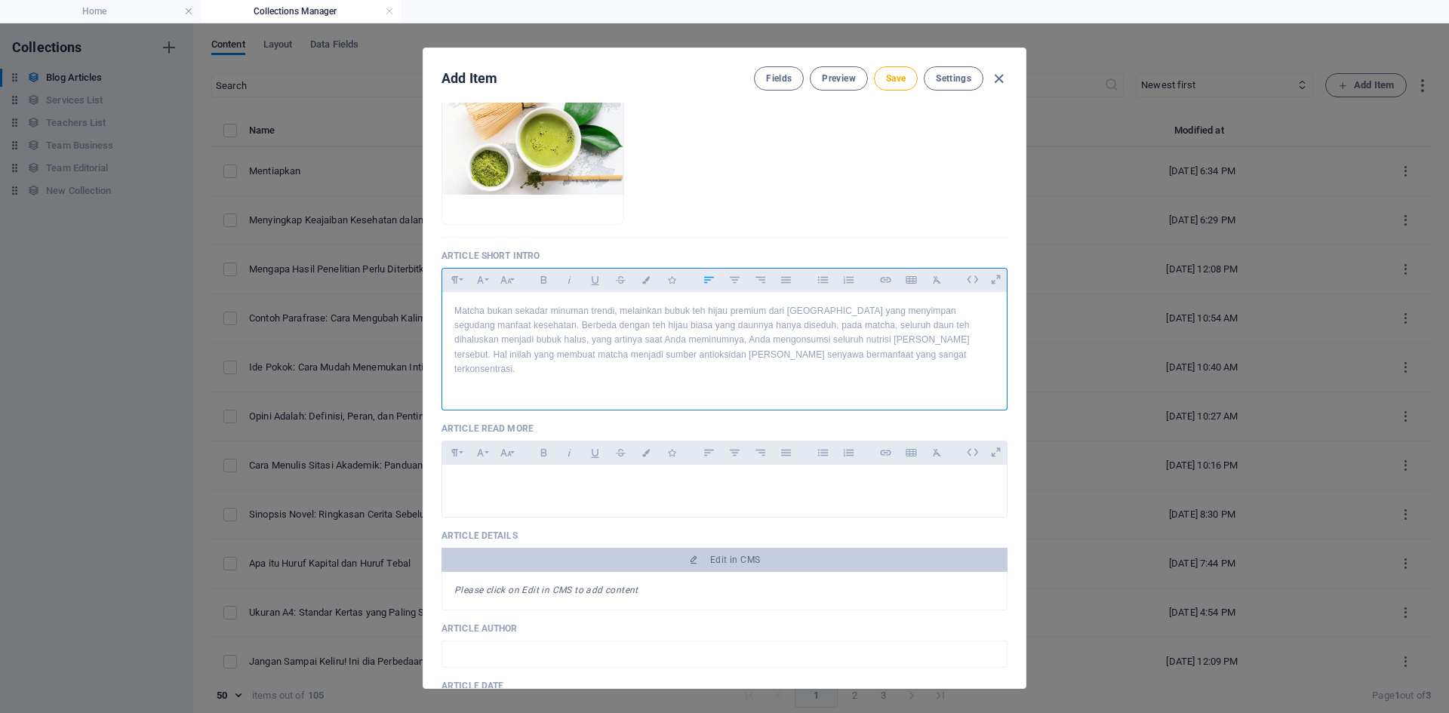
scroll to position [4562, 0]
click at [784, 285] on icon "button" at bounding box center [786, 280] width 13 height 18
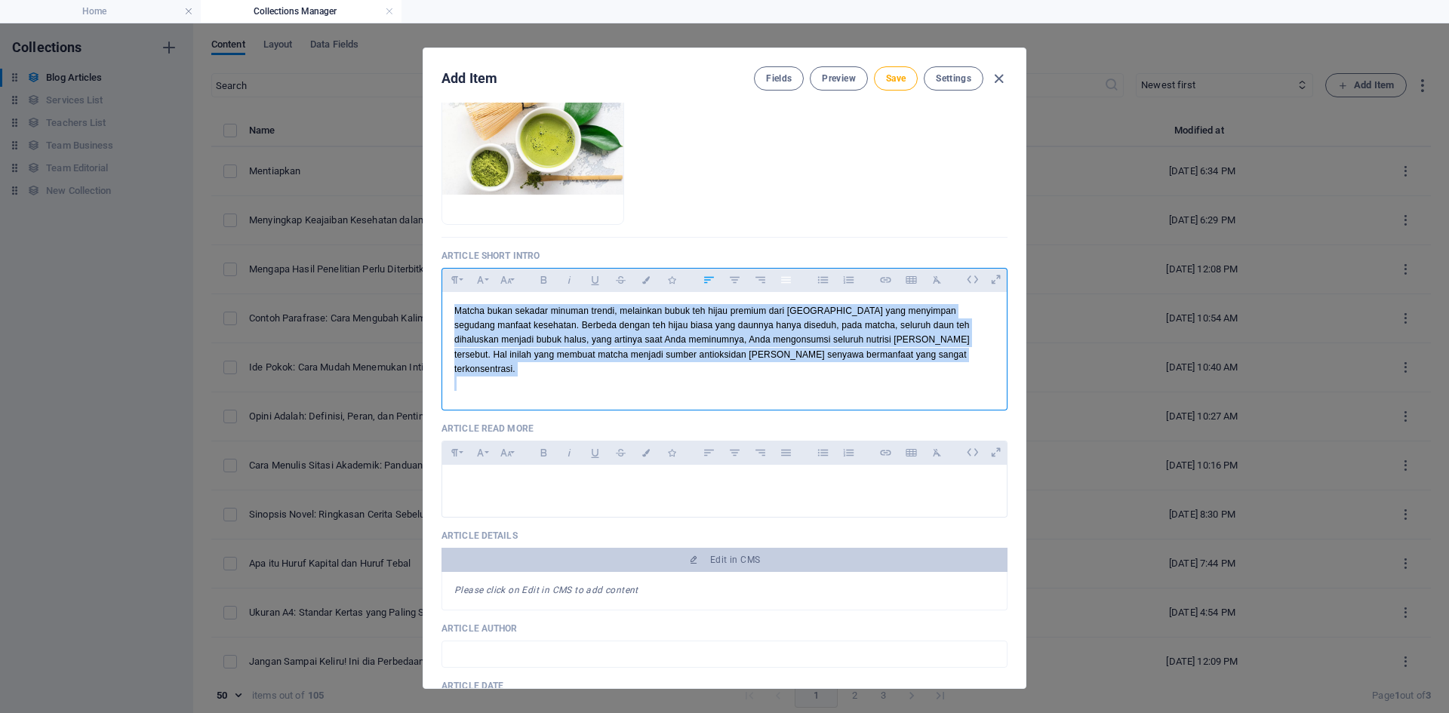
click at [787, 279] on icon "button" at bounding box center [786, 280] width 13 height 18
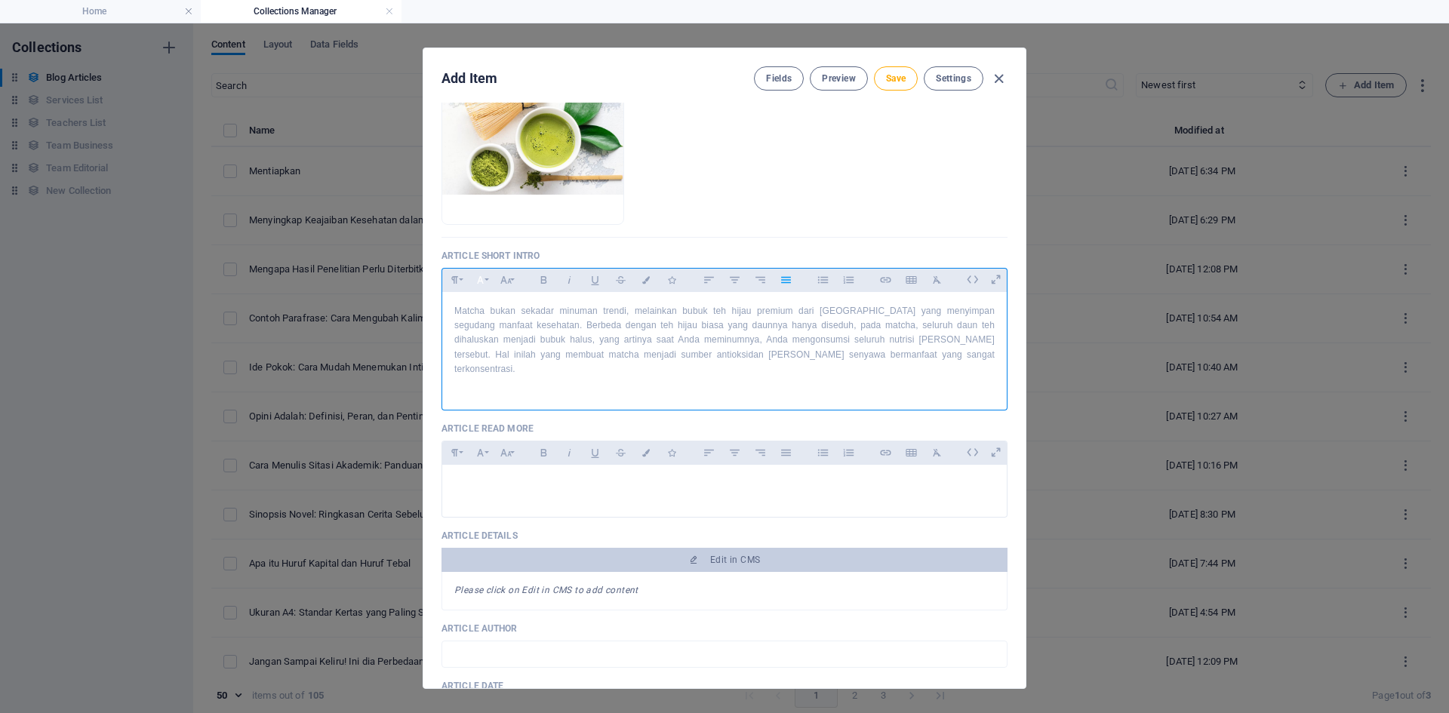
click at [483, 276] on icon "button" at bounding box center [480, 280] width 13 height 18
click at [525, 391] on link "Times New Roman" at bounding box center [528, 395] width 119 height 23
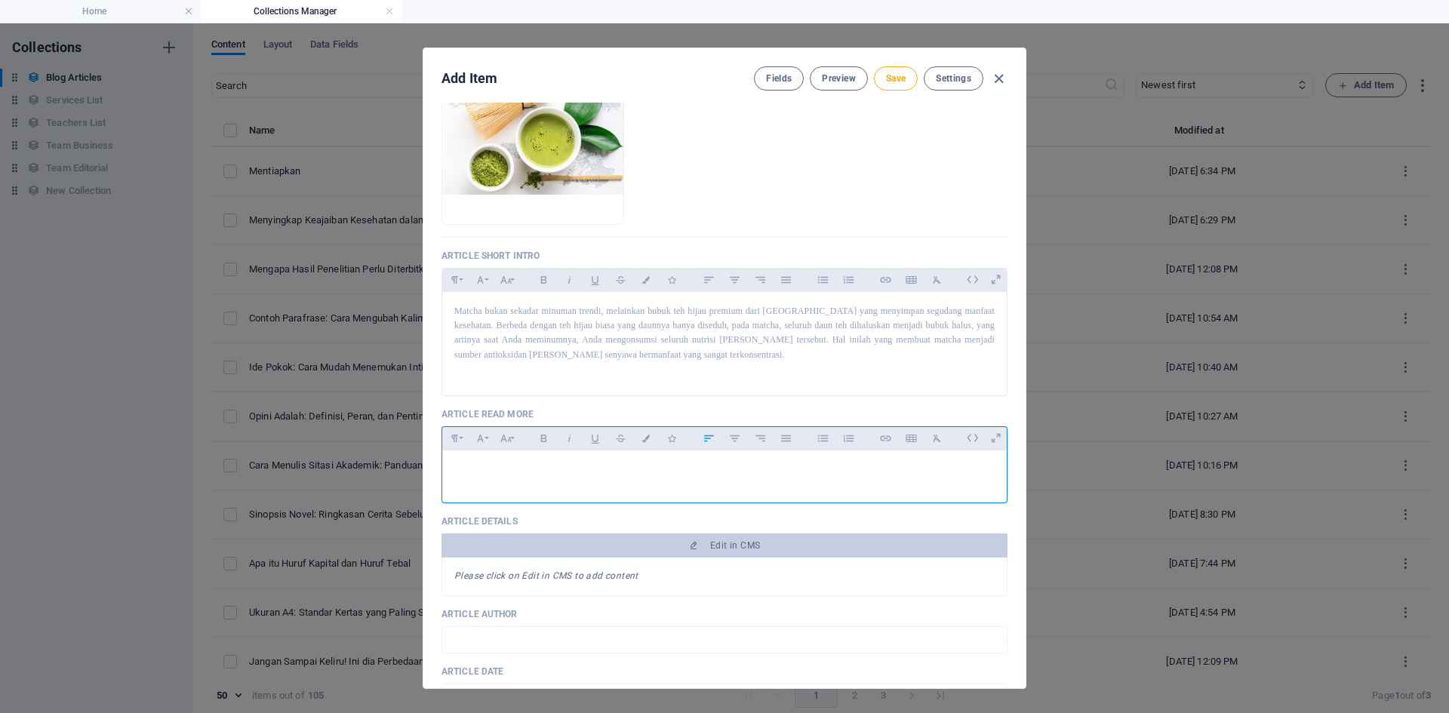
click at [587, 451] on div at bounding box center [724, 473] width 565 height 45
click at [890, 85] on button "Save" at bounding box center [896, 78] width 44 height 24
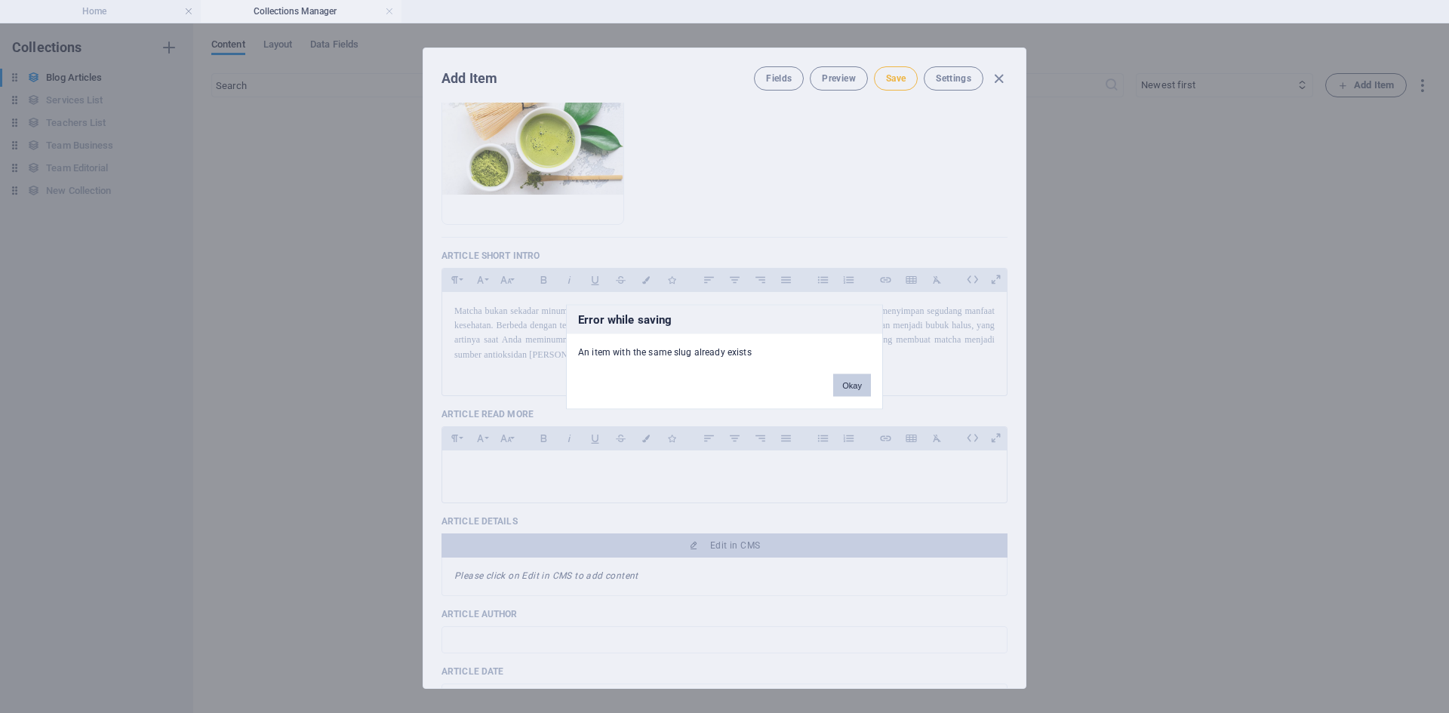
click at [859, 380] on button "Okay" at bounding box center [852, 385] width 38 height 23
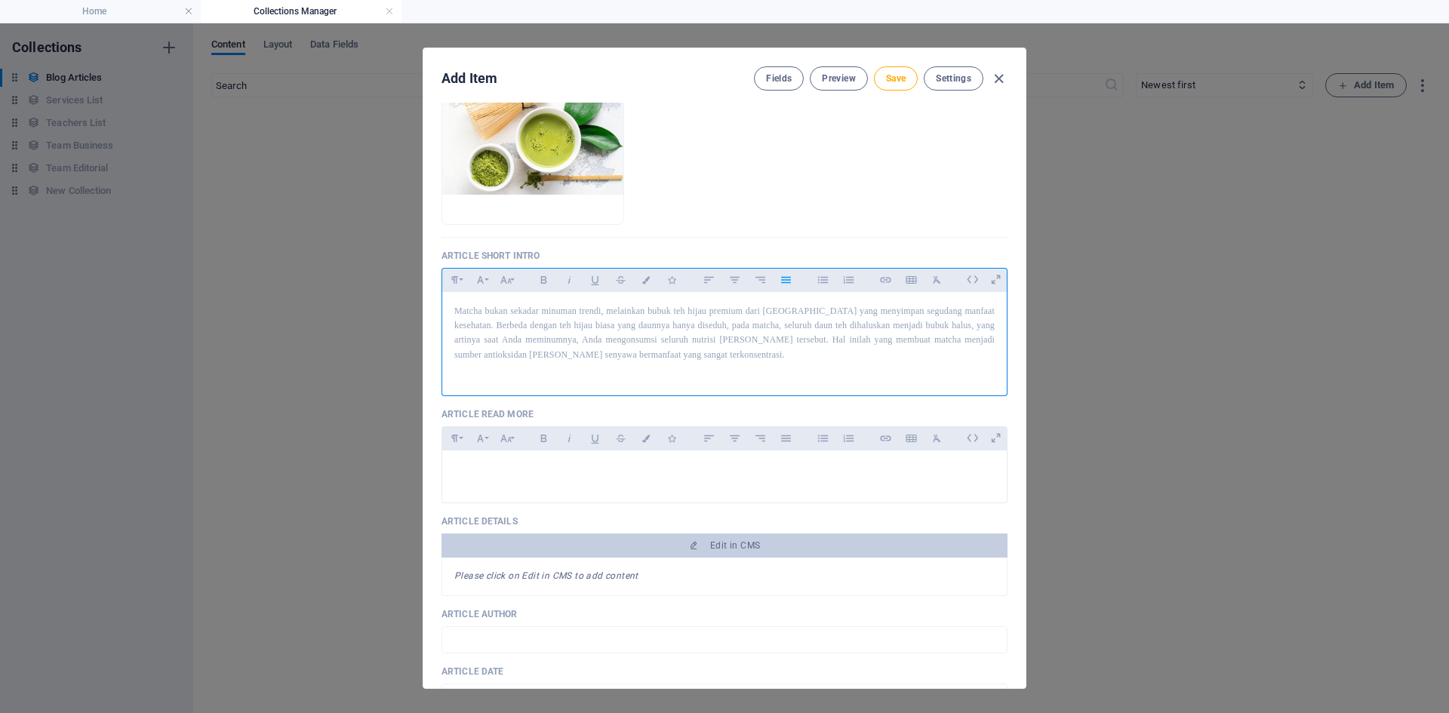
click at [677, 360] on p "Matcha bukan sekadar minuman trendi, melainkan bubuk teh hijau premium dari [GE…" at bounding box center [724, 333] width 540 height 58
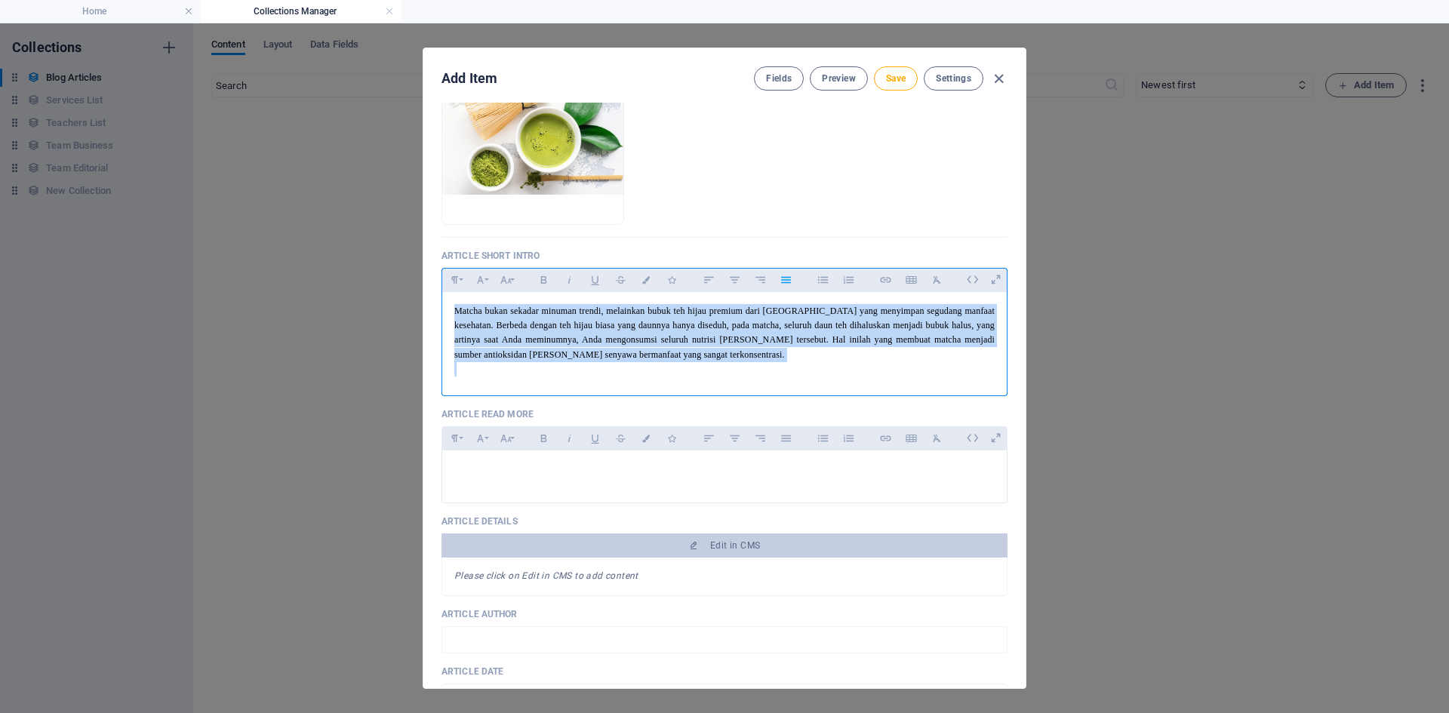
click at [677, 360] on p "Matcha bukan sekadar minuman trendi, melainkan bubuk teh hijau premium dari [GE…" at bounding box center [724, 333] width 540 height 58
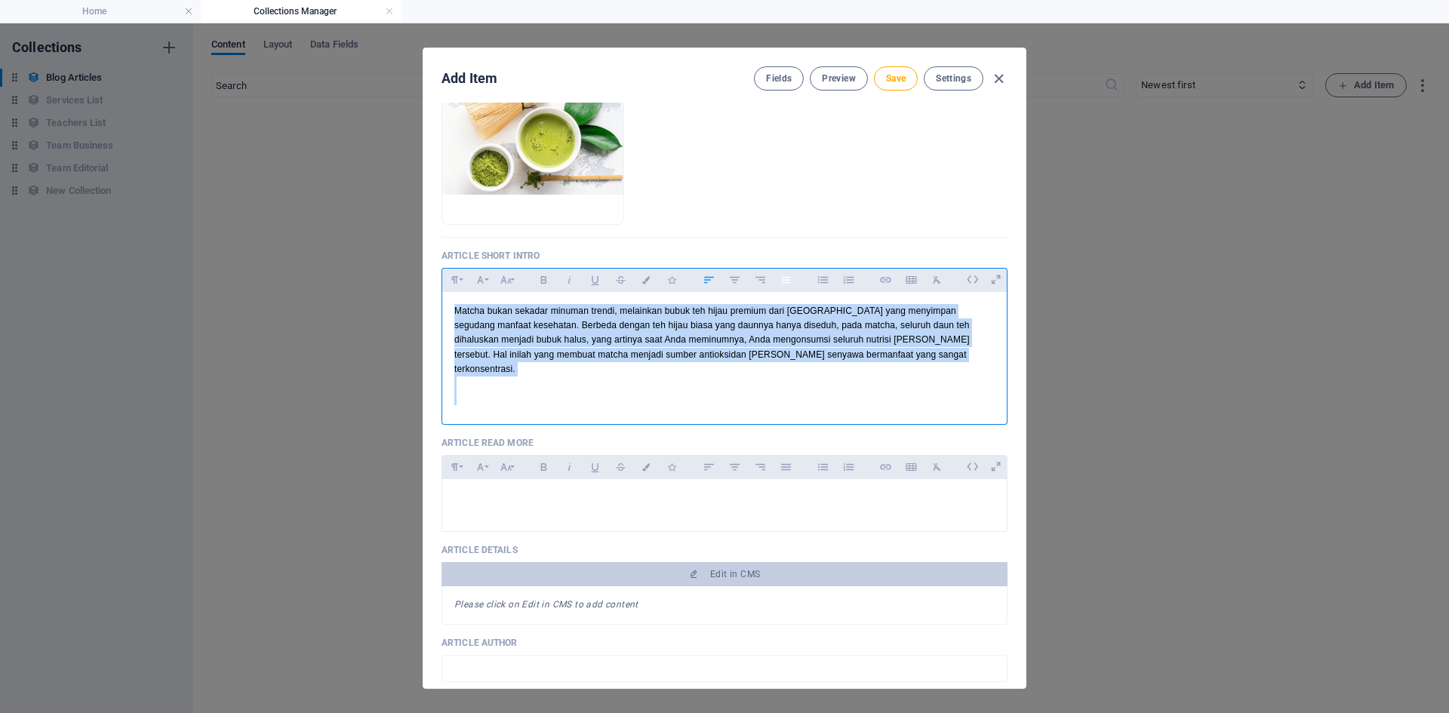
click at [788, 283] on icon "button" at bounding box center [786, 280] width 10 height 7
click at [515, 279] on button "Font Size" at bounding box center [506, 280] width 24 height 20
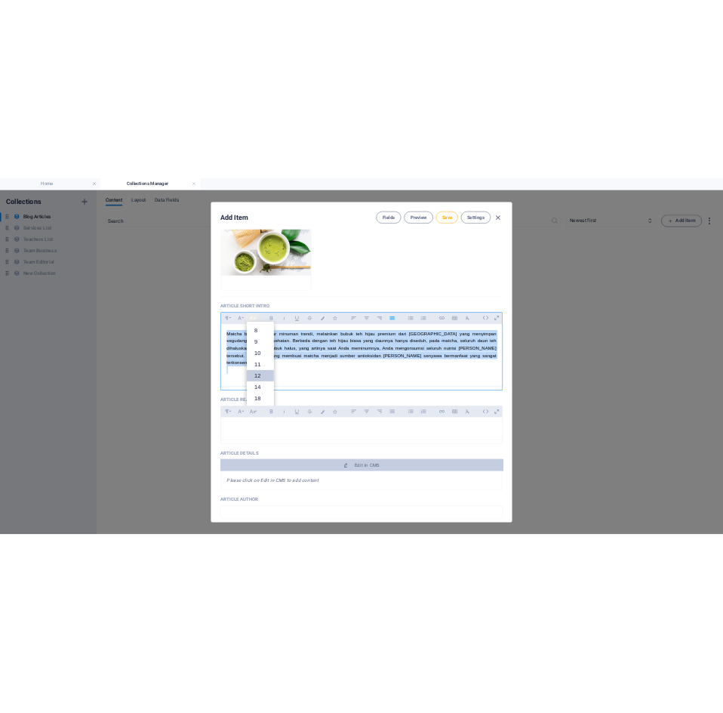
scroll to position [108, 0]
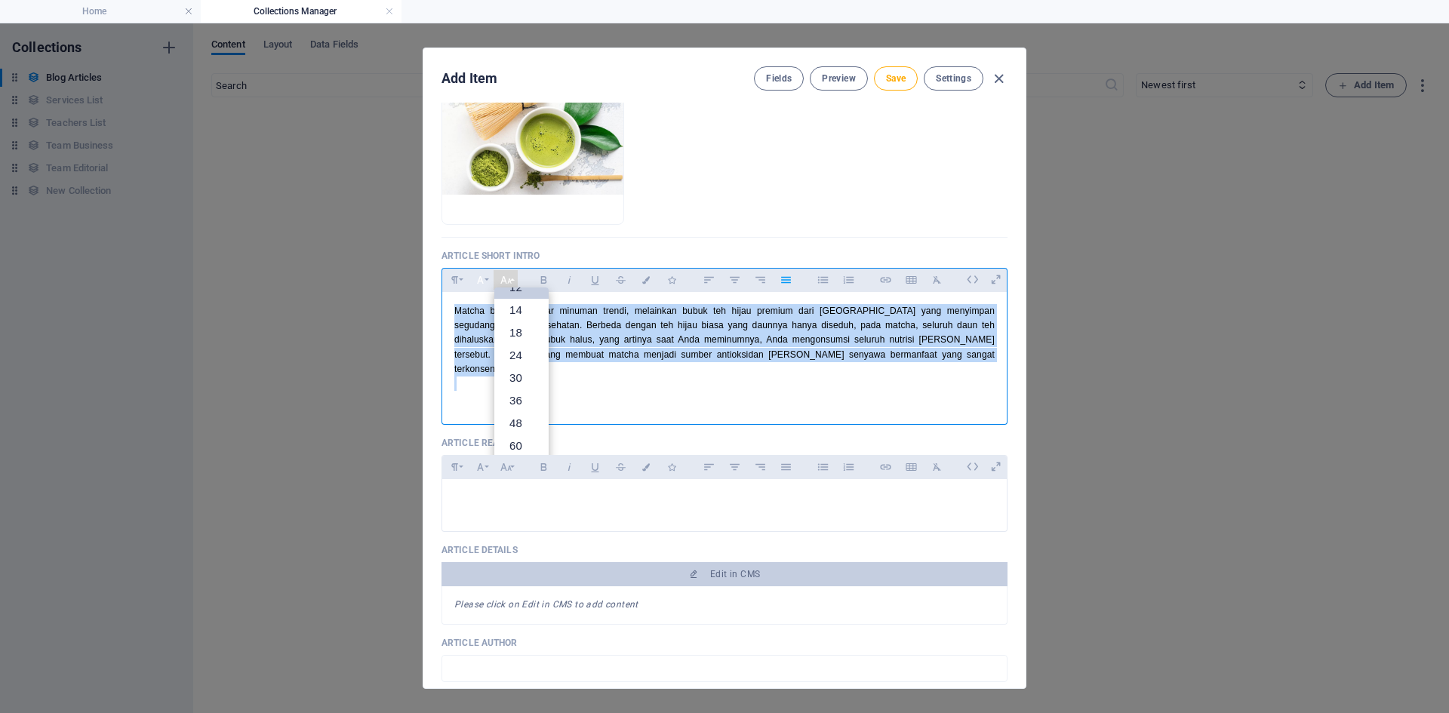
click at [479, 280] on icon "button" at bounding box center [480, 280] width 7 height 8
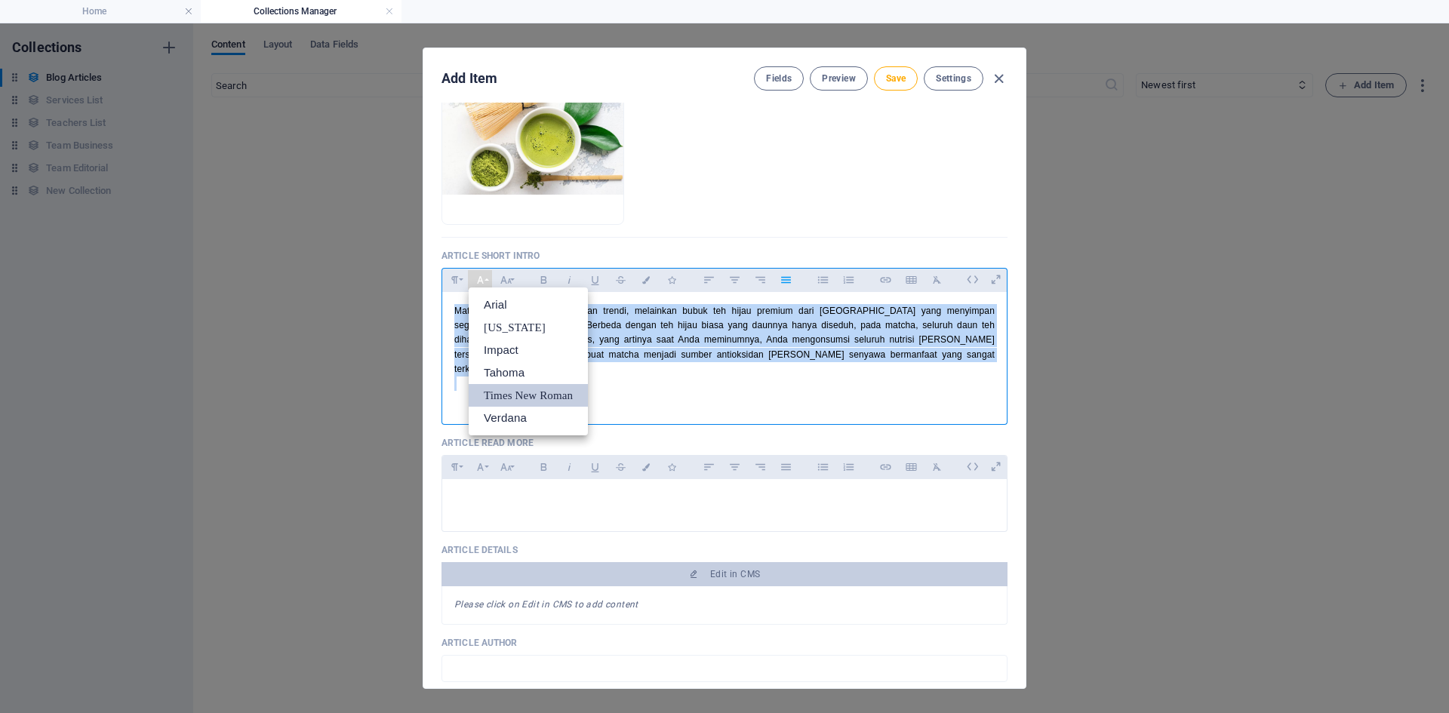
click at [528, 396] on link "Times New Roman" at bounding box center [528, 395] width 119 height 23
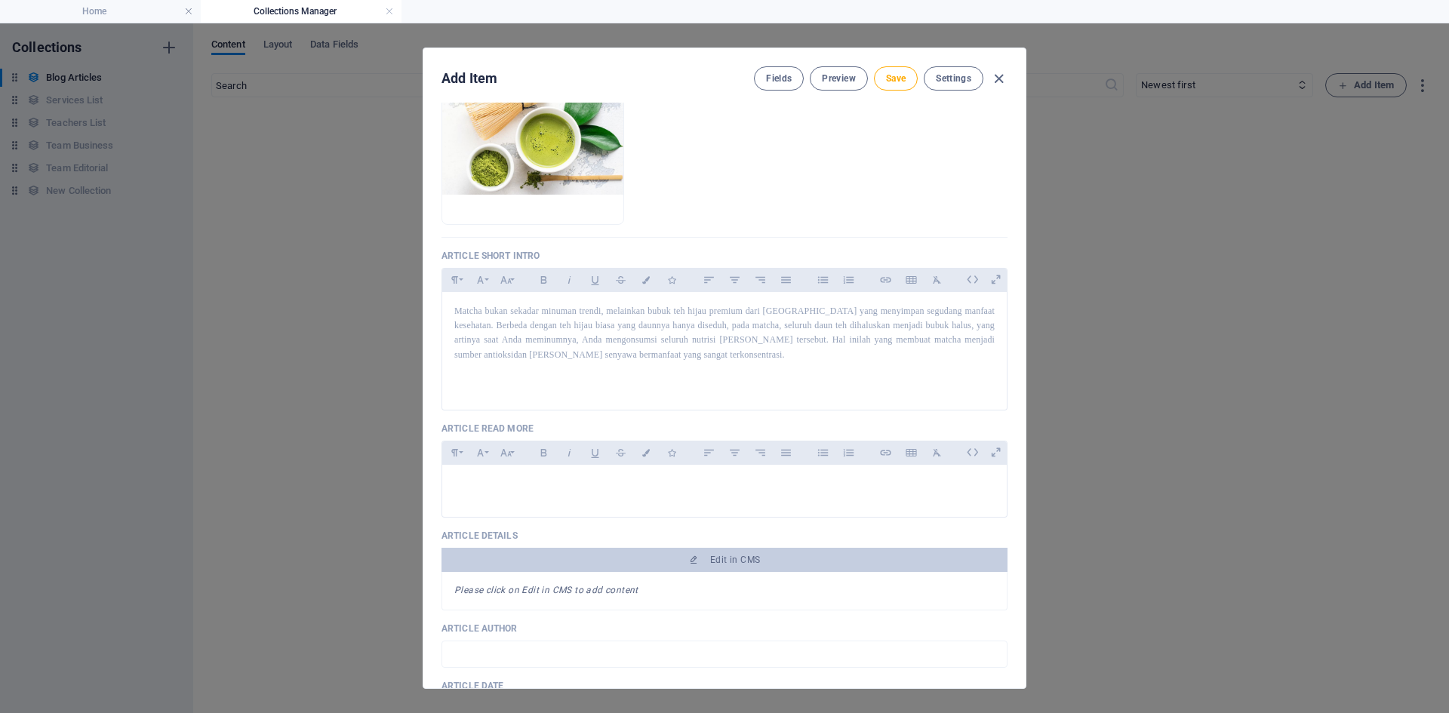
click at [866, 237] on div "Article Image Drop files here to upload them instantly" at bounding box center [725, 129] width 566 height 217
click at [901, 76] on span "Save" at bounding box center [896, 78] width 20 height 12
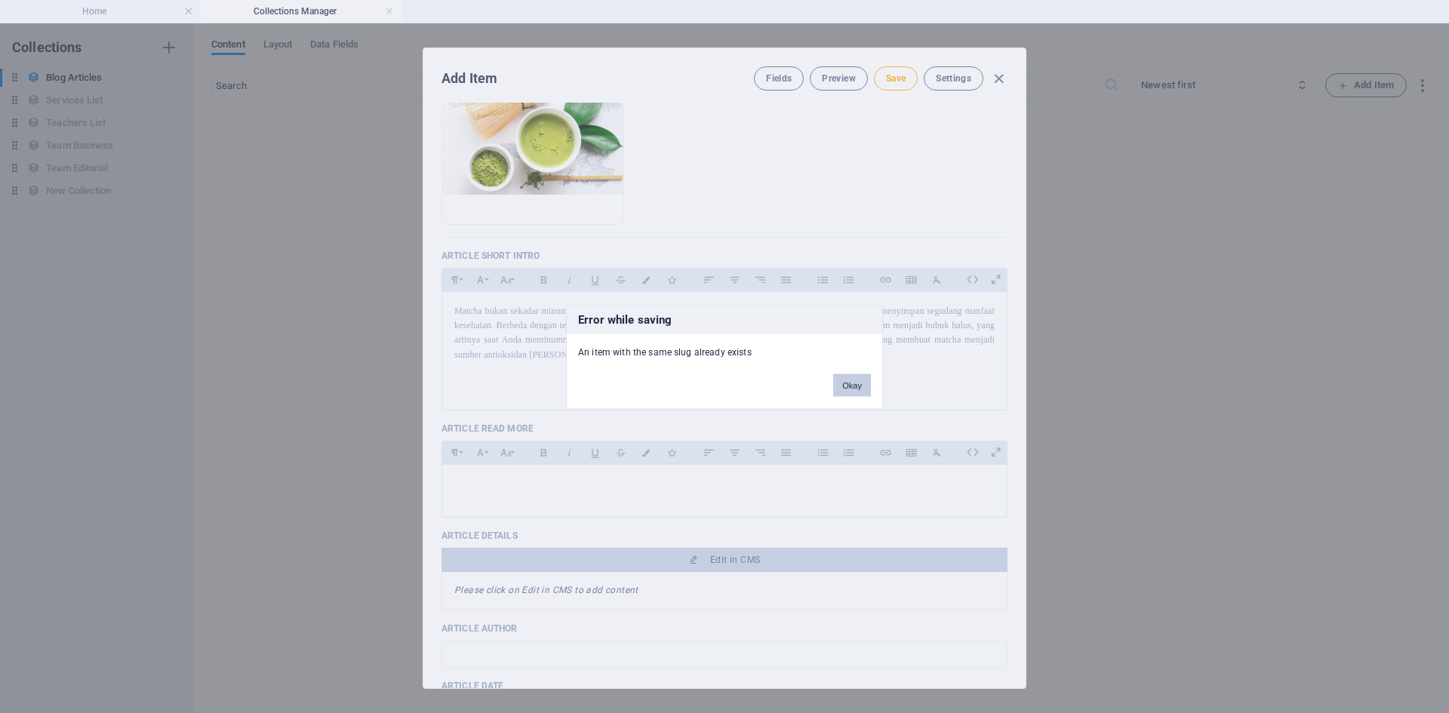
click at [850, 385] on button "Okay" at bounding box center [852, 385] width 38 height 23
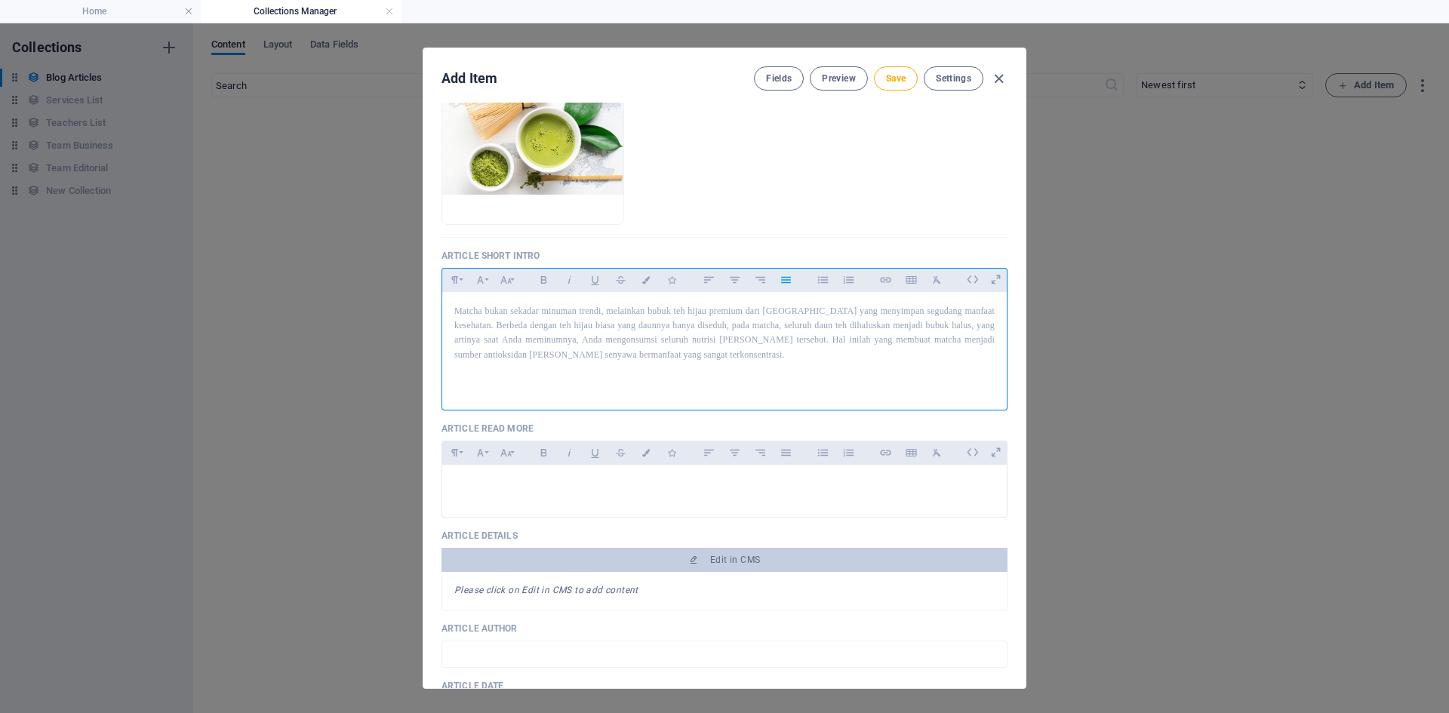
click at [752, 355] on p "Matcha bukan sekadar minuman trendi, melainkan bubuk teh hijau premium dari [GE…" at bounding box center [724, 333] width 540 height 58
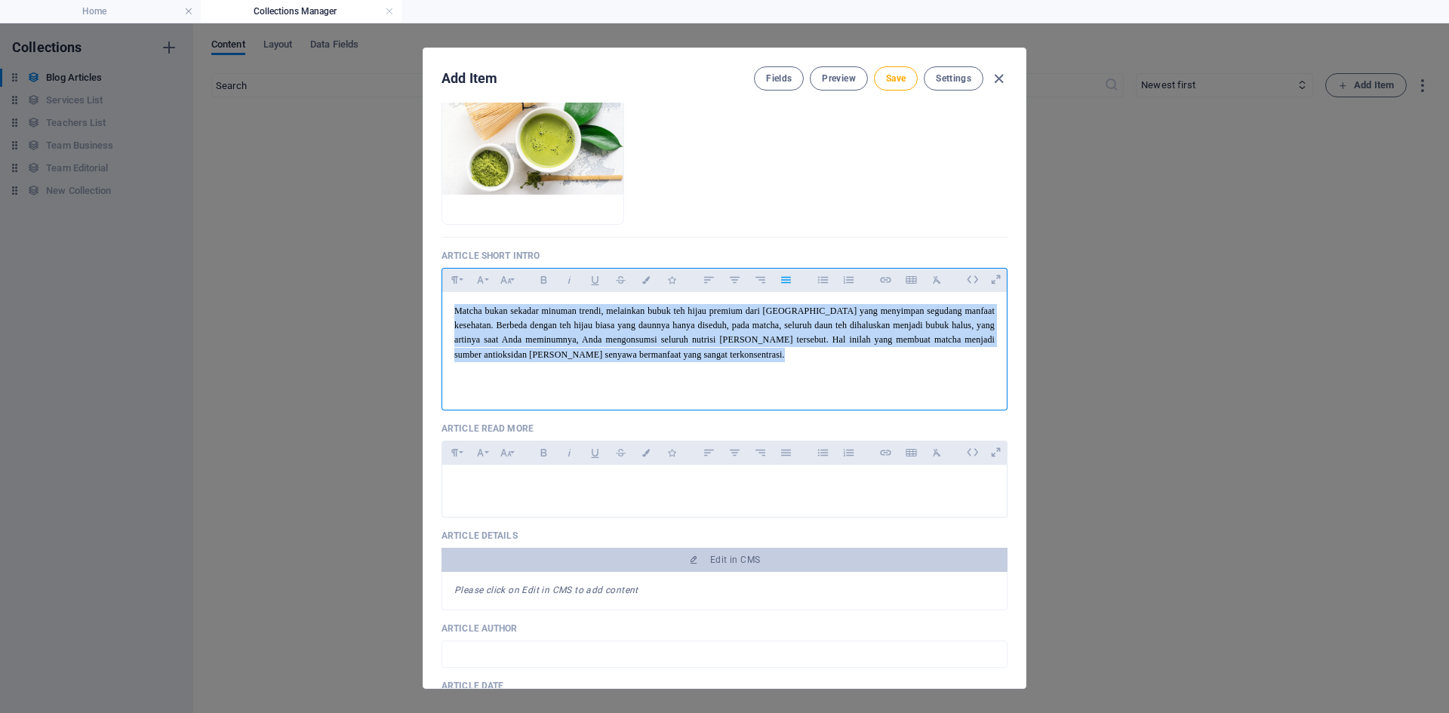
click at [752, 355] on p "Matcha bukan sekadar minuman trendi, melainkan bubuk teh hijau premium dari [GE…" at bounding box center [724, 333] width 540 height 58
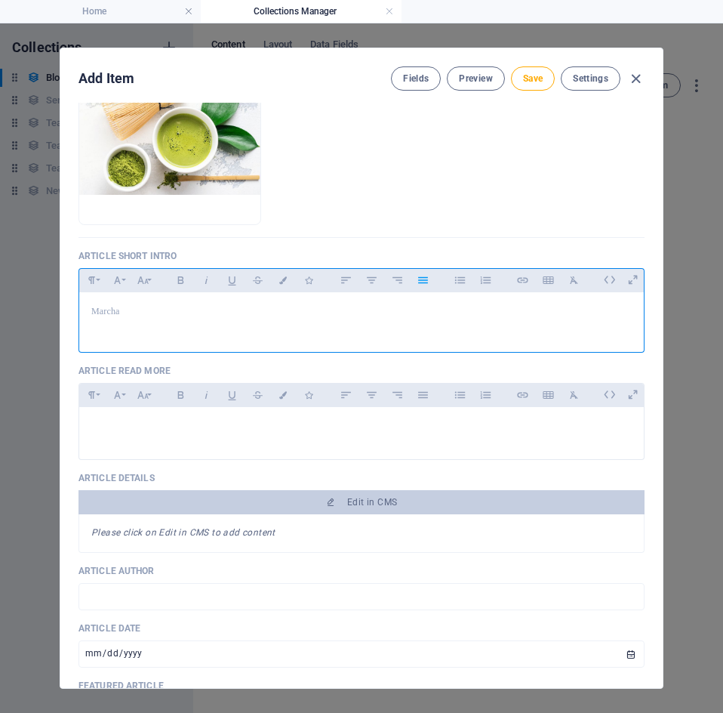
click at [191, 325] on p at bounding box center [361, 326] width 540 height 14
click at [158, 310] on p "Marcha" at bounding box center [361, 311] width 540 height 14
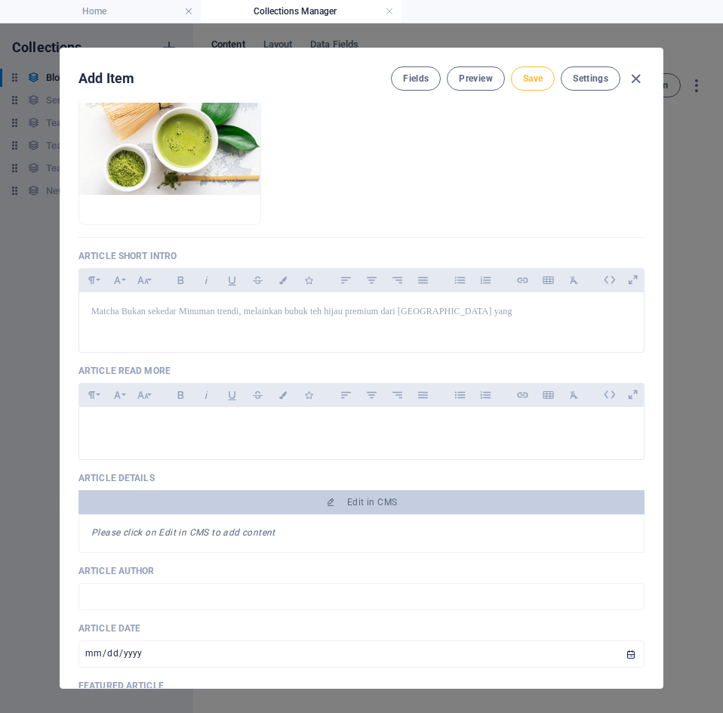
click at [537, 80] on span "Save" at bounding box center [533, 78] width 20 height 12
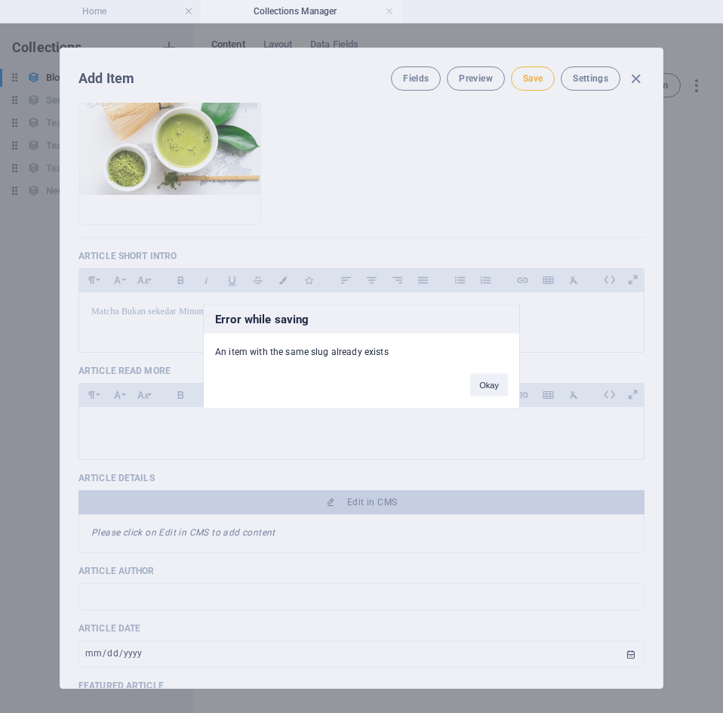
drag, startPoint x: 388, startPoint y: 346, endPoint x: 211, endPoint y: 348, distance: 176.7
click at [211, 348] on div "An item with the same slug already exists" at bounding box center [362, 346] width 316 height 25
copy div "An item with the same slug already exists"
click at [485, 384] on button "Okay" at bounding box center [489, 385] width 38 height 23
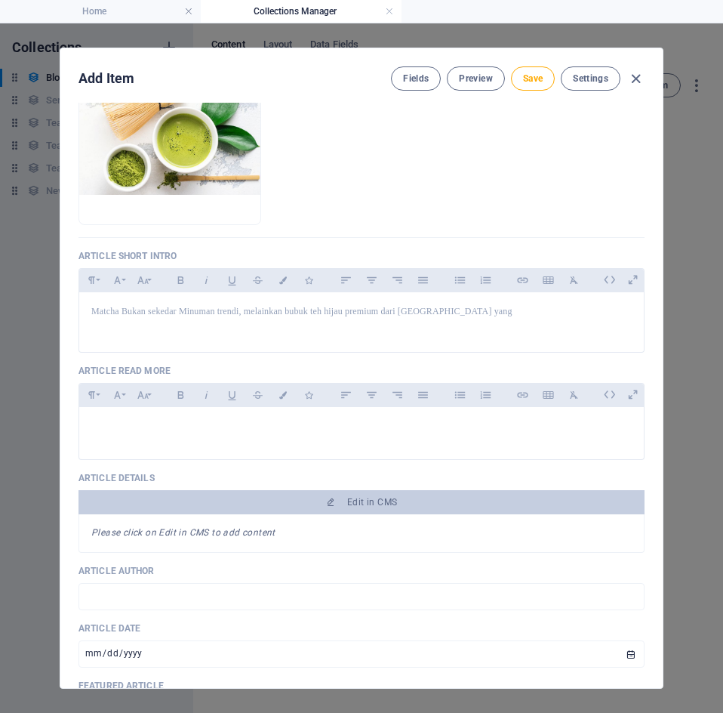
scroll to position [0, 0]
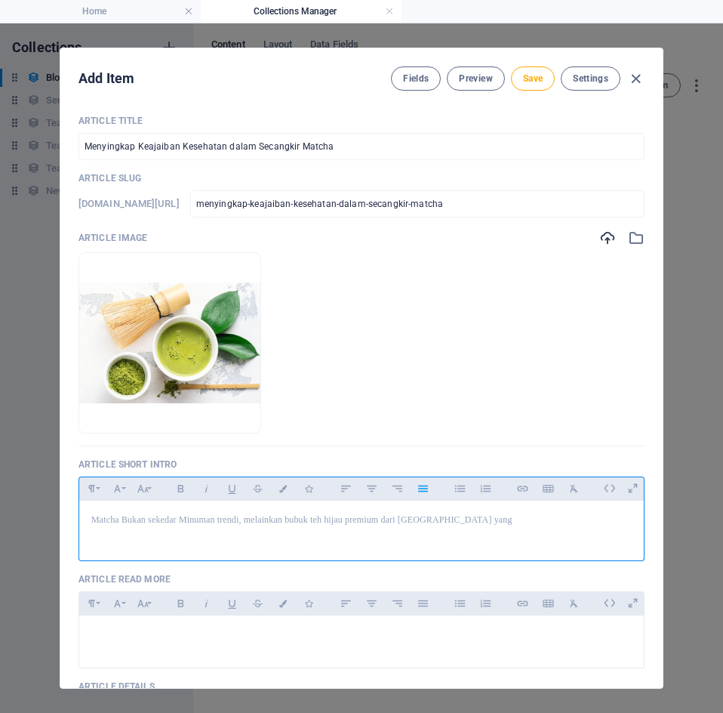
click at [470, 527] on p at bounding box center [361, 534] width 540 height 14
drag, startPoint x: 470, startPoint y: 527, endPoint x: 457, endPoint y: 523, distance: 13.4
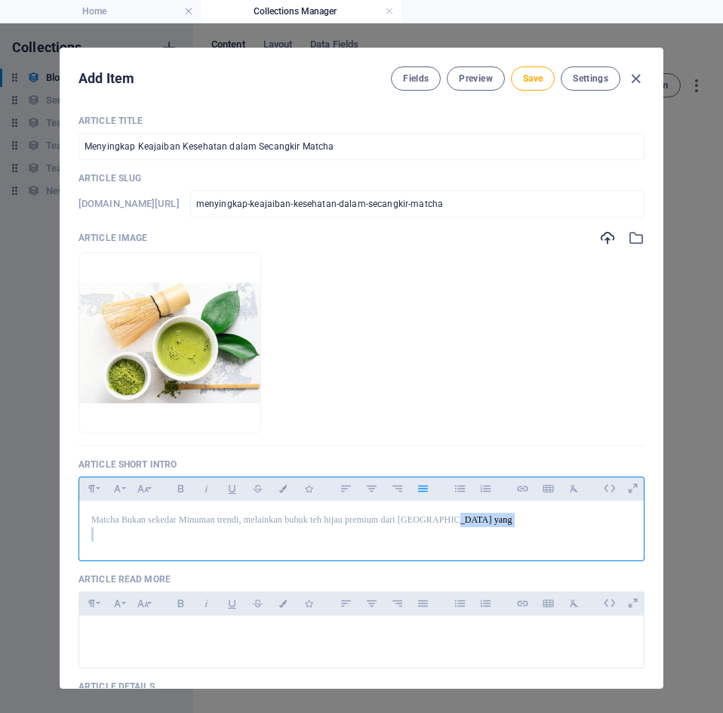
click at [457, 523] on div "Matcha Bukan sekedar Minuman trendi, melainkan bubuk teh hijau premium dari [GE…" at bounding box center [361, 526] width 565 height 53
click at [457, 523] on p "Matcha Bukan sekedar Minuman trendi, melainkan bubuk teh hijau premium dari [GE…" at bounding box center [361, 520] width 540 height 14
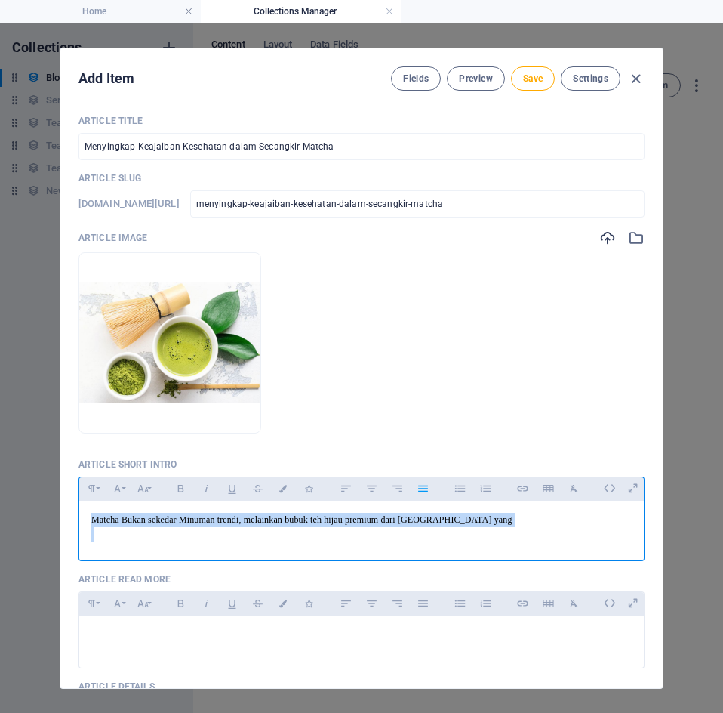
click at [457, 523] on p "Matcha Bukan sekedar Minuman trendi, melainkan bubuk teh hijau premium dari [GE…" at bounding box center [361, 520] width 540 height 14
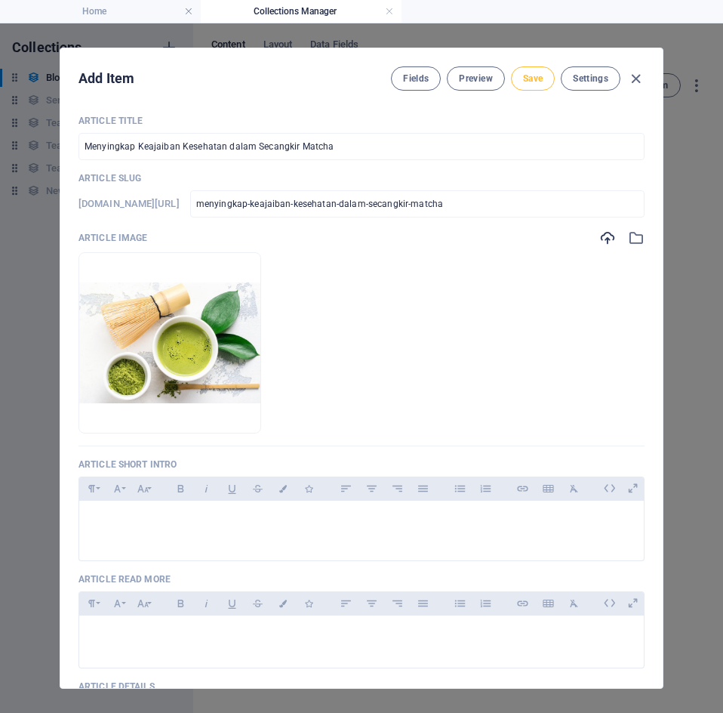
click at [533, 76] on span "Save" at bounding box center [533, 78] width 20 height 12
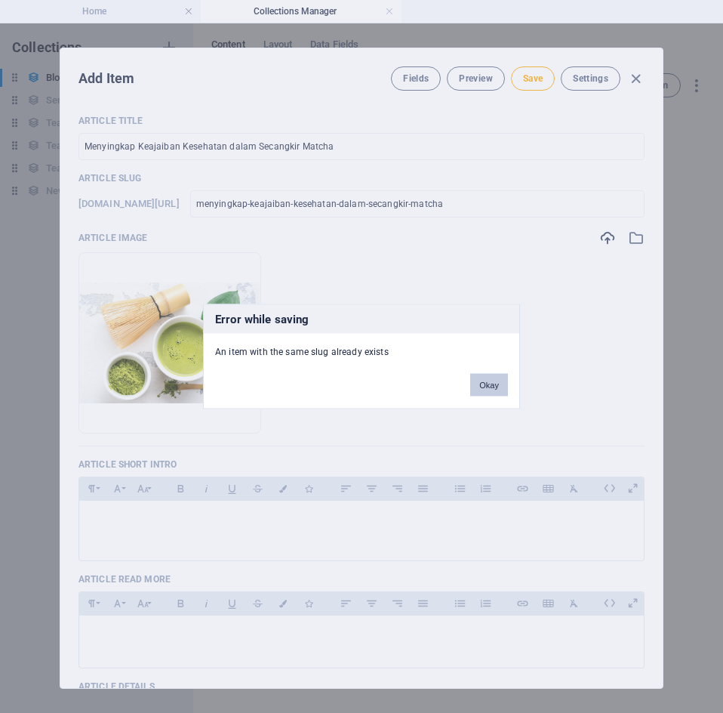
click at [490, 386] on button "Okay" at bounding box center [489, 385] width 38 height 23
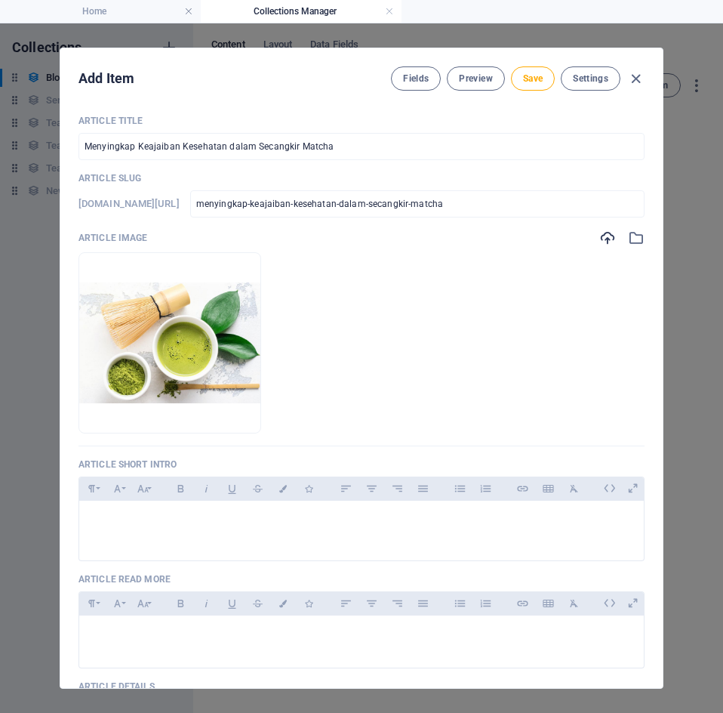
click at [490, 386] on ul "Drop files here to upload them instantly" at bounding box center [362, 342] width 566 height 181
click at [215, 412] on icon "button" at bounding box center [209, 410] width 12 height 12
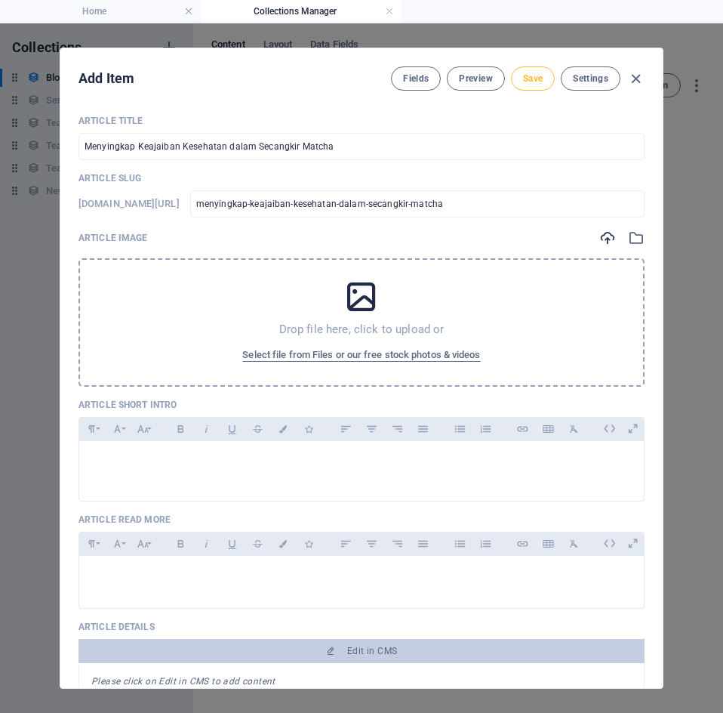
click at [544, 88] on button "Save" at bounding box center [533, 78] width 44 height 24
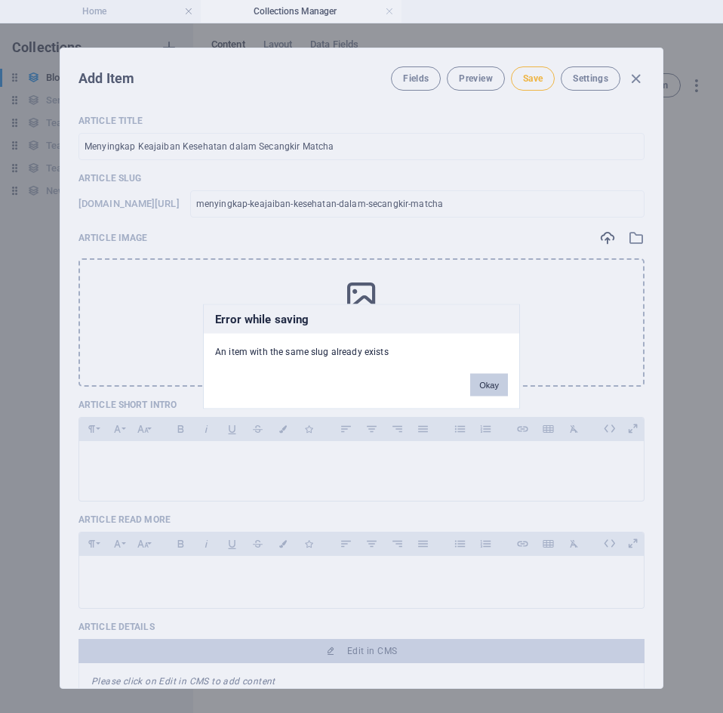
click at [489, 380] on button "Okay" at bounding box center [489, 385] width 38 height 23
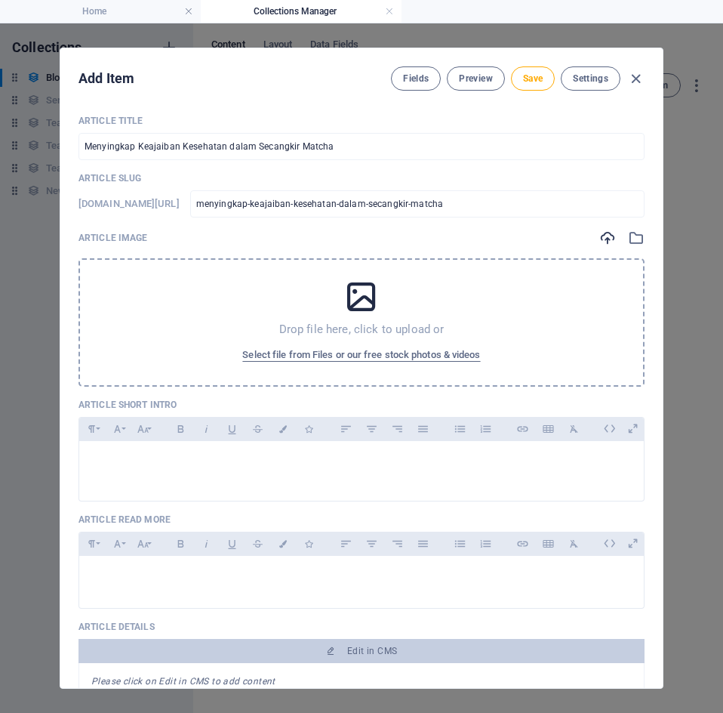
click at [521, 414] on div "Article Short Intro Paragraph Format Normal Heading 1 Heading 2 Heading 3 Headi…" at bounding box center [362, 450] width 566 height 103
click at [360, 151] on input "Menyingkap Keajaiban Kesehatan dalam Secangkir Matcha" at bounding box center [362, 146] width 566 height 27
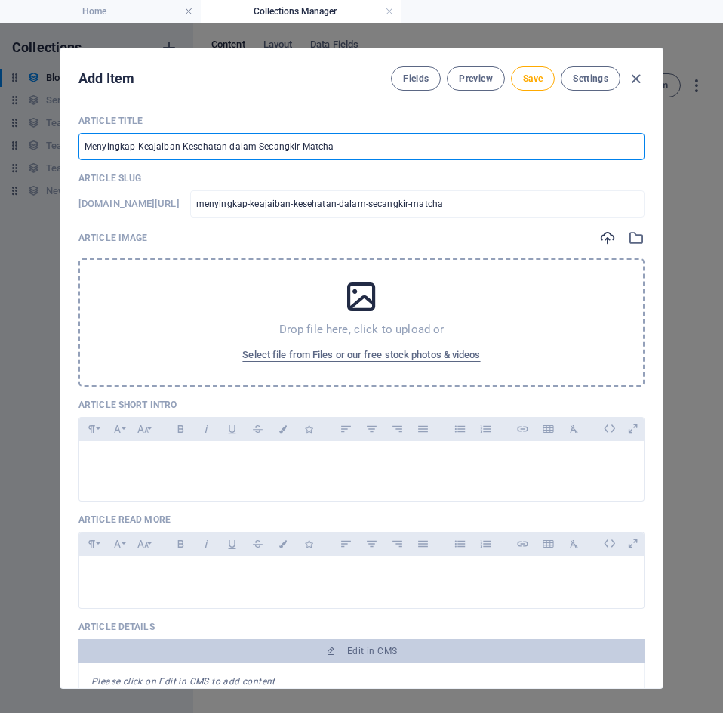
click at [360, 151] on input "Menyingkap Keajaiban Kesehatan dalam Secangkir Matcha" at bounding box center [362, 146] width 566 height 27
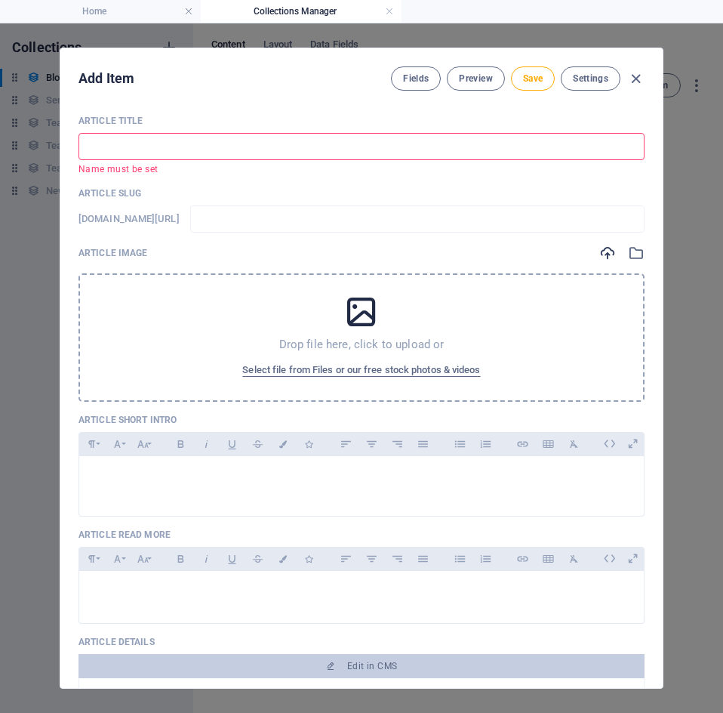
click at [124, 151] on input "text" at bounding box center [362, 146] width 566 height 27
paste input "Mengenali [PERSON_NAME] (Cerpen): Ciri-Ciri Utama yang Membedakannya"
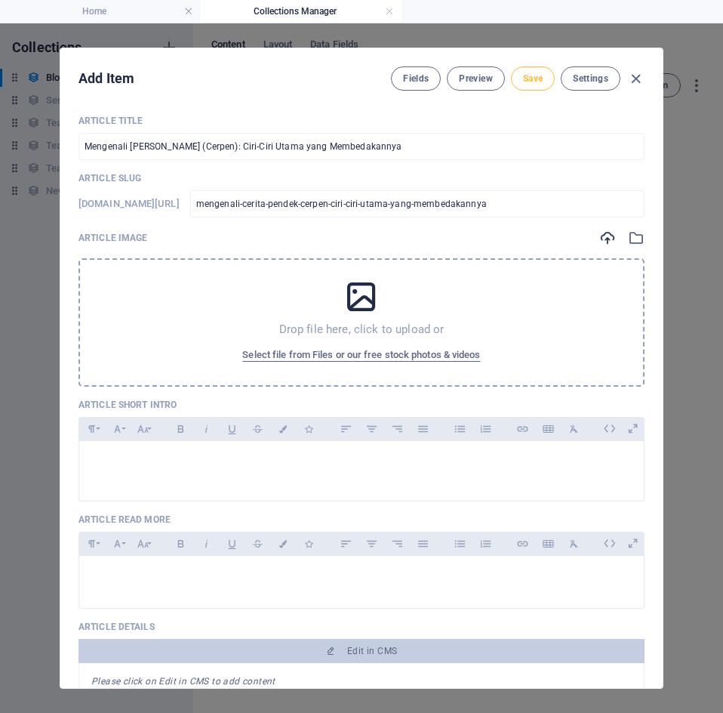
click at [531, 80] on span "Save" at bounding box center [533, 78] width 20 height 12
click at [602, 243] on icon "button" at bounding box center [607, 237] width 17 height 17
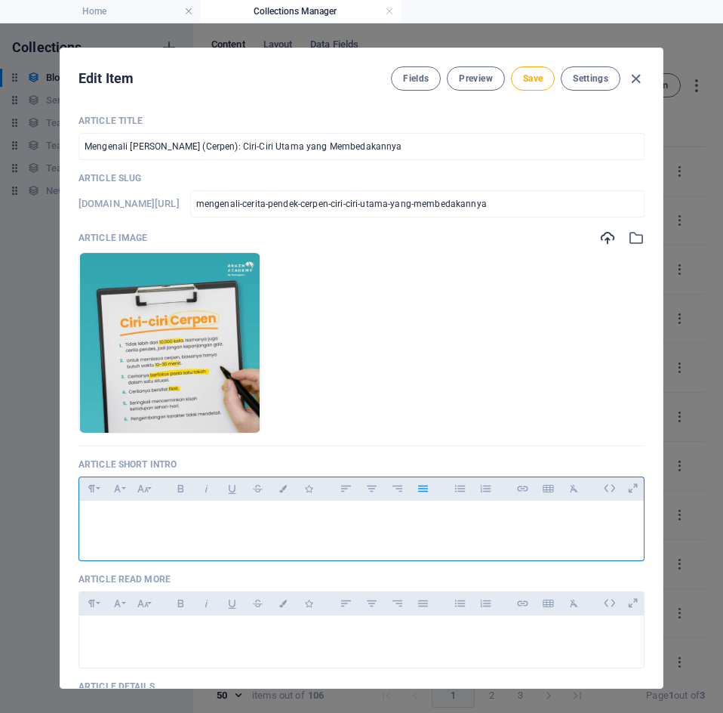
click at [227, 526] on p "​" at bounding box center [361, 520] width 540 height 14
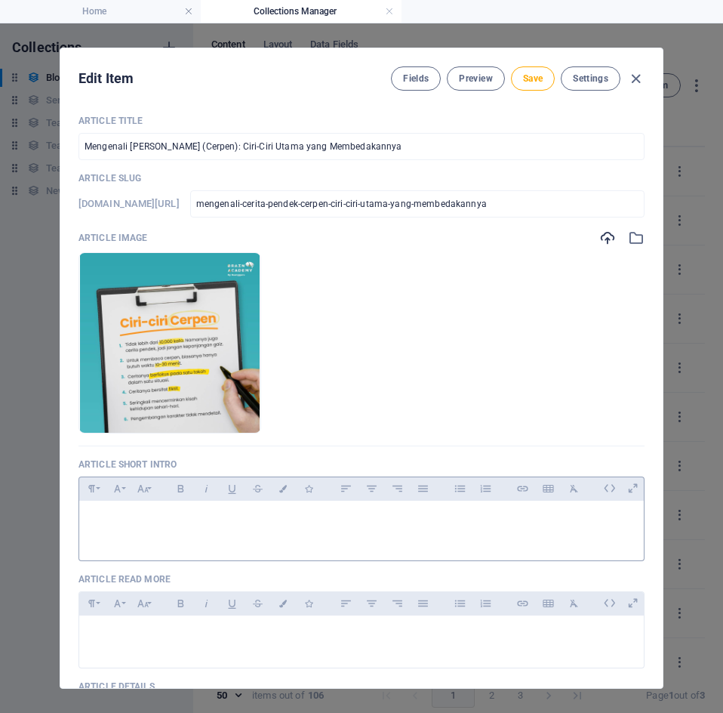
click at [115, 510] on div "​" at bounding box center [361, 526] width 565 height 53
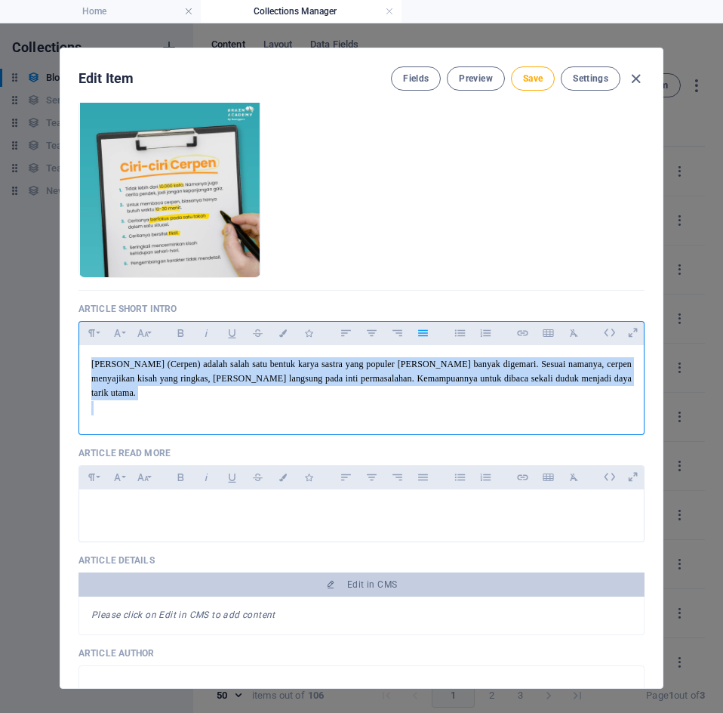
scroll to position [158, 0]
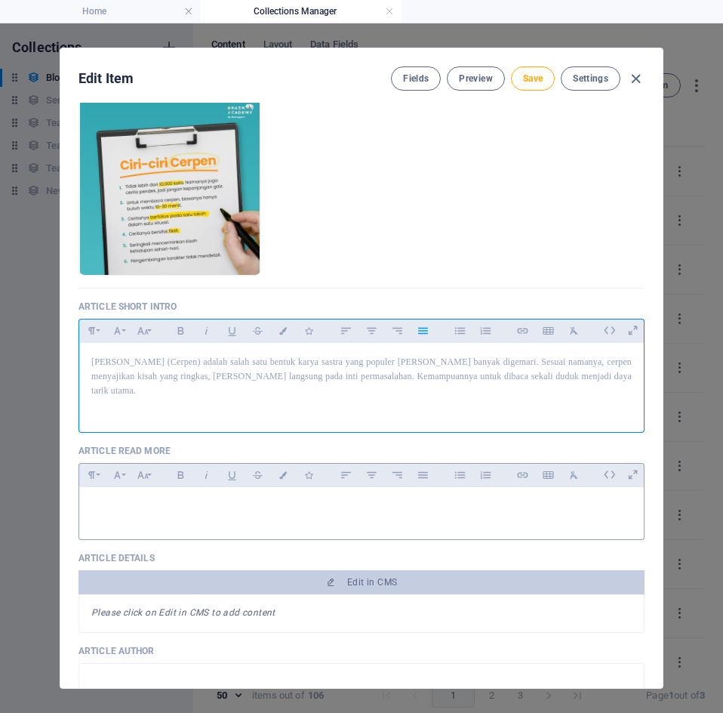
click at [229, 500] on div at bounding box center [361, 509] width 565 height 45
click at [101, 371] on span "[PERSON_NAME] (Cerpen) adalah salah satu bentuk karya sastra yang populer [PERS…" at bounding box center [361, 375] width 540 height 39
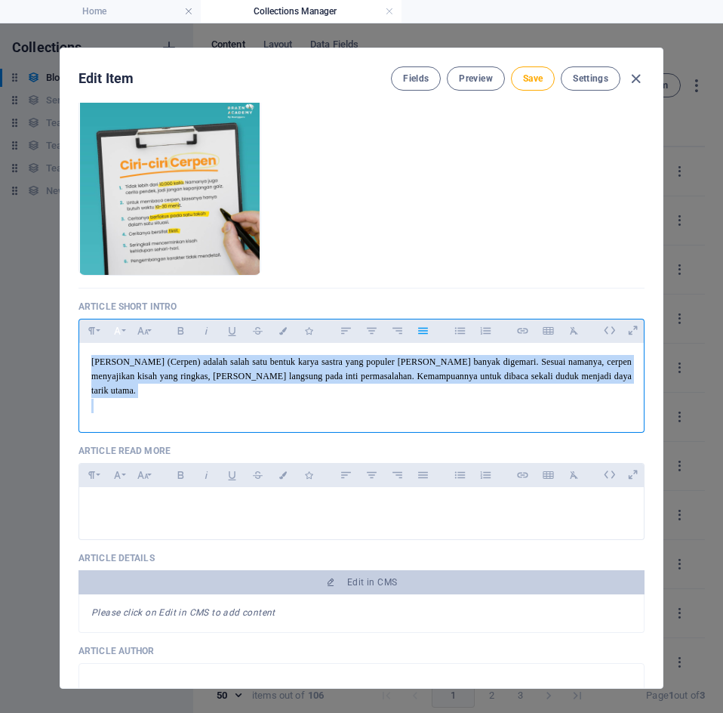
click at [124, 334] on button "Font Family" at bounding box center [117, 331] width 24 height 20
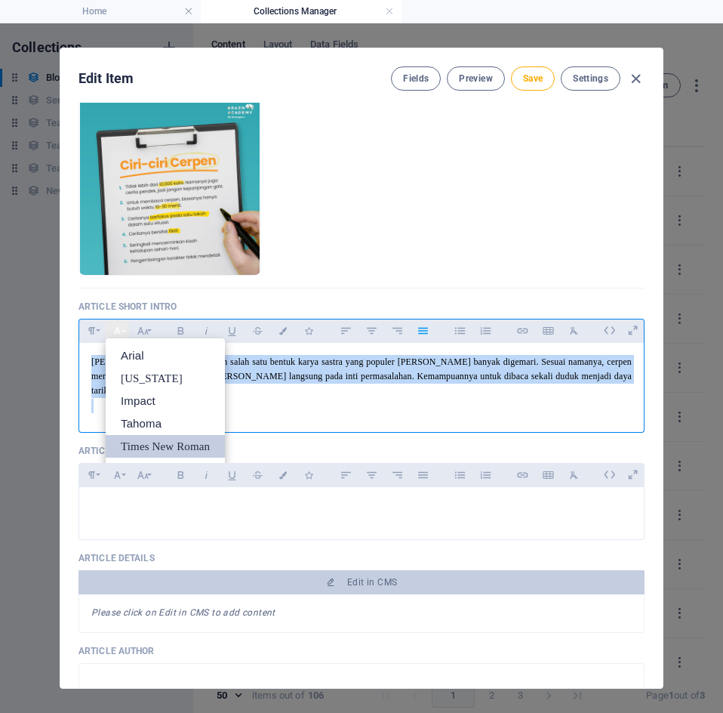
scroll to position [0, 0]
click at [124, 334] on button "Font Family" at bounding box center [117, 331] width 24 height 20
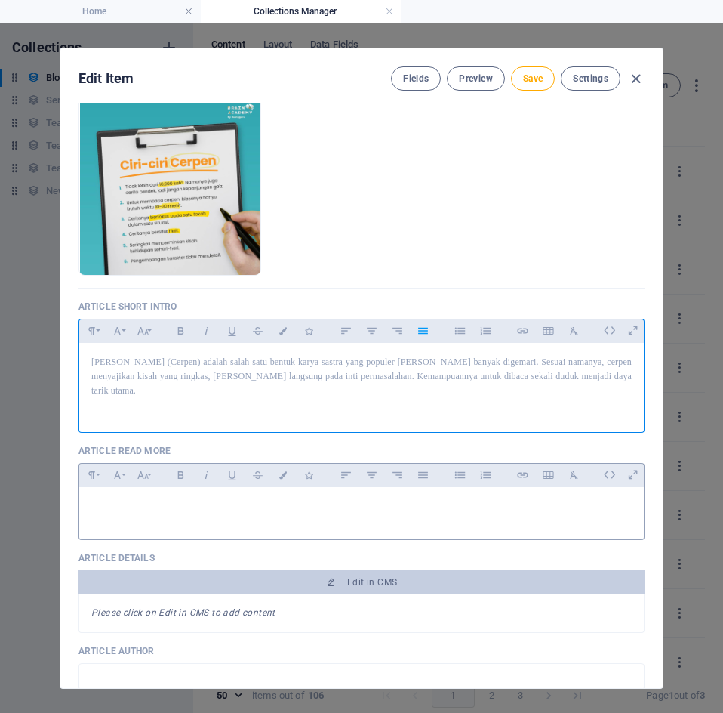
click at [180, 499] on p at bounding box center [361, 506] width 540 height 14
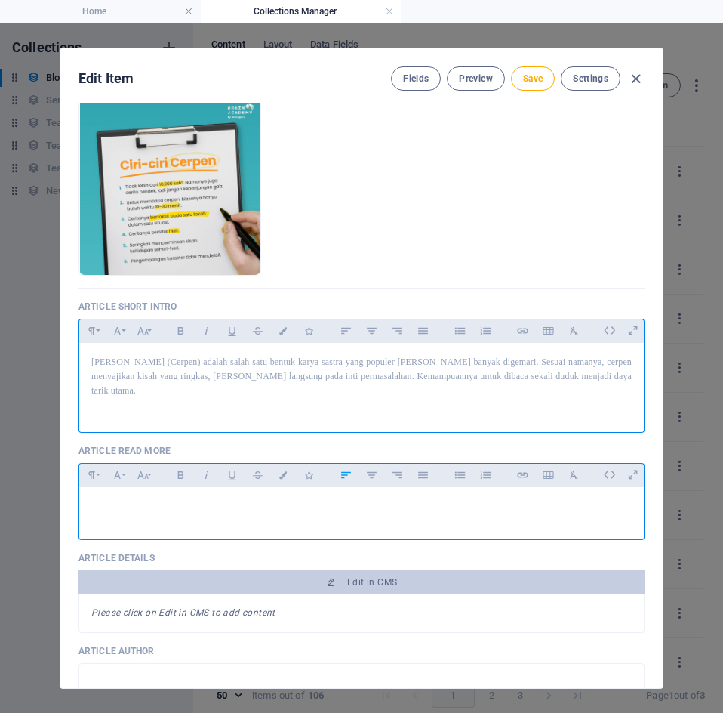
click at [202, 499] on p at bounding box center [361, 506] width 540 height 14
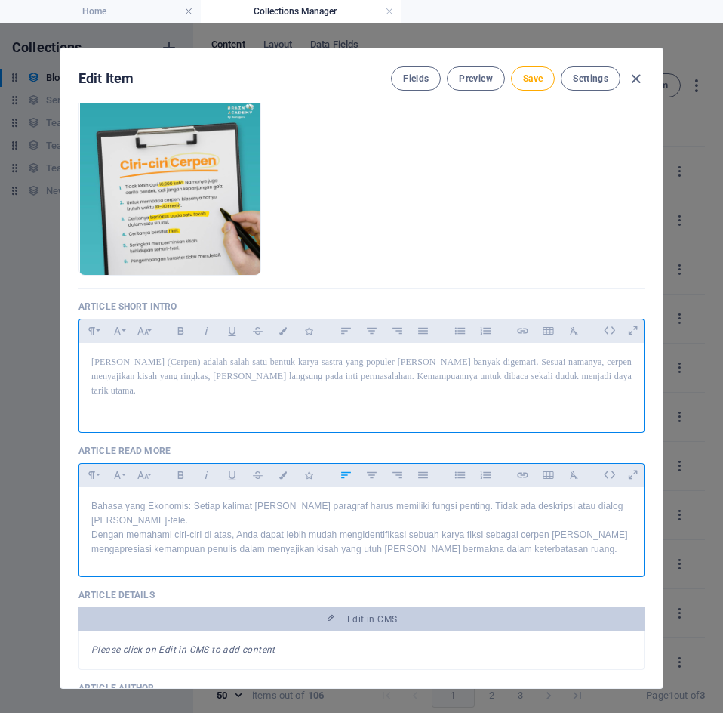
scroll to position [3436, 2]
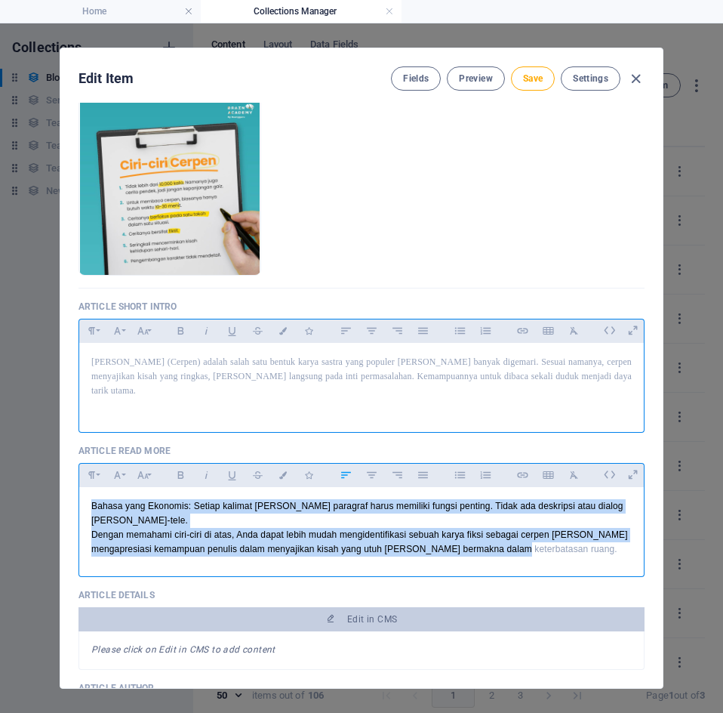
click at [96, 528] on p "Dengan memahami ciri-ciri di atas, Anda dapat lebih mudah mengidentifikasi sebu…" at bounding box center [361, 542] width 540 height 29
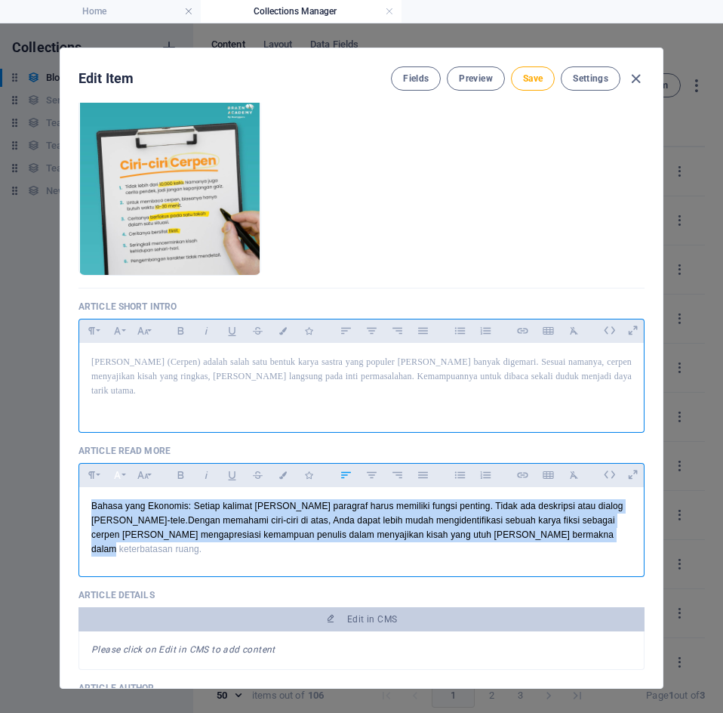
click at [121, 466] on icon "button" at bounding box center [117, 475] width 13 height 18
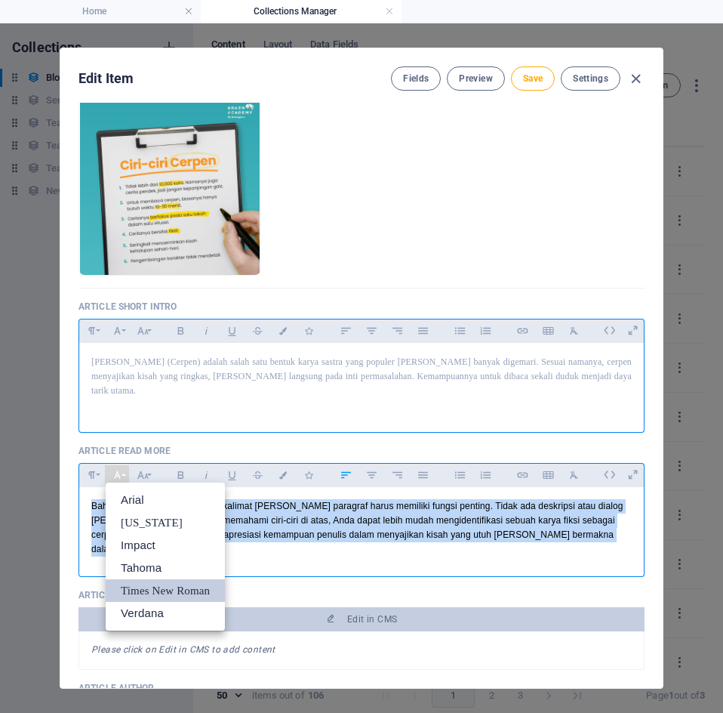
click at [158, 579] on link "Times New Roman" at bounding box center [165, 590] width 119 height 23
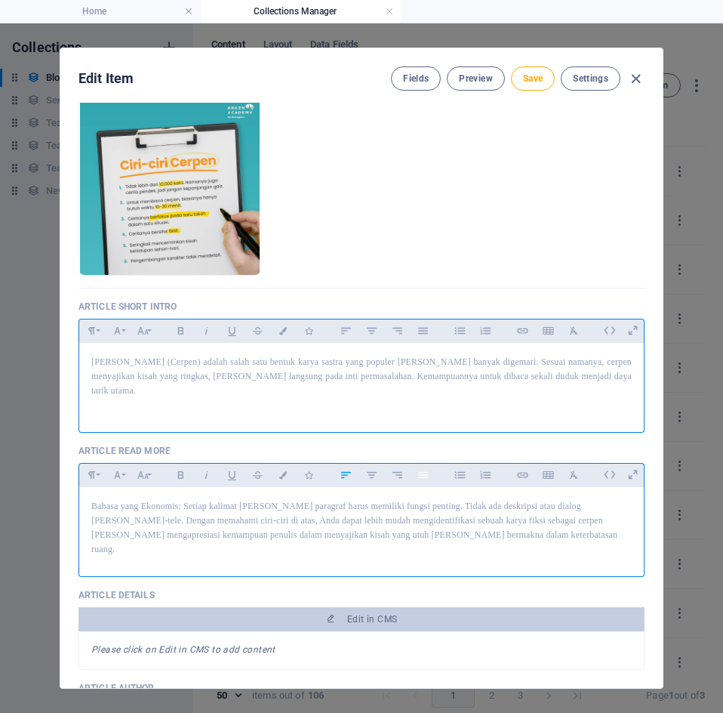
click at [420, 466] on icon "button" at bounding box center [423, 475] width 13 height 18
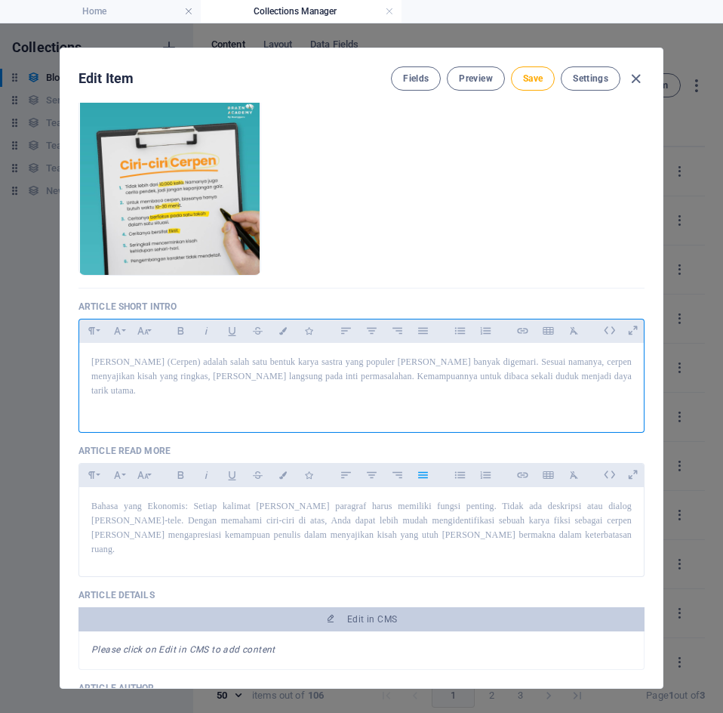
click at [503, 240] on ul "Drop files here to upload them instantly" at bounding box center [362, 184] width 566 height 181
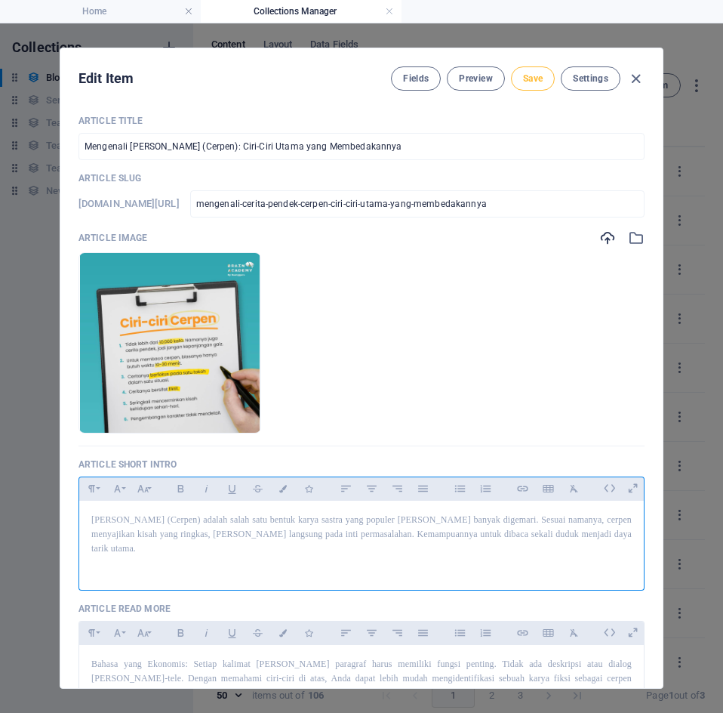
click at [534, 81] on span "Save" at bounding box center [533, 78] width 20 height 12
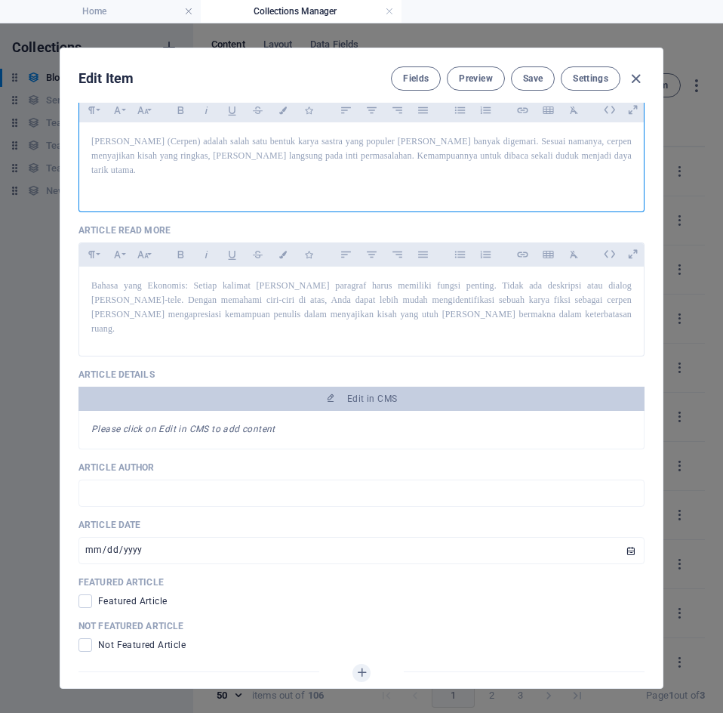
scroll to position [379, 0]
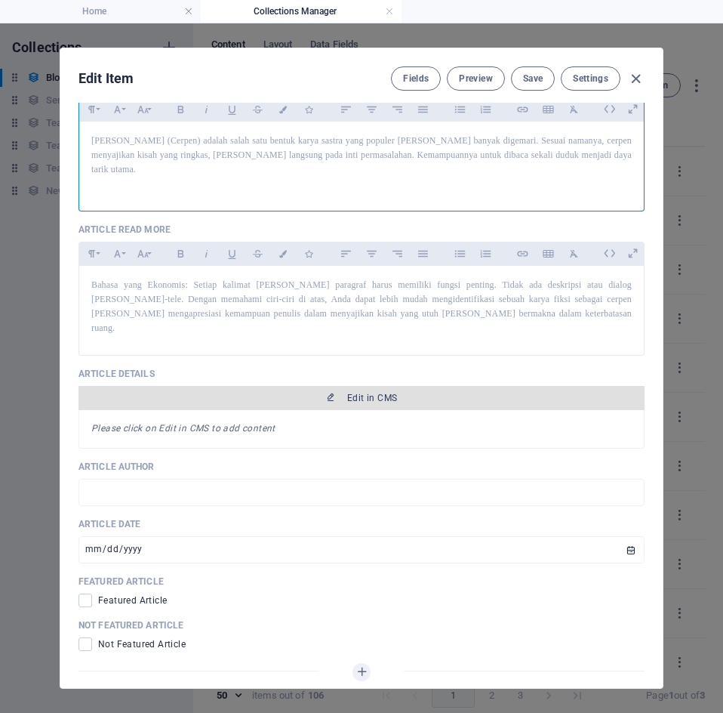
click at [391, 392] on span "Edit in CMS" at bounding box center [372, 398] width 50 height 12
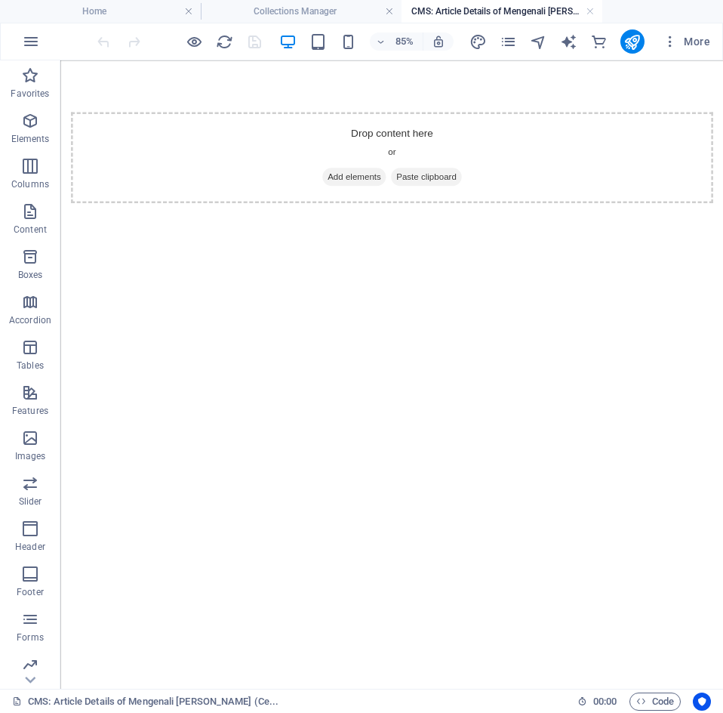
scroll to position [0, 0]
click at [397, 106] on div "+ Add section" at bounding box center [391, 112] width 71 height 22
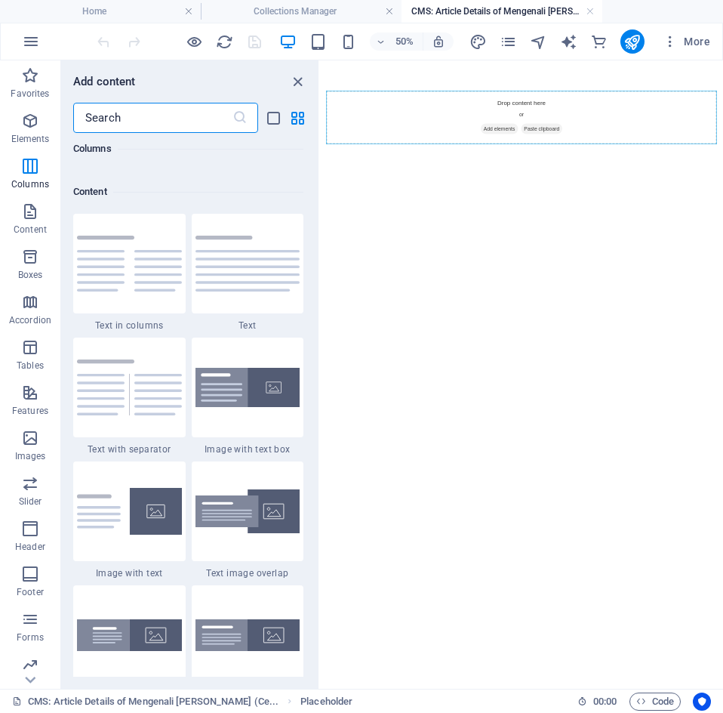
scroll to position [2603, 0]
click at [259, 292] on div at bounding box center [248, 264] width 112 height 100
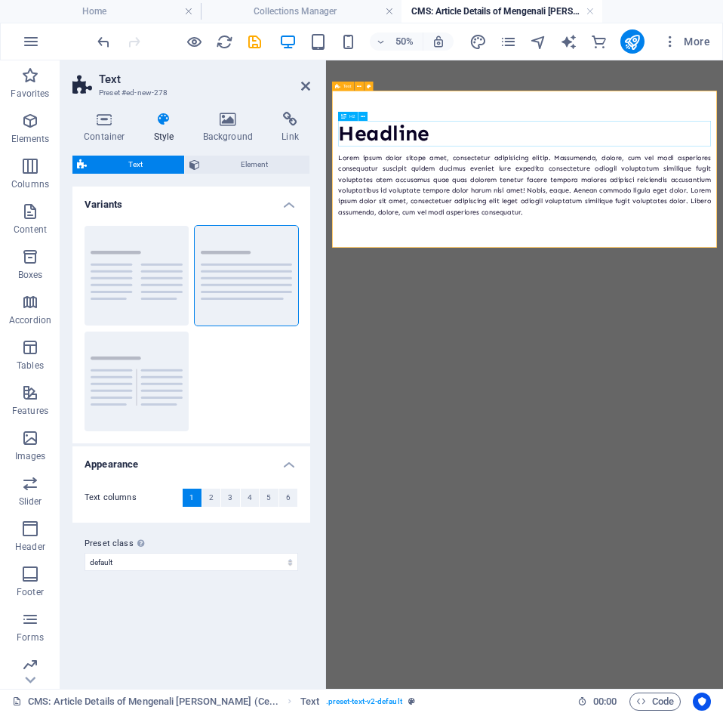
click at [533, 207] on div "Headline" at bounding box center [723, 206] width 746 height 51
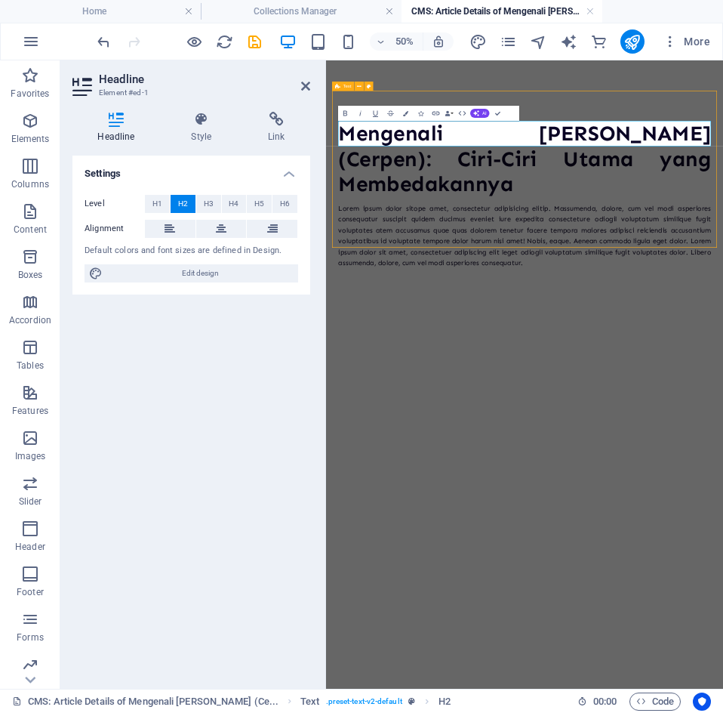
scroll to position [0, 7]
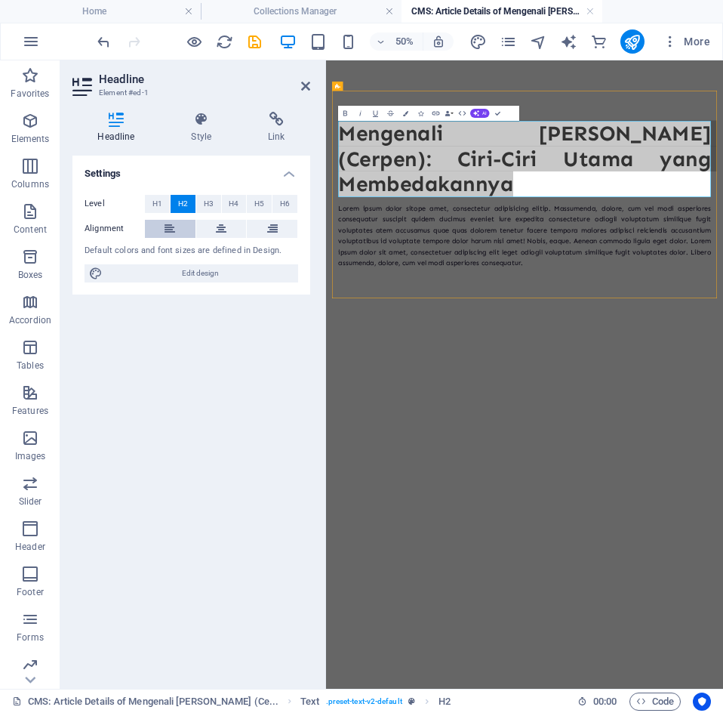
click at [177, 232] on button at bounding box center [170, 229] width 51 height 18
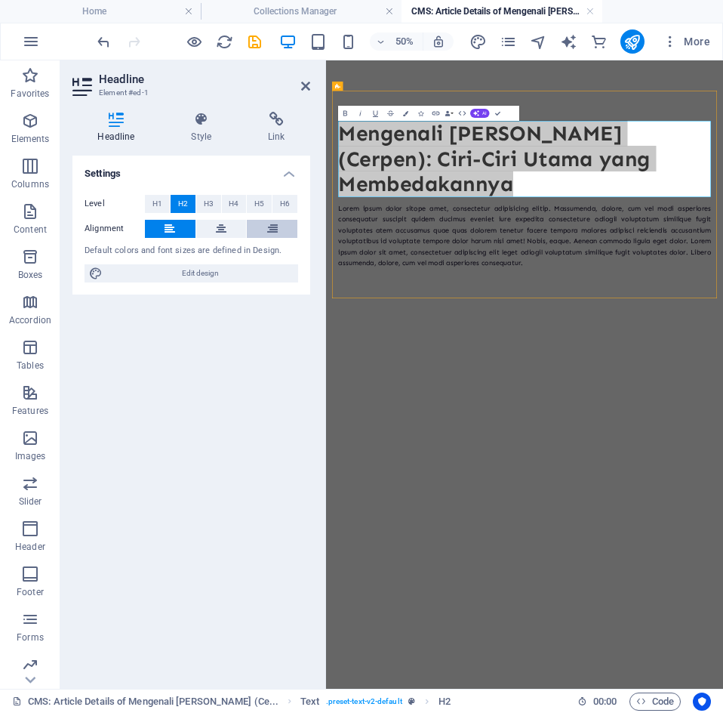
click at [272, 234] on icon at bounding box center [272, 229] width 11 height 18
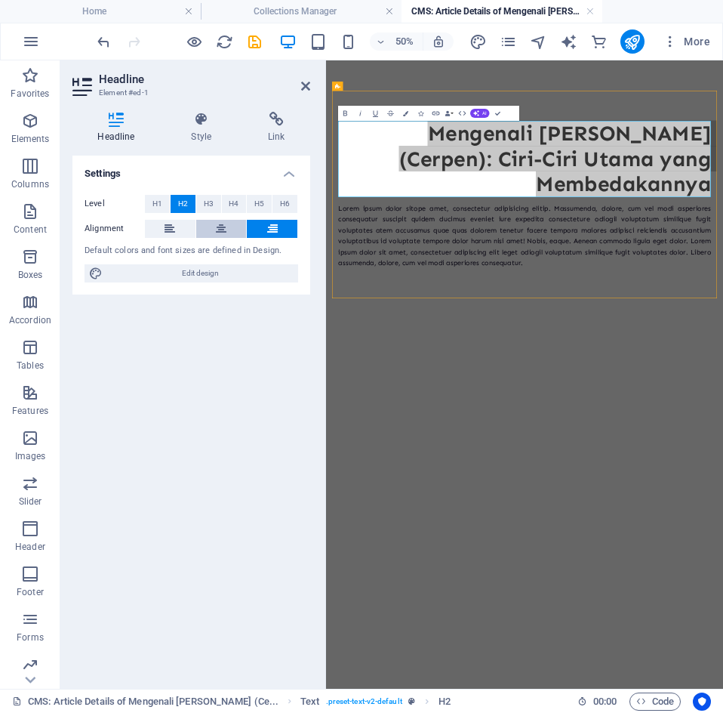
click at [231, 228] on button at bounding box center [221, 229] width 51 height 18
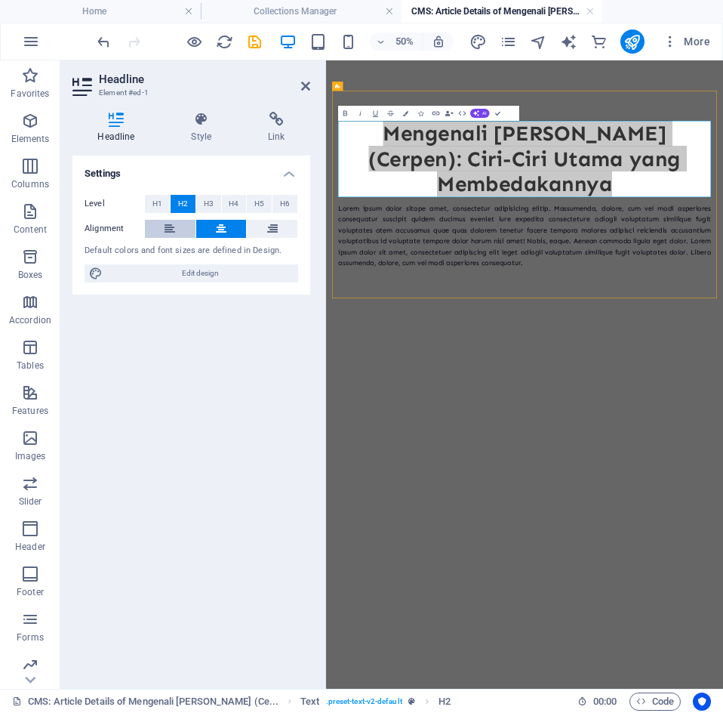
click at [174, 228] on icon at bounding box center [170, 229] width 11 height 18
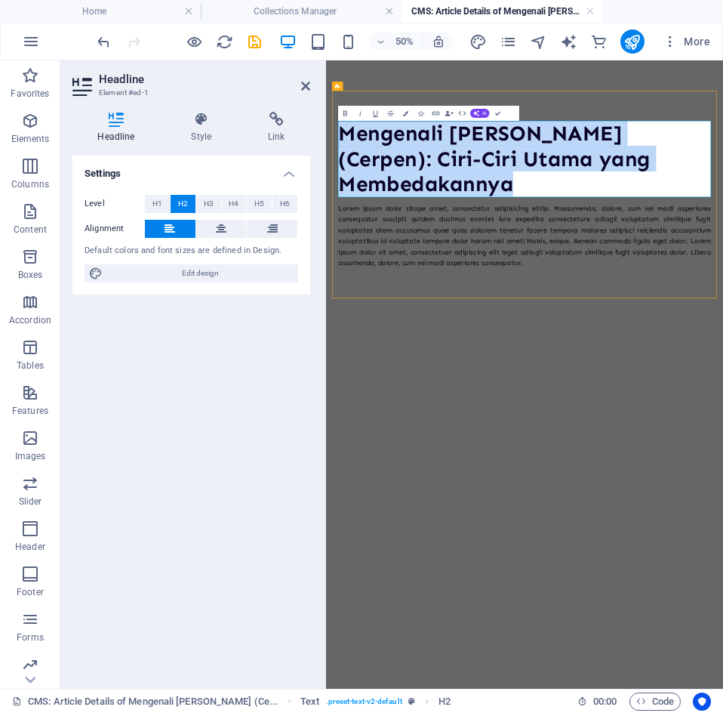
click at [619, 592] on div "Mengenali [PERSON_NAME] (Cerpen): Ciri-Ciri Utama yang Membedakannya Mengenali …" at bounding box center [723, 328] width 794 height 536
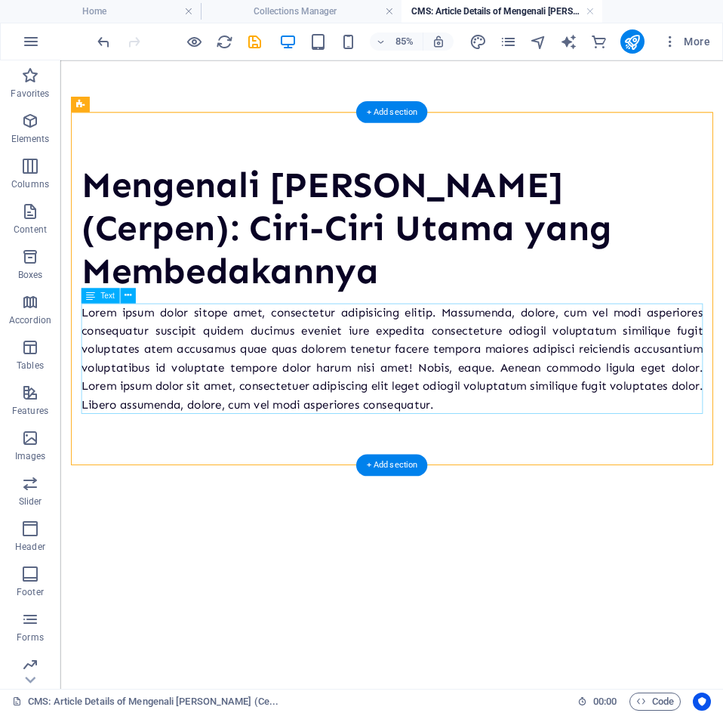
click at [424, 374] on div "Lorem ipsum dolor sitope amet, consectetur adipisicing elitip. Massumenda, dolo…" at bounding box center [450, 411] width 731 height 131
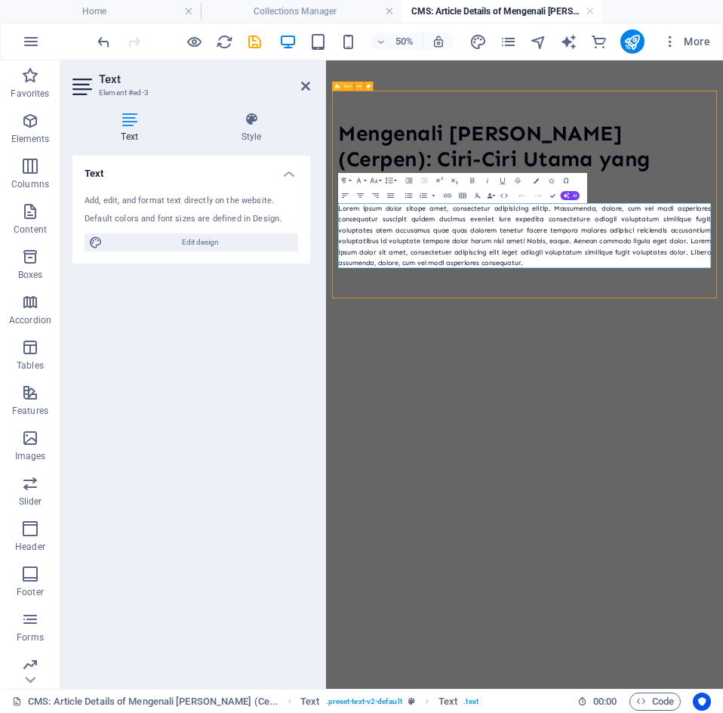
click at [735, 463] on p "Lorem ipsum dolor sitope amet, consectetur adipisicing elitip. Massumenda, dolo…" at bounding box center [723, 411] width 746 height 131
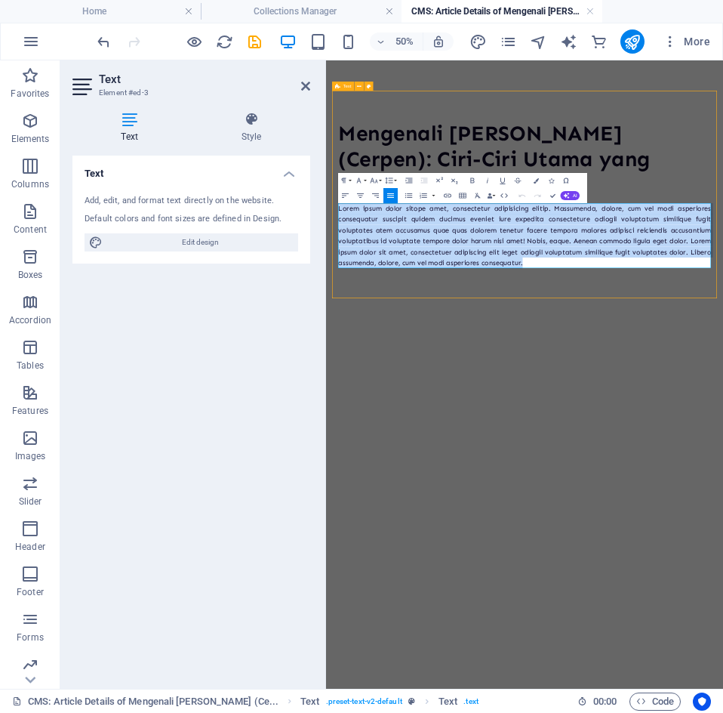
click at [735, 463] on p "Lorem ipsum dolor sitope amet, consectetur adipisicing elitip. Massumenda, dolo…" at bounding box center [723, 411] width 746 height 131
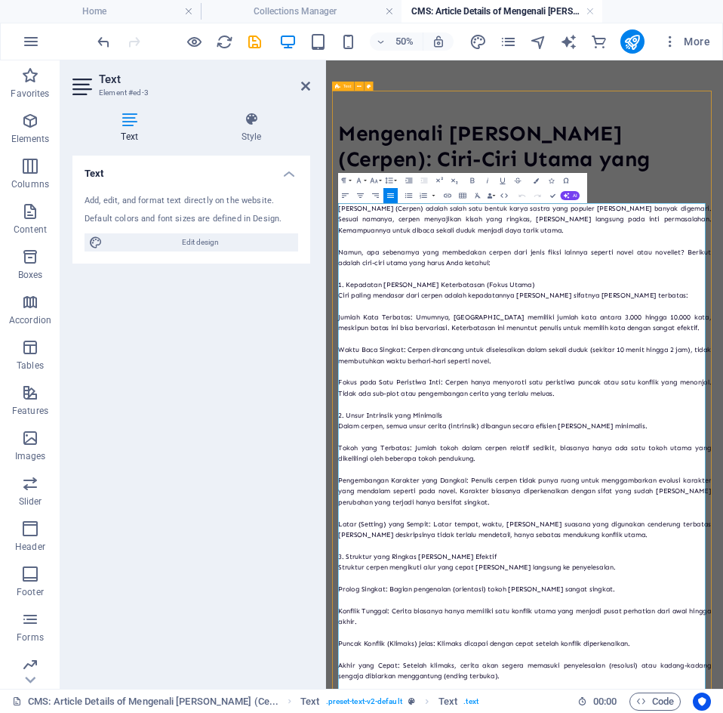
scroll to position [45029, 3]
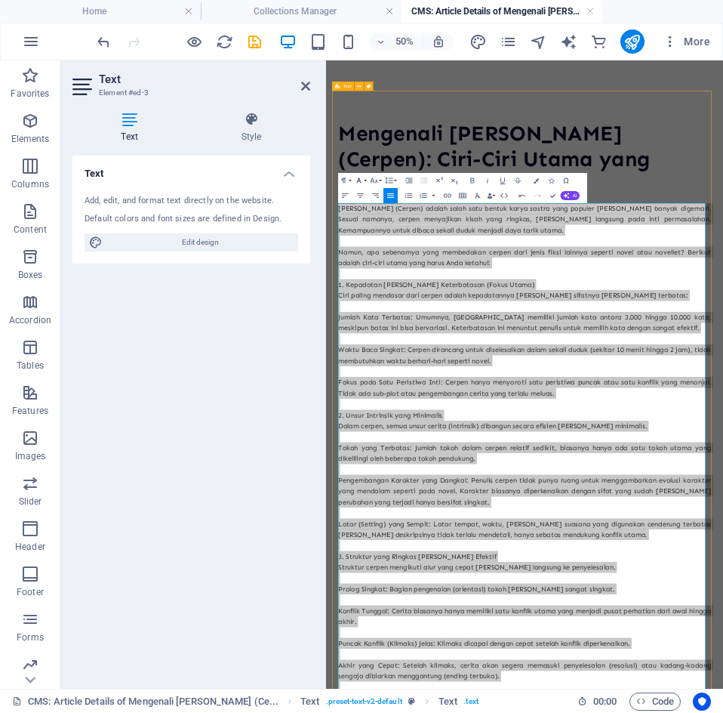
click at [365, 180] on button "Font Family" at bounding box center [360, 180] width 14 height 15
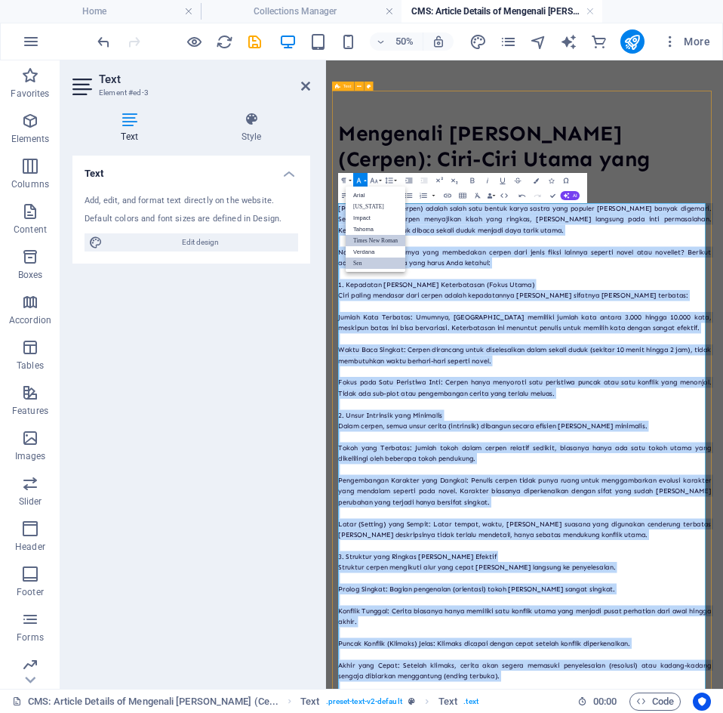
click at [379, 241] on link "Times New Roman" at bounding box center [376, 240] width 60 height 11
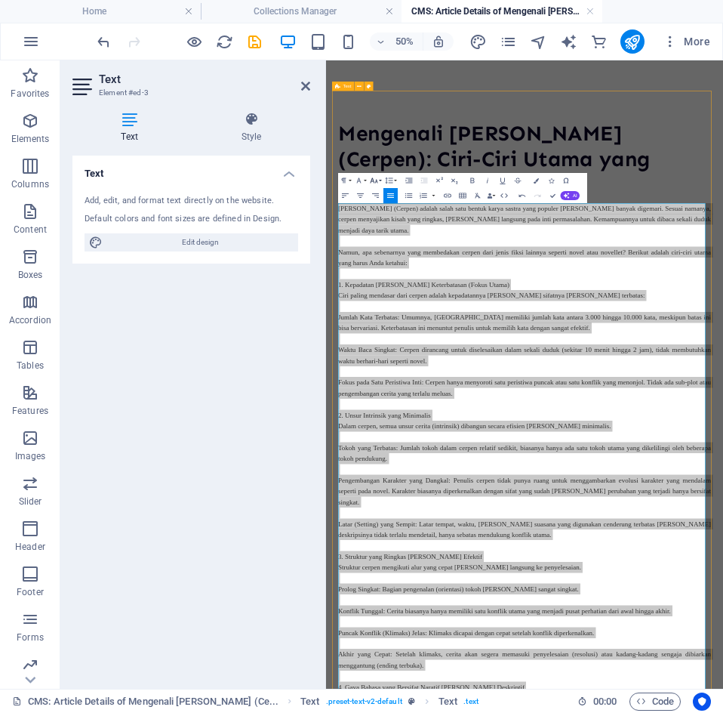
click at [377, 178] on icon "button" at bounding box center [374, 180] width 9 height 9
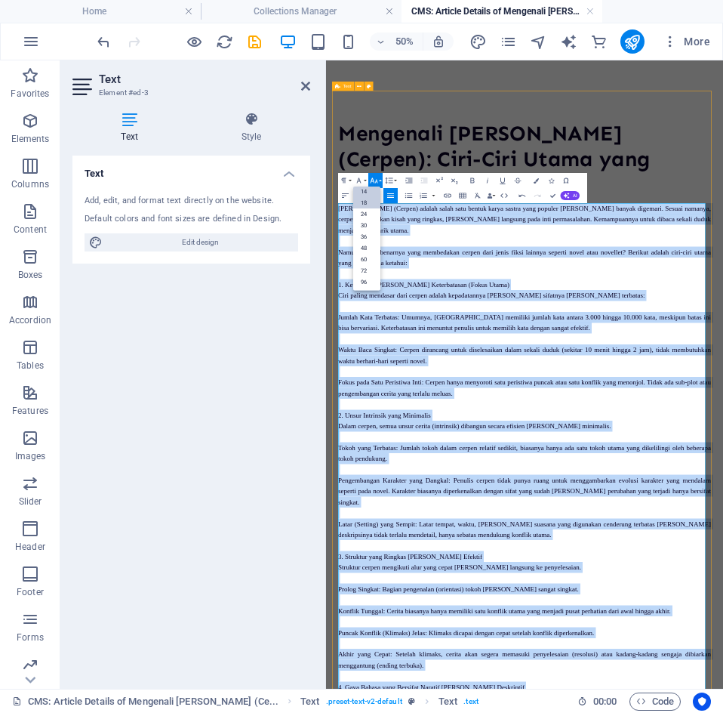
click at [368, 192] on link "14" at bounding box center [366, 190] width 27 height 11
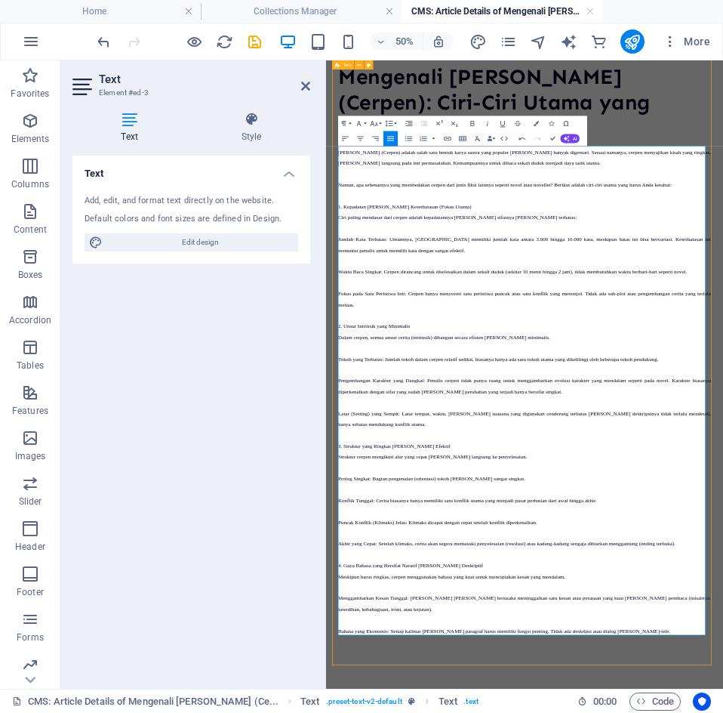
scroll to position [114, 0]
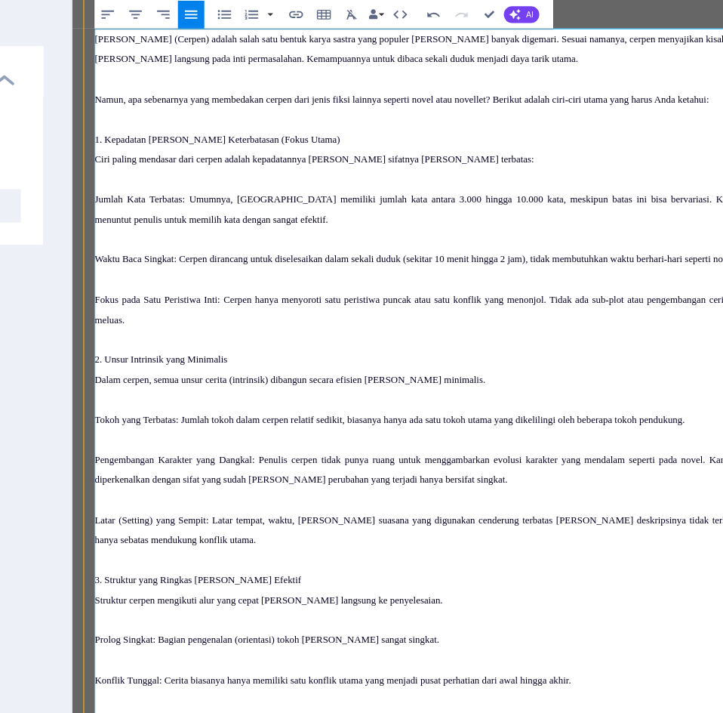
click at [178, 375] on p at bounding box center [469, 379] width 746 height 22
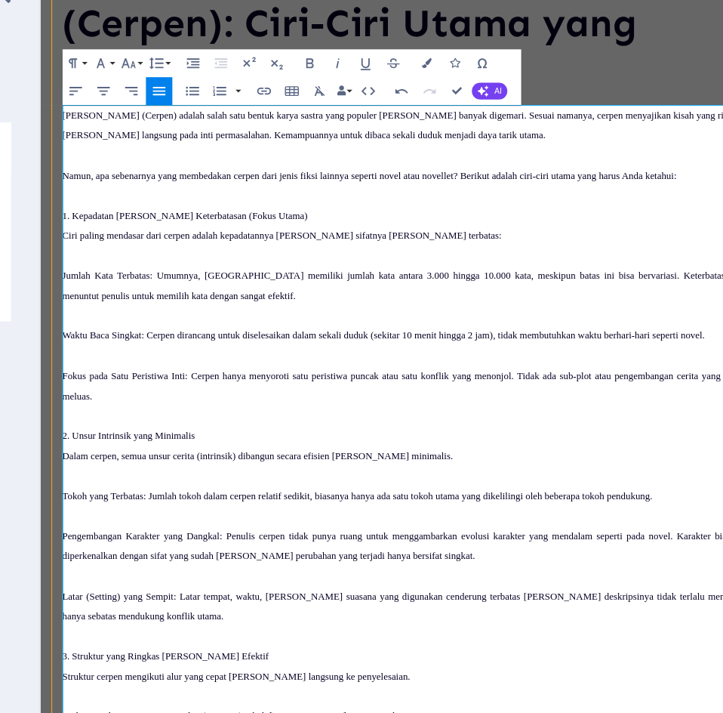
click at [74, 287] on p at bounding box center [437, 282] width 746 height 22
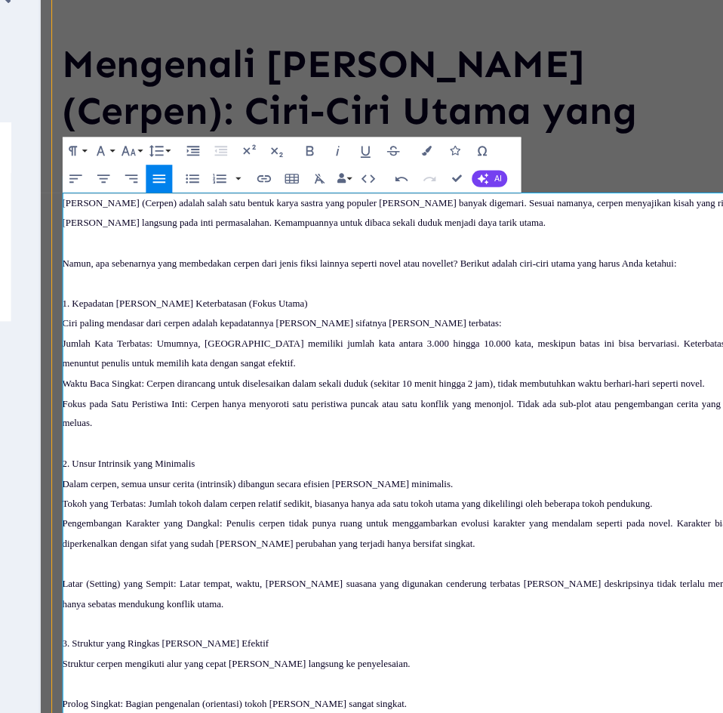
scroll to position [0, 0]
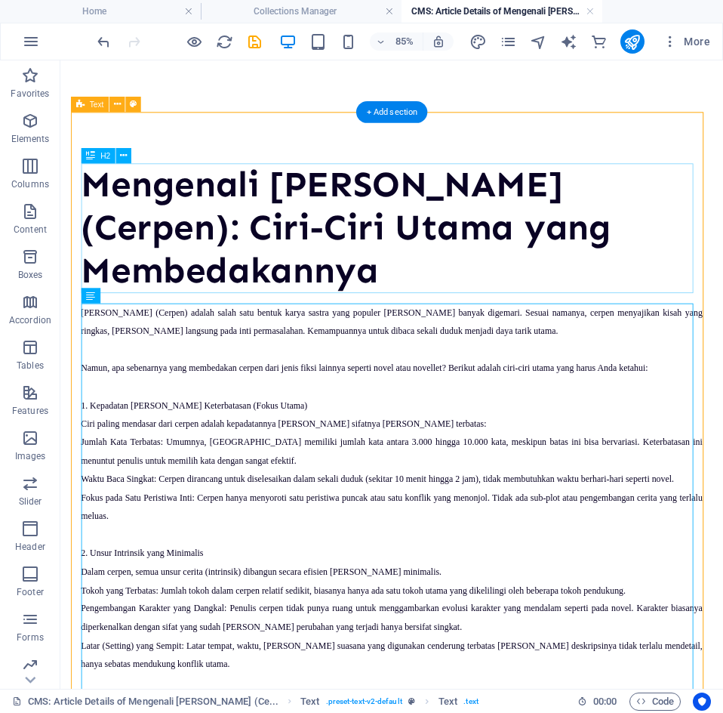
click at [473, 314] on div "Mengenali [PERSON_NAME] (Cerpen): Ciri-Ciri Utama yang Membedakannya" at bounding box center [450, 257] width 731 height 152
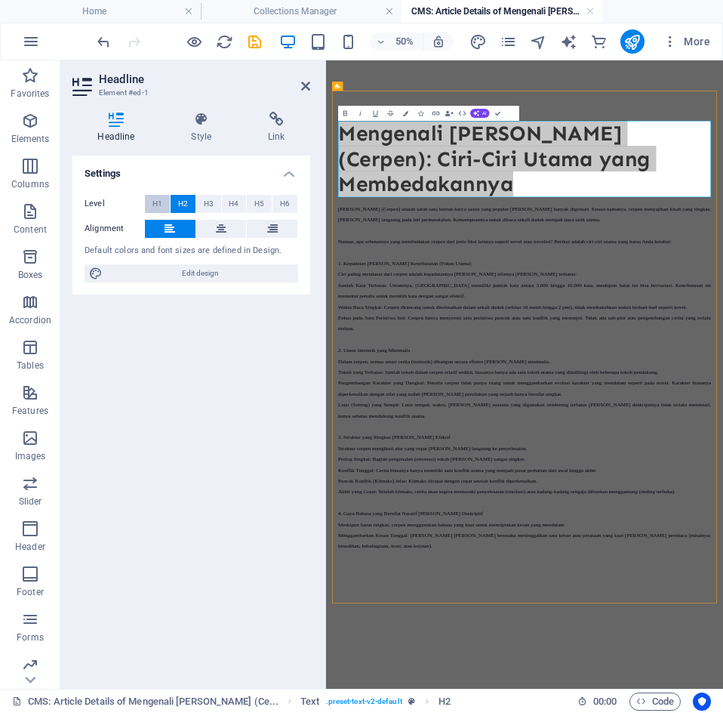
click at [158, 203] on span "H1" at bounding box center [157, 204] width 10 height 18
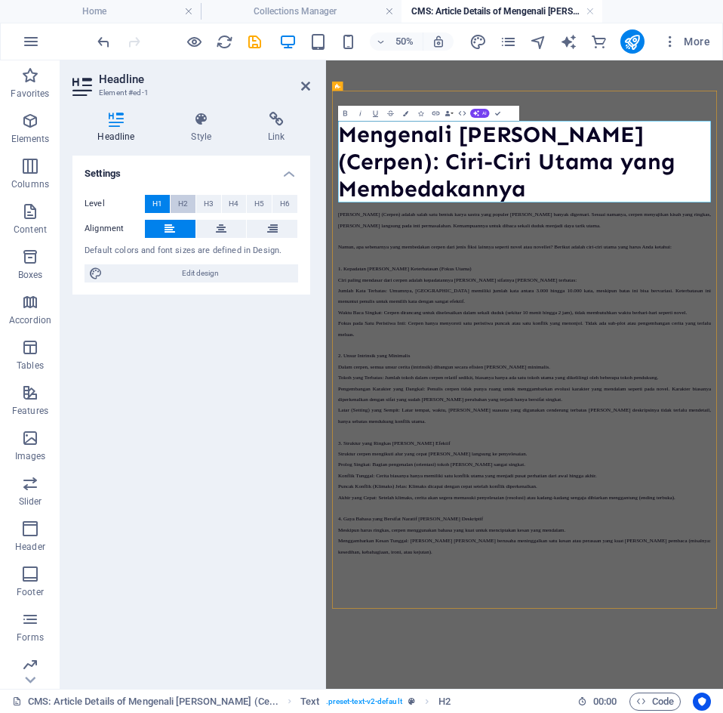
click at [181, 200] on span "H2" at bounding box center [183, 204] width 10 height 18
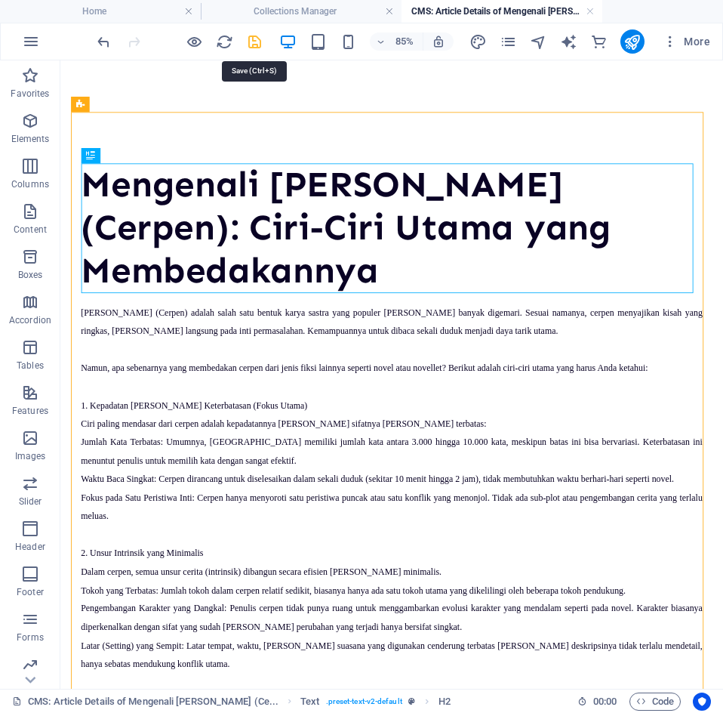
click at [258, 49] on icon "save" at bounding box center [254, 41] width 17 height 17
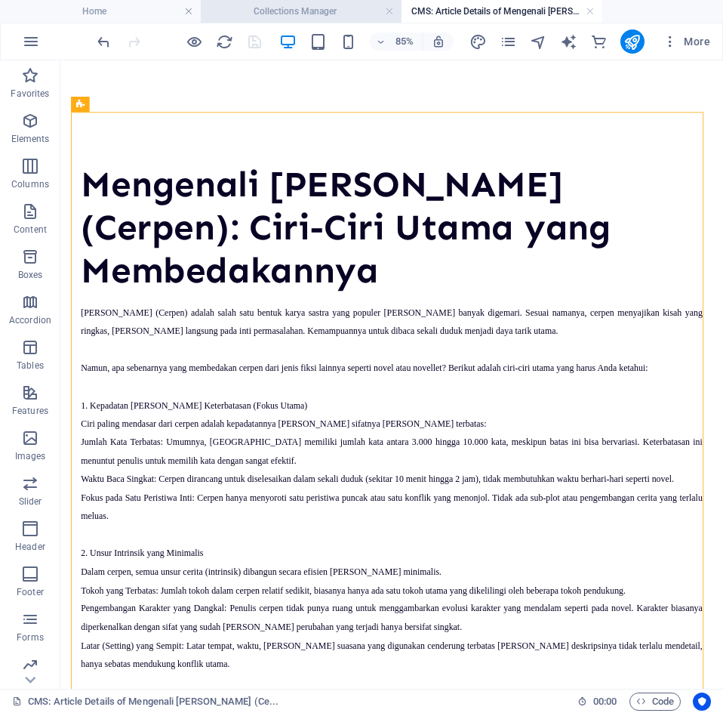
click at [315, 17] on h4 "Collections Manager" at bounding box center [301, 11] width 201 height 17
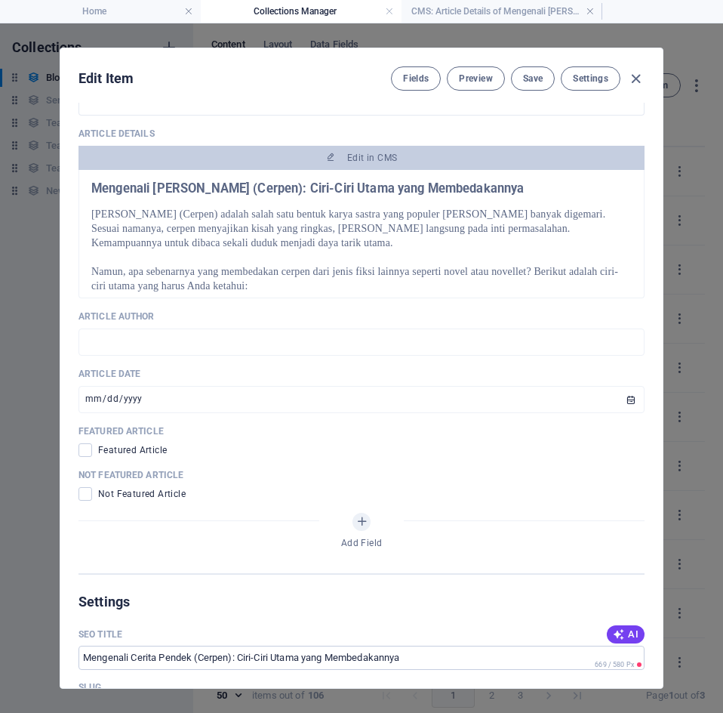
scroll to position [620, 0]
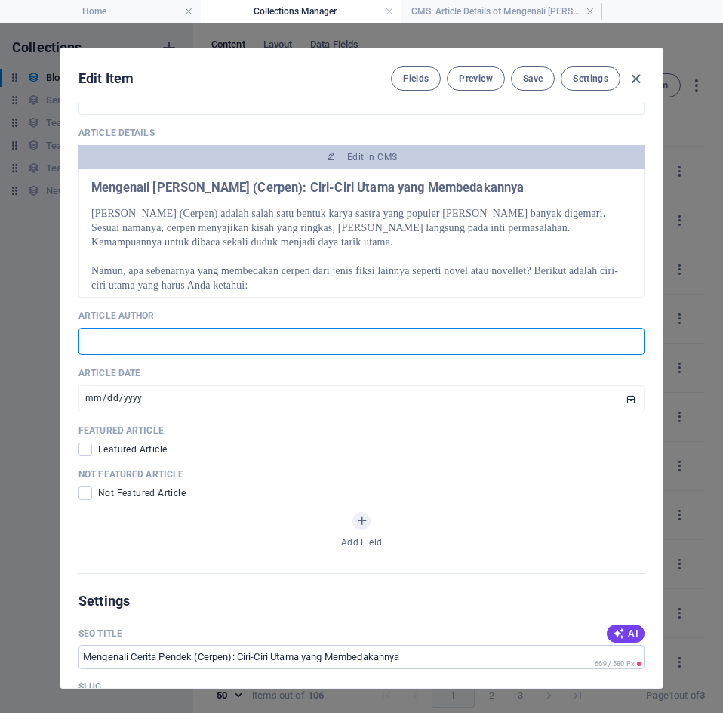
click at [303, 328] on input "text" at bounding box center [362, 341] width 566 height 27
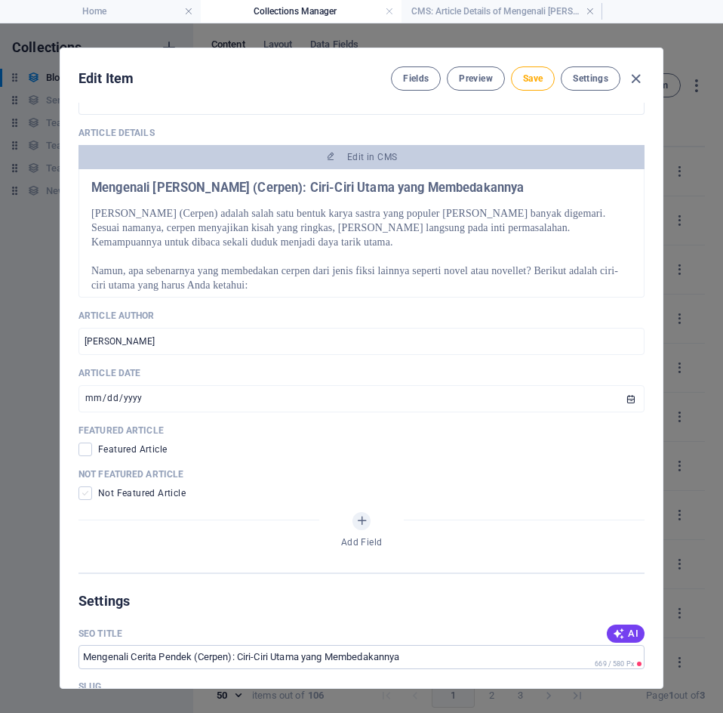
click at [84, 486] on span at bounding box center [86, 493] width 14 height 14
click at [84, 486] on input "checkbox" at bounding box center [89, 493] width 20 height 14
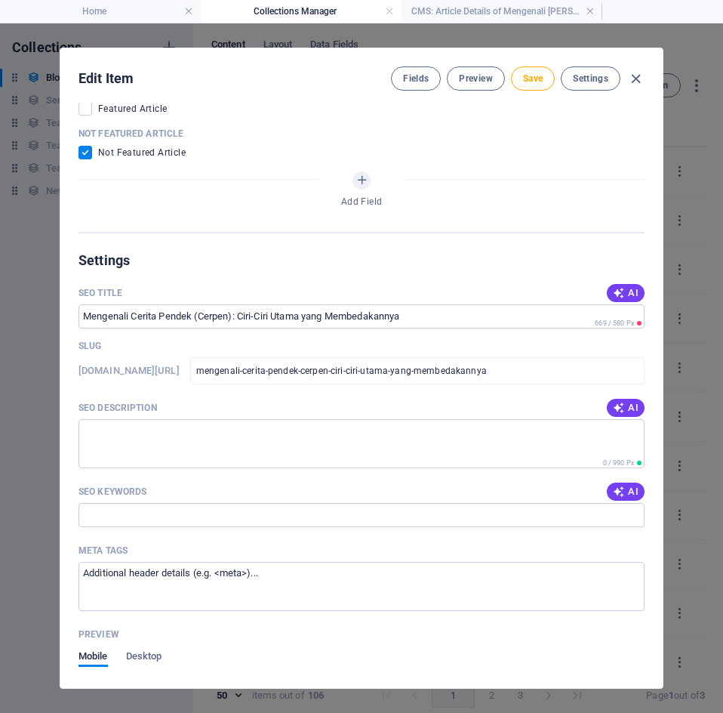
scroll to position [983, 0]
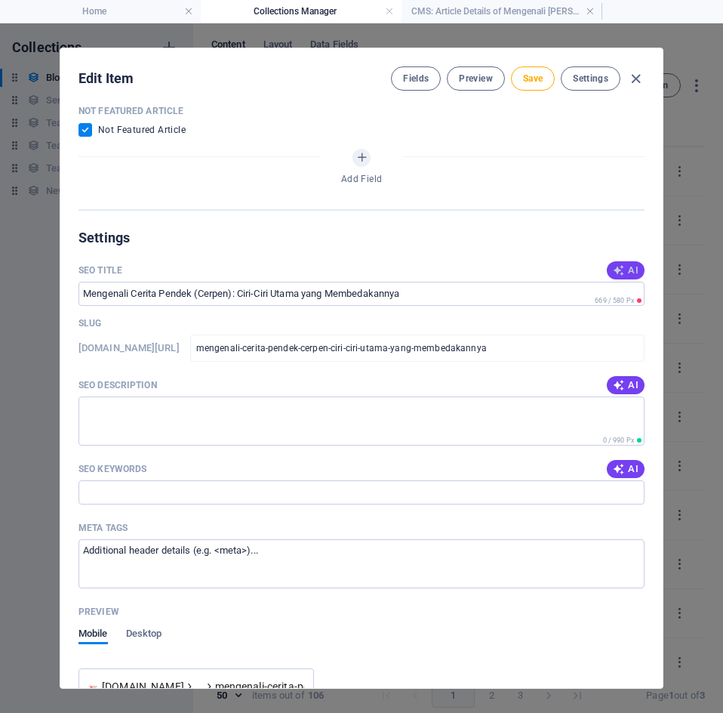
click at [614, 261] on button "AI" at bounding box center [626, 270] width 38 height 18
click at [622, 379] on span "AI" at bounding box center [626, 385] width 26 height 12
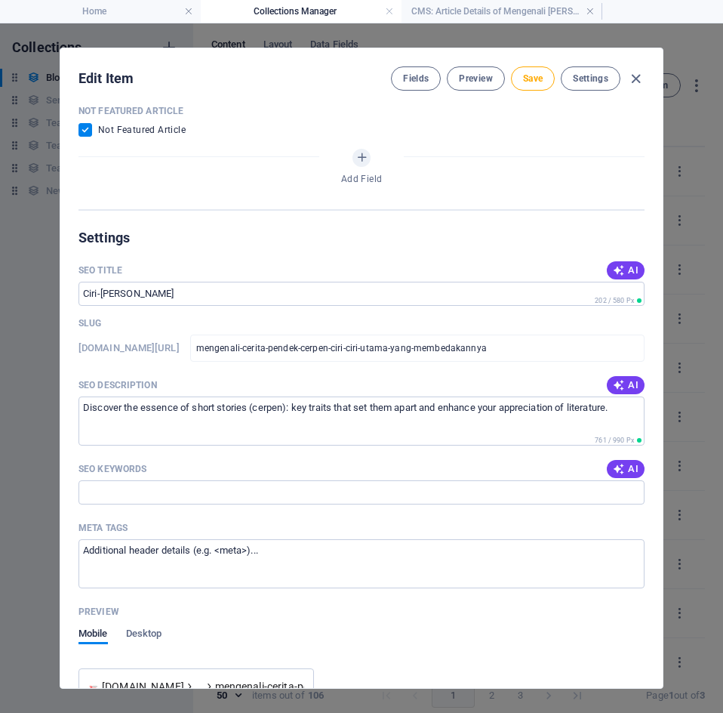
click at [629, 463] on span "AI" at bounding box center [626, 469] width 26 height 12
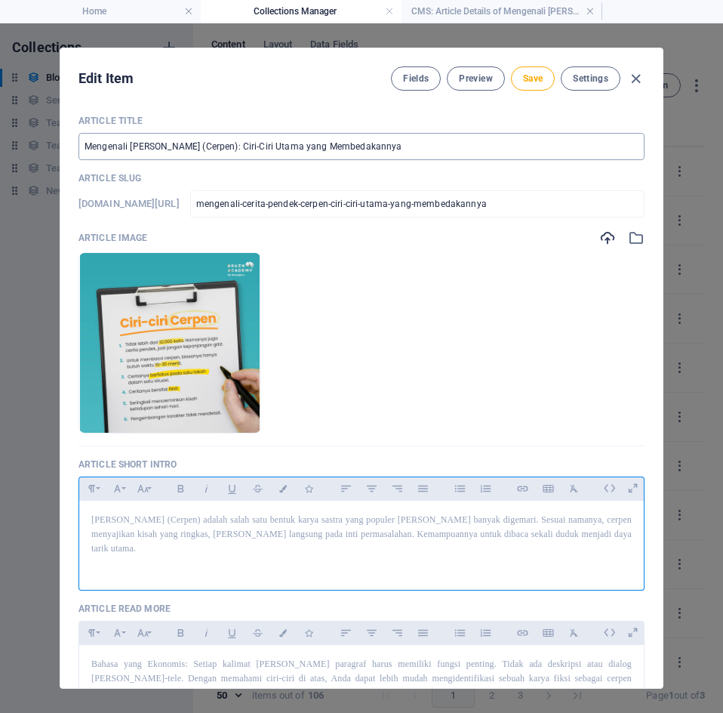
scroll to position [1, 0]
click at [531, 76] on span "Save" at bounding box center [533, 78] width 20 height 12
click at [636, 82] on icon "button" at bounding box center [635, 78] width 17 height 17
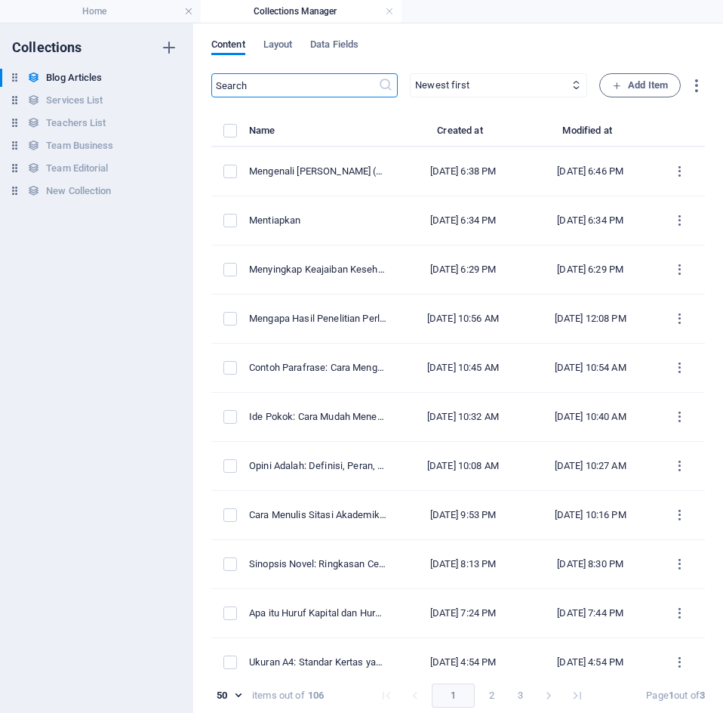
click at [297, 82] on input "text" at bounding box center [294, 85] width 167 height 24
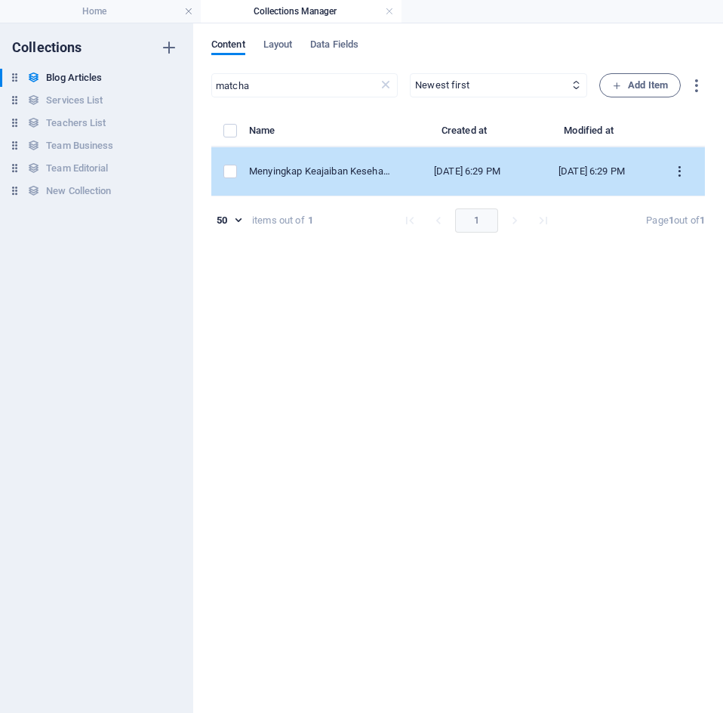
click at [681, 173] on icon "items list" at bounding box center [680, 172] width 14 height 14
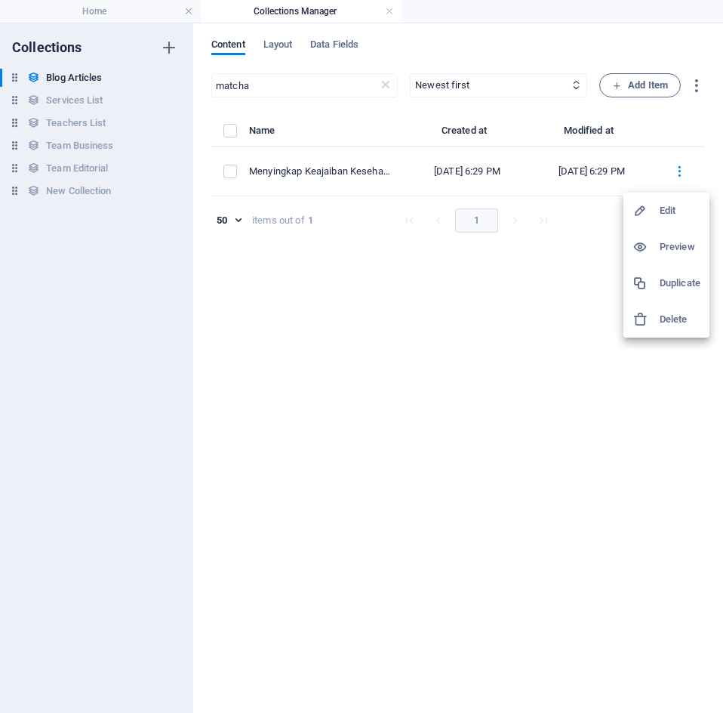
click at [664, 311] on h6 "Delete" at bounding box center [680, 319] width 41 height 18
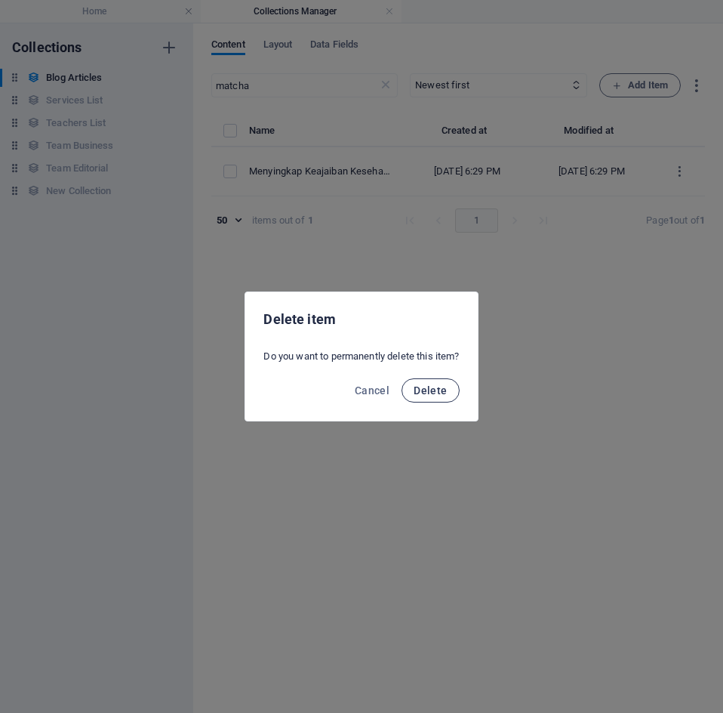
click at [432, 391] on span "Delete" at bounding box center [430, 390] width 33 height 12
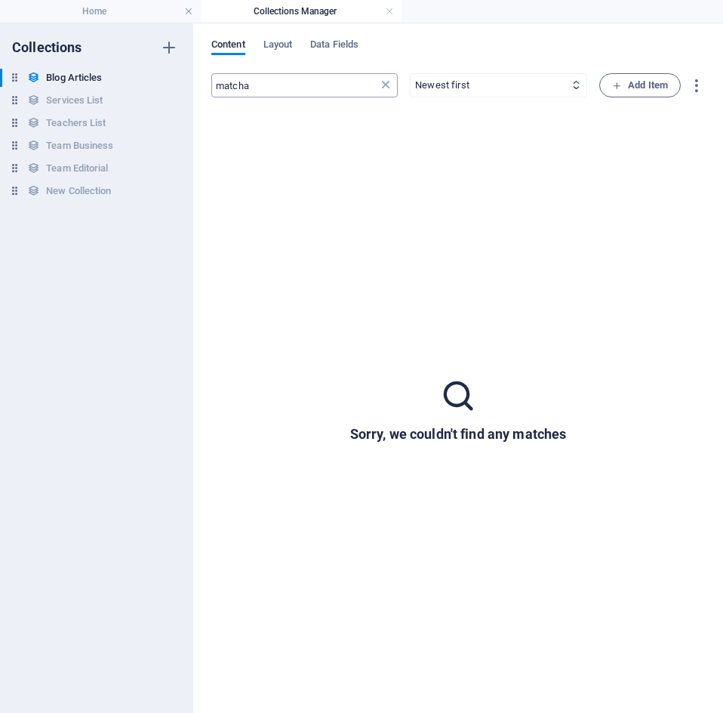
click at [383, 81] on icon at bounding box center [385, 85] width 15 height 15
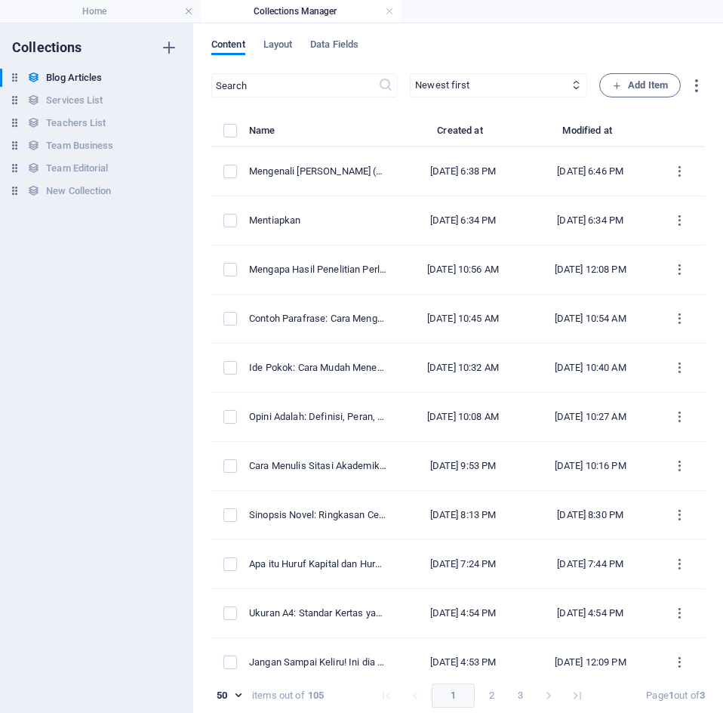
click at [575, 57] on div "Content Layout Data Fields" at bounding box center [458, 52] width 494 height 29
click at [612, 94] on span "Add Item" at bounding box center [640, 85] width 56 height 18
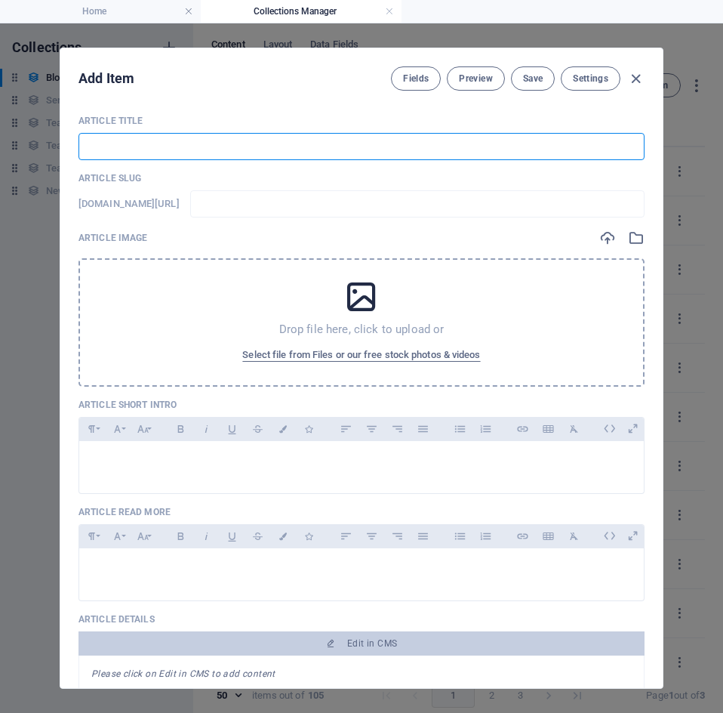
click at [131, 149] on input "text" at bounding box center [362, 146] width 566 height 27
paste input "📱Senjata Utama untuk Menghindari Hoaks di Era Informasi"
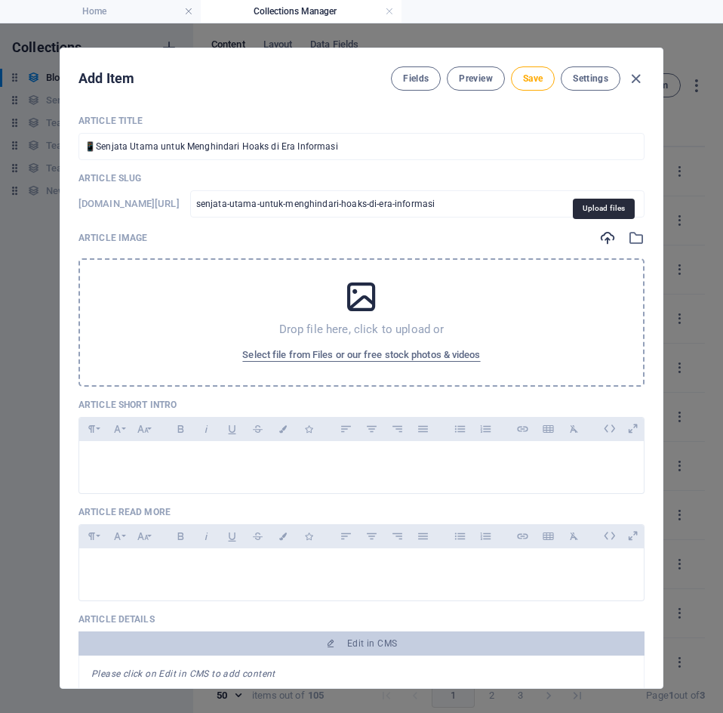
click at [599, 237] on icon "button" at bounding box center [607, 237] width 17 height 17
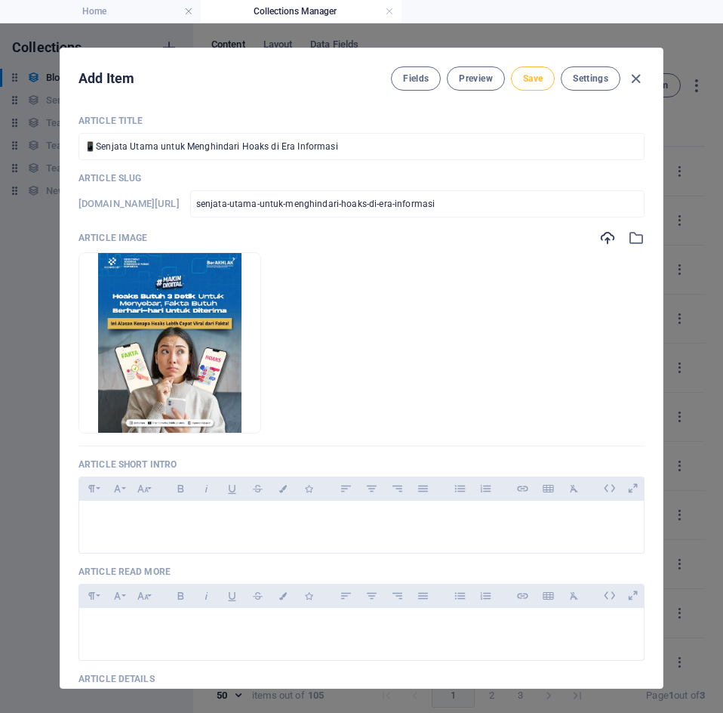
click at [539, 84] on span "Save" at bounding box center [533, 78] width 20 height 12
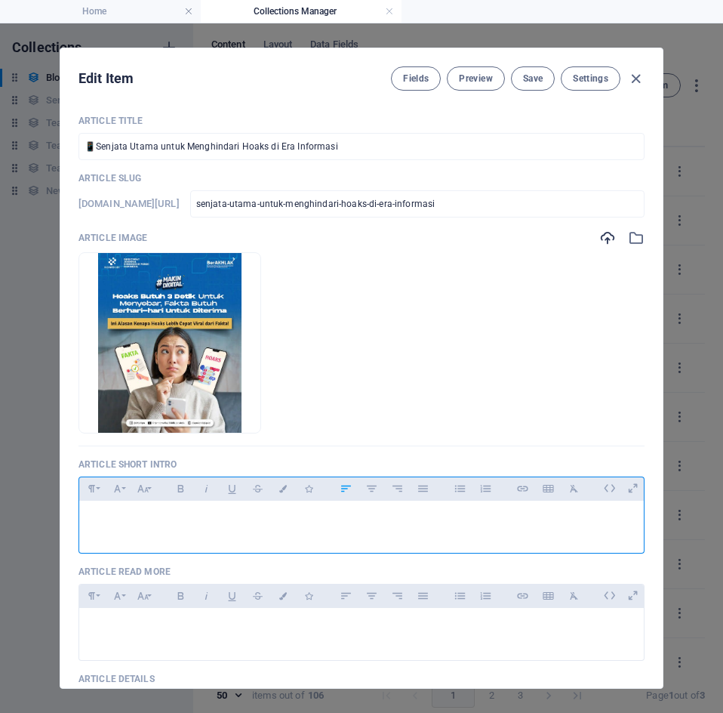
click at [156, 514] on p at bounding box center [361, 520] width 540 height 14
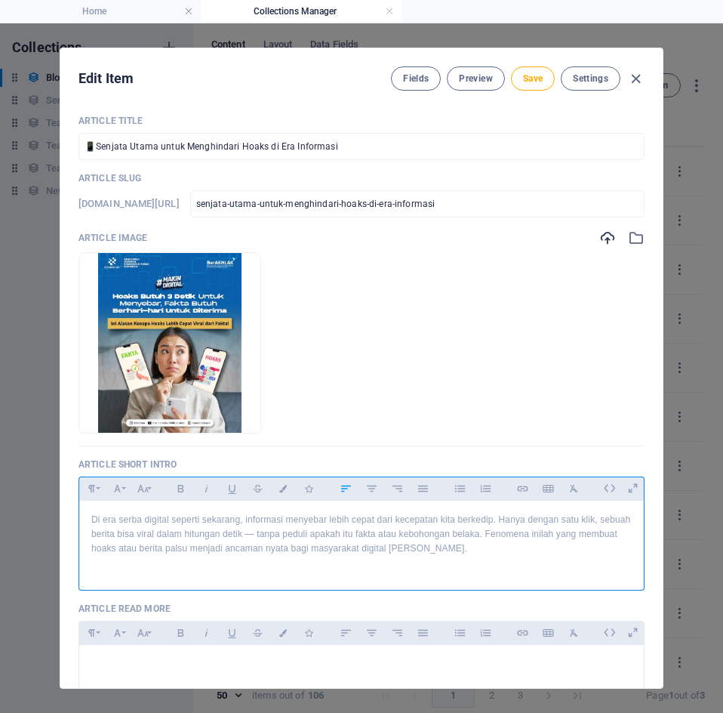
scroll to position [3230, 0]
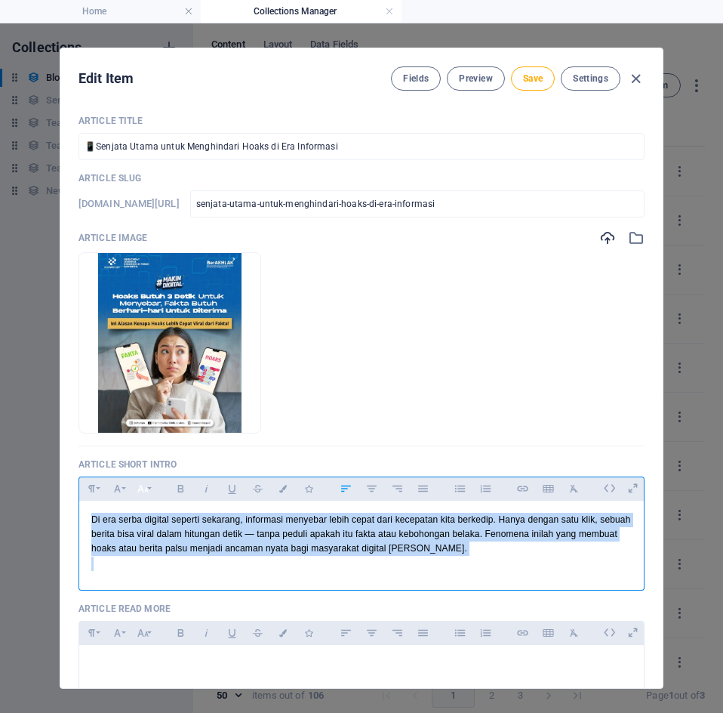
click at [152, 487] on button "Font Size" at bounding box center [143, 489] width 24 height 20
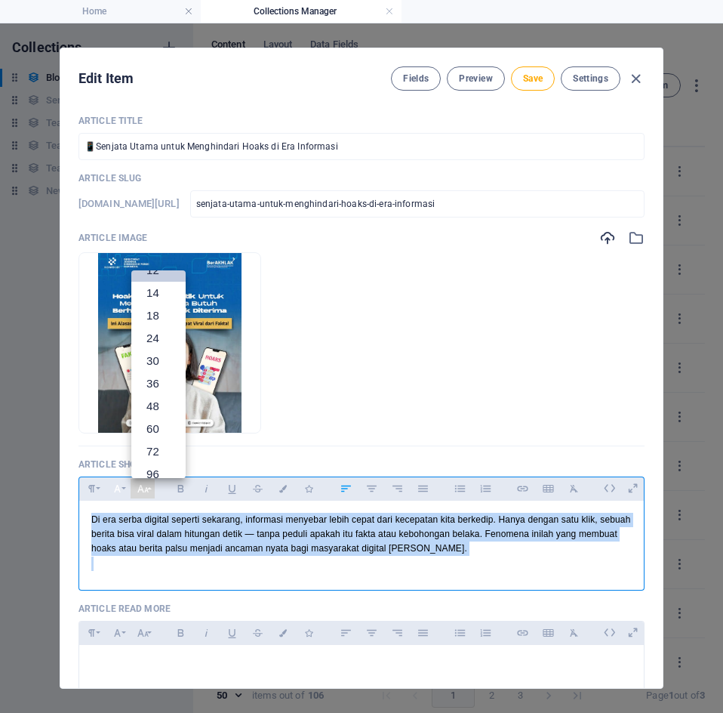
click at [118, 486] on icon "button" at bounding box center [117, 488] width 13 height 18
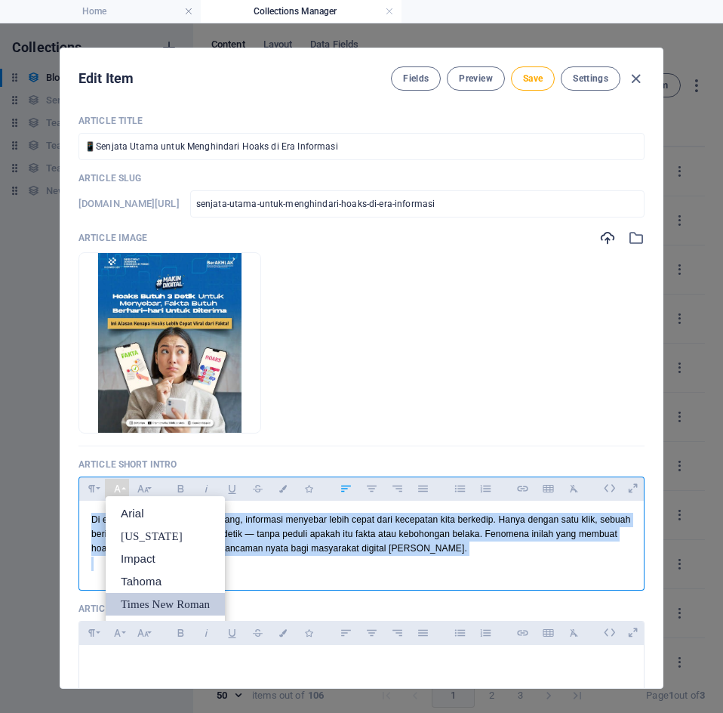
click at [171, 603] on link "Times New Roman" at bounding box center [165, 604] width 119 height 23
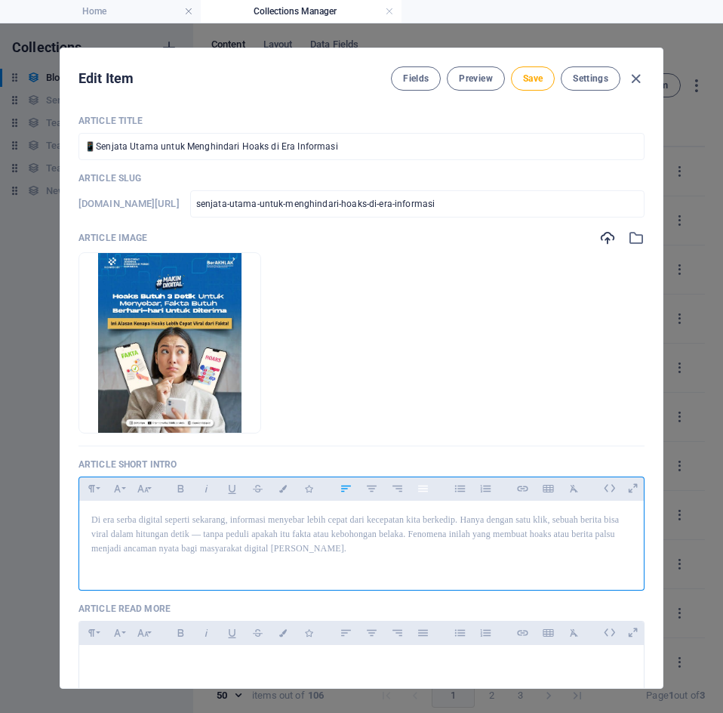
click at [423, 487] on icon "button" at bounding box center [423, 488] width 13 height 18
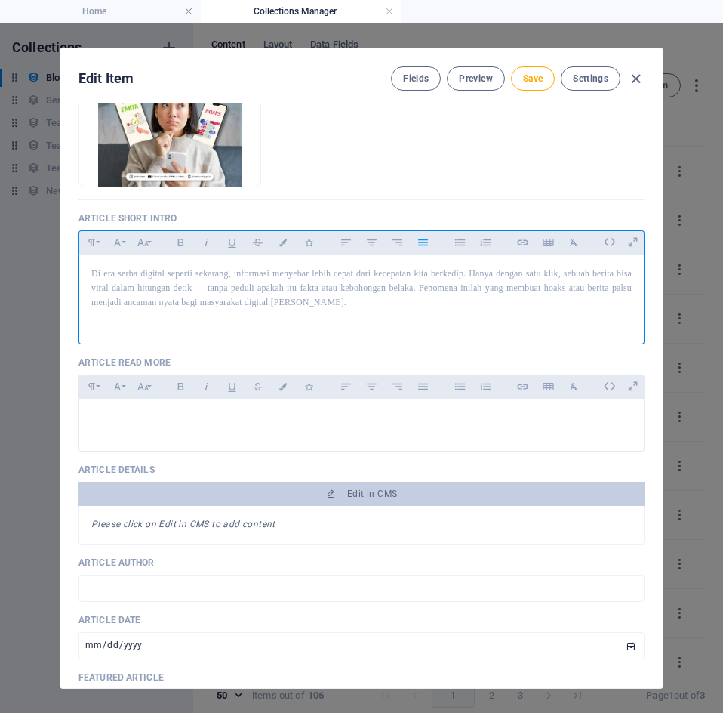
scroll to position [255, 0]
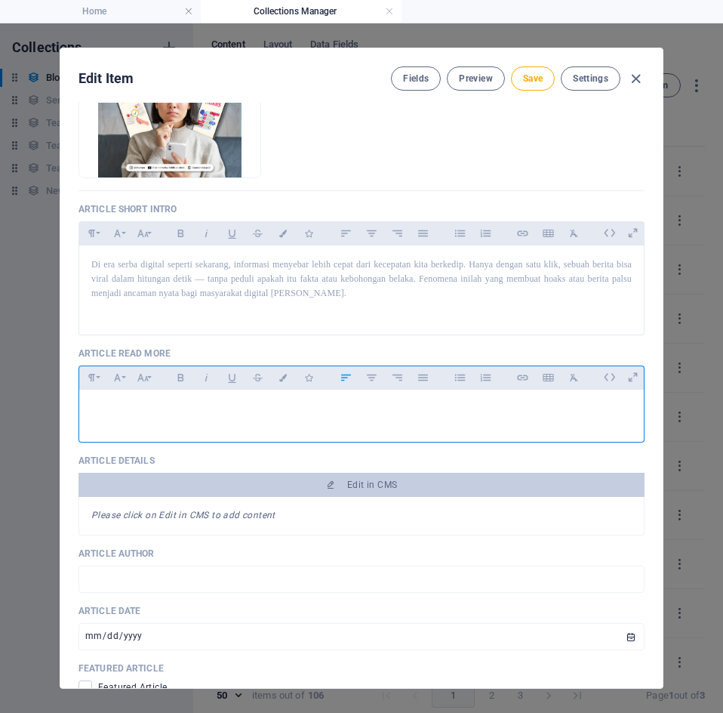
click at [412, 405] on p at bounding box center [361, 409] width 540 height 14
click at [163, 418] on div at bounding box center [361, 412] width 565 height 45
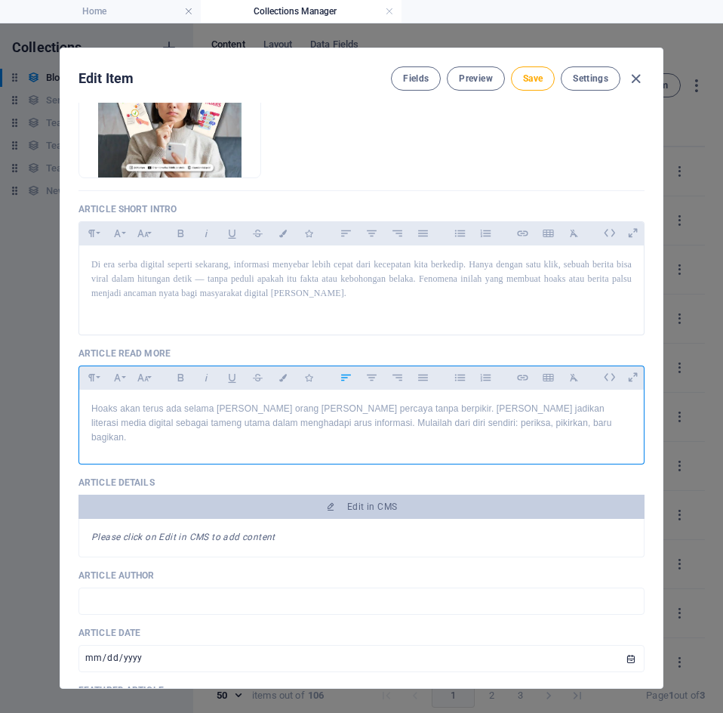
scroll to position [1993, 2]
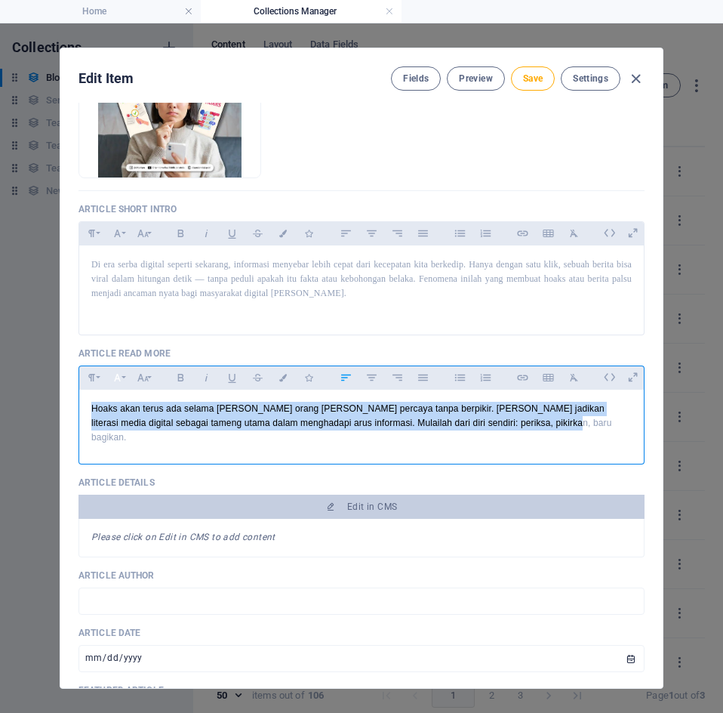
click at [122, 377] on button "Font Family" at bounding box center [117, 378] width 24 height 20
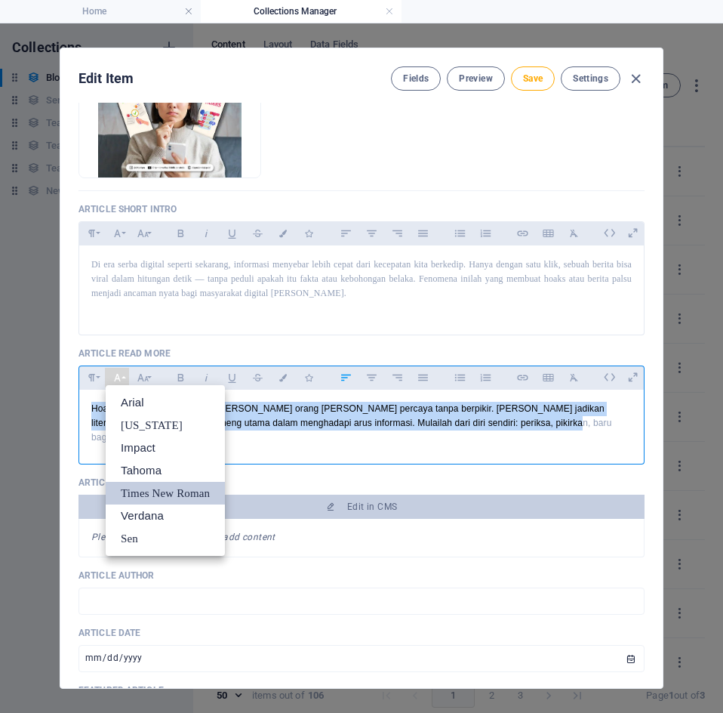
click at [167, 492] on link "Times New Roman" at bounding box center [165, 493] width 119 height 23
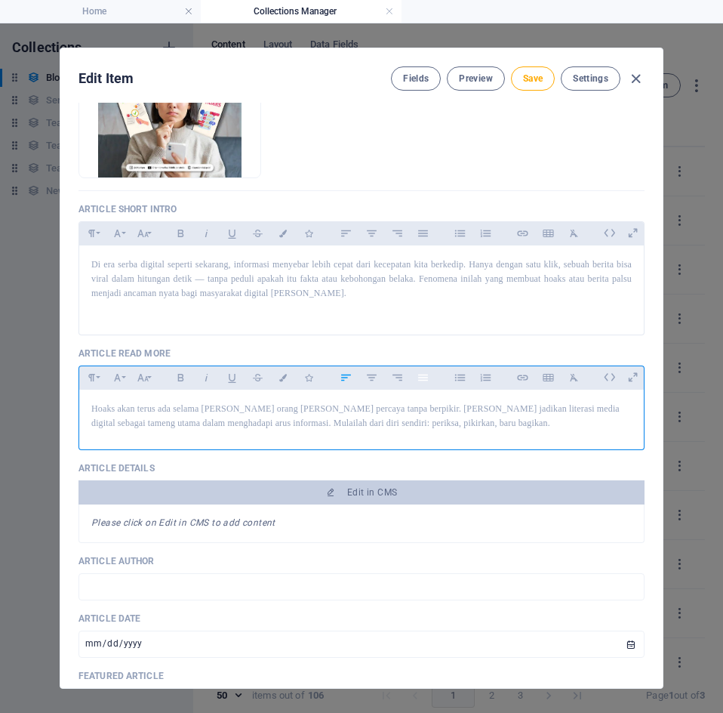
click at [423, 380] on icon "button" at bounding box center [423, 377] width 10 height 7
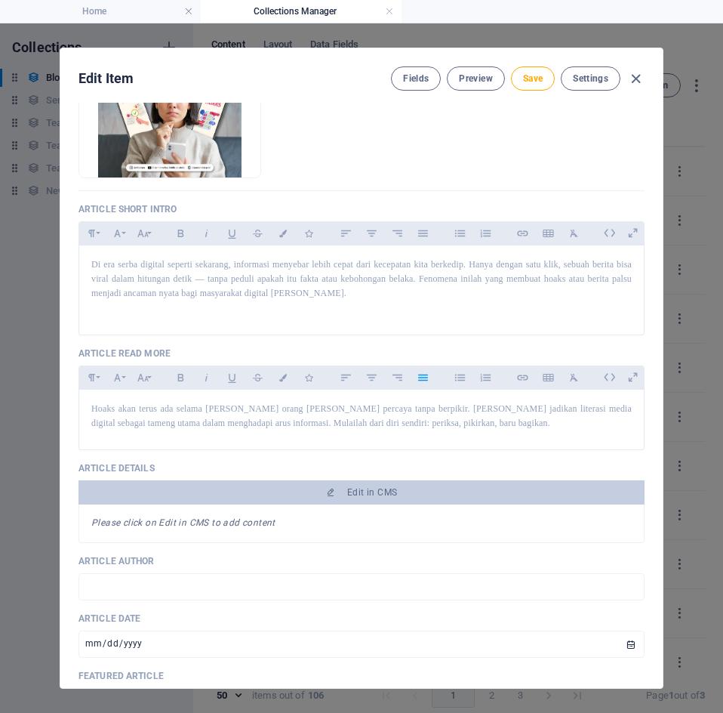
click at [550, 351] on p "Article Read More" at bounding box center [362, 353] width 566 height 12
click at [533, 89] on button "Save" at bounding box center [533, 78] width 44 height 24
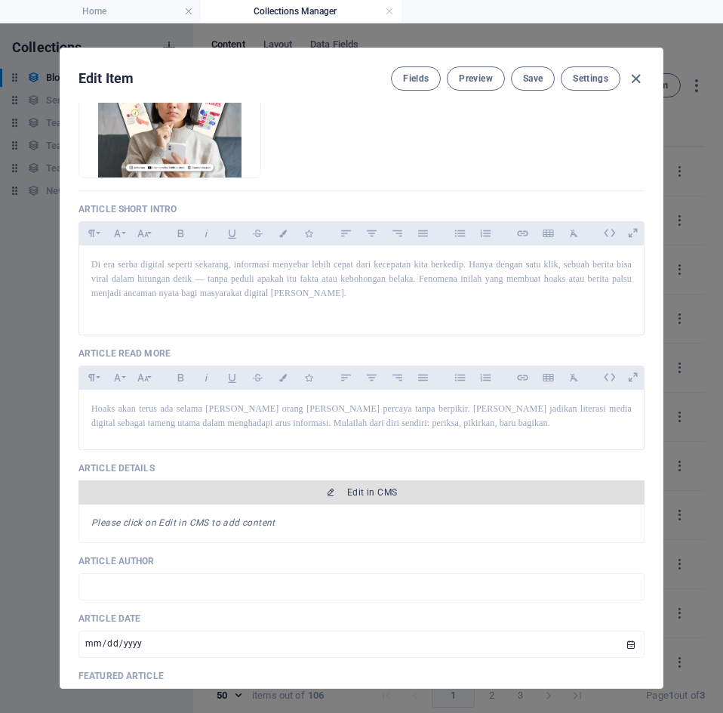
click at [559, 484] on button "Edit in CMS" at bounding box center [362, 492] width 566 height 24
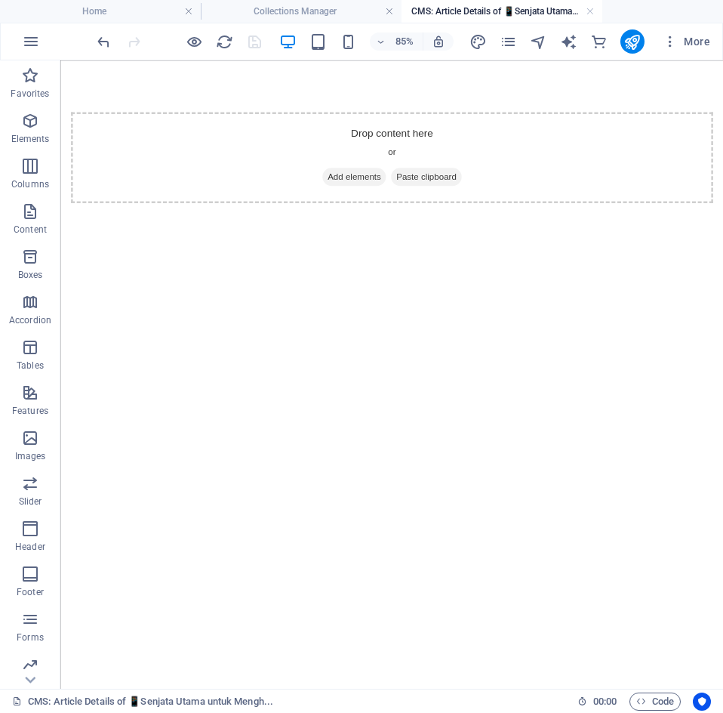
scroll to position [0, 0]
click at [379, 117] on div "+ Add section" at bounding box center [391, 112] width 71 height 22
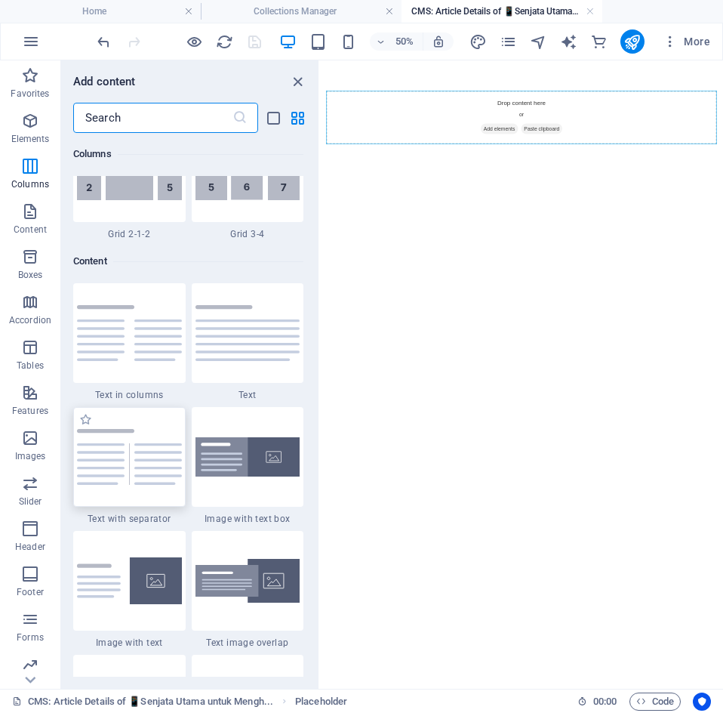
scroll to position [2535, 0]
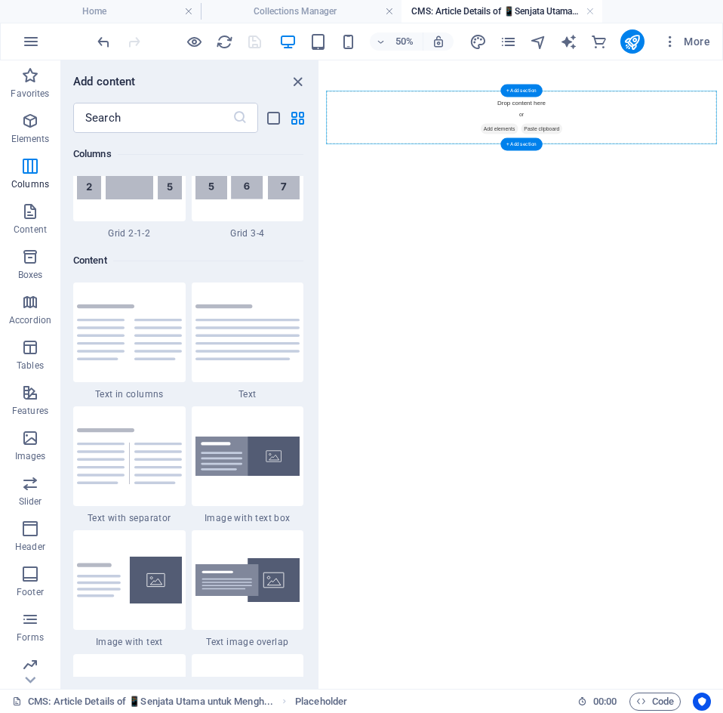
click at [516, 91] on div "+ Add section" at bounding box center [521, 91] width 42 height 13
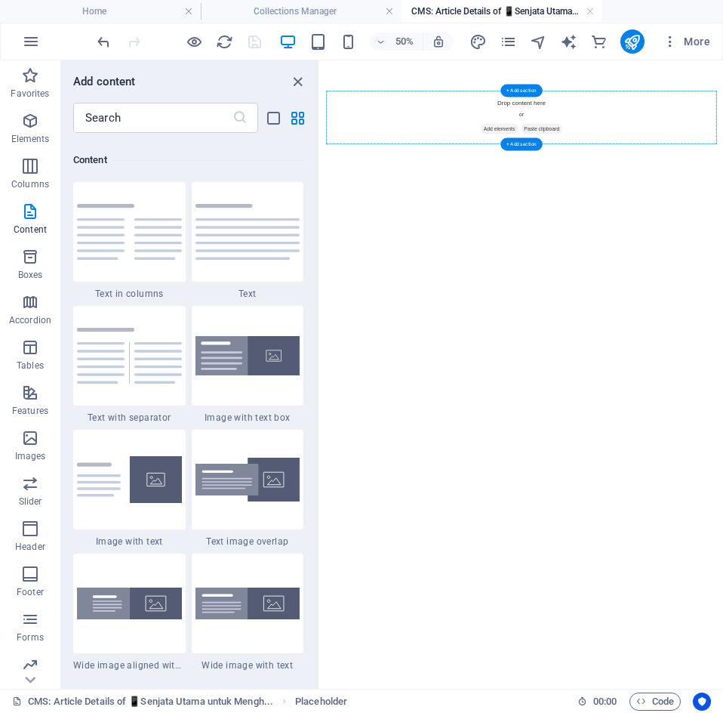
scroll to position [2641, 0]
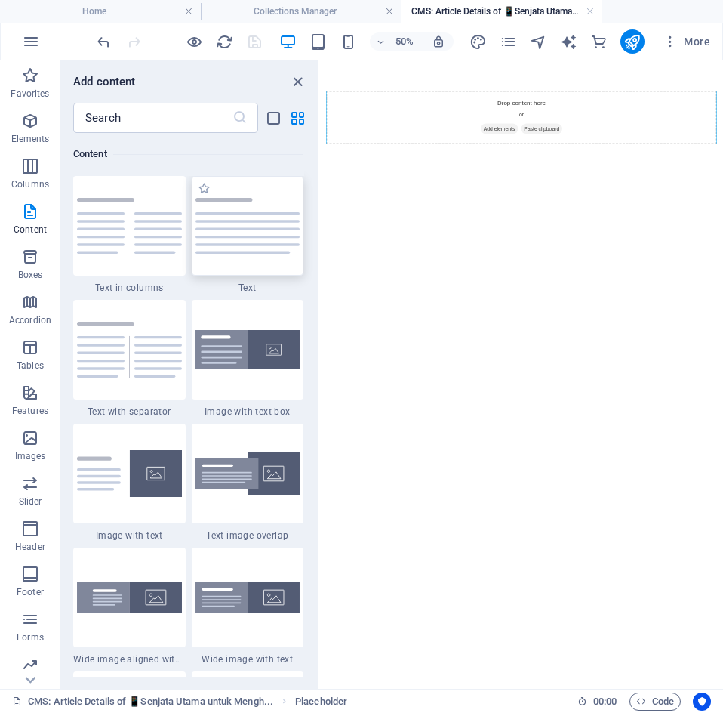
drag, startPoint x: 275, startPoint y: 263, endPoint x: 4, endPoint y: 793, distance: 595.9
click at [275, 263] on div at bounding box center [248, 226] width 112 height 100
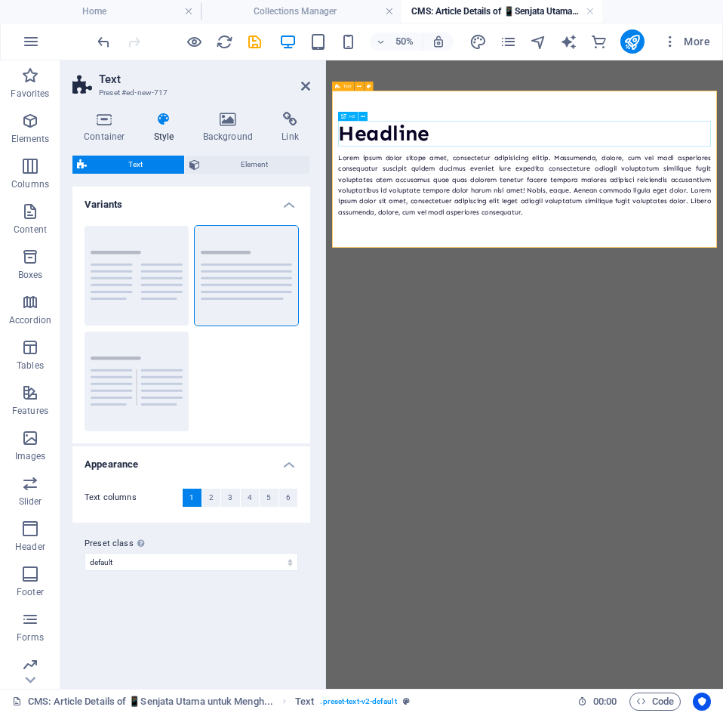
click at [536, 208] on div "Headline" at bounding box center [723, 206] width 746 height 51
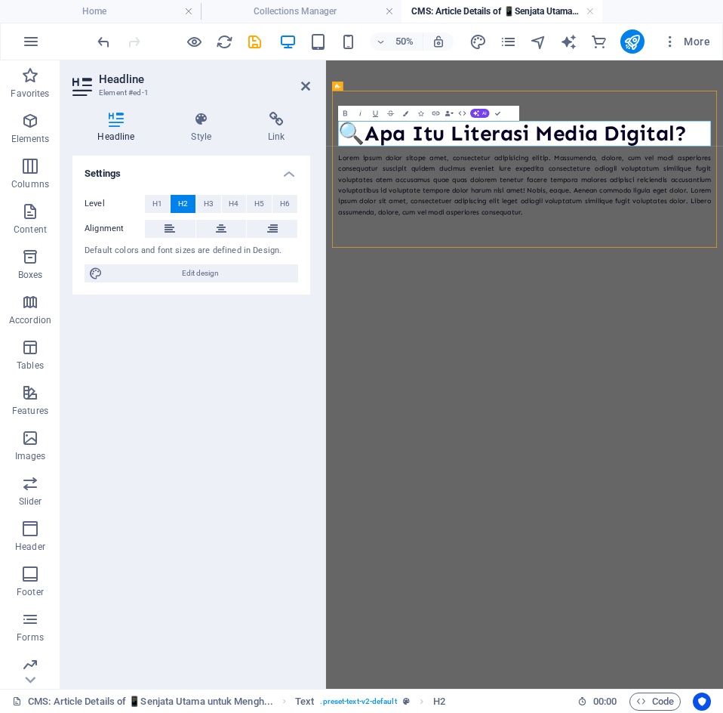
scroll to position [0, 6]
click at [747, 358] on div "Lorem ipsum dolor sitope amet, consectetur adipisicing elitip. Massumenda, dolo…" at bounding box center [723, 309] width 746 height 131
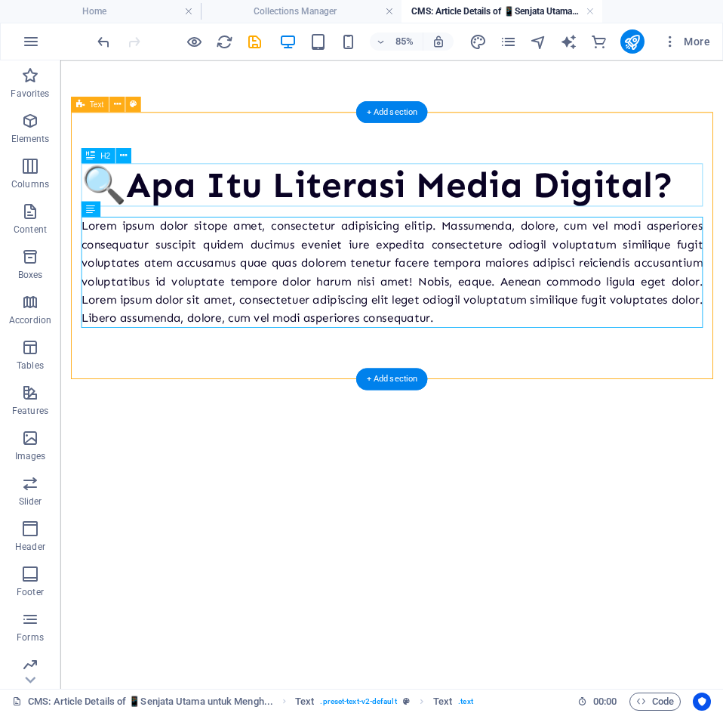
click at [258, 220] on div "🔍Apa Itu Literasi Media Digital?" at bounding box center [450, 206] width 731 height 51
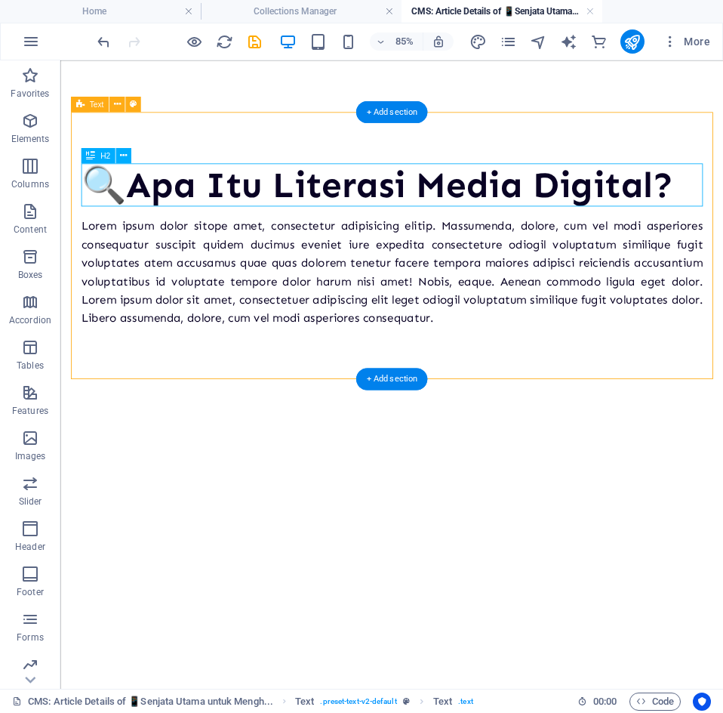
click at [258, 220] on div "🔍Apa Itu Literasi Media Digital?" at bounding box center [450, 206] width 731 height 51
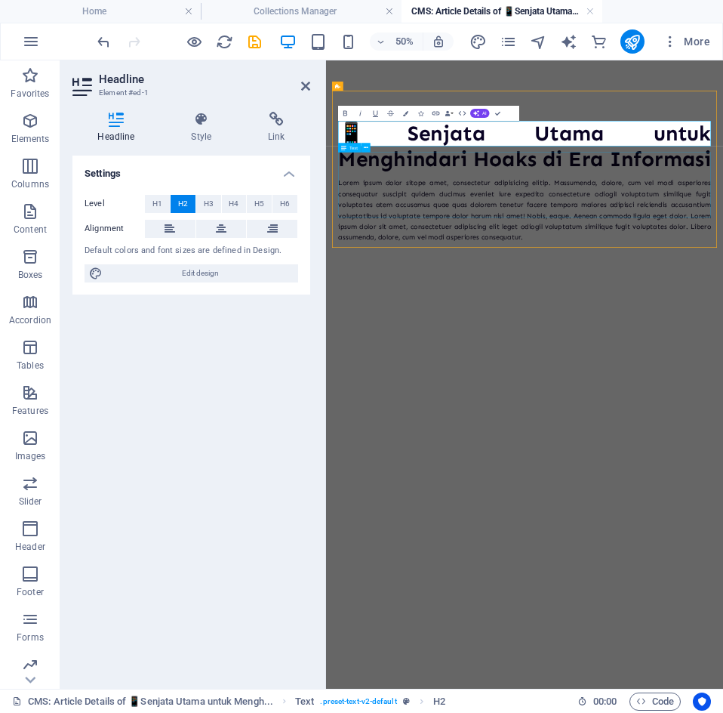
scroll to position [0, 3]
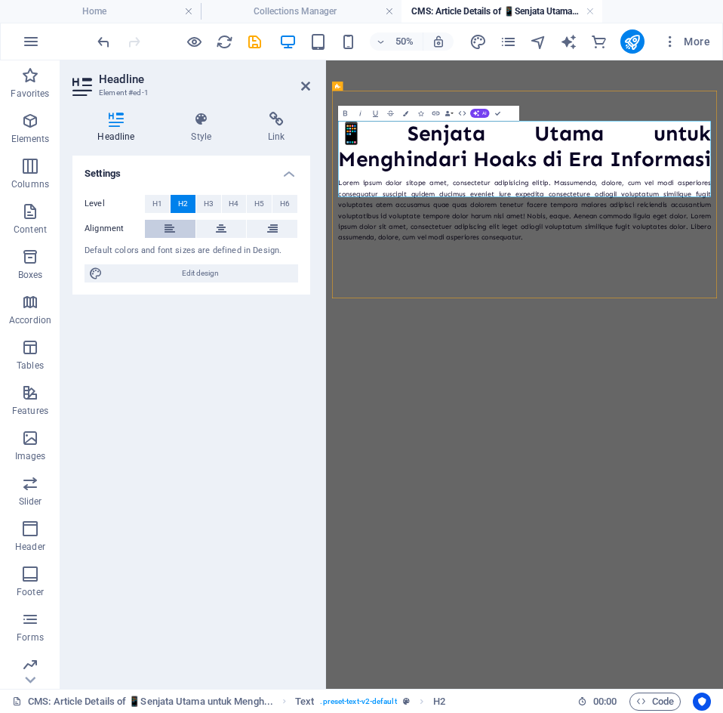
click at [173, 227] on icon at bounding box center [170, 229] width 11 height 18
click at [289, 171] on h4 "Settings" at bounding box center [191, 169] width 238 height 27
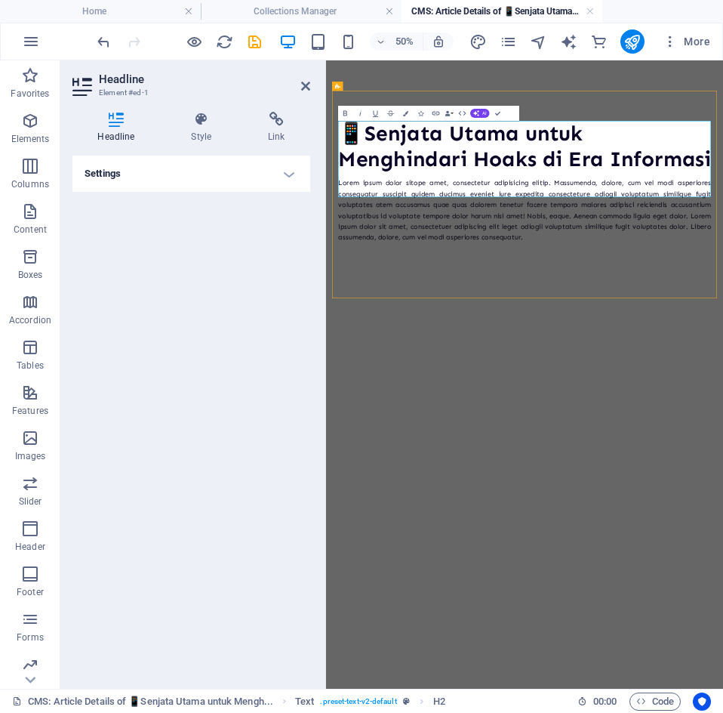
click at [289, 171] on h4 "Settings" at bounding box center [191, 174] width 238 height 36
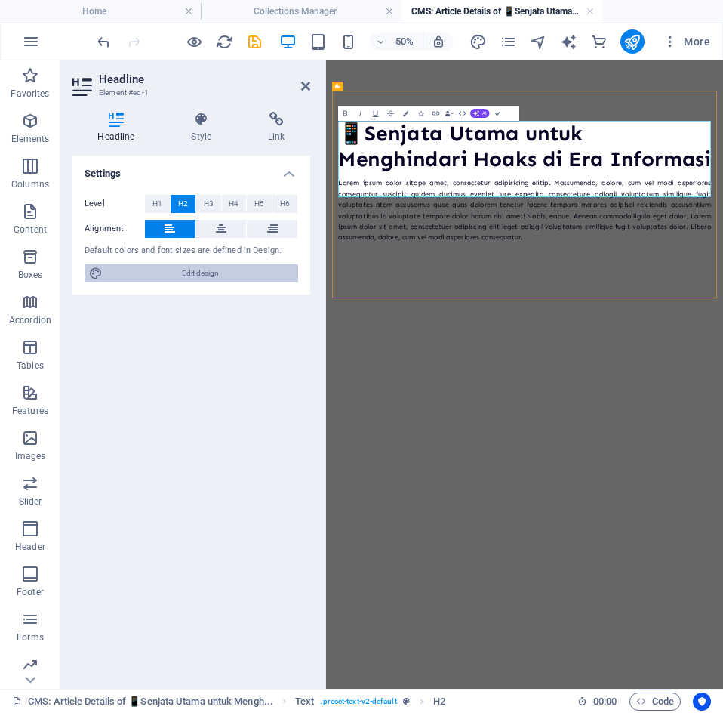
click at [197, 281] on span "Edit design" at bounding box center [200, 273] width 186 height 18
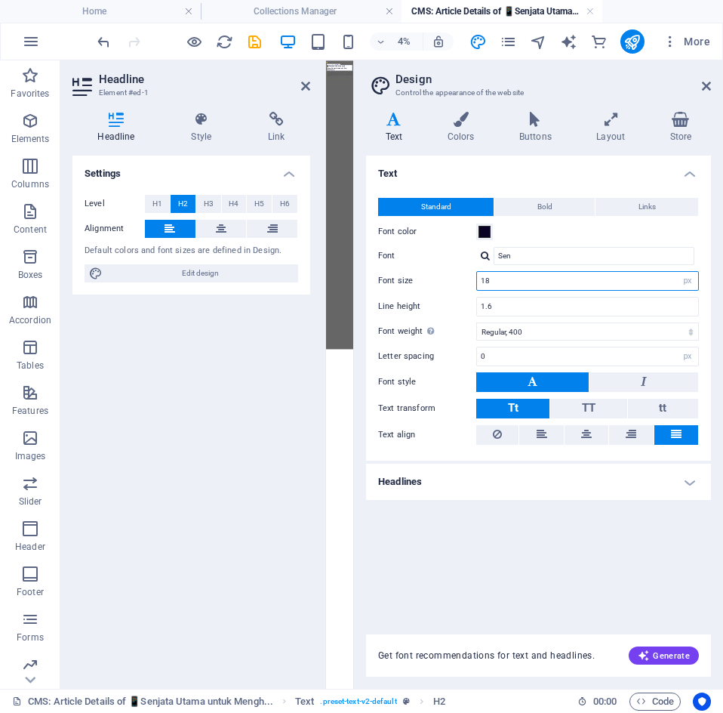
click at [651, 279] on input "18" at bounding box center [587, 281] width 221 height 18
click at [709, 88] on icon at bounding box center [706, 86] width 9 height 12
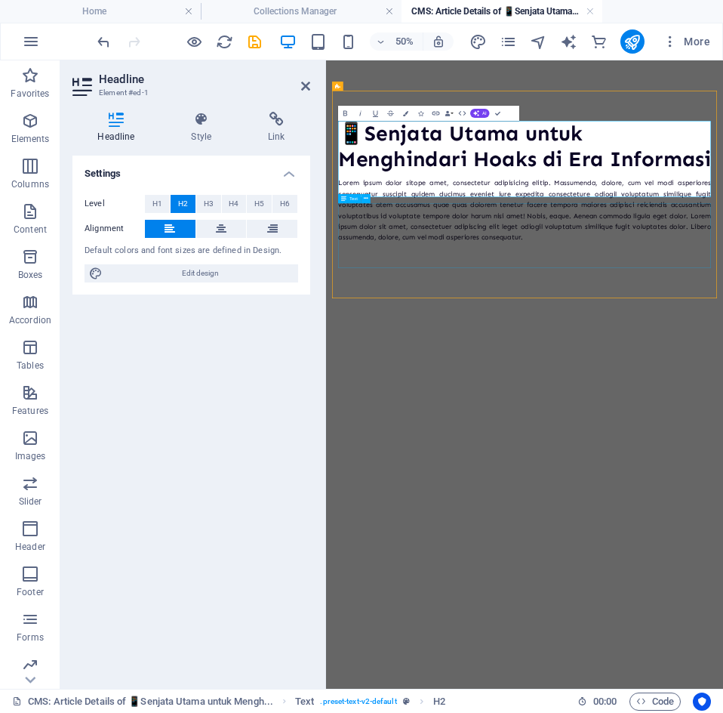
click at [720, 388] on div "Lorem ipsum dolor sitope amet, consectetur adipisicing elitip. Massumenda, dolo…" at bounding box center [723, 359] width 746 height 131
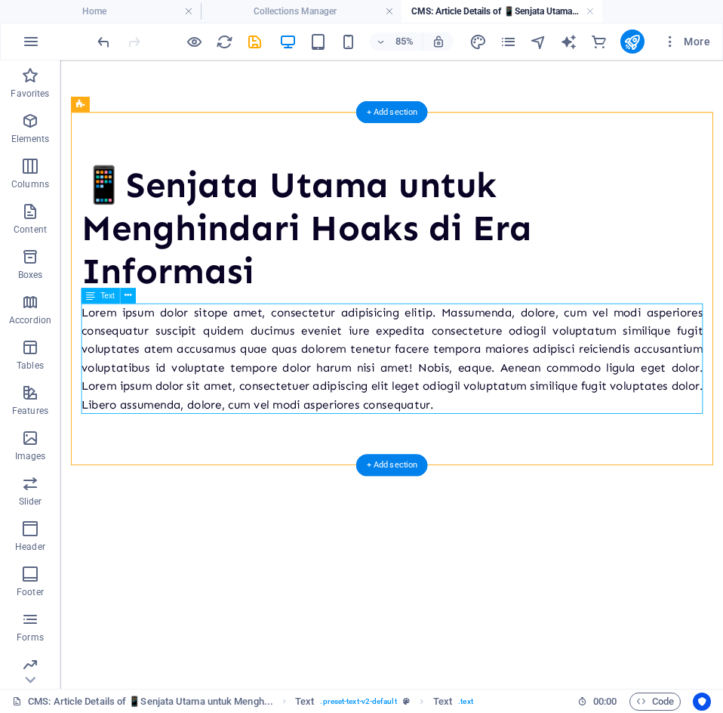
click at [547, 456] on div "Lorem ipsum dolor sitope amet, consectetur adipisicing elitip. Massumenda, dolo…" at bounding box center [450, 411] width 731 height 131
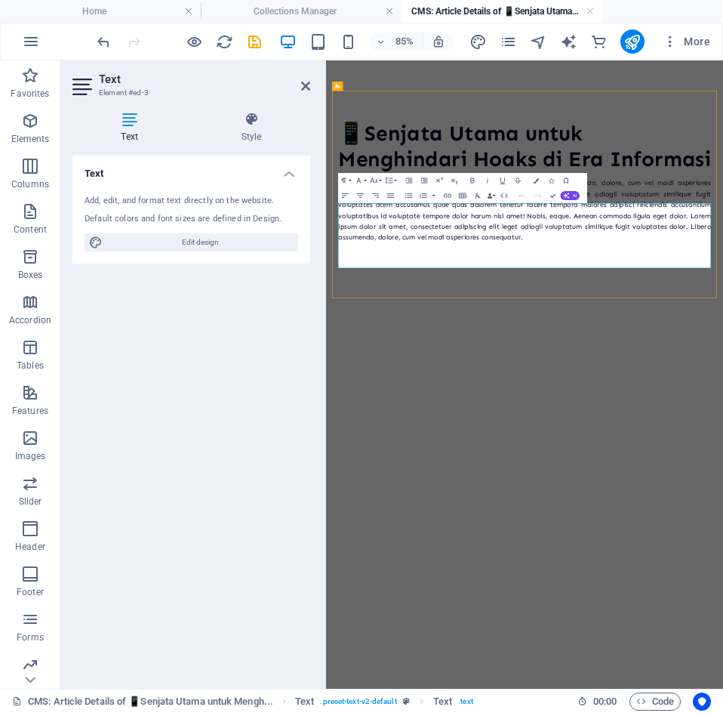
click at [624, 546] on html "📱Senjata Utama untuk Menghindari Hoaks di Era Informasi Lorem ipsum dolor sitop…" at bounding box center [723, 302] width 794 height 485
click at [734, 425] on p "Lorem ipsum dolor sitope amet, consectetur adipisicing elitip. Massumenda, dolo…" at bounding box center [723, 359] width 746 height 131
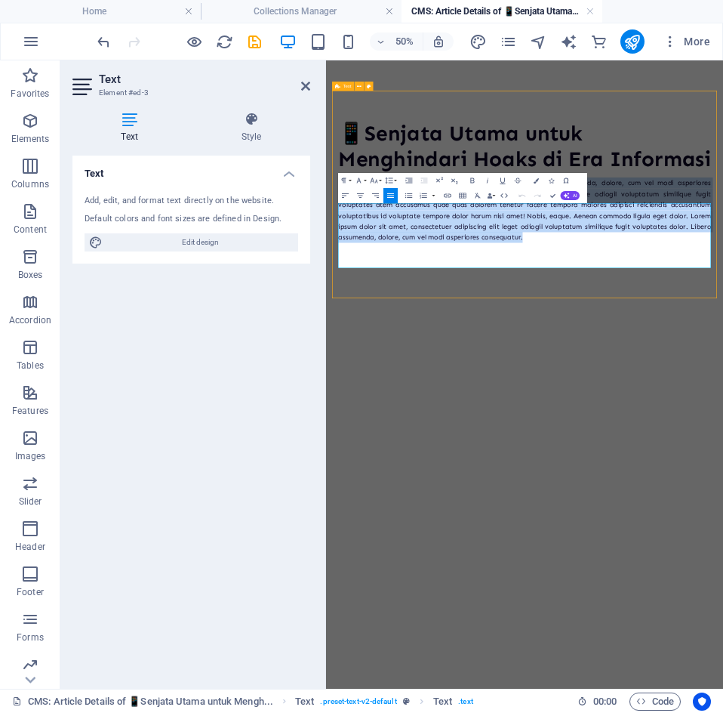
click at [734, 425] on p "Lorem ipsum dolor sitope amet, consectetur adipisicing elitip. Massumenda, dolo…" at bounding box center [723, 359] width 746 height 131
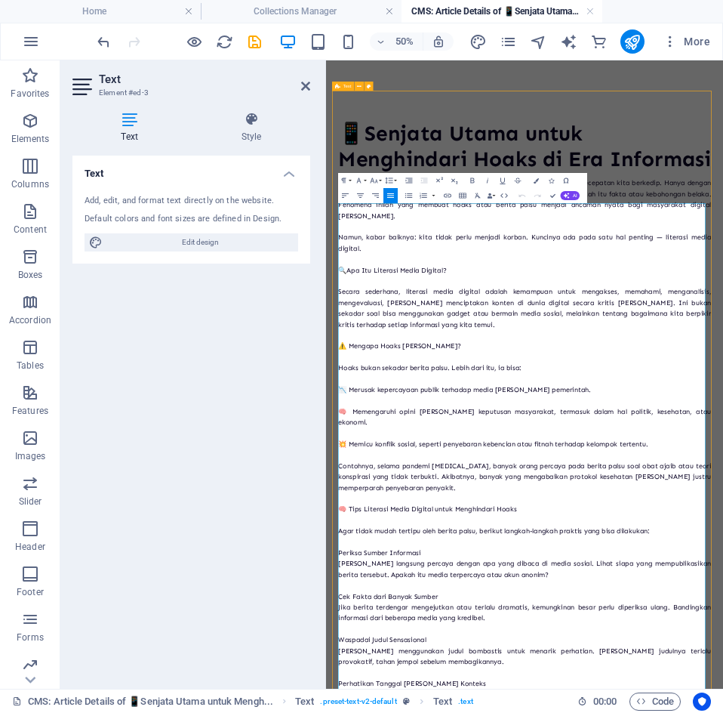
scroll to position [47065, 3]
click at [362, 179] on icon "button" at bounding box center [359, 180] width 9 height 9
click at [371, 241] on link "Times New Roman" at bounding box center [376, 240] width 60 height 11
drag, startPoint x: 580, startPoint y: 531, endPoint x: 368, endPoint y: 534, distance: 211.4
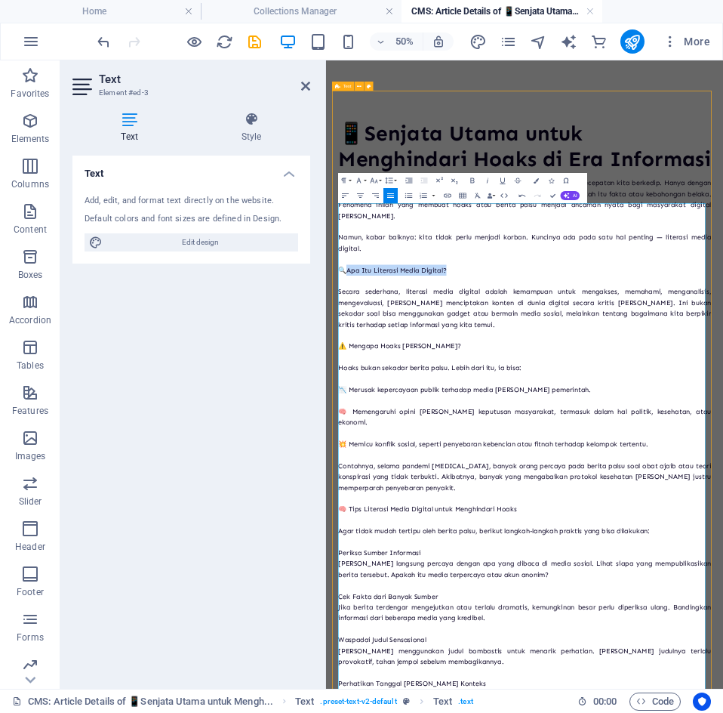
click at [368, 491] on p "🔍Apa Itu Literasi Media Digital?" at bounding box center [723, 480] width 746 height 22
click at [472, 177] on icon "button" at bounding box center [472, 180] width 9 height 9
click at [628, 642] on p "⚠️ Mengapa Hoaks [PERSON_NAME]?" at bounding box center [723, 631] width 746 height 22
click at [474, 180] on icon "button" at bounding box center [472, 179] width 4 height 5
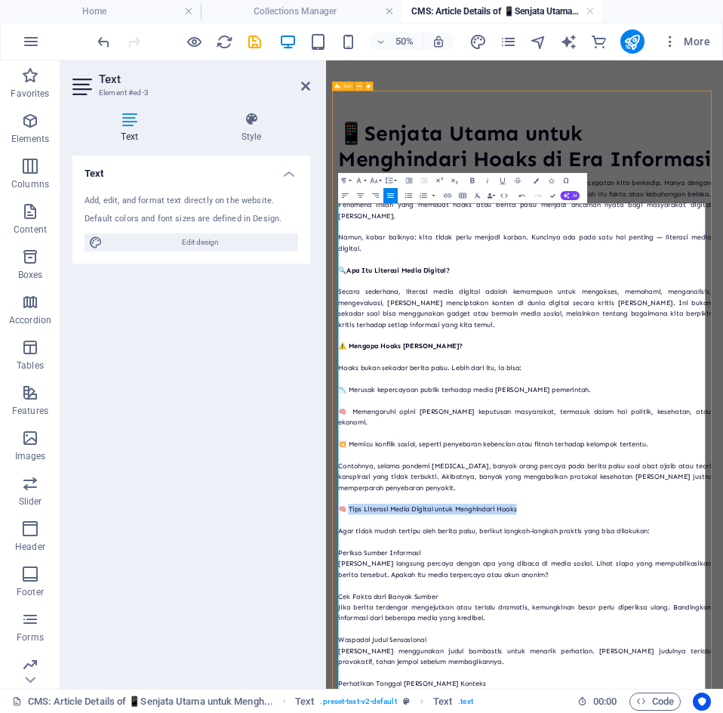
click at [468, 182] on icon "button" at bounding box center [472, 180] width 9 height 9
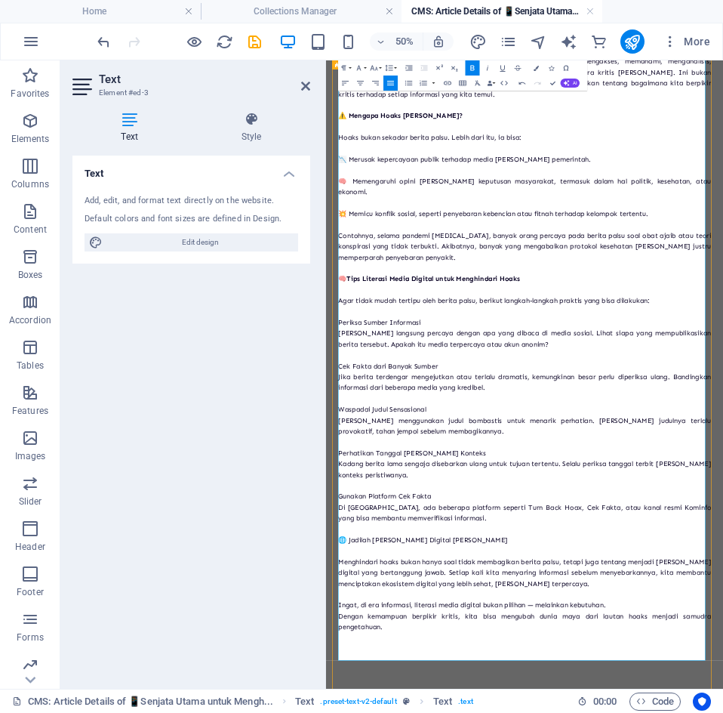
scroll to position [463, 0]
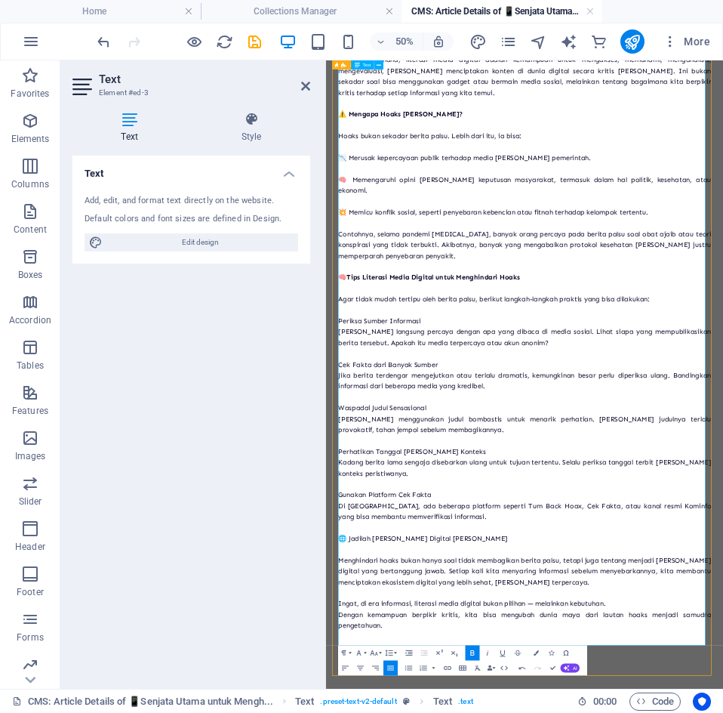
click at [470, 651] on icon "button" at bounding box center [472, 652] width 9 height 9
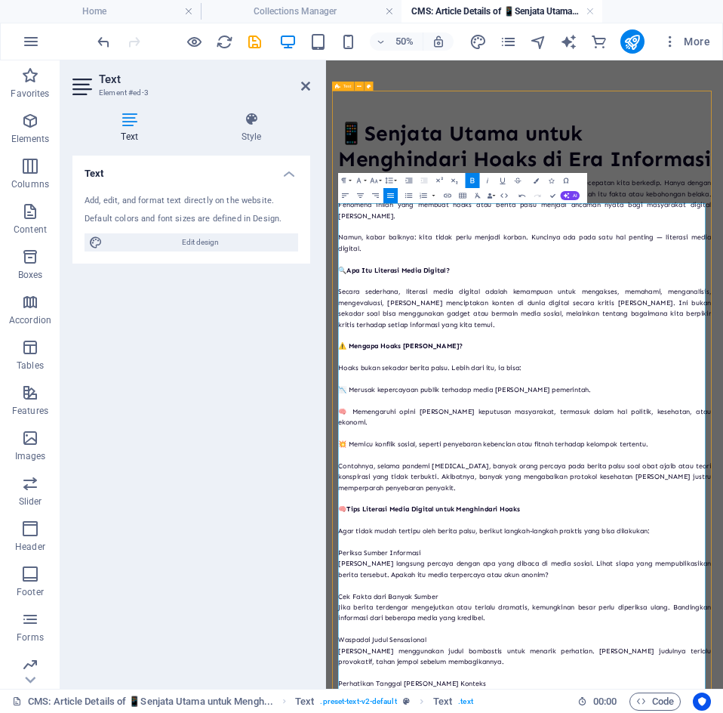
scroll to position [1, 0]
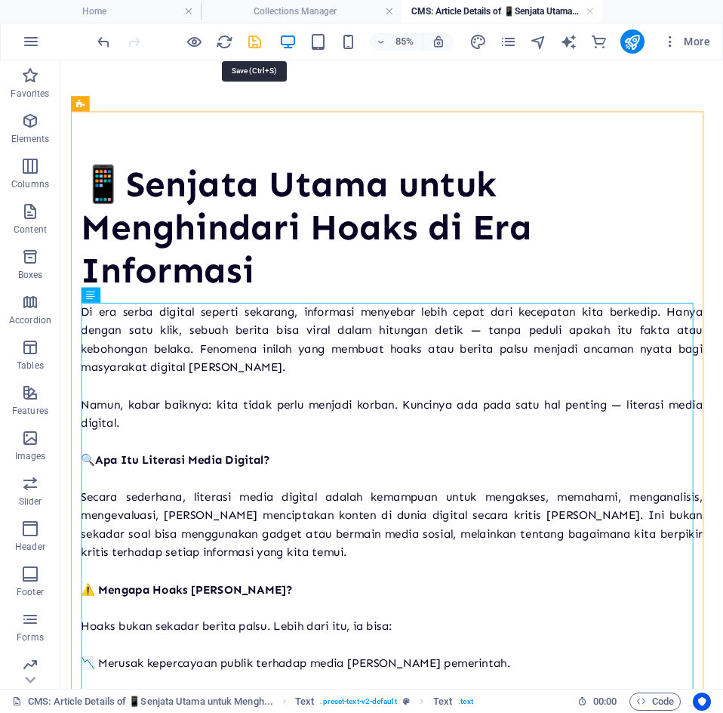
click at [250, 44] on icon "save" at bounding box center [254, 41] width 17 height 17
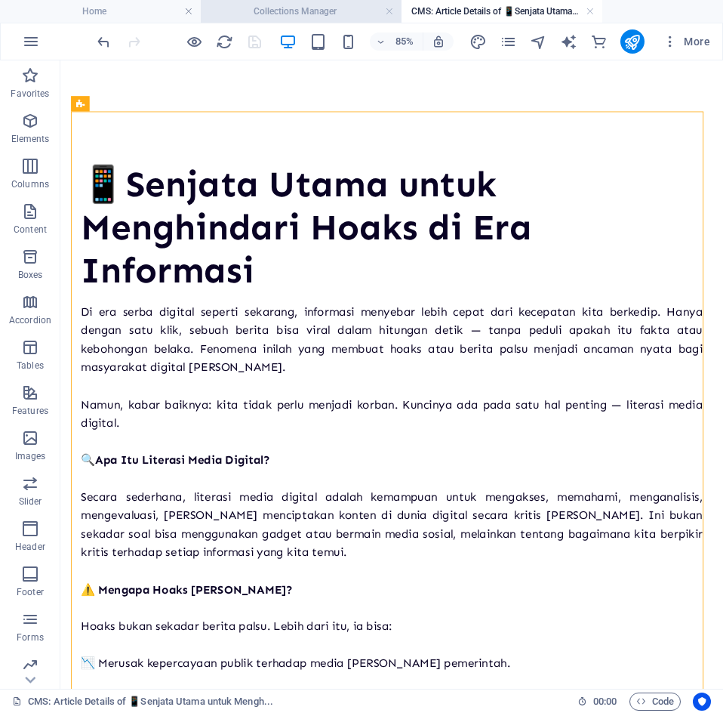
click at [299, 16] on h4 "Collections Manager" at bounding box center [301, 11] width 201 height 17
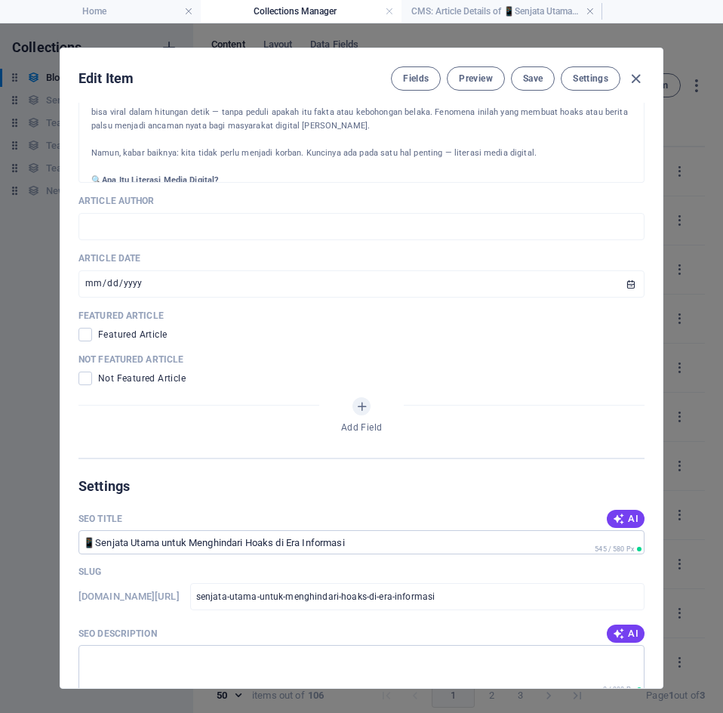
scroll to position [707, 0]
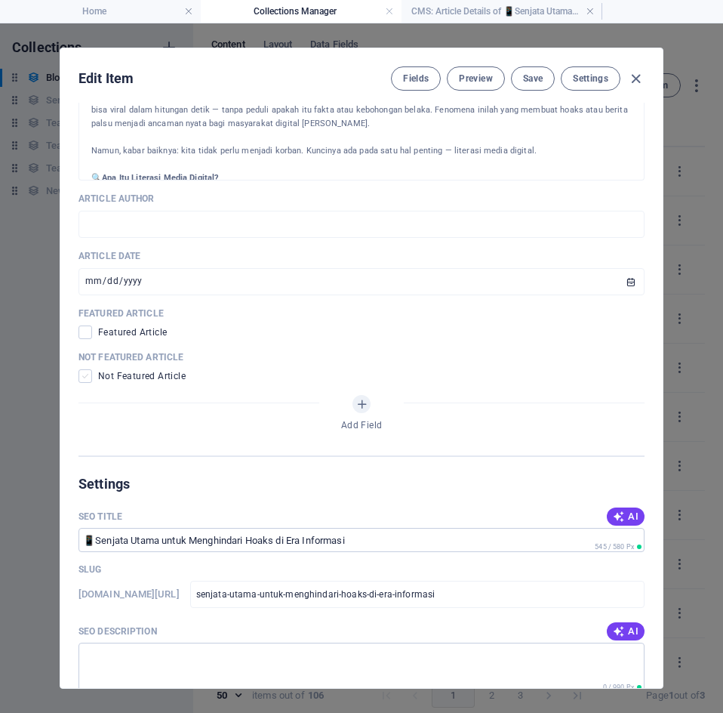
click at [86, 376] on span at bounding box center [86, 376] width 14 height 14
click at [86, 376] on input "checkbox" at bounding box center [89, 376] width 20 height 14
click at [630, 516] on span "AI" at bounding box center [626, 516] width 26 height 12
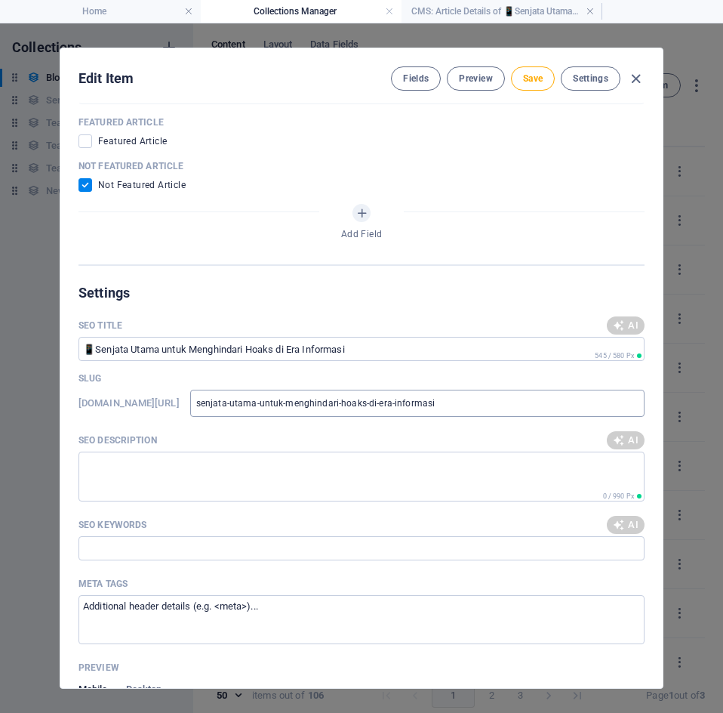
scroll to position [928, 0]
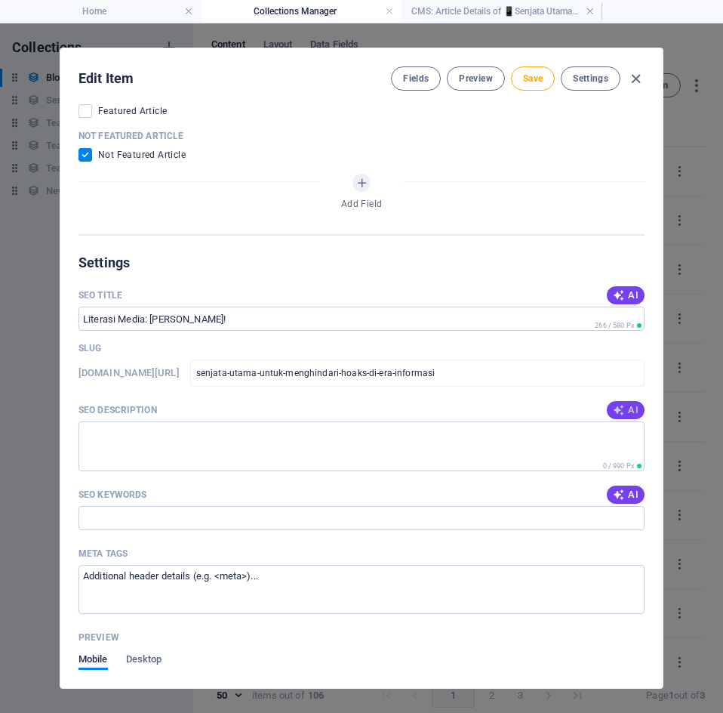
click at [621, 404] on span "AI" at bounding box center [626, 410] width 26 height 12
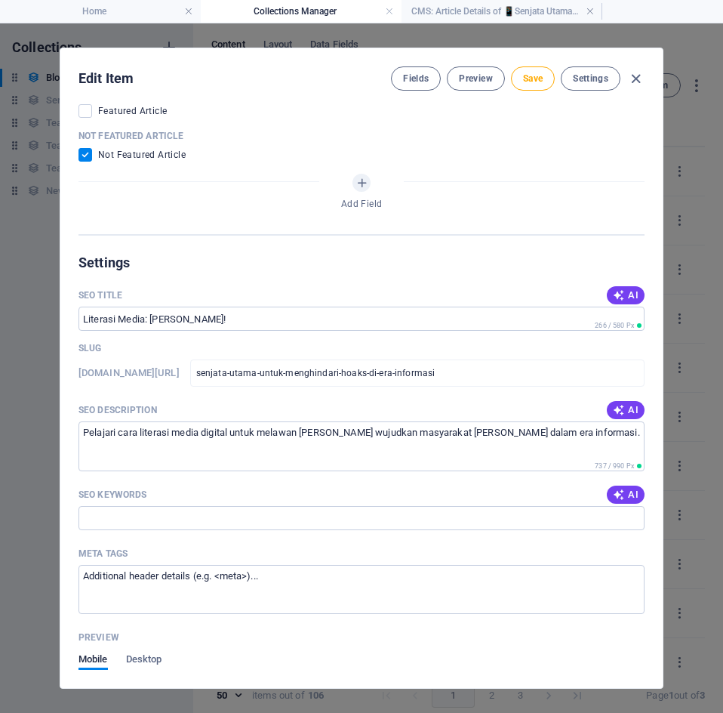
click at [627, 491] on span "AI" at bounding box center [626, 494] width 26 height 12
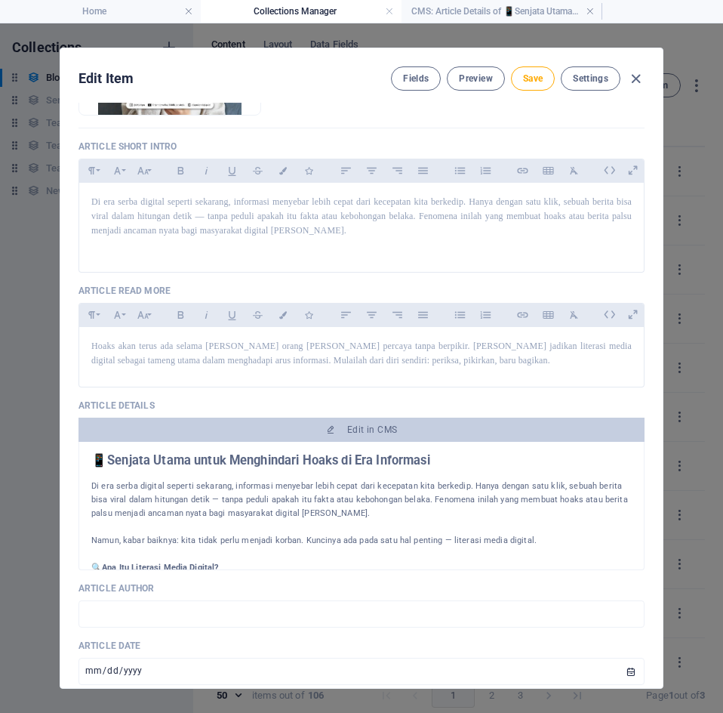
scroll to position [0, 0]
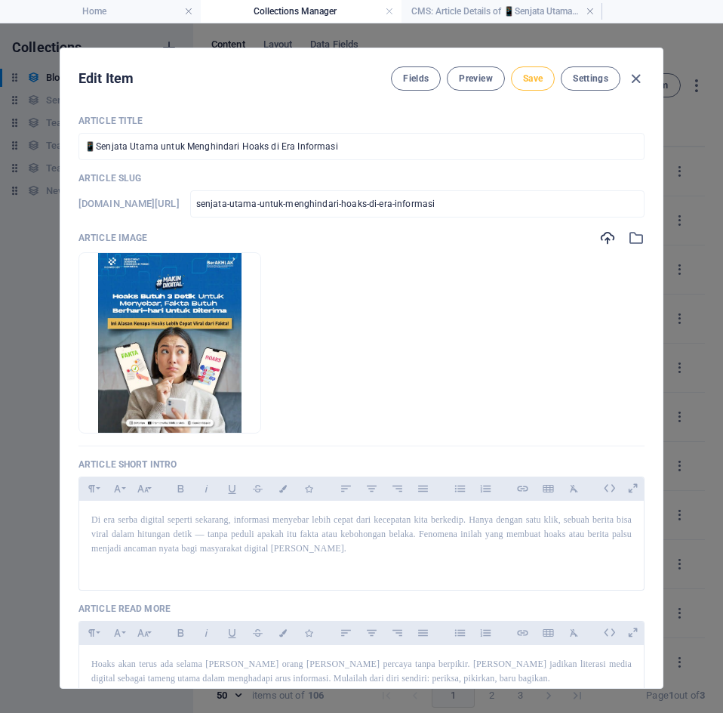
click at [534, 79] on span "Save" at bounding box center [533, 78] width 20 height 12
click at [633, 83] on icon "button" at bounding box center [635, 78] width 17 height 17
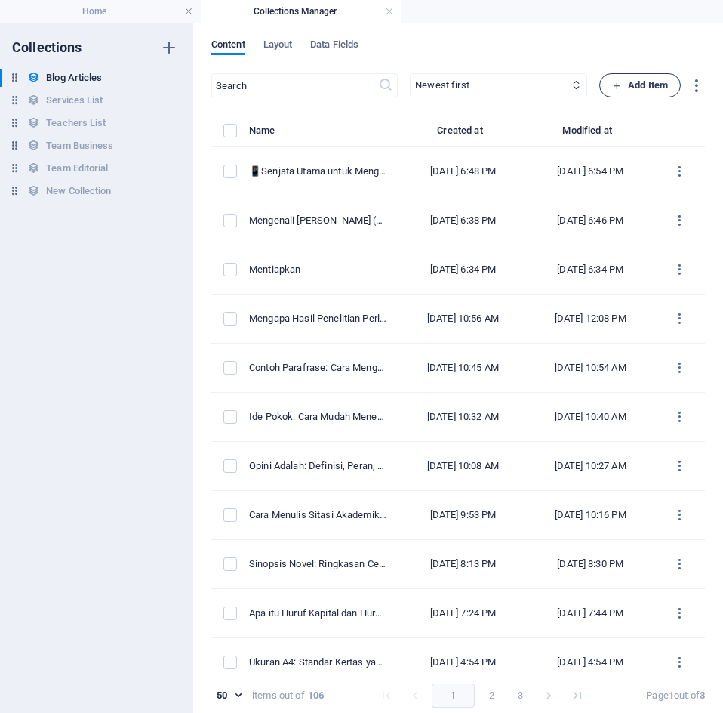
click at [631, 94] on span "Add Item" at bounding box center [640, 85] width 56 height 18
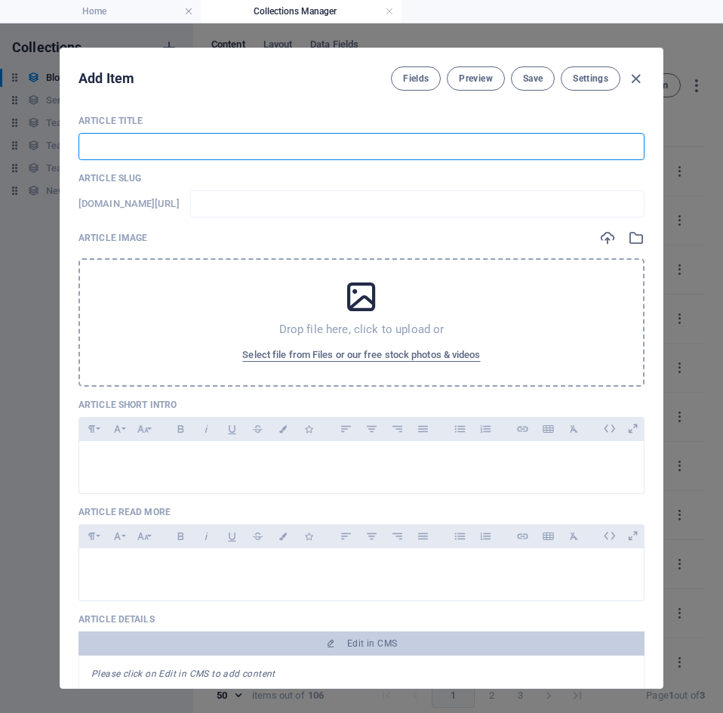
click at [116, 148] on input "text" at bounding box center [362, 146] width 566 height 27
click at [144, 142] on input "text" at bounding box center [362, 146] width 566 height 27
paste input "💸 [PERSON_NAME] Mengatur Pemasukan [PERSON_NAME] Pengeluaran di Era Fintech: Bu…"
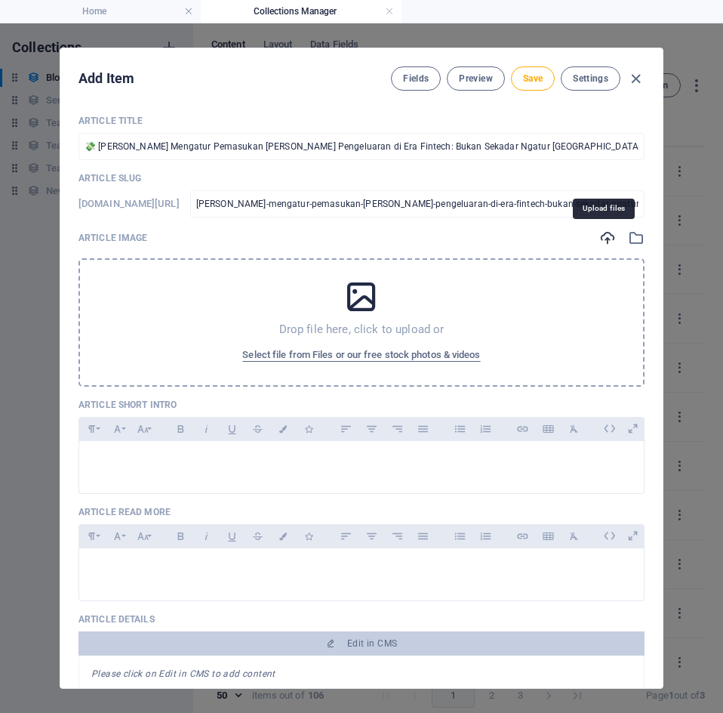
click at [599, 240] on icon "button" at bounding box center [607, 237] width 17 height 17
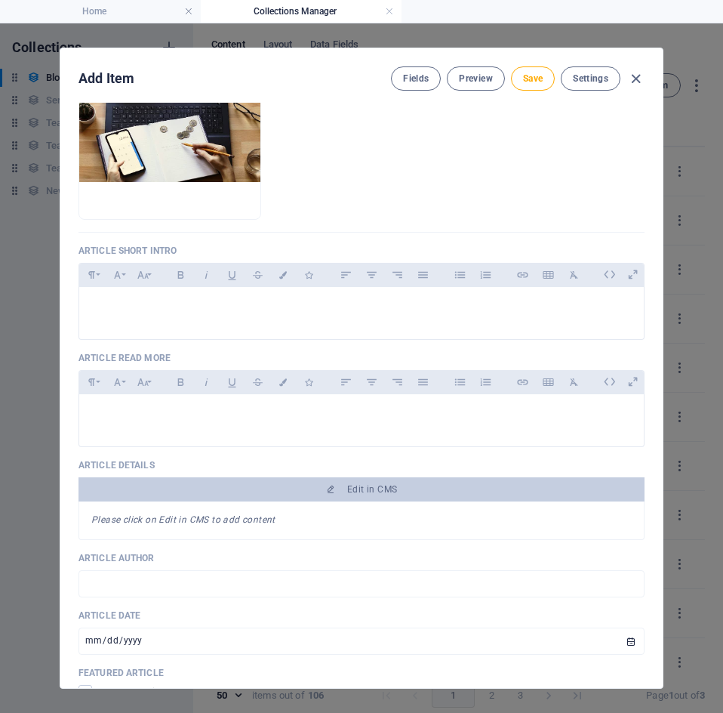
scroll to position [213, 0]
click at [162, 316] on div at bounding box center [361, 310] width 565 height 45
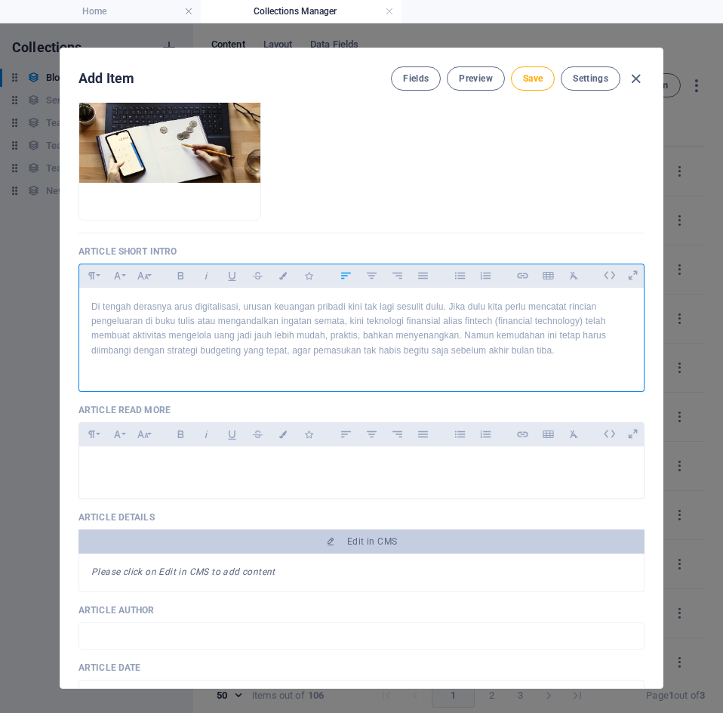
scroll to position [5043, 0]
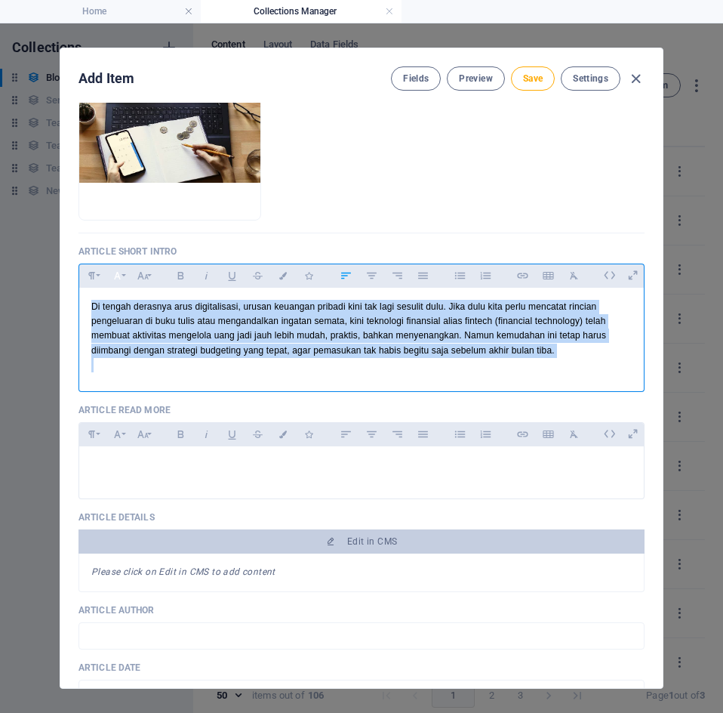
click at [116, 273] on icon "button" at bounding box center [117, 276] width 7 height 8
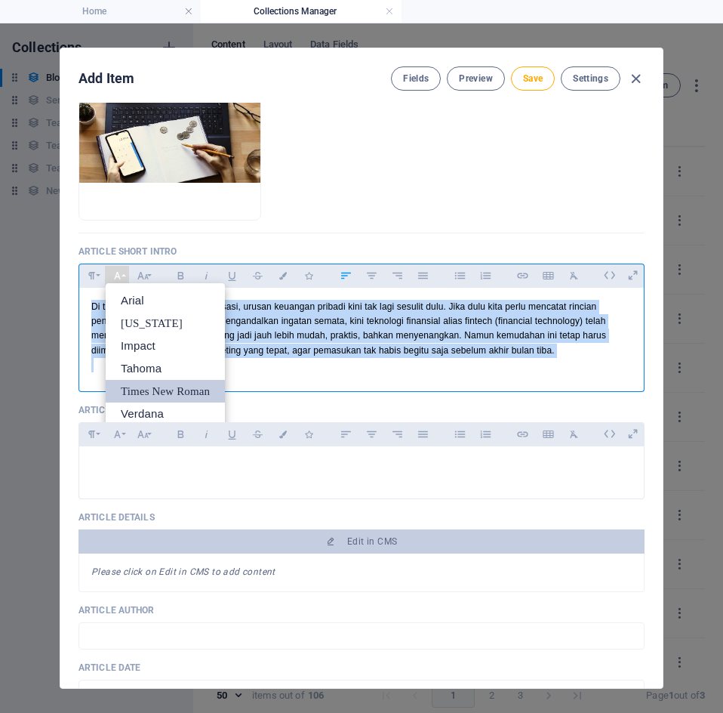
click at [182, 390] on link "Times New Roman" at bounding box center [165, 391] width 119 height 23
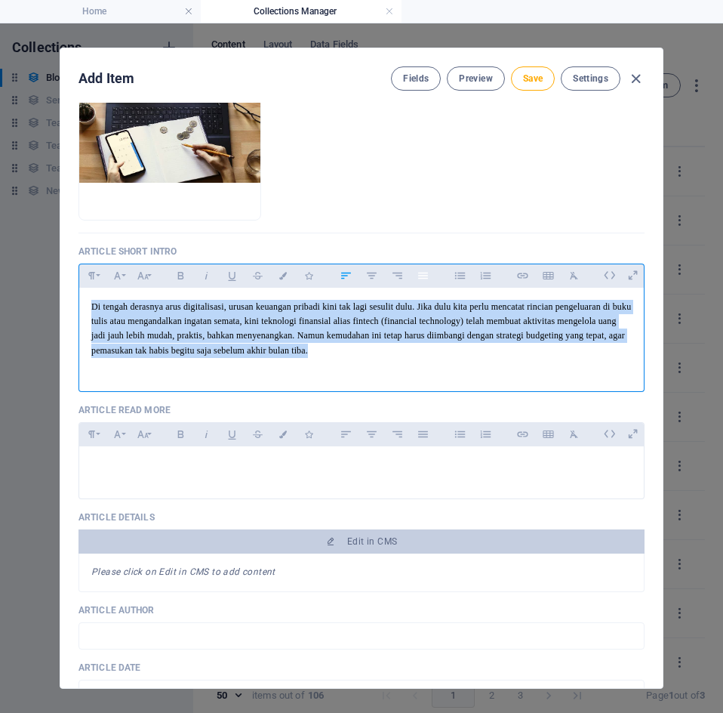
click at [412, 276] on button "Align Justify" at bounding box center [423, 276] width 24 height 20
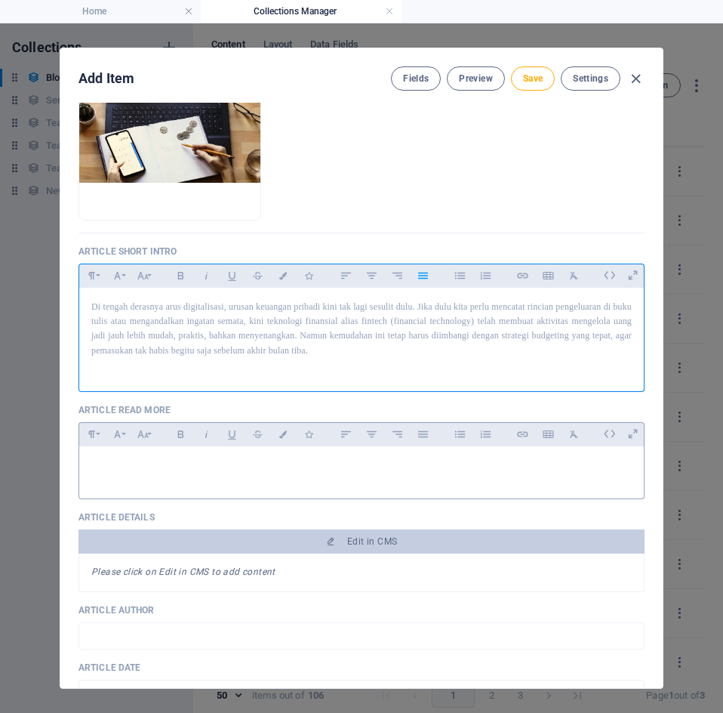
click at [214, 471] on p at bounding box center [361, 465] width 540 height 14
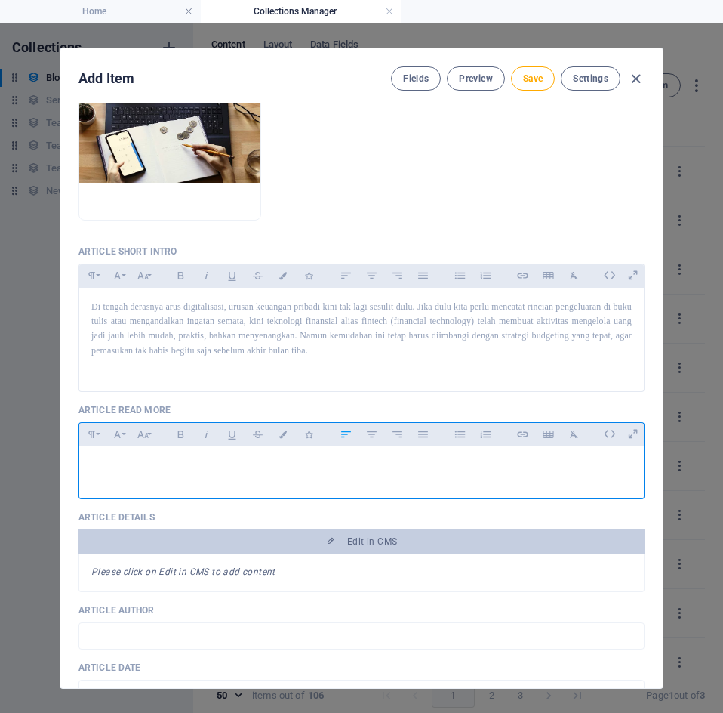
click at [159, 463] on p at bounding box center [361, 465] width 540 height 14
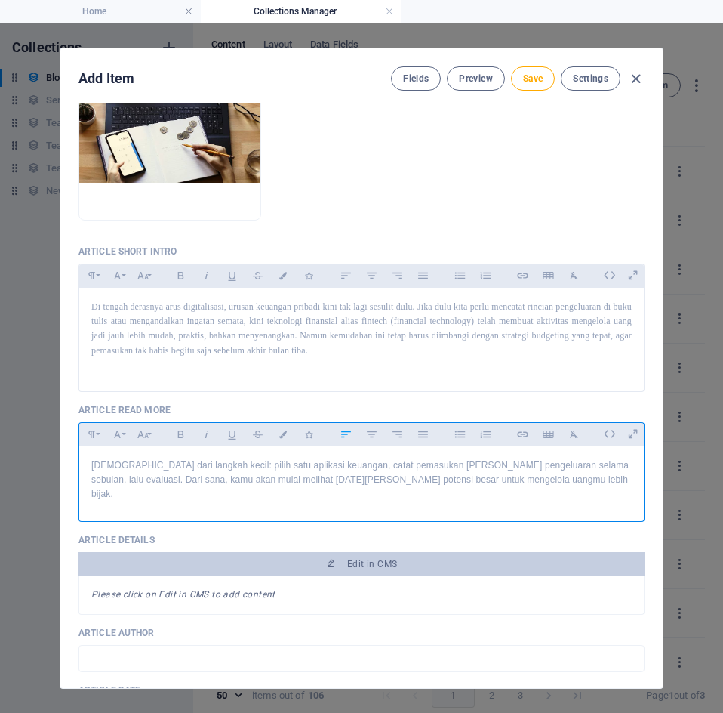
scroll to position [1828, 2]
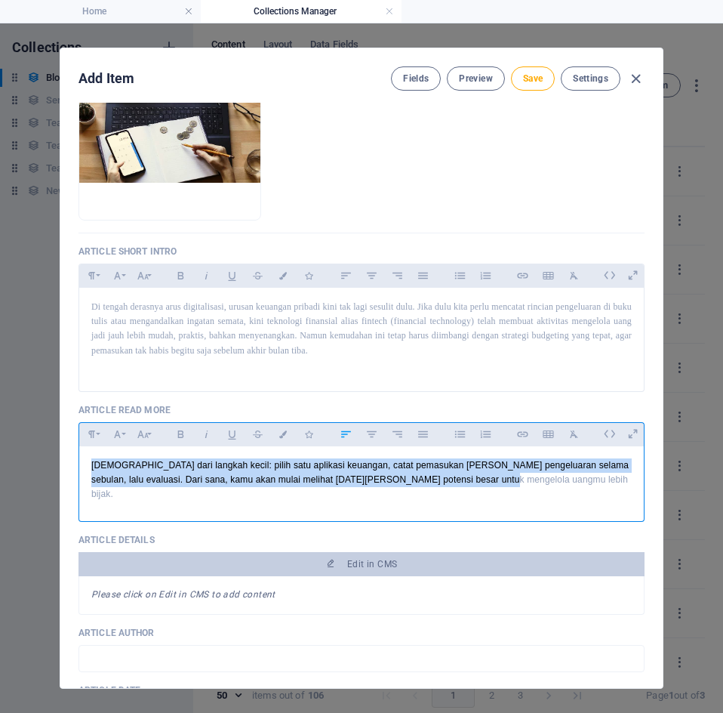
click at [153, 434] on div "Paragraph Format Normal Heading 1 Heading 2 Heading 3 Heading 4 Heading 5 Headi…" at bounding box center [117, 434] width 76 height 23
click at [146, 434] on button "Font Size" at bounding box center [143, 434] width 24 height 20
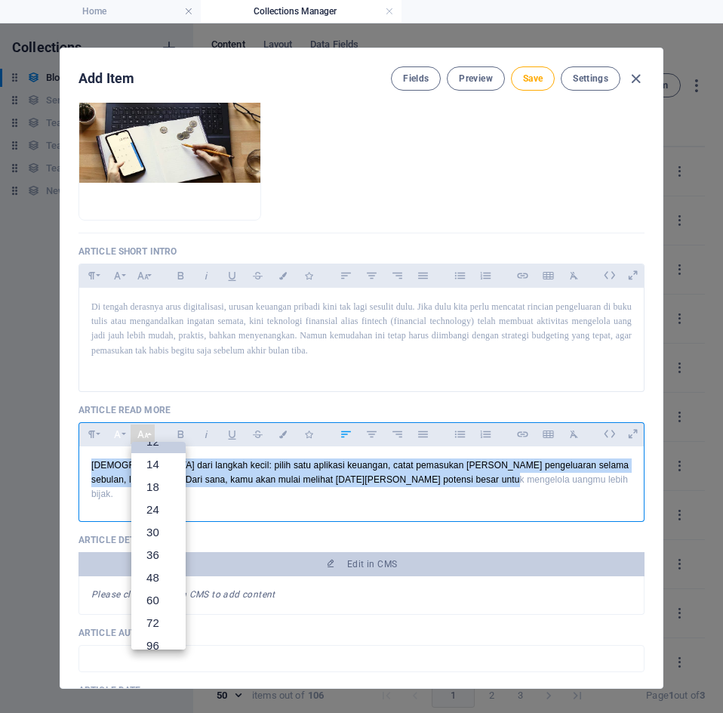
click at [122, 440] on icon "button" at bounding box center [117, 434] width 13 height 18
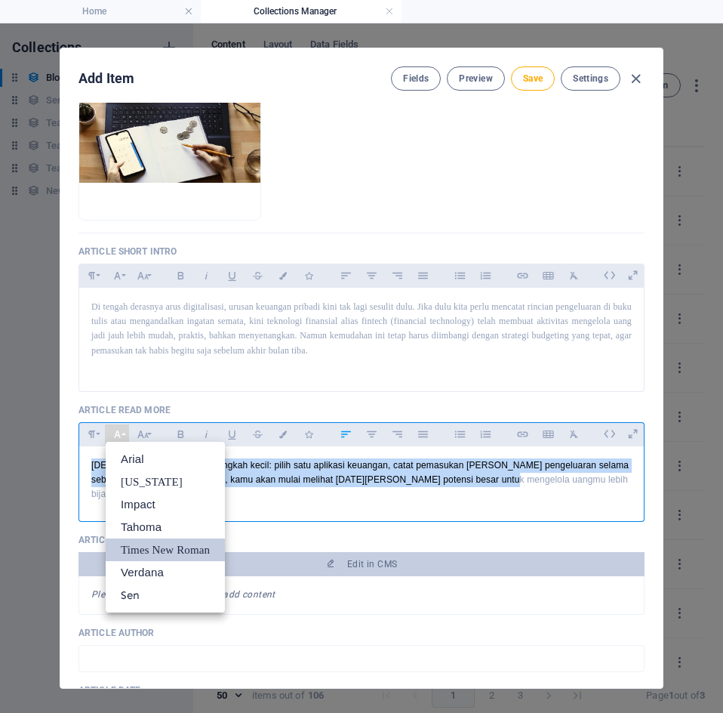
click at [159, 545] on link "Times New Roman" at bounding box center [165, 549] width 119 height 23
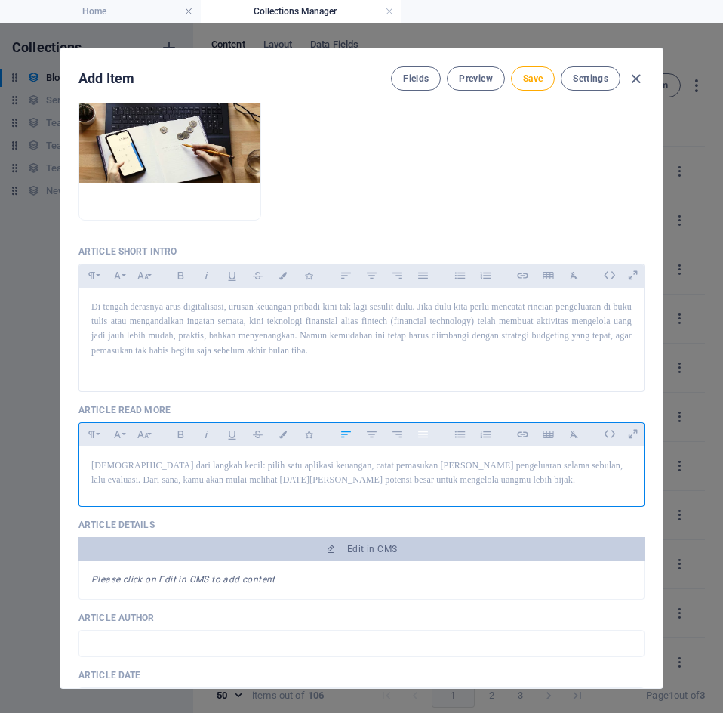
click at [423, 439] on icon "button" at bounding box center [423, 434] width 13 height 18
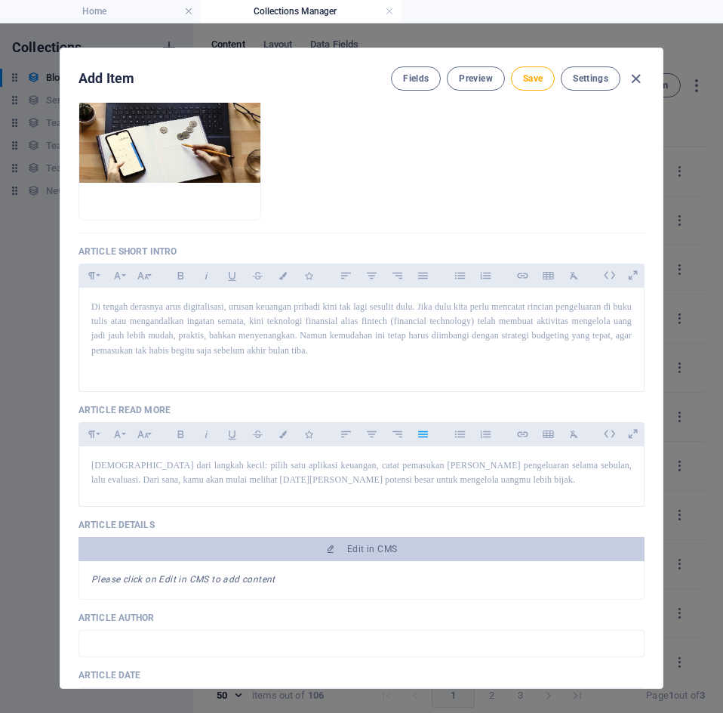
click at [445, 523] on p "Article Details" at bounding box center [362, 525] width 566 height 12
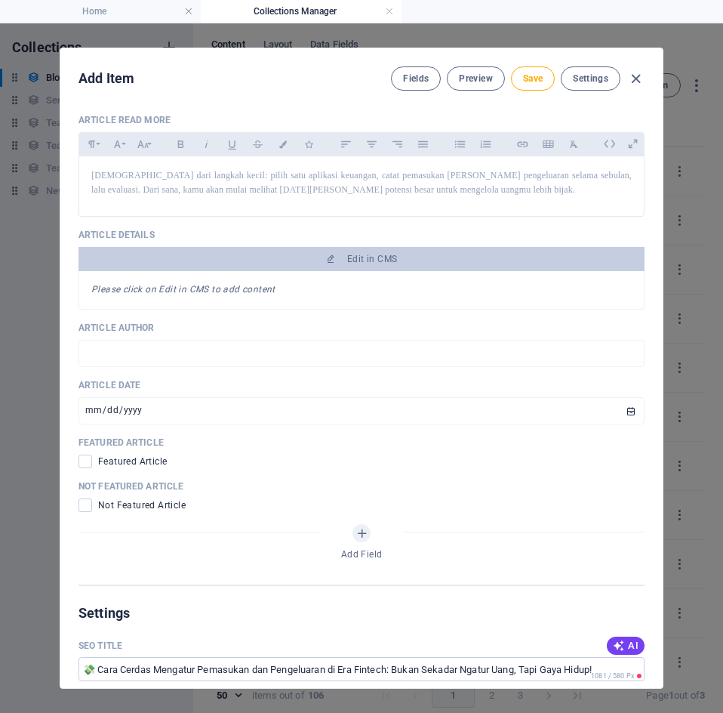
scroll to position [506, 0]
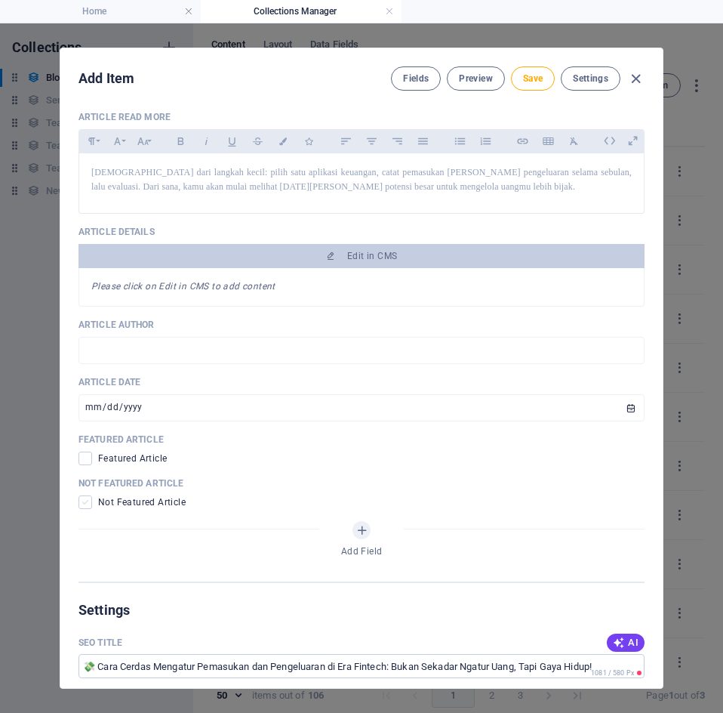
click at [86, 505] on span at bounding box center [86, 502] width 14 height 14
click at [86, 505] on input "checkbox" at bounding box center [89, 502] width 20 height 14
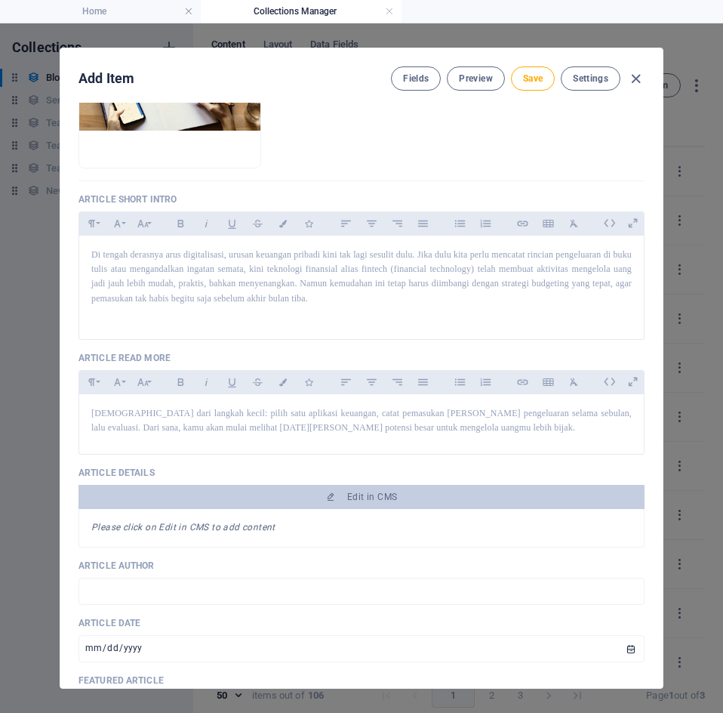
scroll to position [264, 0]
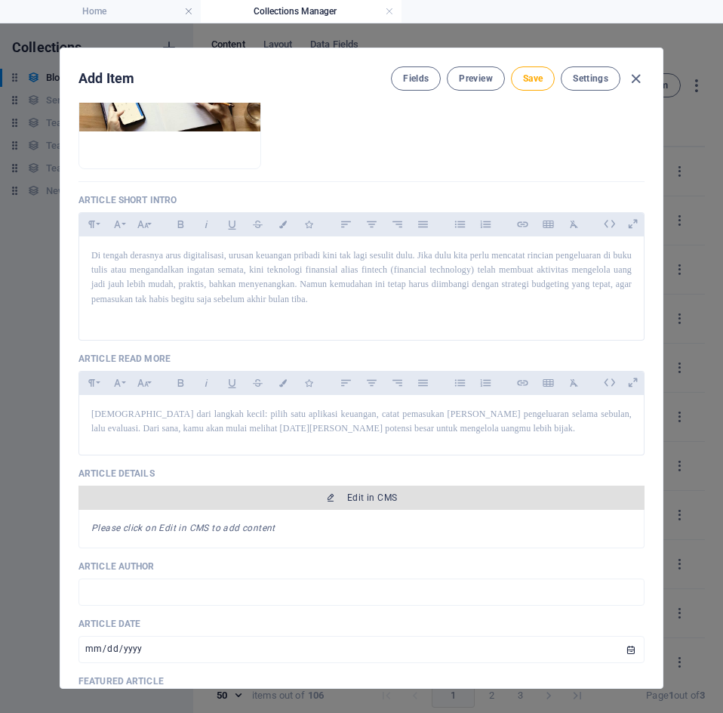
click at [375, 494] on span "Edit in CMS" at bounding box center [372, 497] width 50 height 12
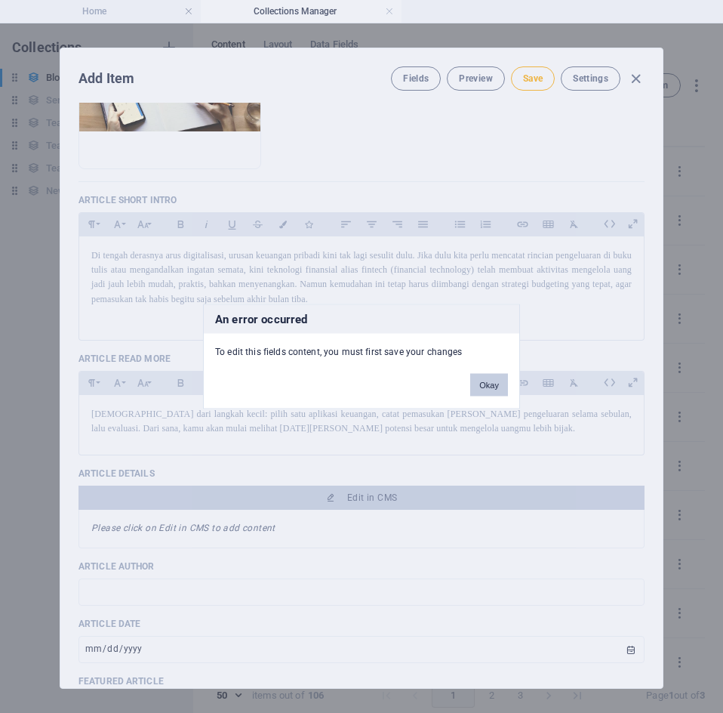
click at [497, 380] on button "Okay" at bounding box center [489, 385] width 38 height 23
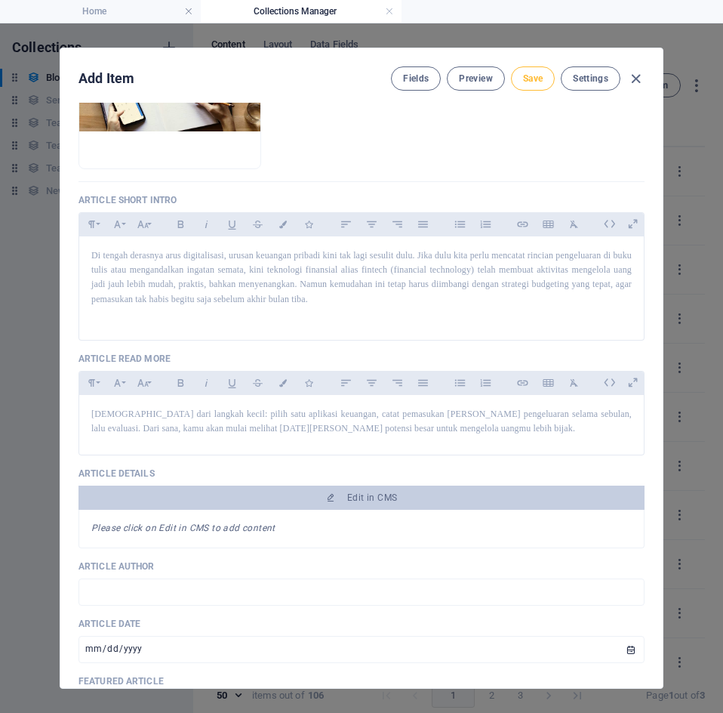
click at [533, 89] on button "Save" at bounding box center [533, 78] width 44 height 24
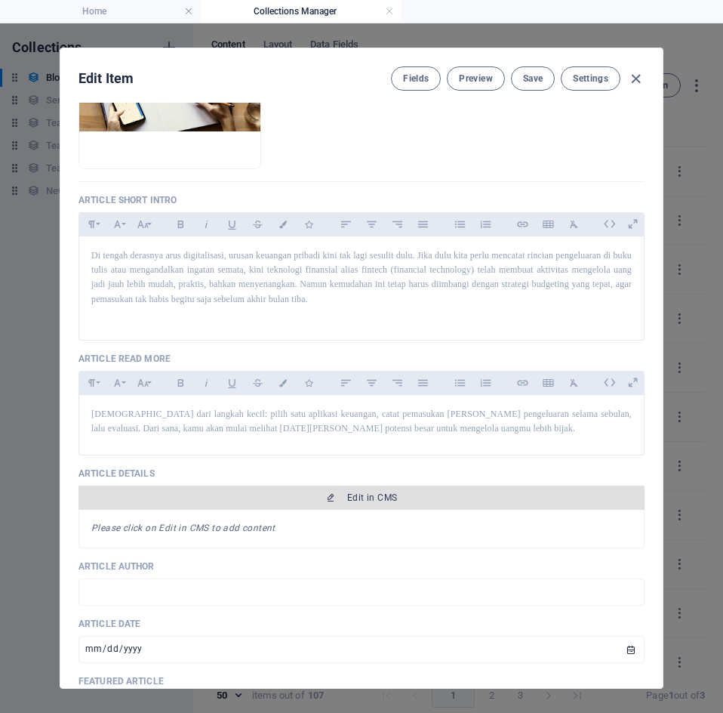
click at [359, 496] on span "Edit in CMS" at bounding box center [372, 497] width 50 height 12
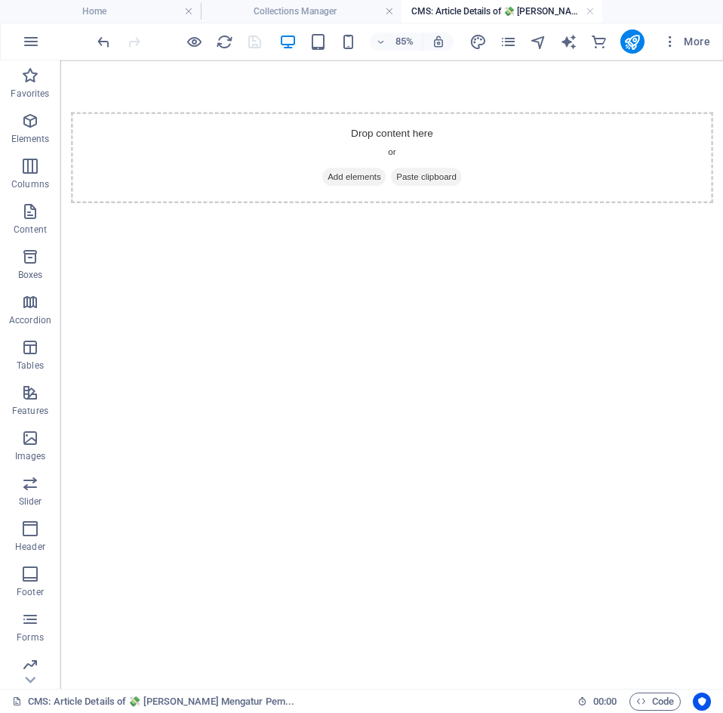
scroll to position [0, 0]
click at [399, 109] on div "+ Add section" at bounding box center [391, 112] width 71 height 22
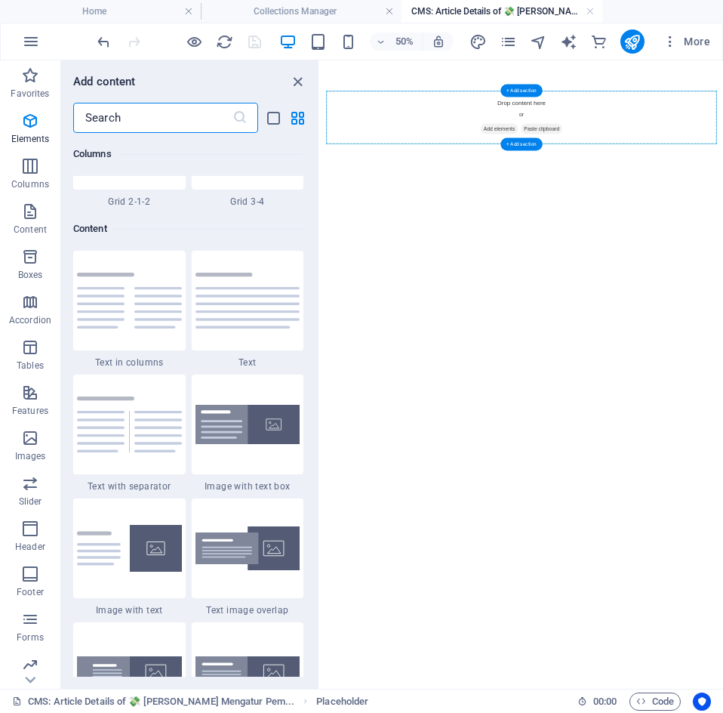
scroll to position [2641, 0]
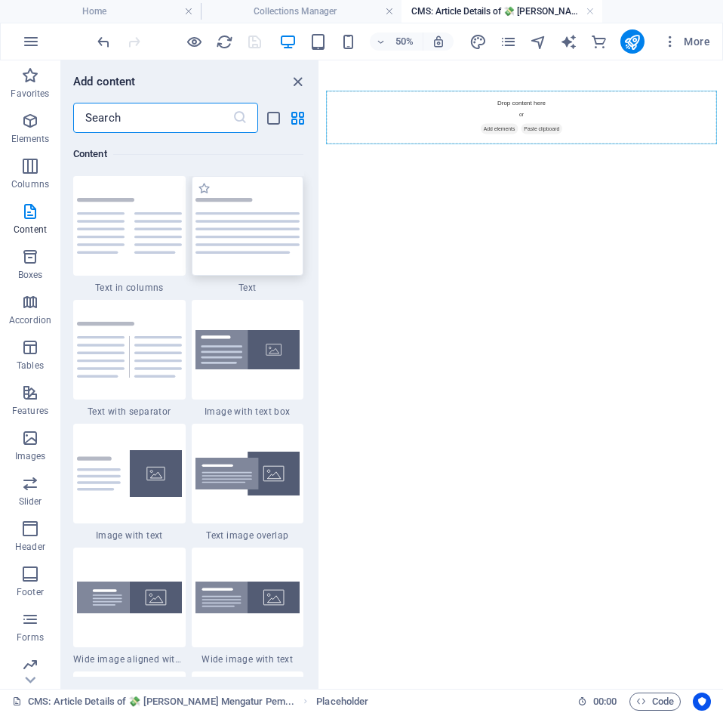
click at [235, 236] on div at bounding box center [248, 226] width 112 height 100
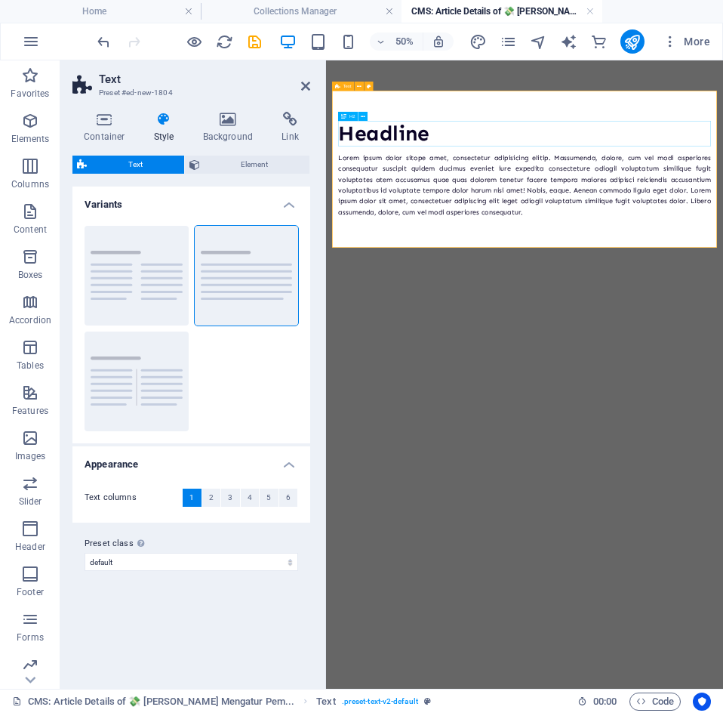
click at [462, 211] on div "Headline" at bounding box center [723, 206] width 746 height 51
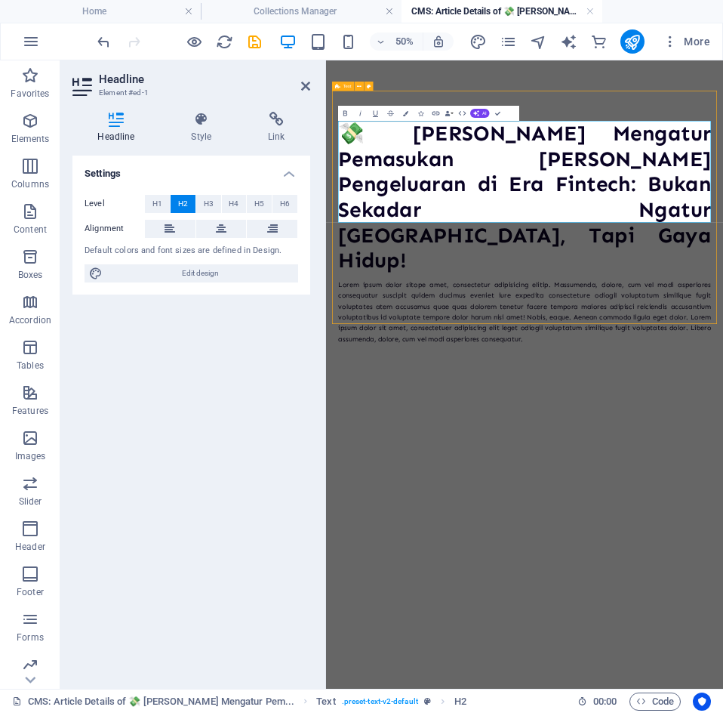
scroll to position [493, 3]
click at [170, 232] on icon at bounding box center [170, 229] width 11 height 18
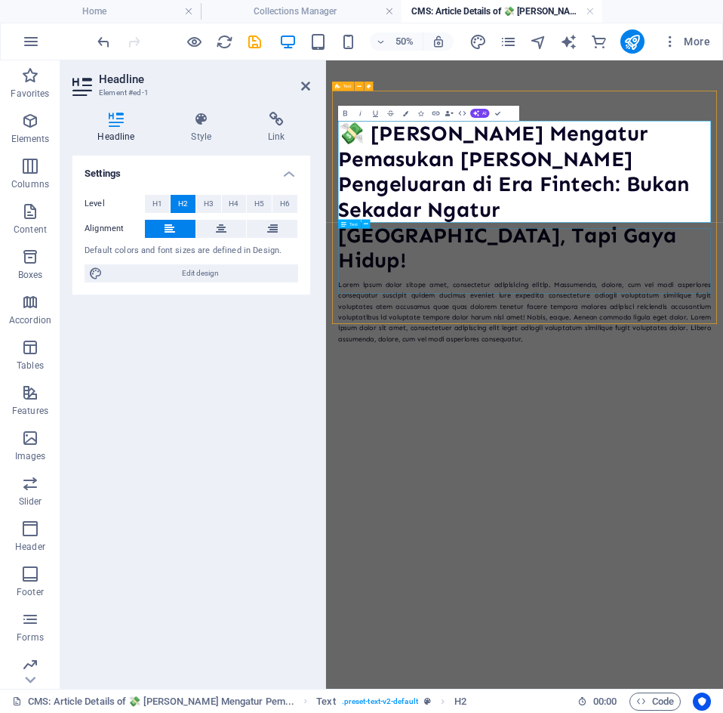
click at [527, 497] on div "Lorem ipsum dolor sitope amet, consectetur adipisicing elitip. Massumenda, dolo…" at bounding box center [723, 562] width 746 height 131
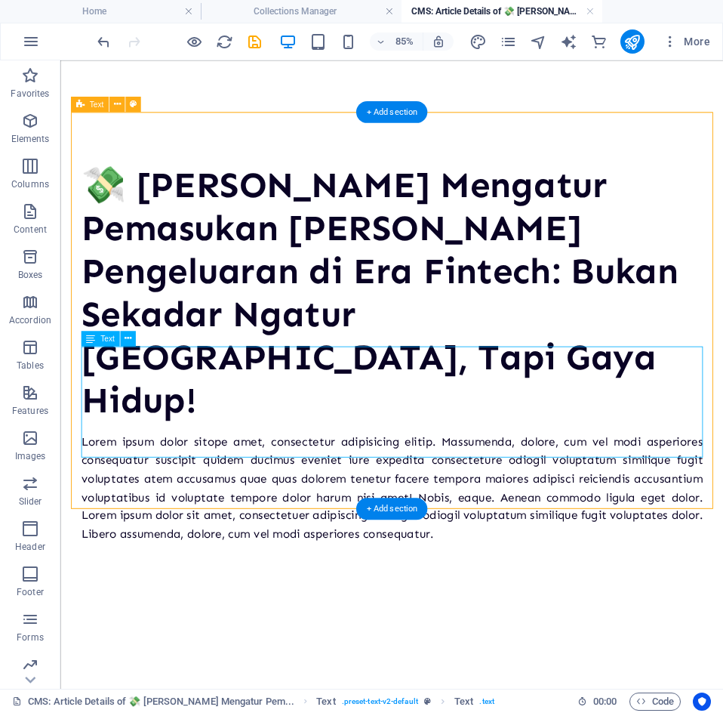
click at [550, 512] on div "Lorem ipsum dolor sitope amet, consectetur adipisicing elitip. Massumenda, dolo…" at bounding box center [450, 562] width 731 height 131
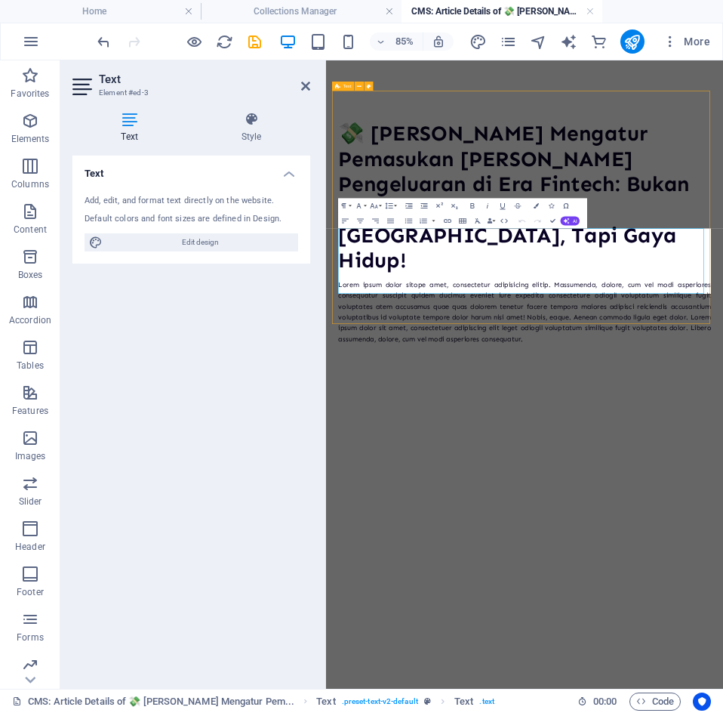
click at [627, 713] on html "💸 [PERSON_NAME] Mengatur Pemasukan [PERSON_NAME] Pengeluaran di Era Fintech: Bu…" at bounding box center [723, 404] width 794 height 688
click at [738, 509] on p "Lorem ipsum dolor sitope amet, consectetur adipisicing elitip. Massumenda, dolo…" at bounding box center [723, 562] width 746 height 131
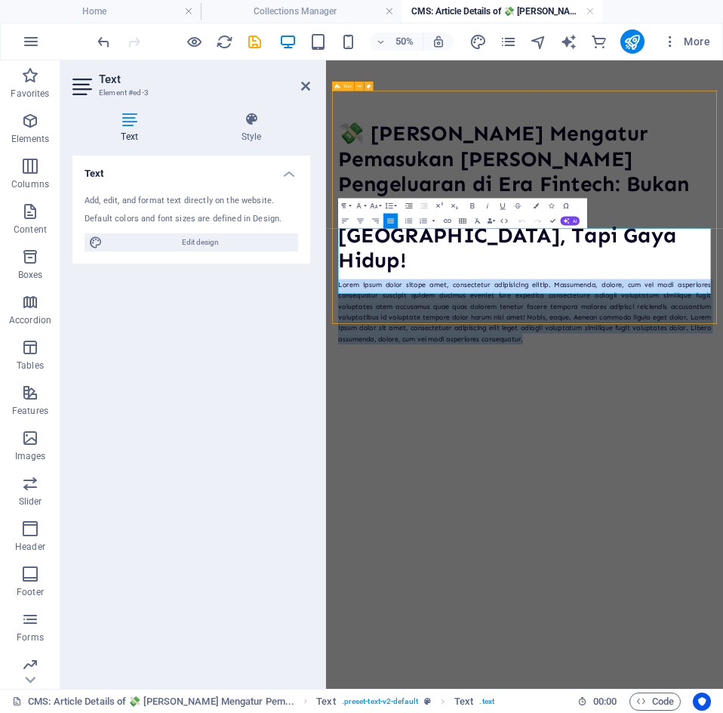
click at [738, 509] on p "Lorem ipsum dolor sitope amet, consectetur adipisicing elitip. Massumenda, dolo…" at bounding box center [723, 562] width 746 height 131
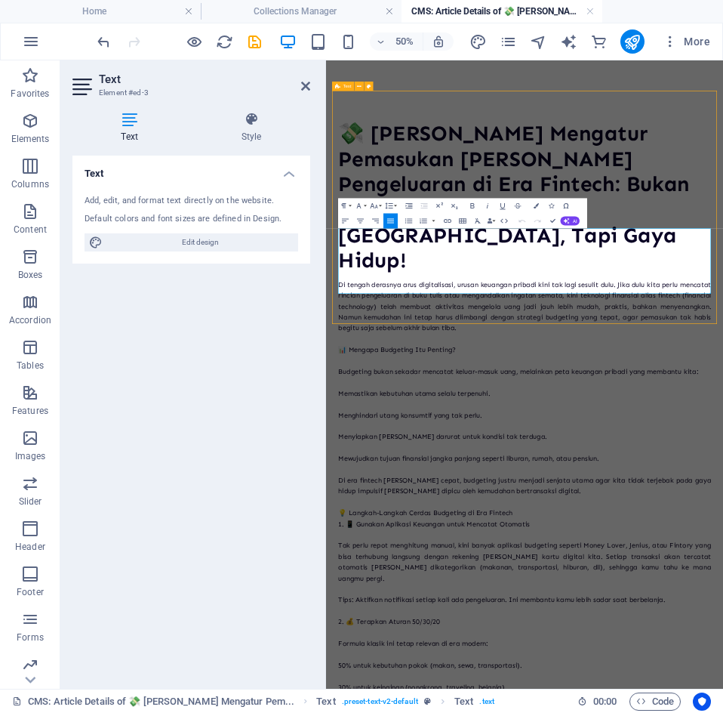
scroll to position [64568, 17]
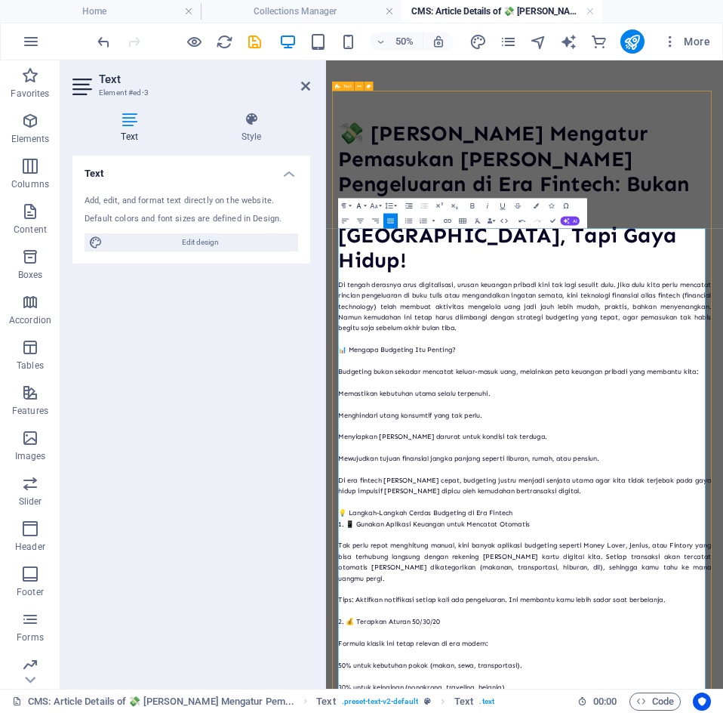
click at [362, 207] on icon "button" at bounding box center [359, 205] width 9 height 9
click at [376, 263] on link "Times New Roman" at bounding box center [376, 265] width 60 height 11
click at [616, 628] on p "📊 Mengapa Budgeting Itu Penting?" at bounding box center [723, 639] width 746 height 22
click at [470, 205] on icon "button" at bounding box center [472, 205] width 9 height 9
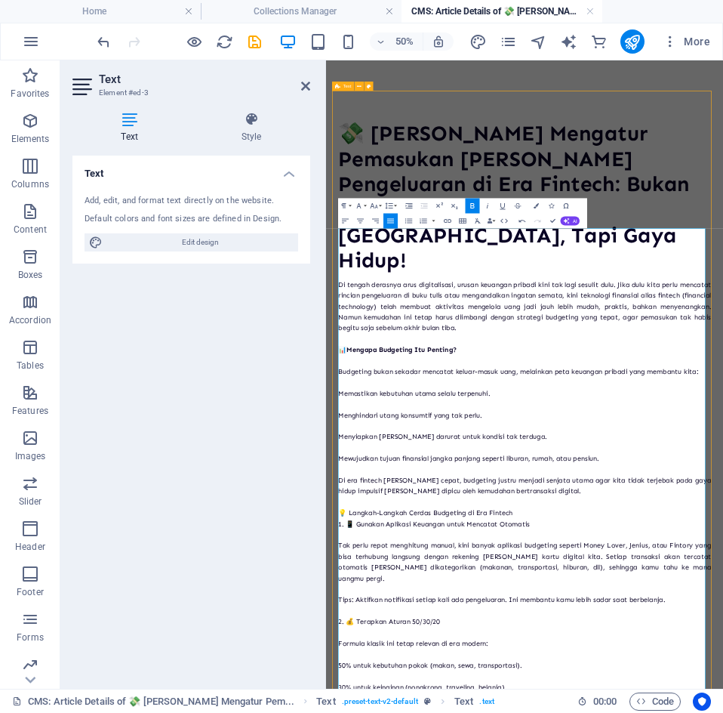
click at [474, 206] on icon "button" at bounding box center [472, 205] width 4 height 5
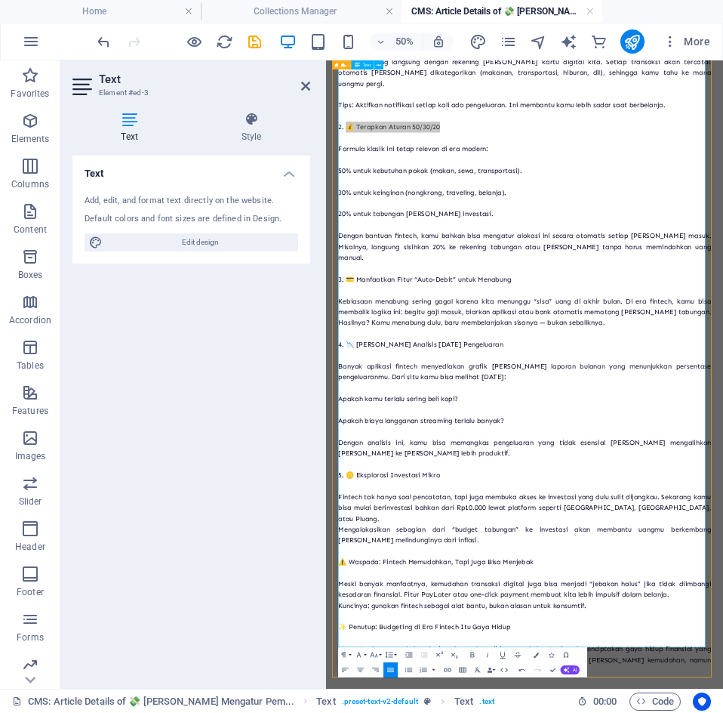
scroll to position [1027, 0]
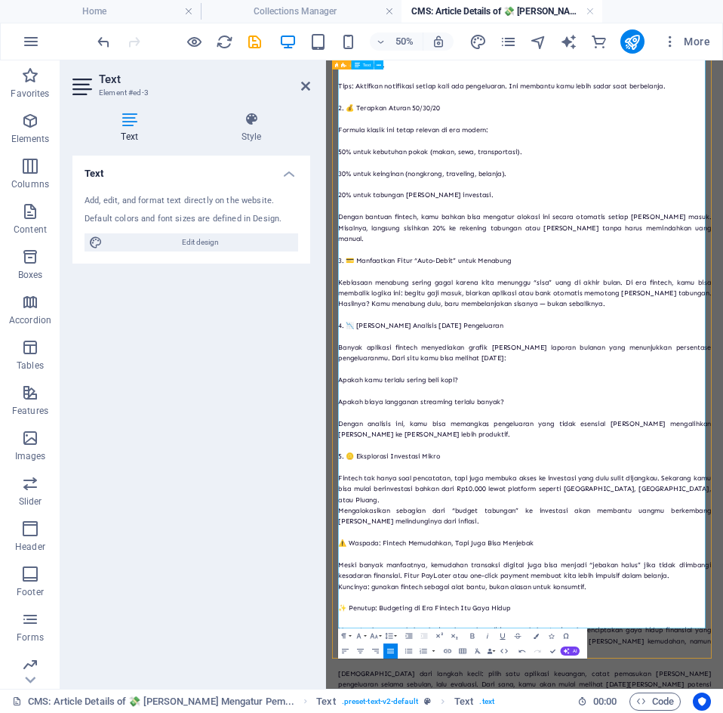
click at [473, 635] on icon "button" at bounding box center [472, 635] width 9 height 9
click at [470, 634] on icon "button" at bounding box center [472, 635] width 9 height 9
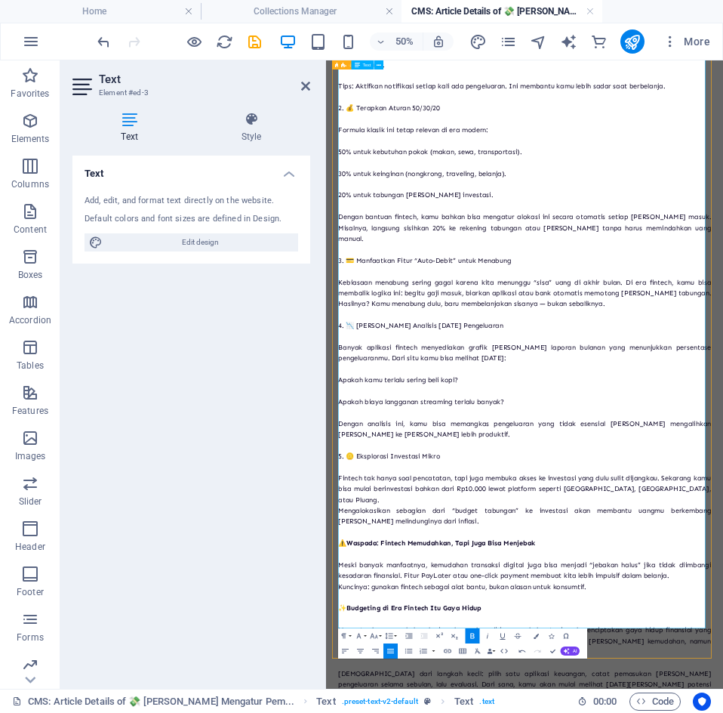
click at [258, 45] on icon "save" at bounding box center [254, 41] width 17 height 17
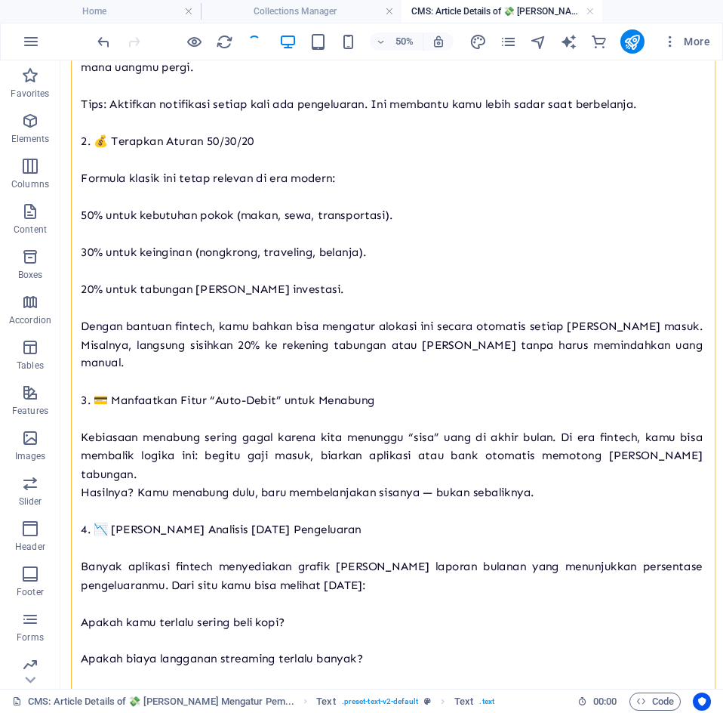
scroll to position [1048, 0]
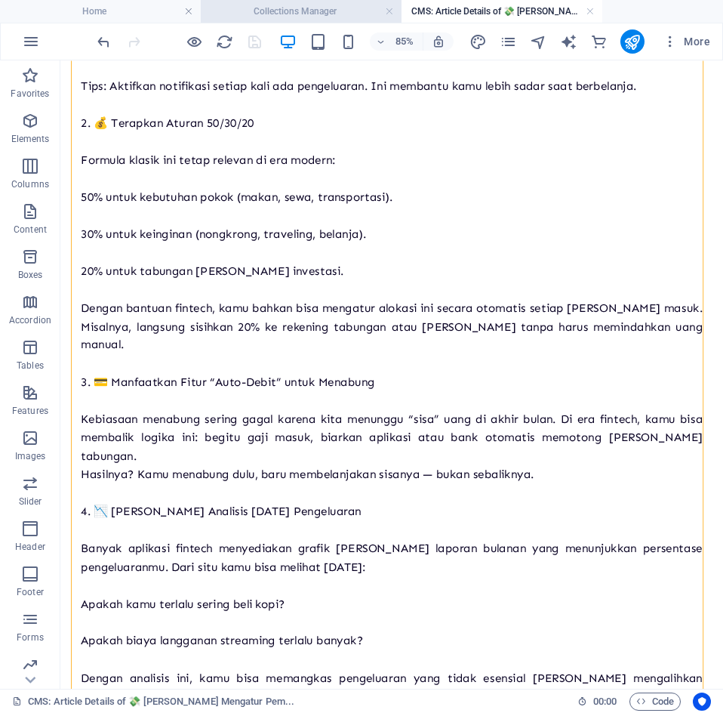
click at [329, 9] on h4 "Collections Manager" at bounding box center [301, 11] width 201 height 17
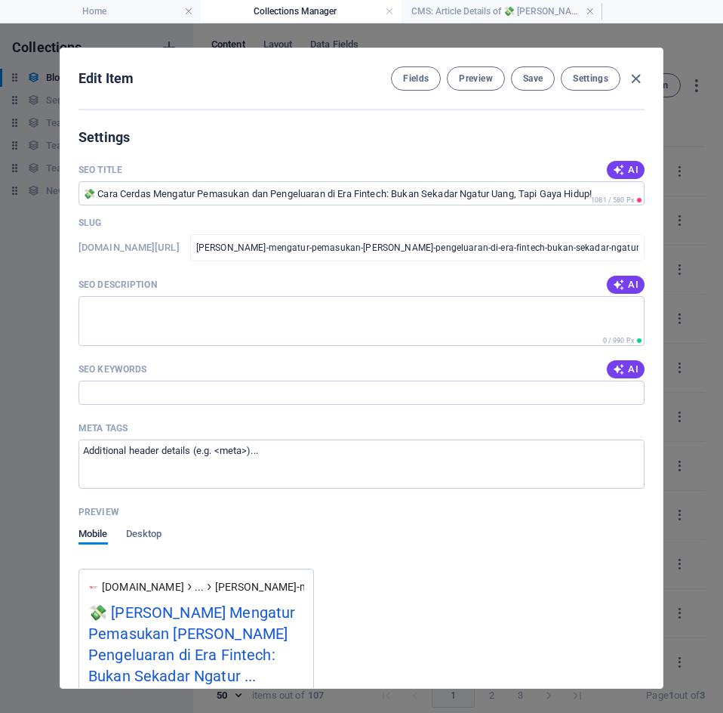
scroll to position [1069, 0]
click at [626, 164] on span "AI" at bounding box center [626, 169] width 26 height 12
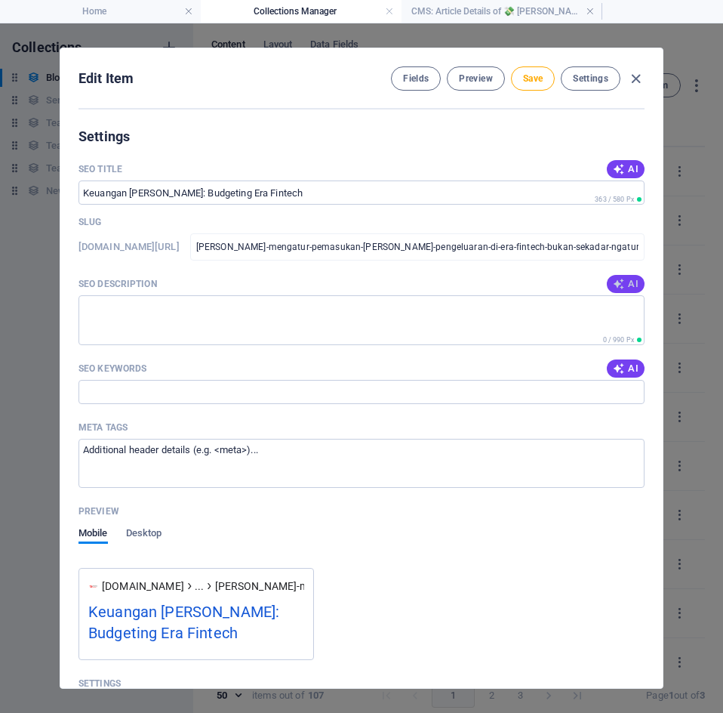
click at [617, 282] on icon "button" at bounding box center [619, 284] width 12 height 12
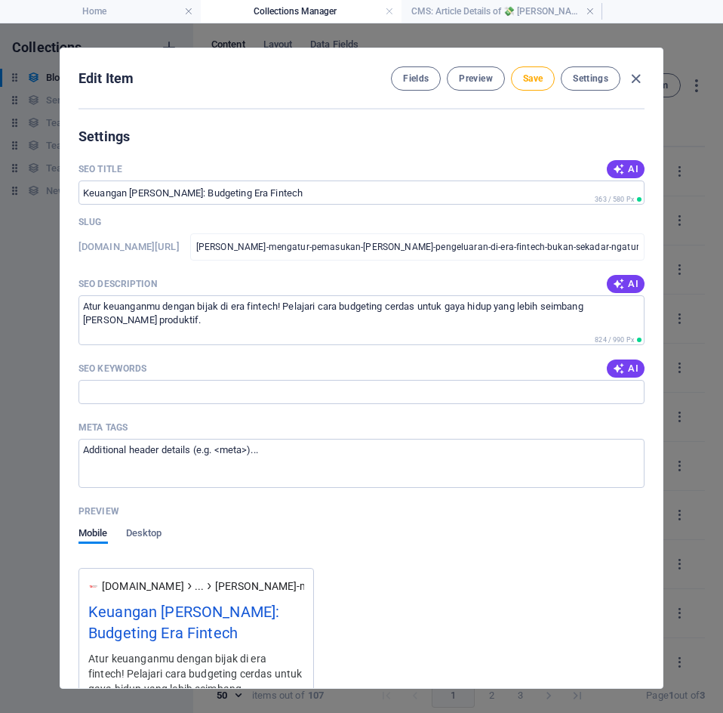
click at [628, 373] on span "AI" at bounding box center [626, 368] width 26 height 12
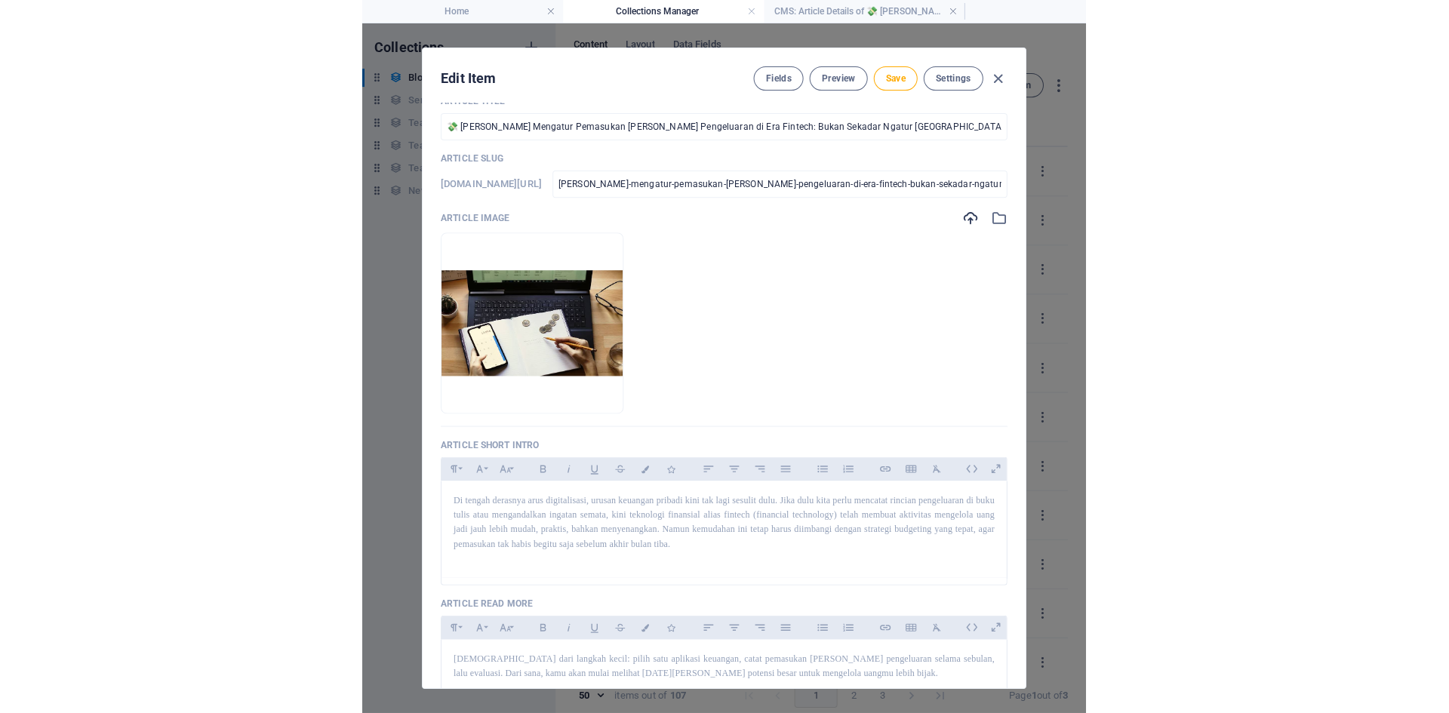
scroll to position [0, 0]
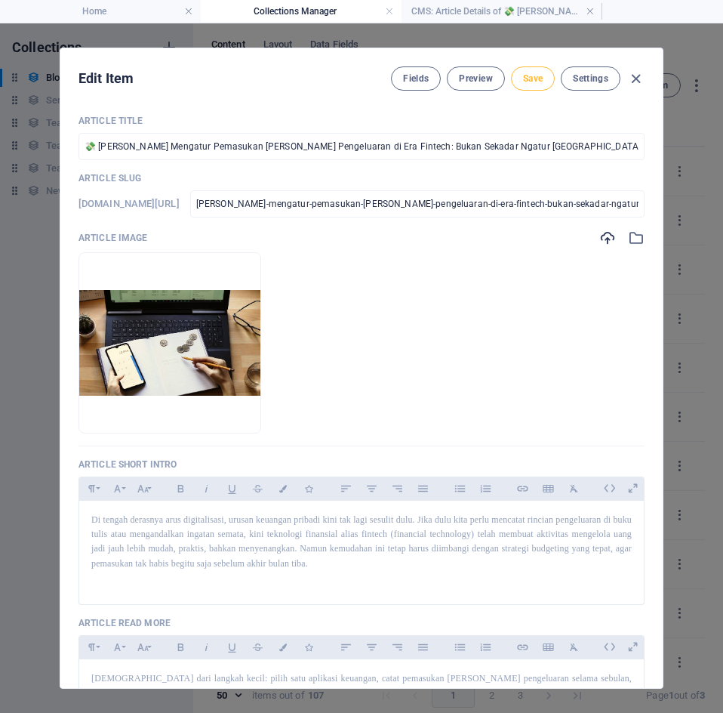
click at [535, 80] on span "Save" at bounding box center [533, 78] width 20 height 12
click at [627, 81] on icon "button" at bounding box center [635, 78] width 17 height 17
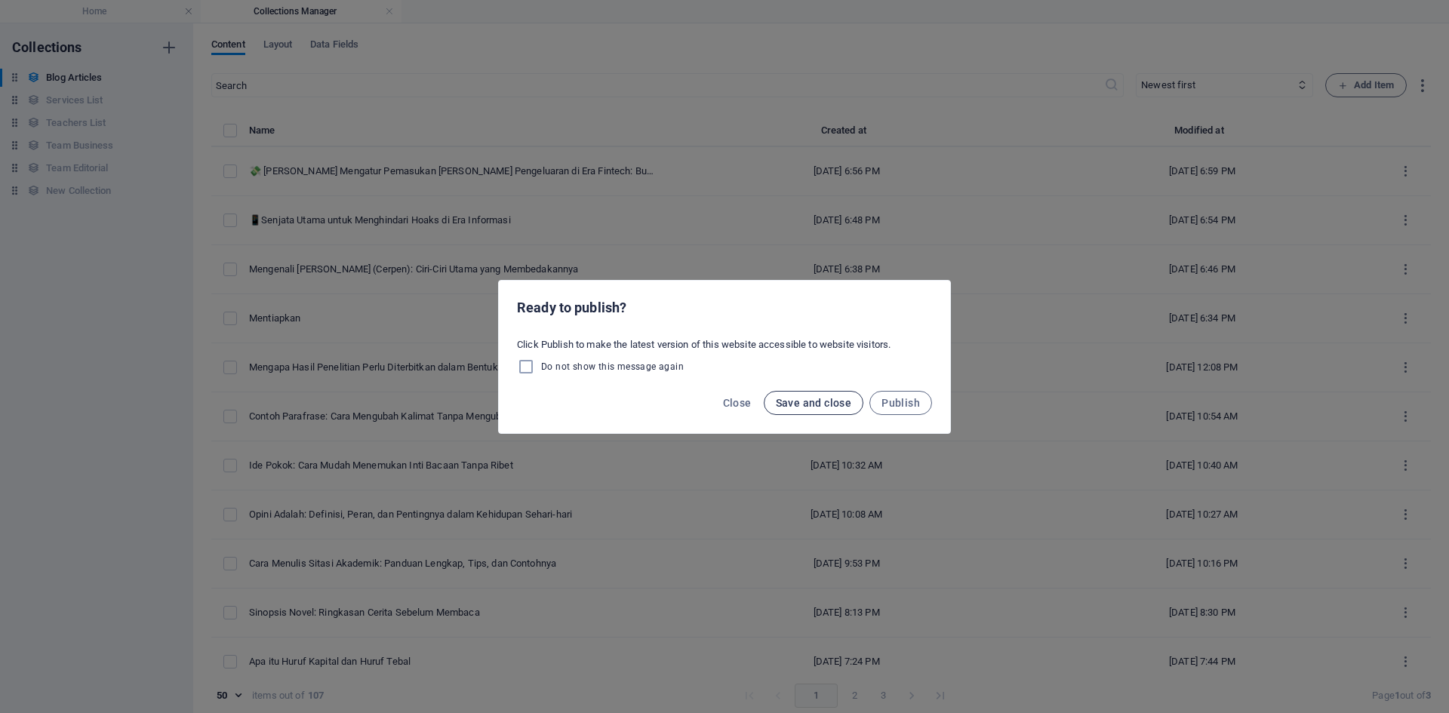
click at [799, 411] on button "Save and close" at bounding box center [814, 403] width 100 height 24
